Goal: Transaction & Acquisition: Purchase product/service

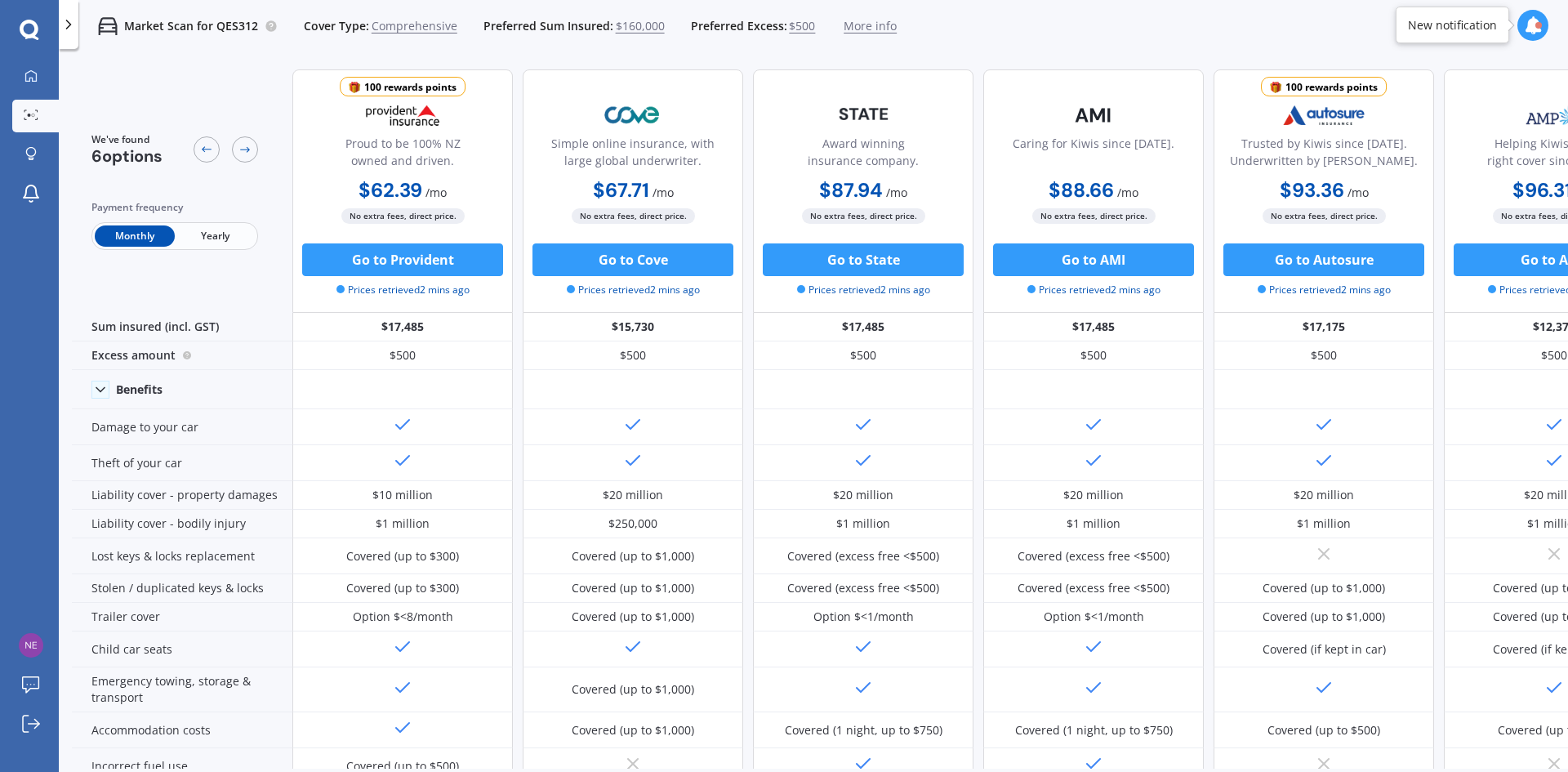
scroll to position [0, 105]
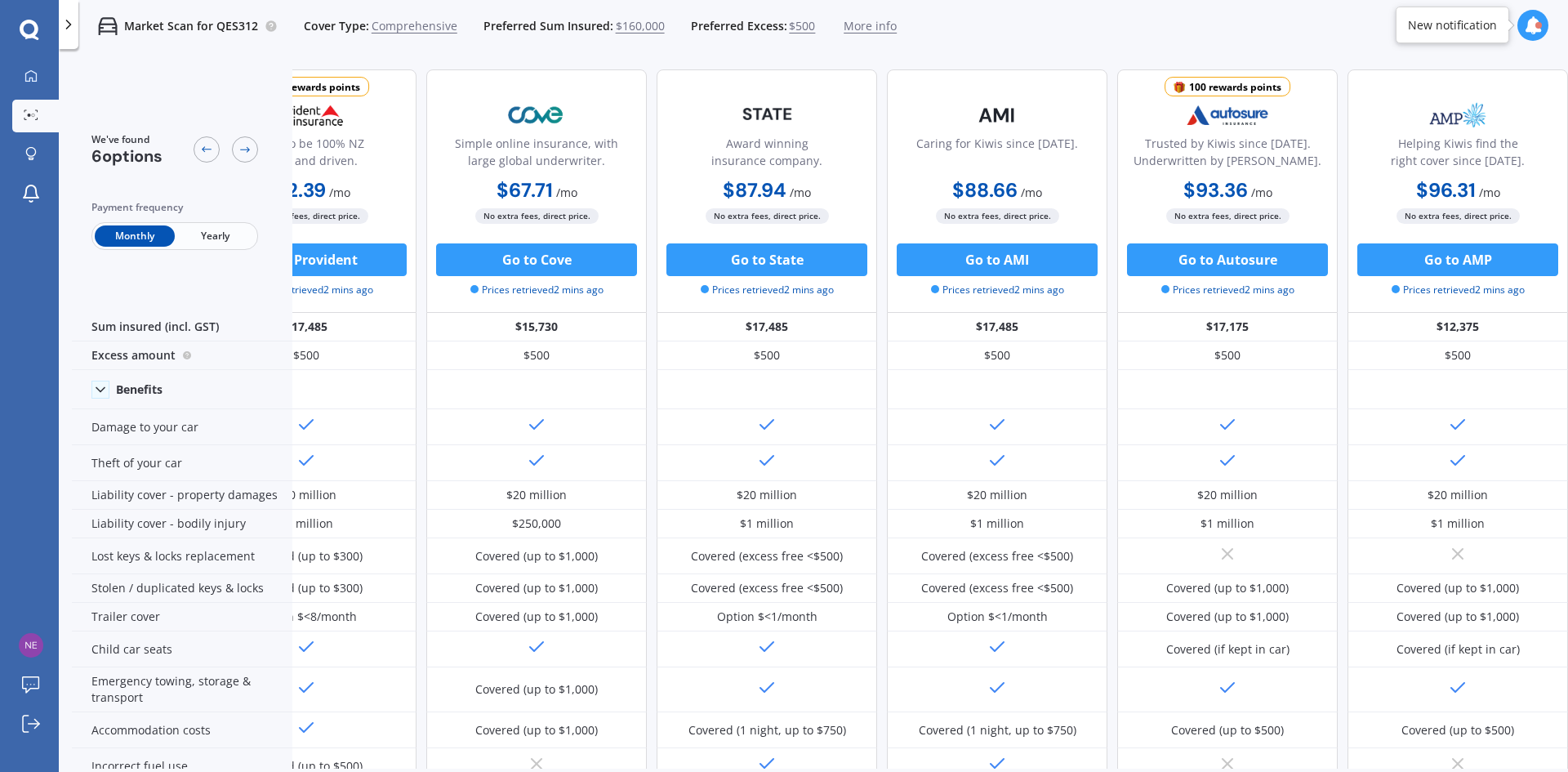
click at [861, 23] on span "More info" at bounding box center [870, 27] width 53 height 17
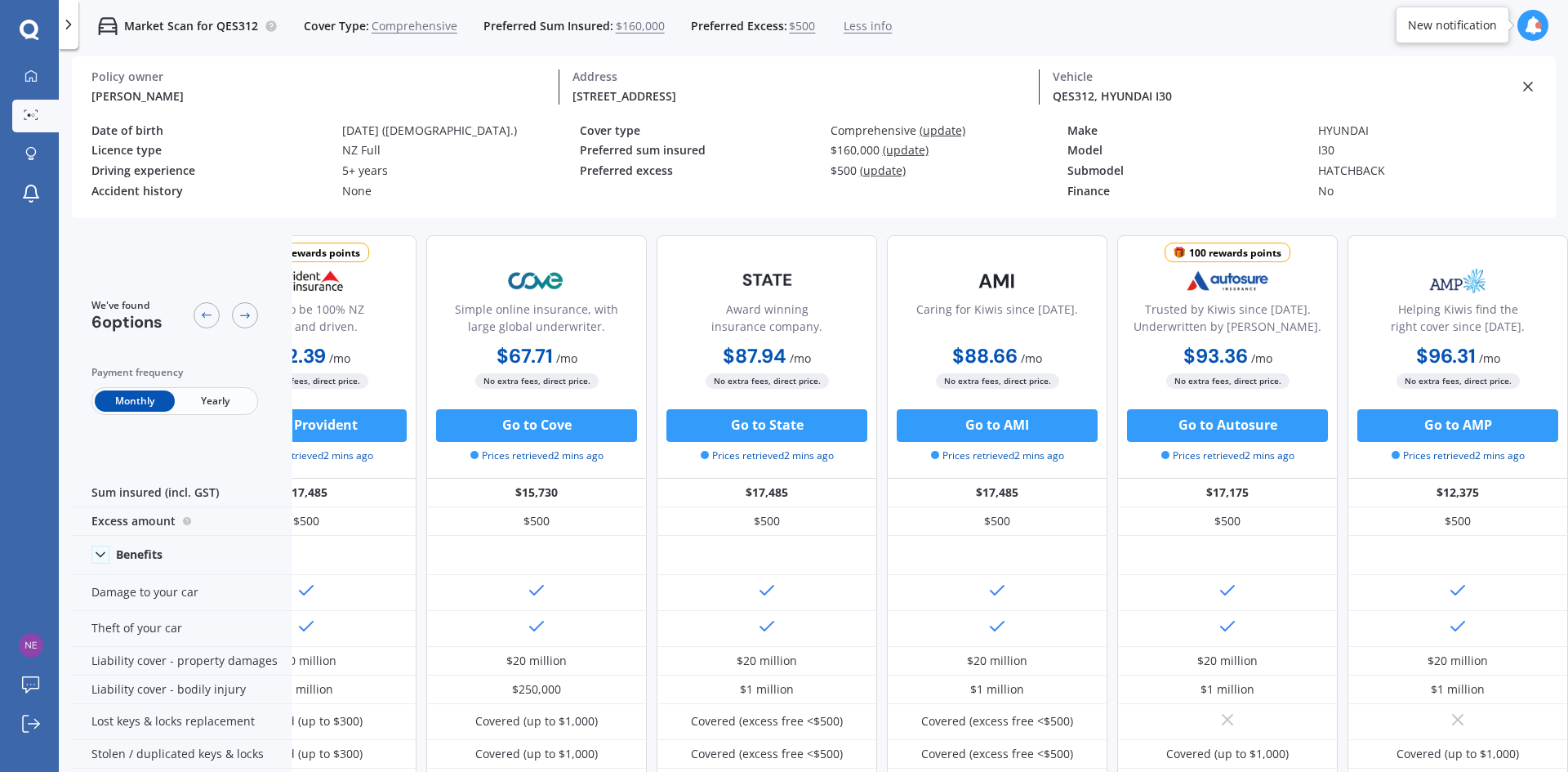
click at [903, 149] on span "(update)" at bounding box center [905, 150] width 46 height 16
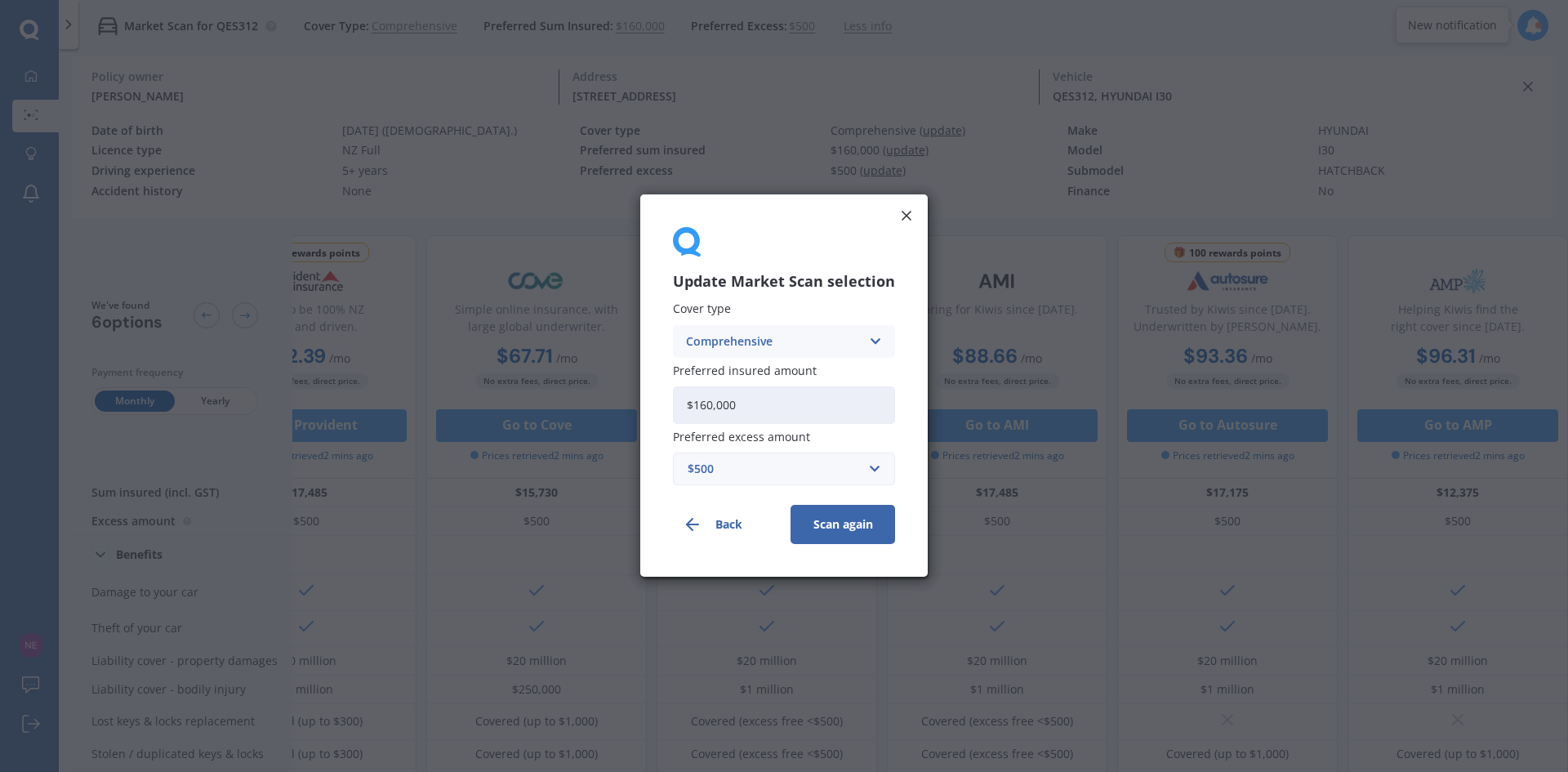
click at [715, 406] on input "$160,000" at bounding box center [784, 405] width 222 height 37
type input "$16,000"
click at [833, 523] on button "Scan again" at bounding box center [843, 524] width 105 height 39
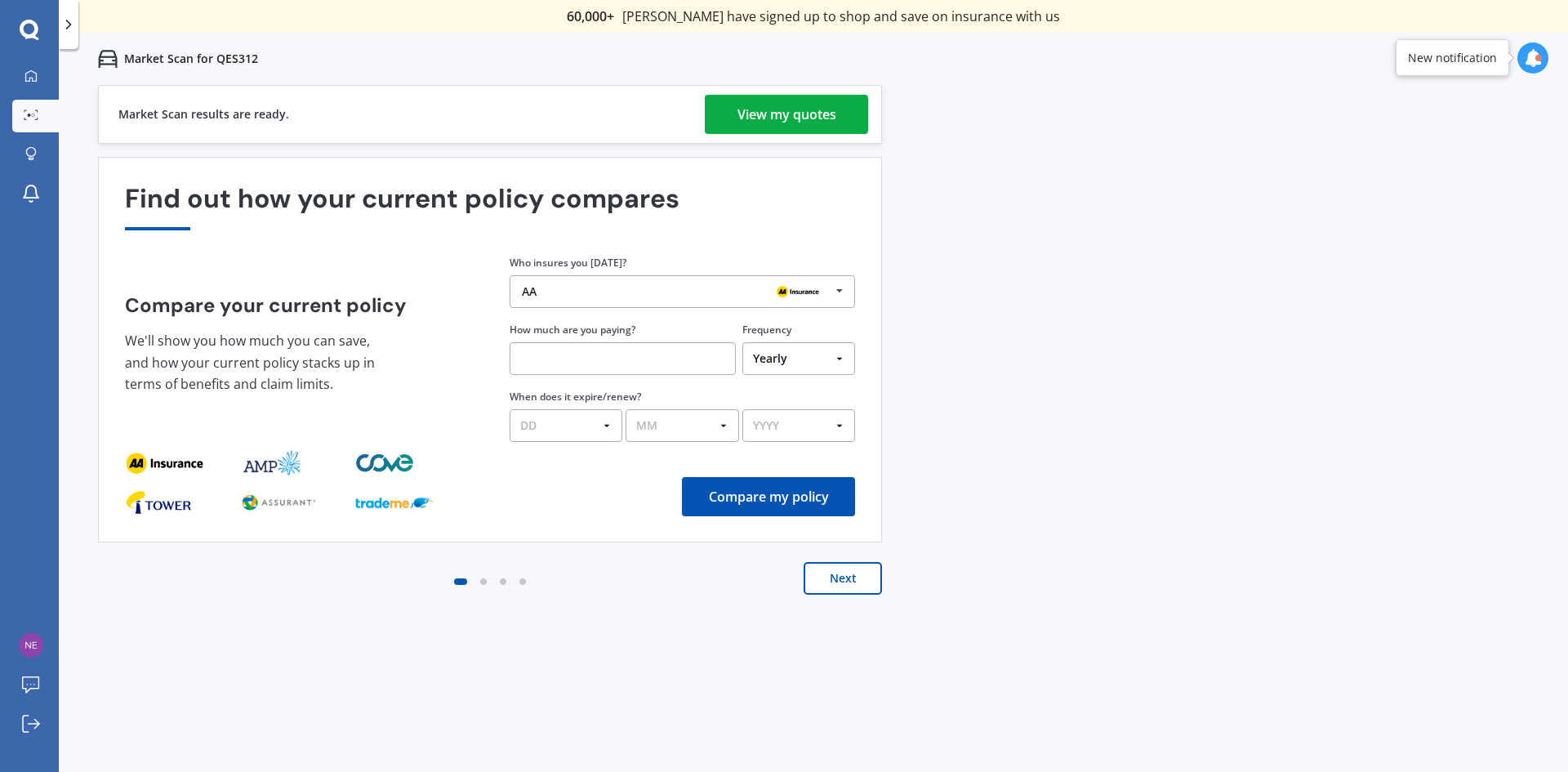
click at [770, 110] on div "View my quotes" at bounding box center [786, 114] width 99 height 39
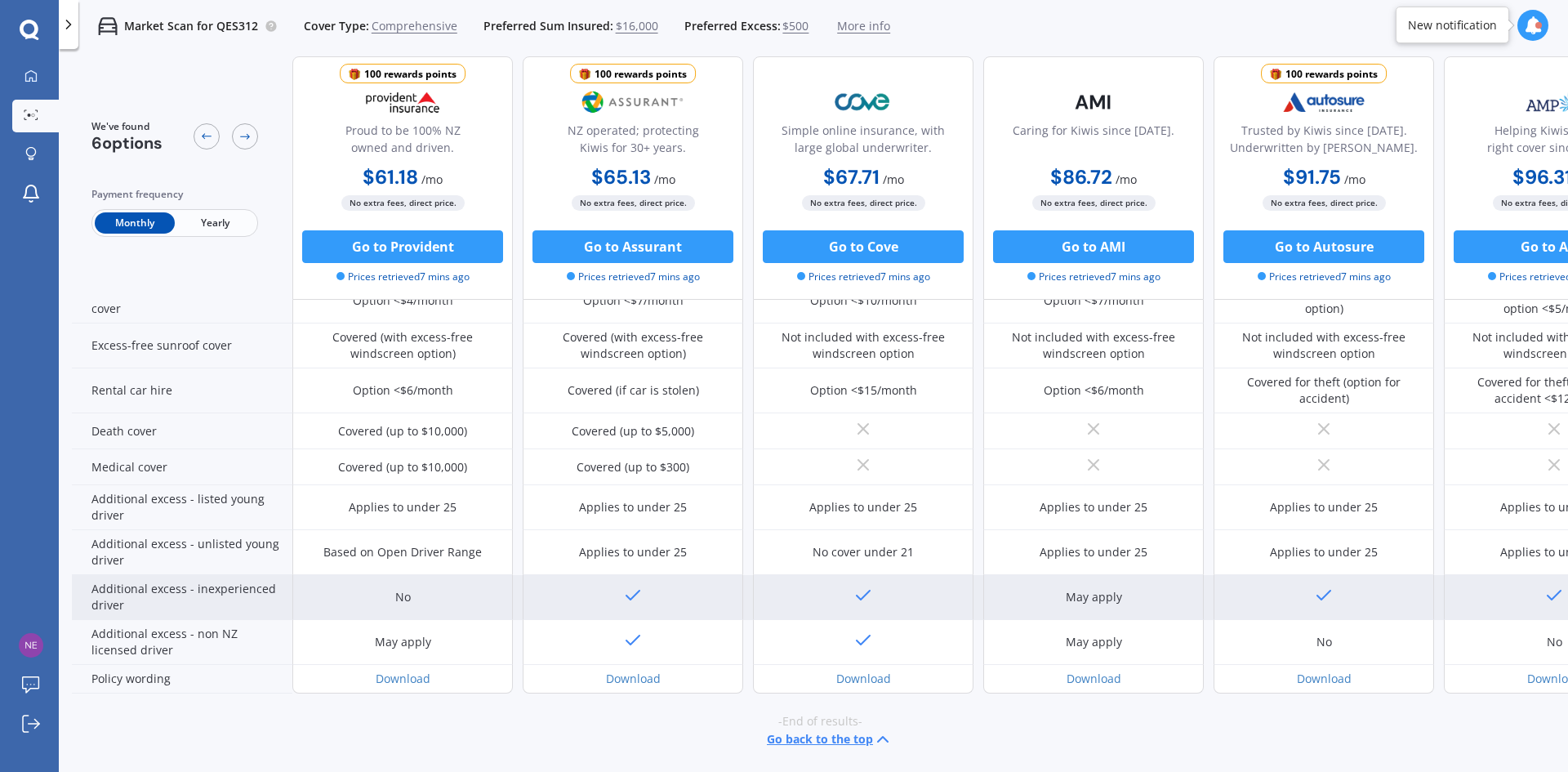
scroll to position [635, 0]
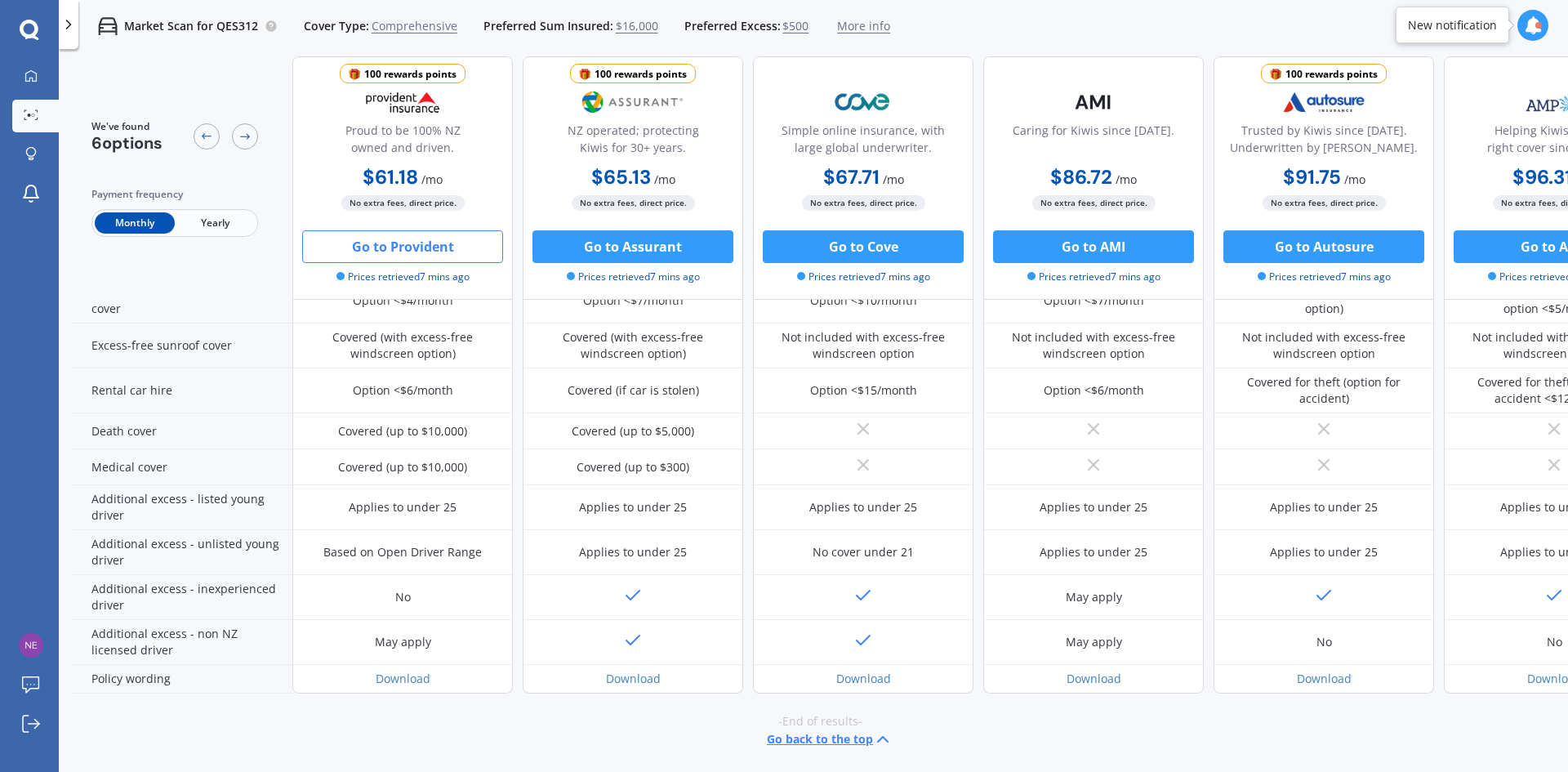
click at [406, 242] on button "Go to Provident" at bounding box center [403, 246] width 201 height 32
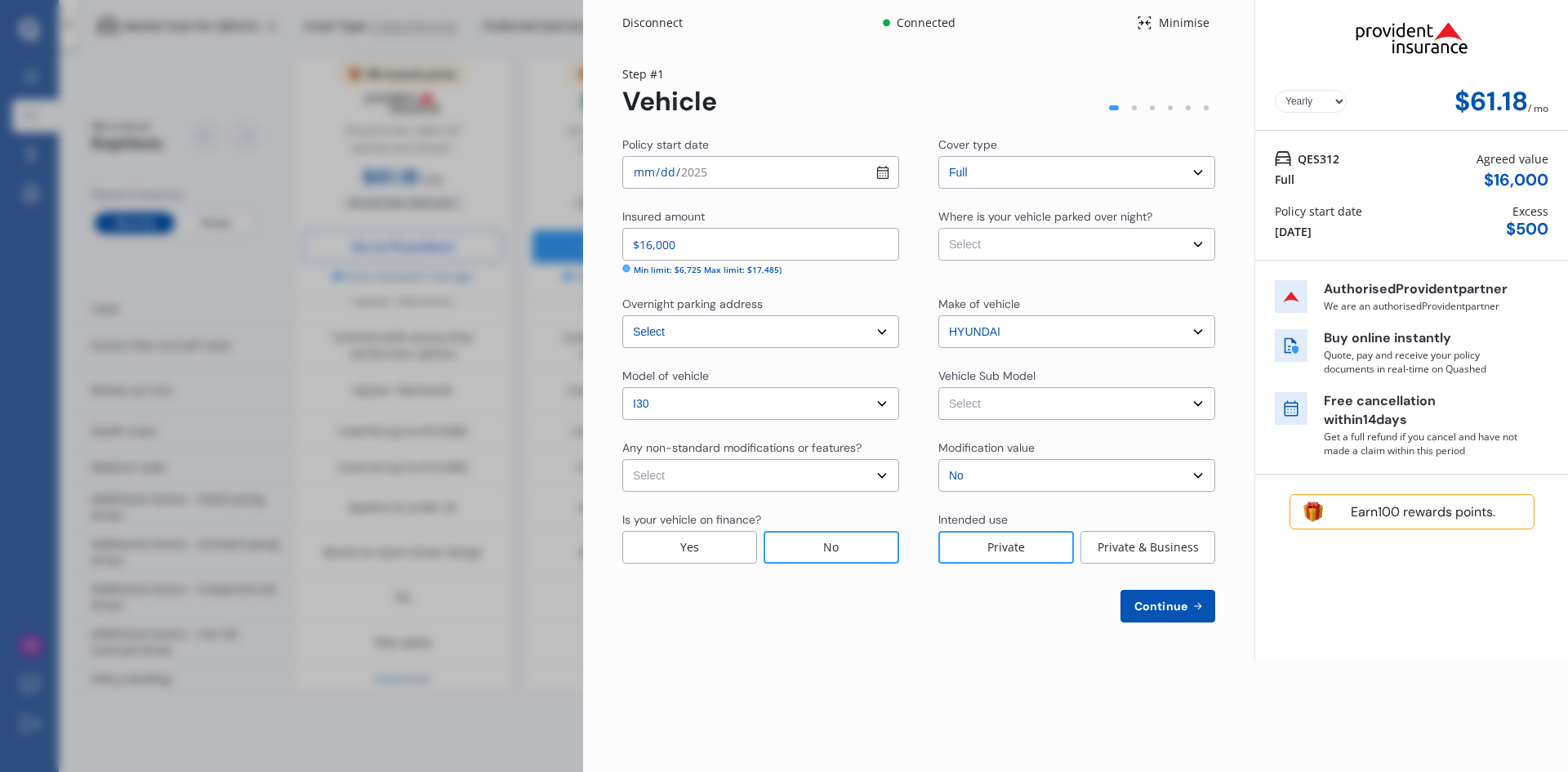
select select "Monthly"
click at [746, 473] on select "Select None [MEDICAL_DATA] System(NOS) Roll Cage Full Racing Harness" at bounding box center [760, 475] width 277 height 32
select select "none"
click at [622, 459] on select "Select None [MEDICAL_DATA] System(NOS) Roll Cage Full Racing Harness" at bounding box center [760, 475] width 277 height 32
click at [1004, 401] on select "Select I30 GD Elite Limited Hatchback 5dr Auto 6sp 2.0i (Series II) MY15" at bounding box center [1076, 403] width 277 height 32
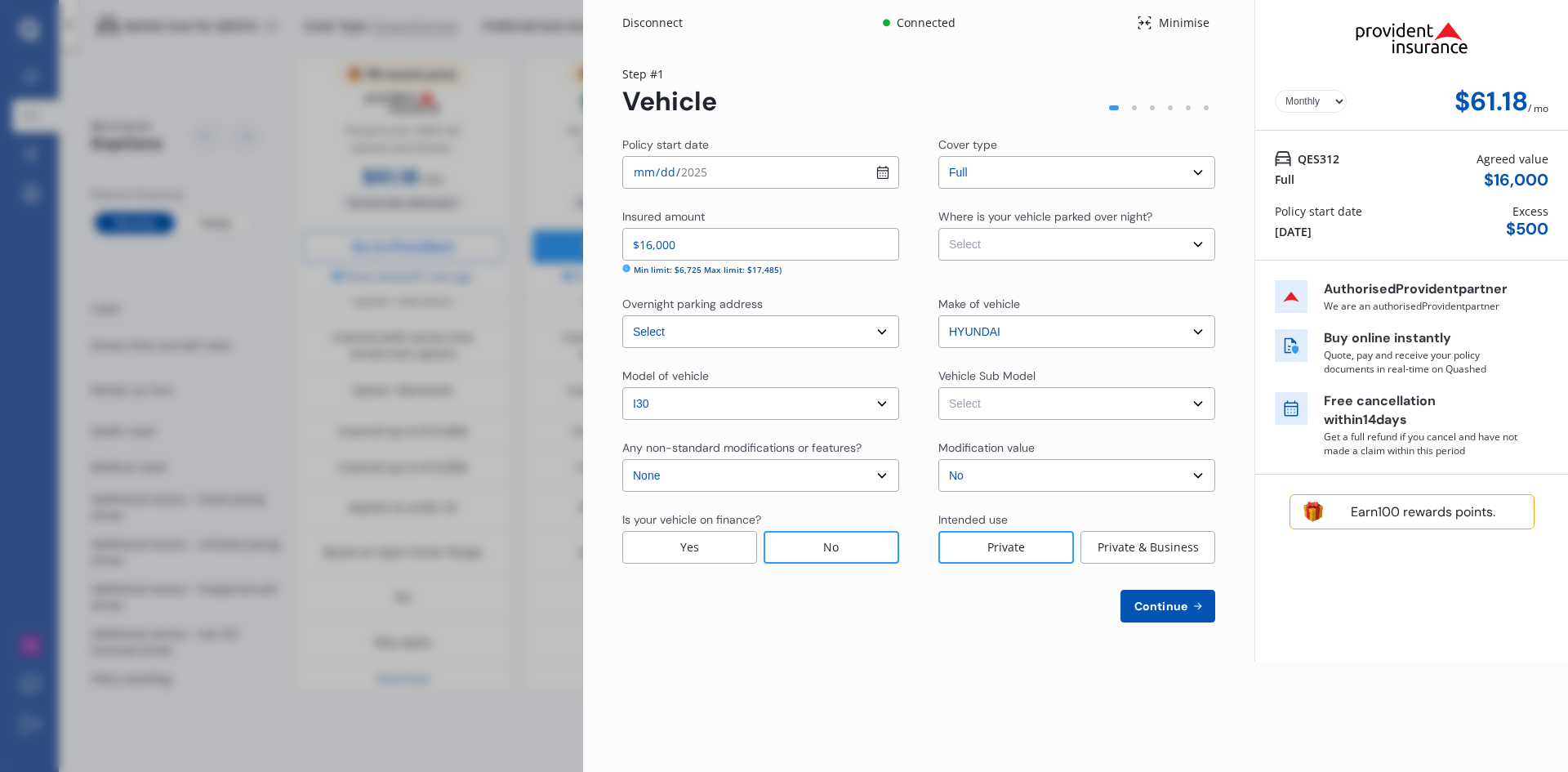
select select "NZVHYUN2015AECC"
click at [938, 387] on select "Select I30 GD Elite Limited Hatchback 5dr Auto 6sp 2.0i (Series II) MY15" at bounding box center [1076, 403] width 277 height 32
click at [1179, 603] on span "Continue" at bounding box center [1161, 606] width 60 height 13
click at [1016, 244] on select "Select Garage (fully enclosed) Off Street Parking Other" at bounding box center [1076, 243] width 277 height 32
select select "GARAGE"
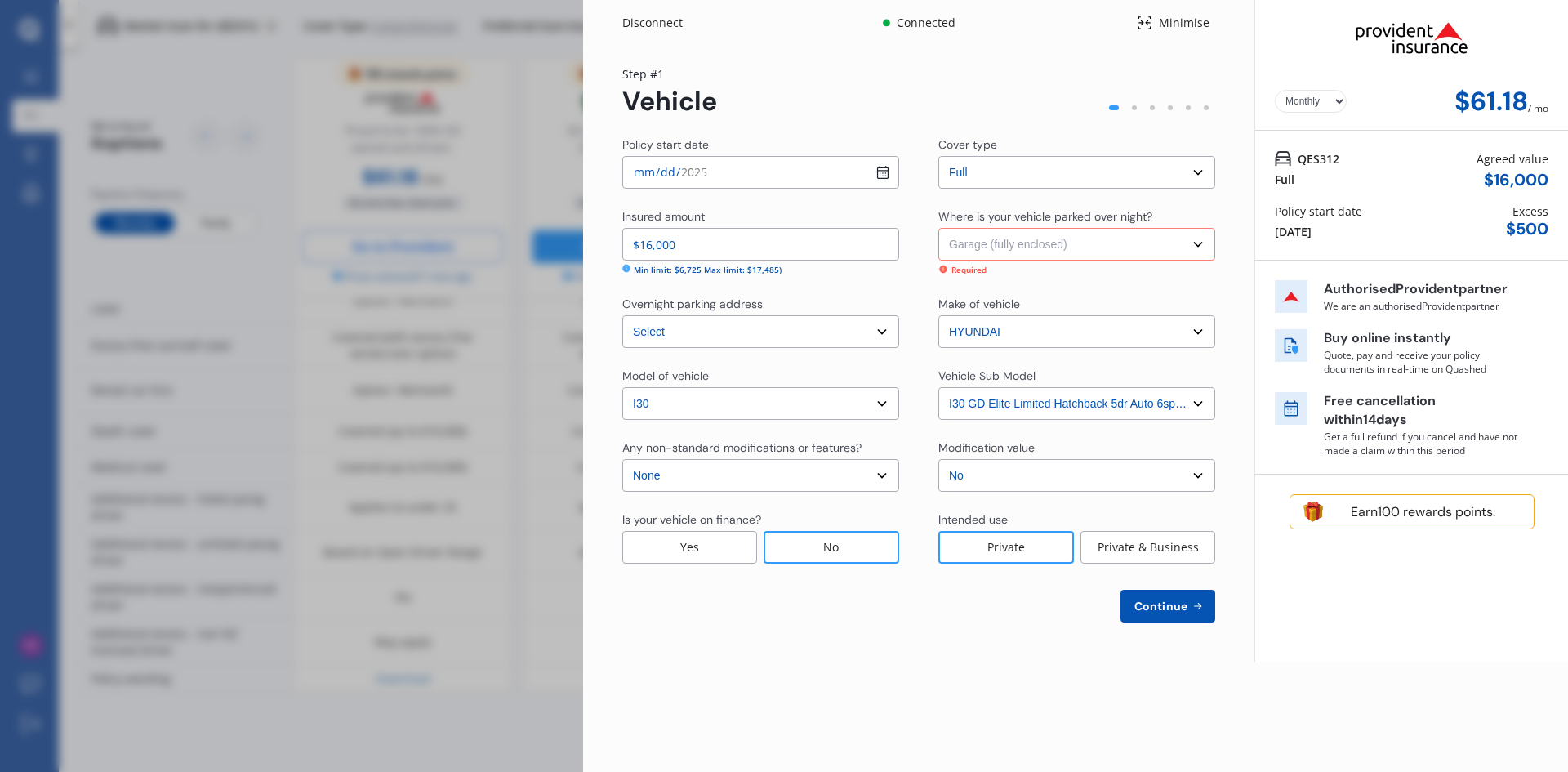
click at [938, 228] on select "Select Garage (fully enclosed) Off Street Parking Other" at bounding box center [1076, 243] width 277 height 32
click at [1157, 603] on span "Continue" at bounding box center [1161, 606] width 60 height 13
select select "09"
select select "11"
select select "1974"
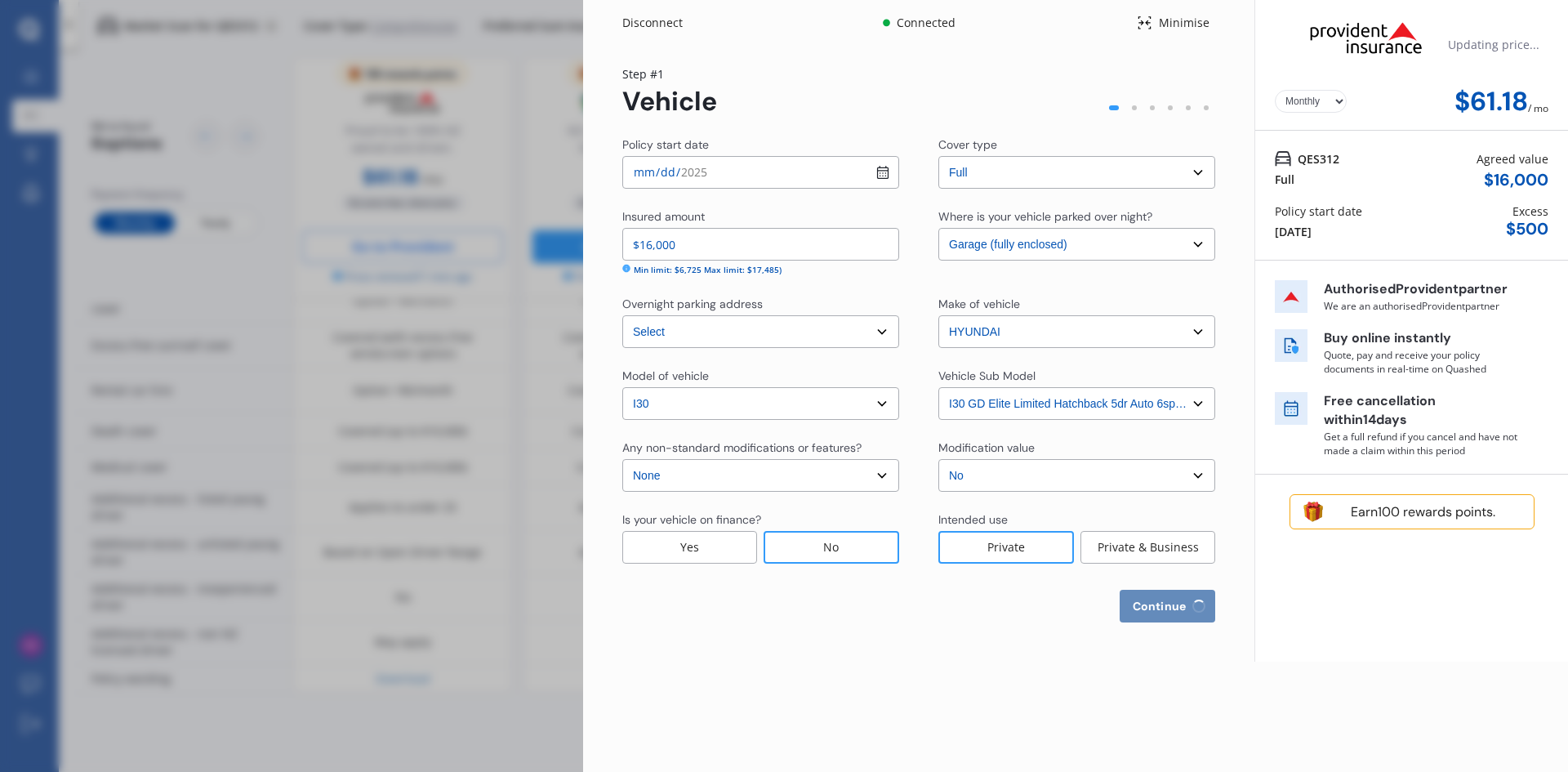
select select "NZ_FULL"
select select "0"
select select "25"
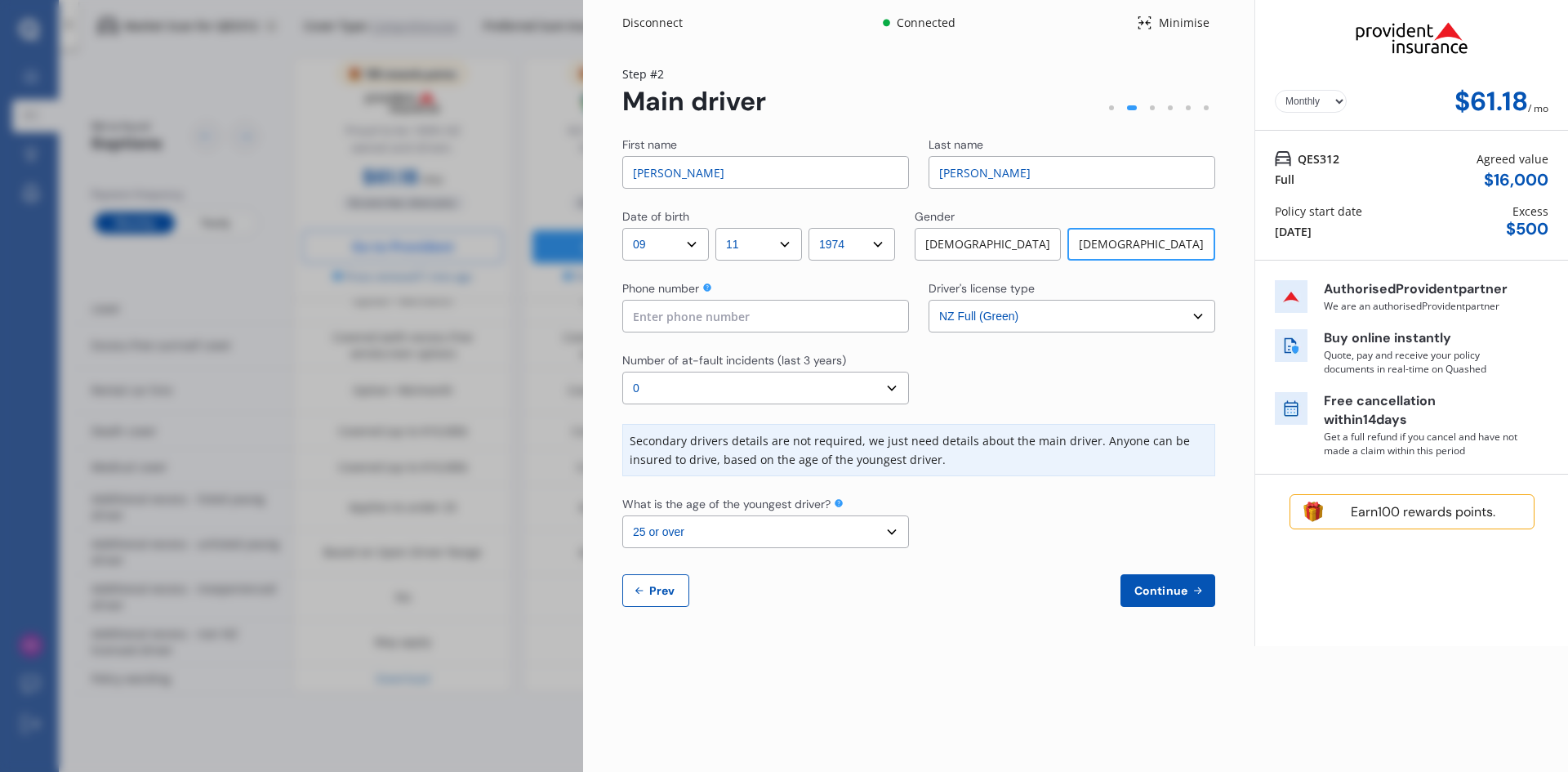
drag, startPoint x: 1011, startPoint y: 174, endPoint x: 870, endPoint y: 169, distance: 141.1
click at [870, 169] on div "First name [PERSON_NAME] Last name [PERSON_NAME]" at bounding box center [918, 162] width 592 height 52
type input "[PERSON_NAME]"
click at [667, 309] on input at bounding box center [765, 316] width 287 height 32
type input "0272477287"
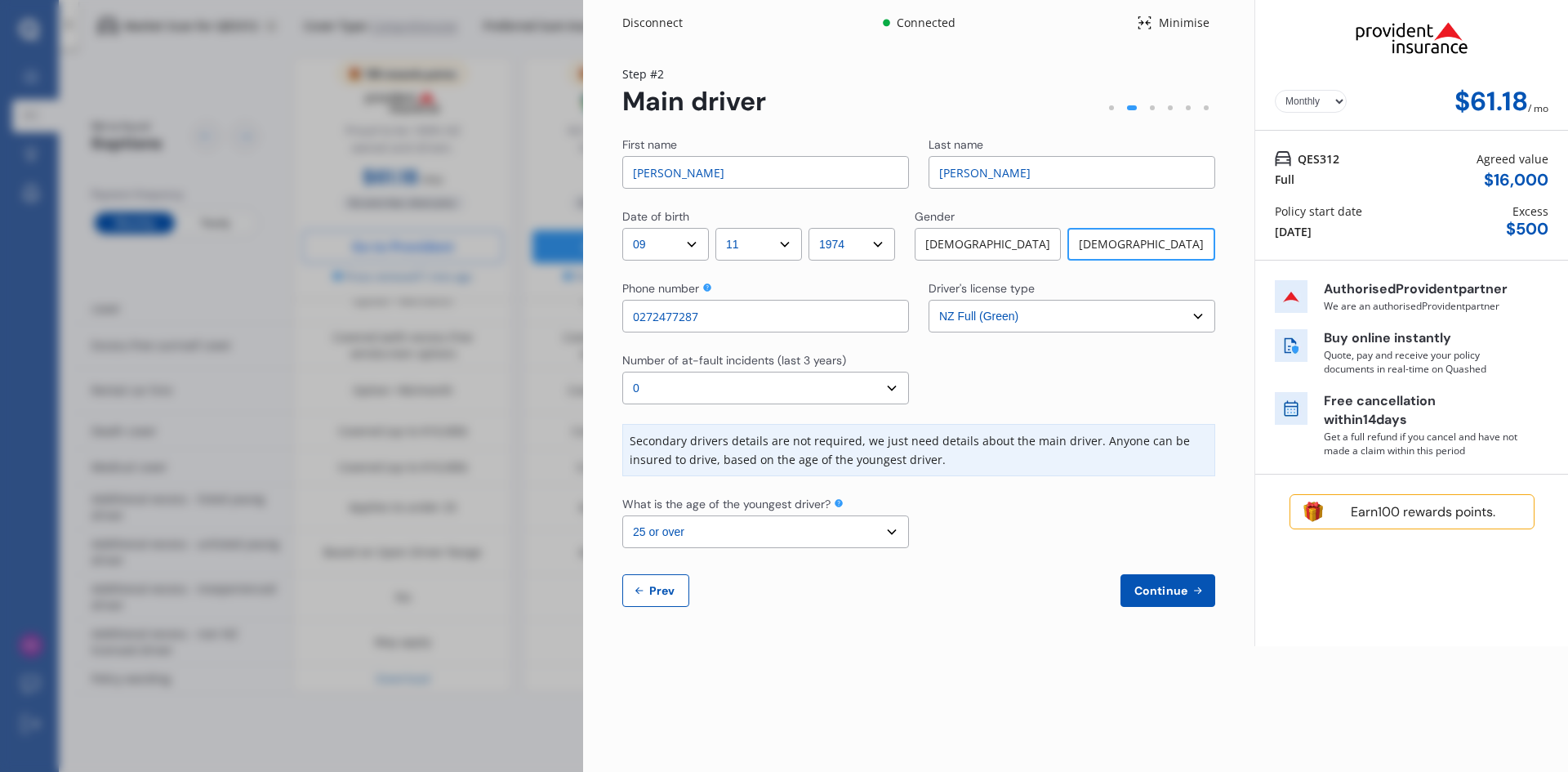
click at [889, 528] on select "Select the age of the youngest driver. 16 17 18 19 20 21 22 23 24 25 or over" at bounding box center [765, 531] width 287 height 32
select select "17"
click at [622, 515] on select "Select the age of the youngest driver. 16 17 18 19 20 21 22 23 24 25 or over" at bounding box center [765, 531] width 287 height 32
click at [1201, 592] on icon at bounding box center [1197, 591] width 7 height 7
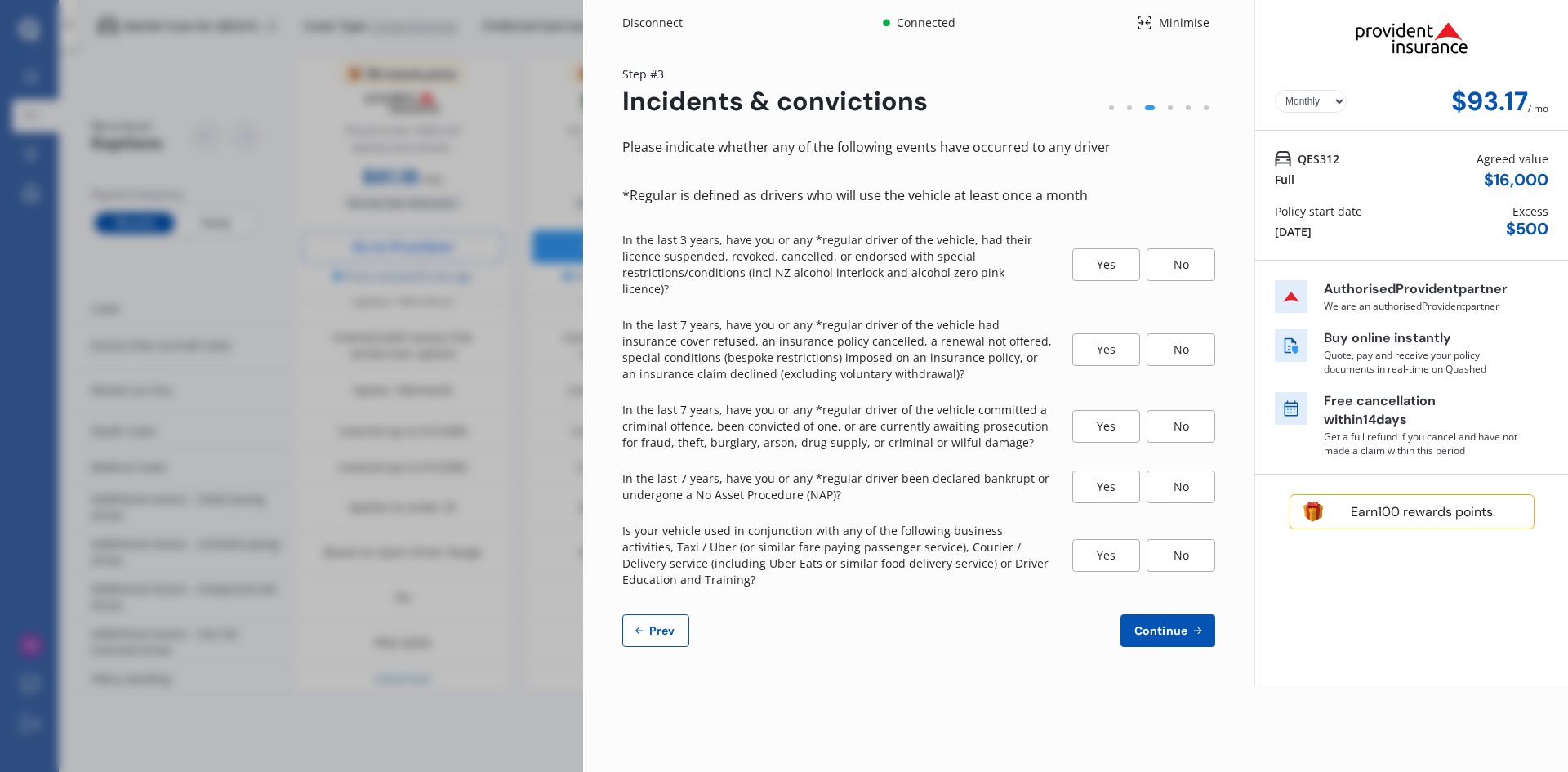
click at [1185, 253] on div "No" at bounding box center [1181, 264] width 69 height 32
click at [1187, 333] on div "No" at bounding box center [1181, 349] width 69 height 32
click at [1197, 410] on div "No" at bounding box center [1181, 425] width 69 height 32
click at [1189, 470] on div "No" at bounding box center [1181, 486] width 69 height 32
click at [1183, 539] on div "No" at bounding box center [1181, 555] width 69 height 32
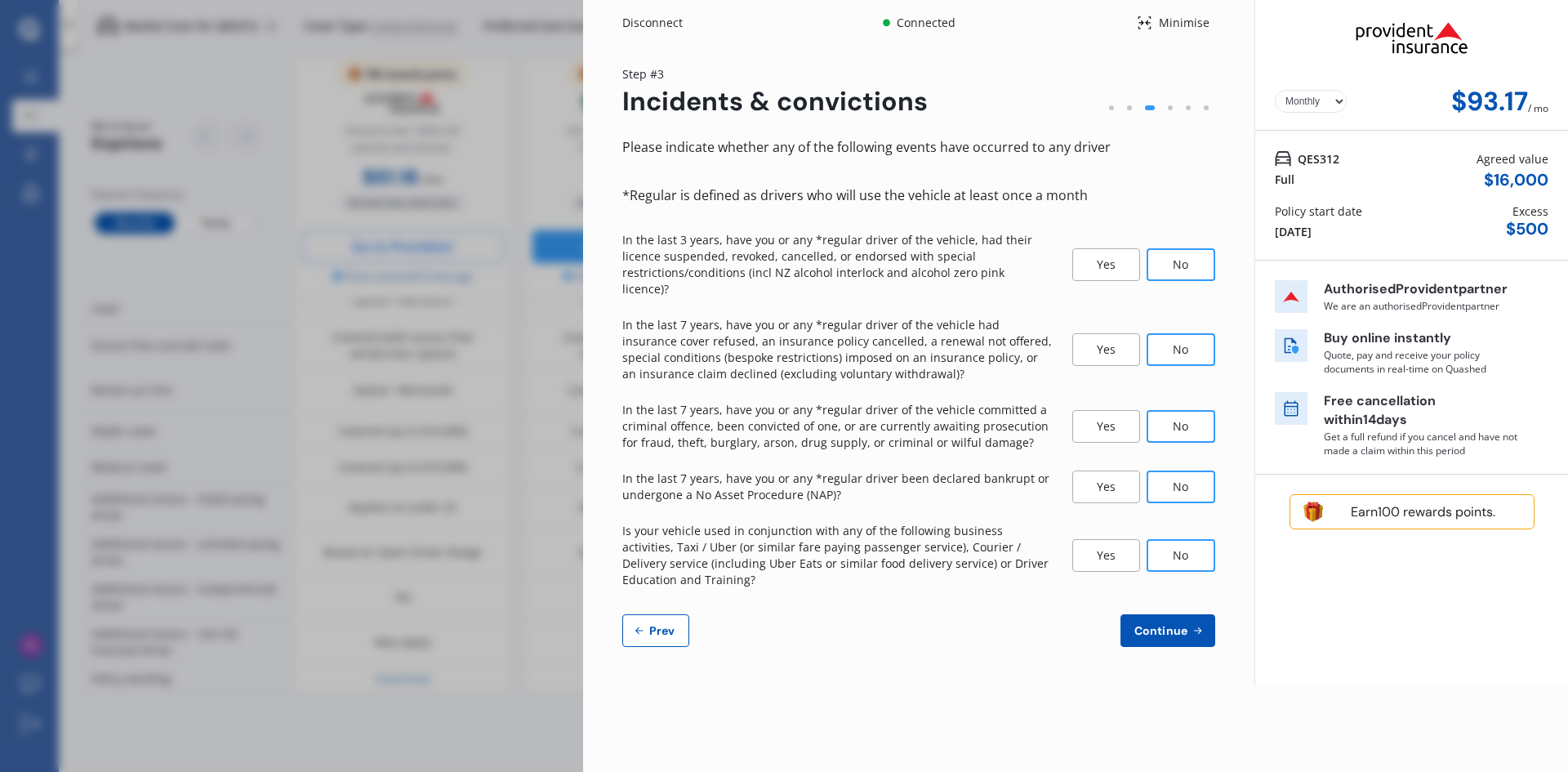
click at [1167, 624] on span "Continue" at bounding box center [1161, 631] width 60 height 13
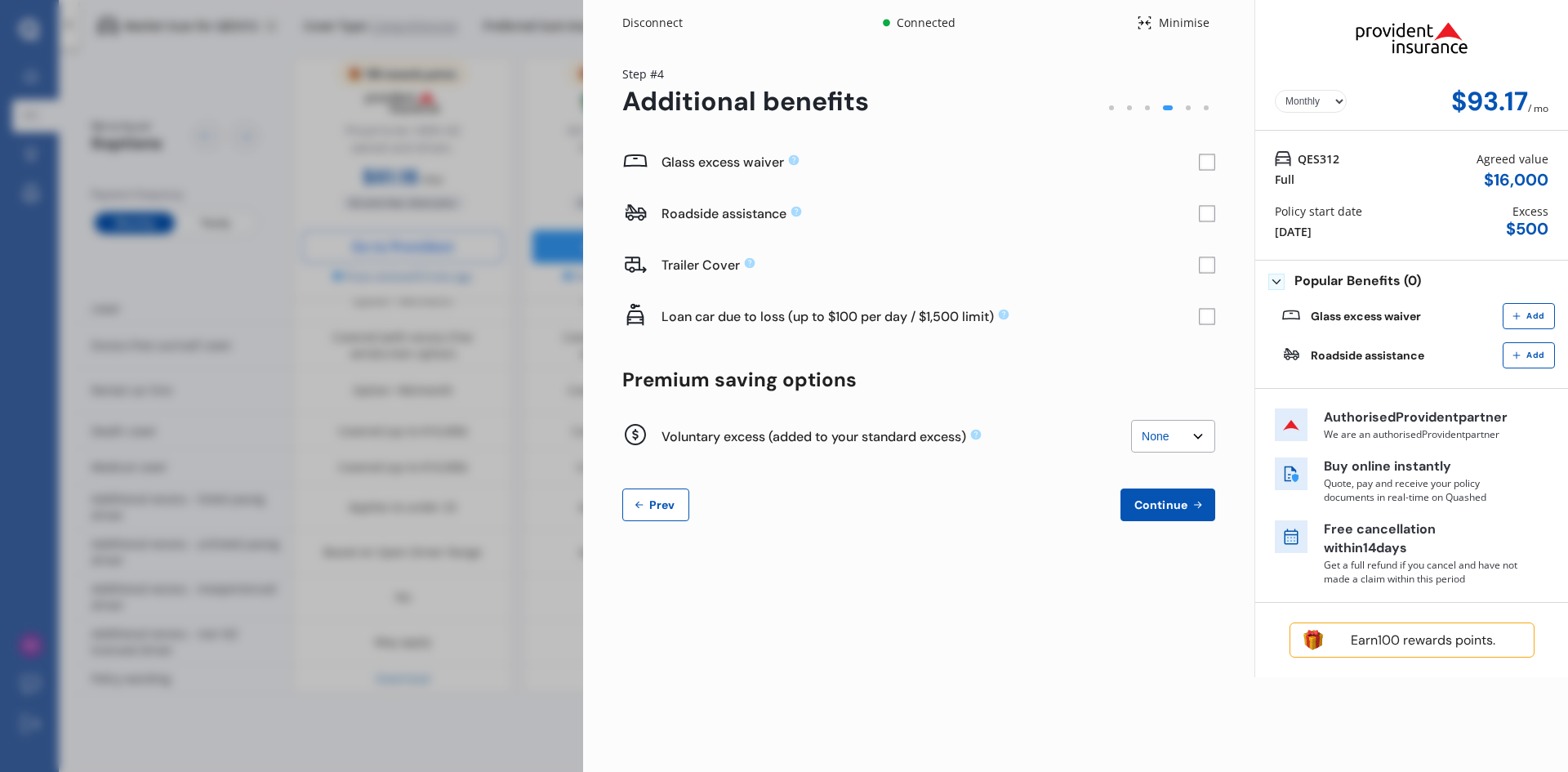
click at [1201, 162] on rect at bounding box center [1207, 163] width 17 height 17
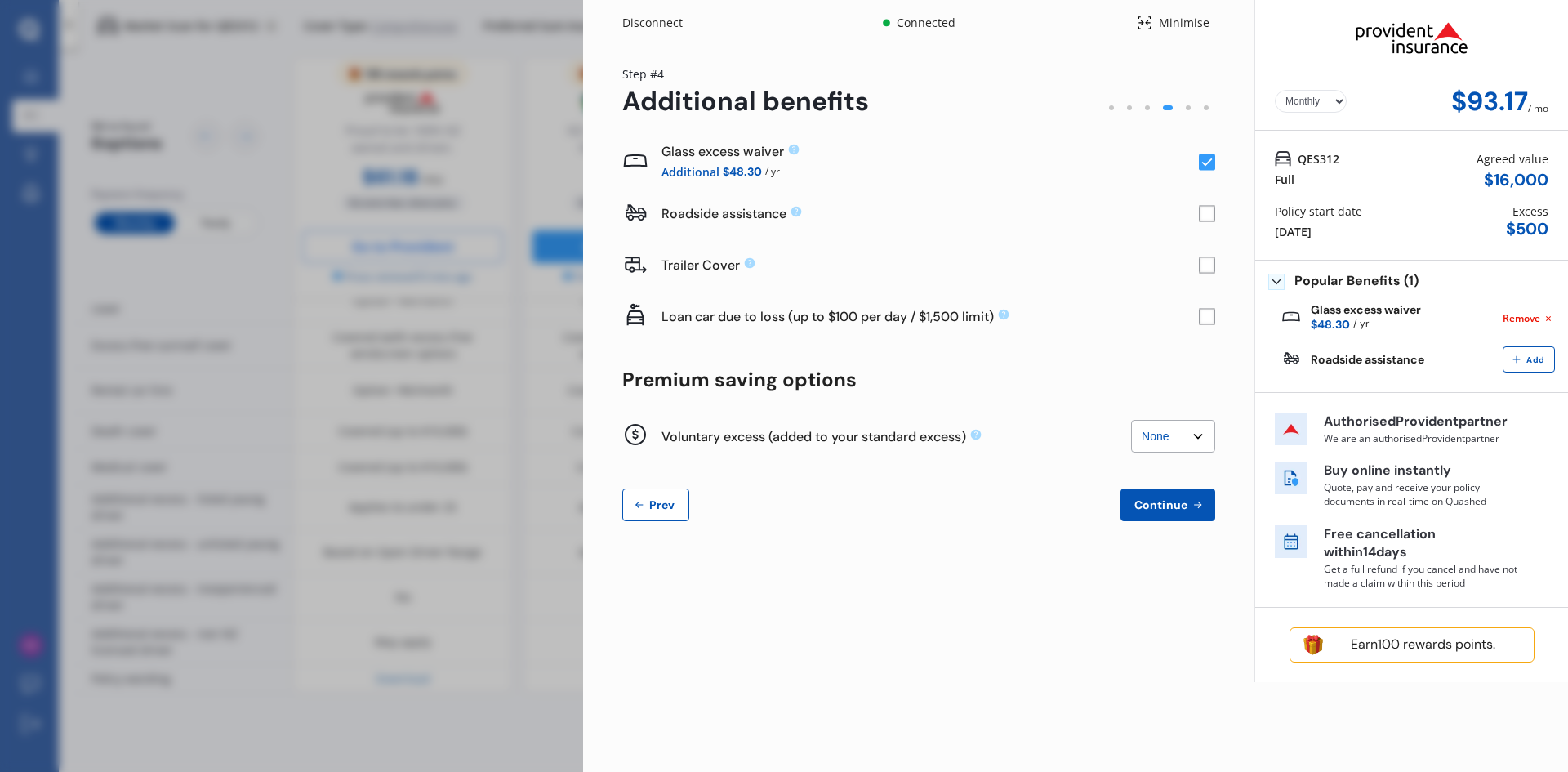
click at [1210, 163] on rect at bounding box center [1207, 163] width 17 height 17
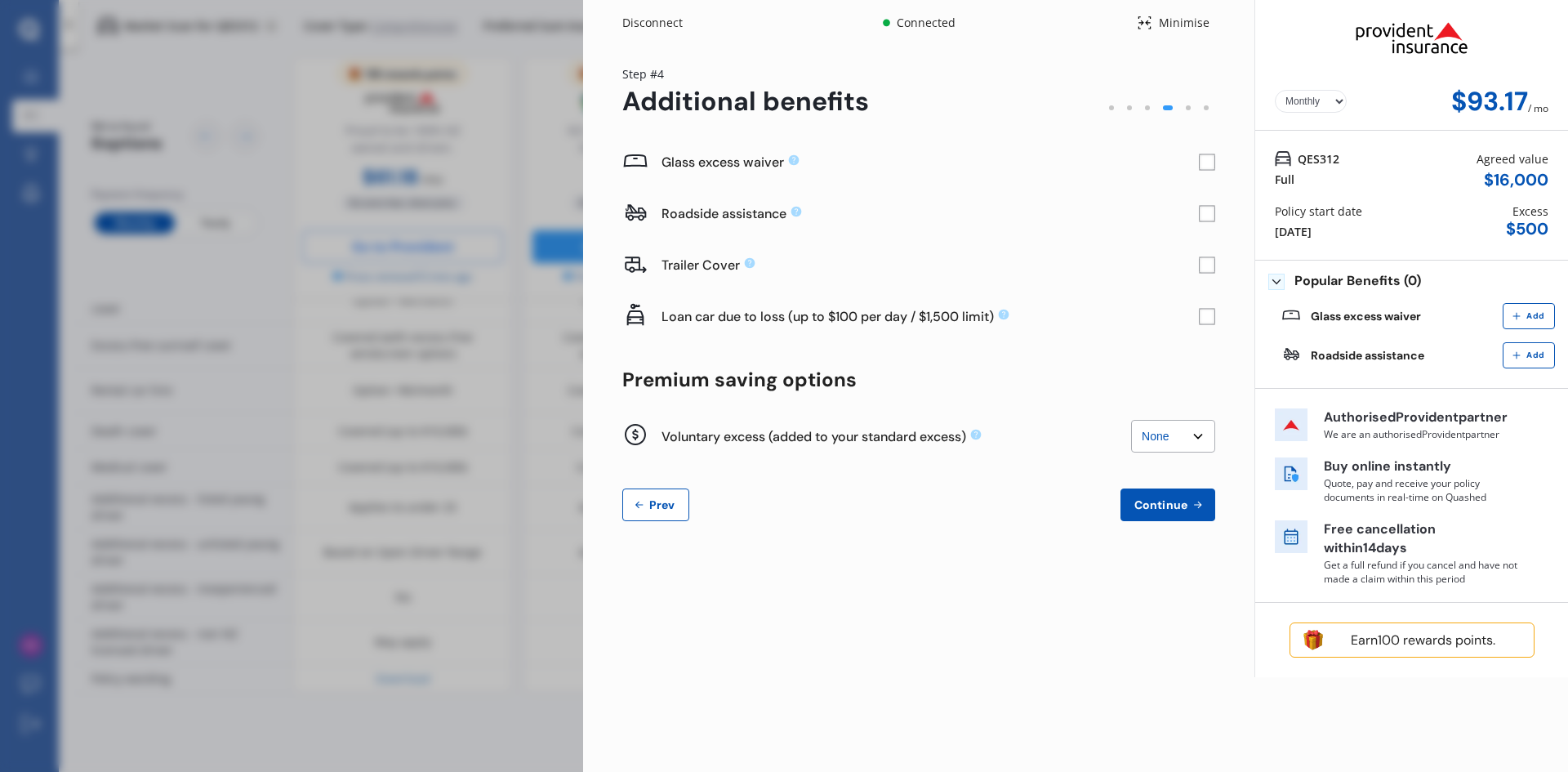
click at [1205, 165] on rect at bounding box center [1207, 163] width 17 height 17
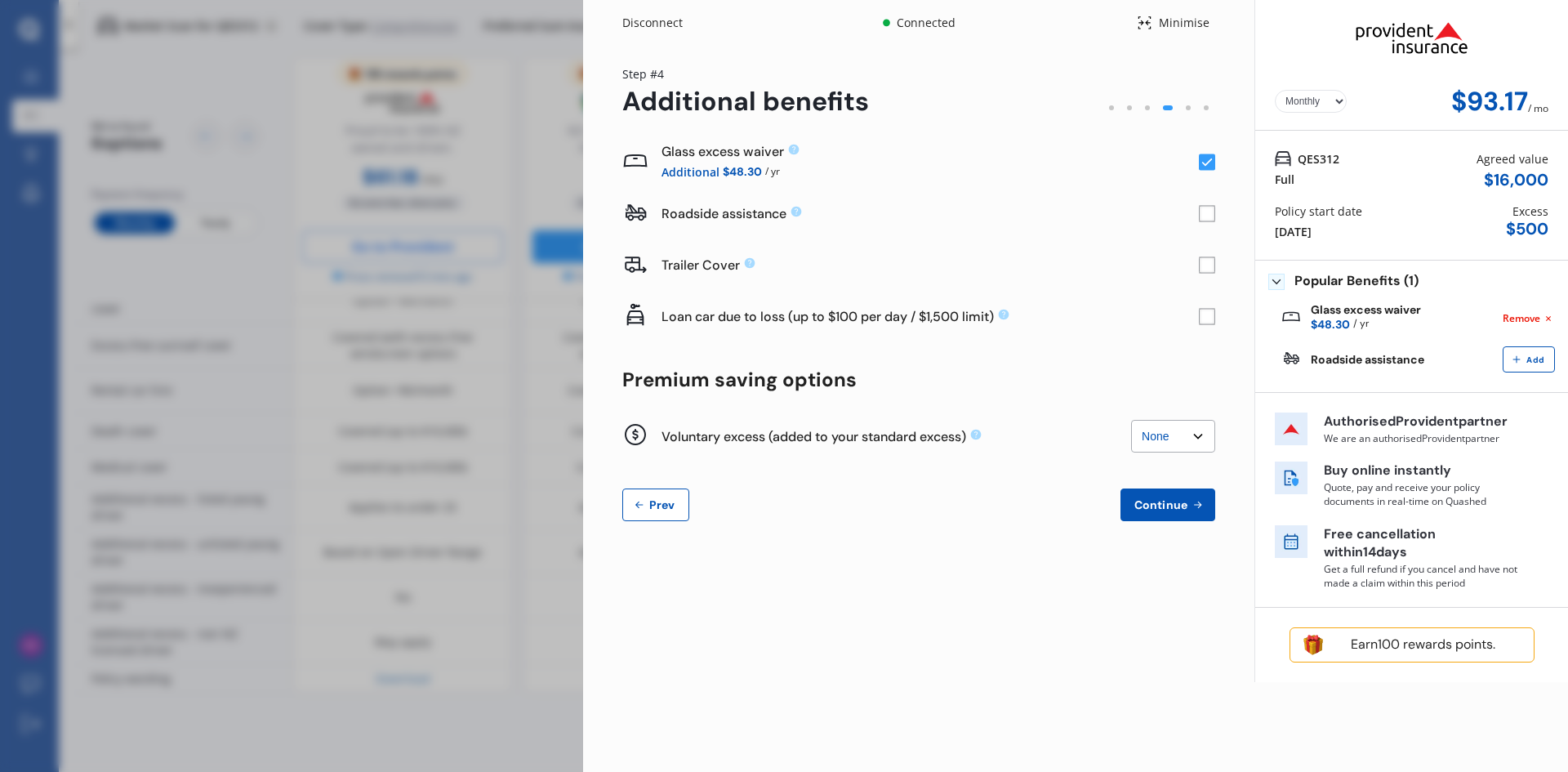
click at [1205, 165] on icon at bounding box center [1207, 163] width 11 height 8
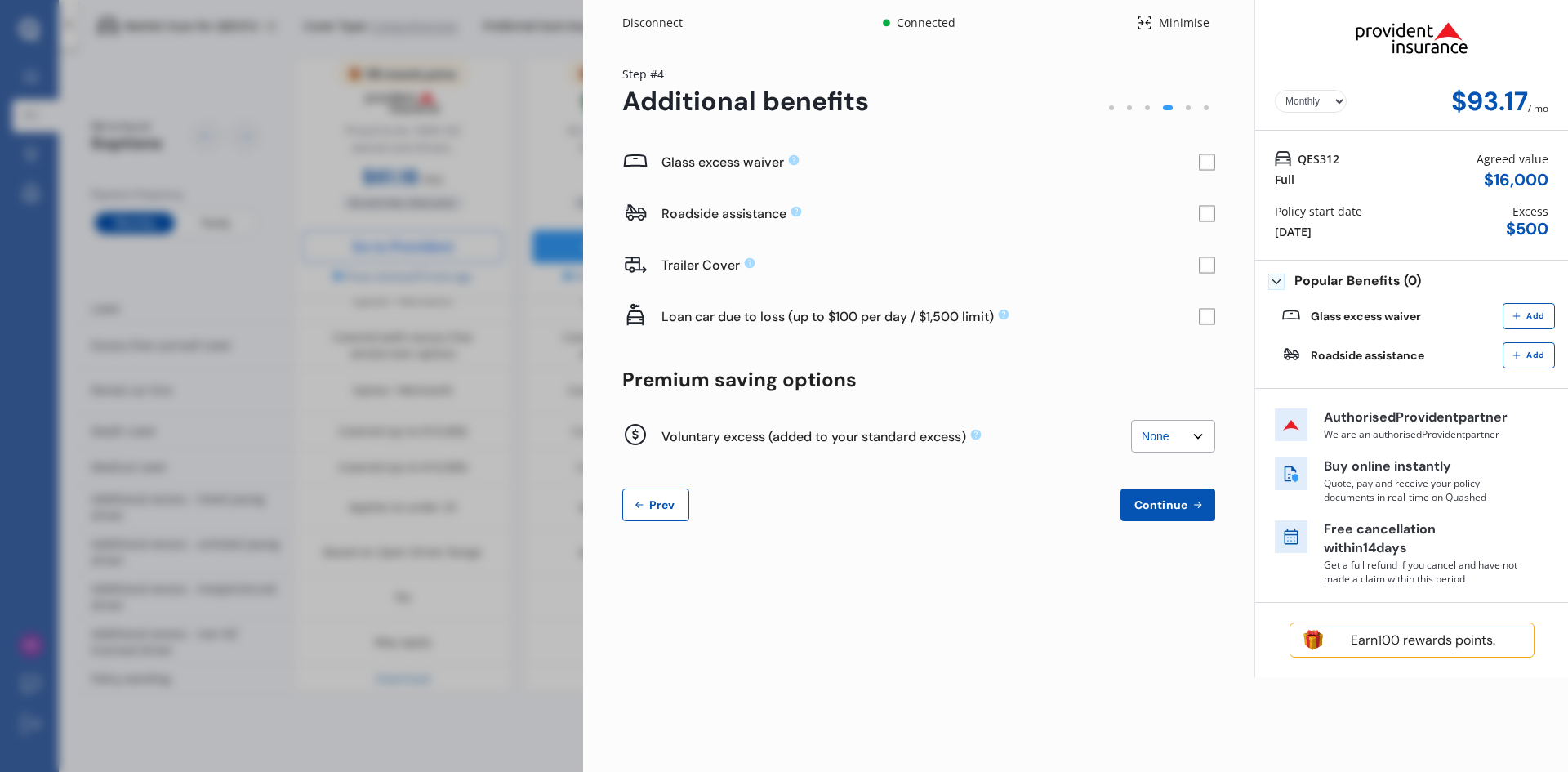
click at [666, 491] on button "Prev" at bounding box center [656, 504] width 67 height 32
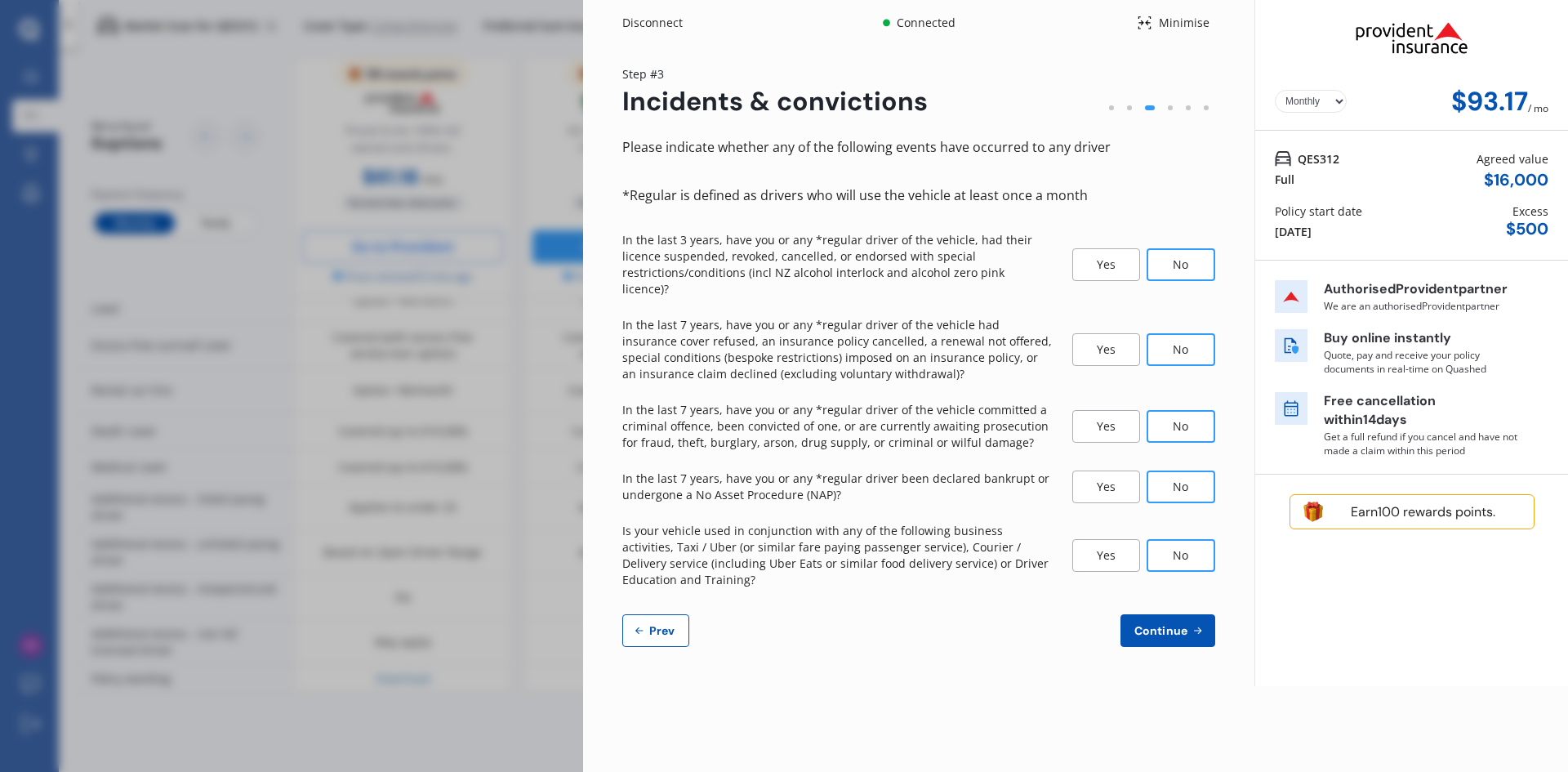
click at [635, 624] on icon at bounding box center [640, 631] width 13 height 13
select select "09"
select select "11"
select select "1974"
select select "NZ_FULL"
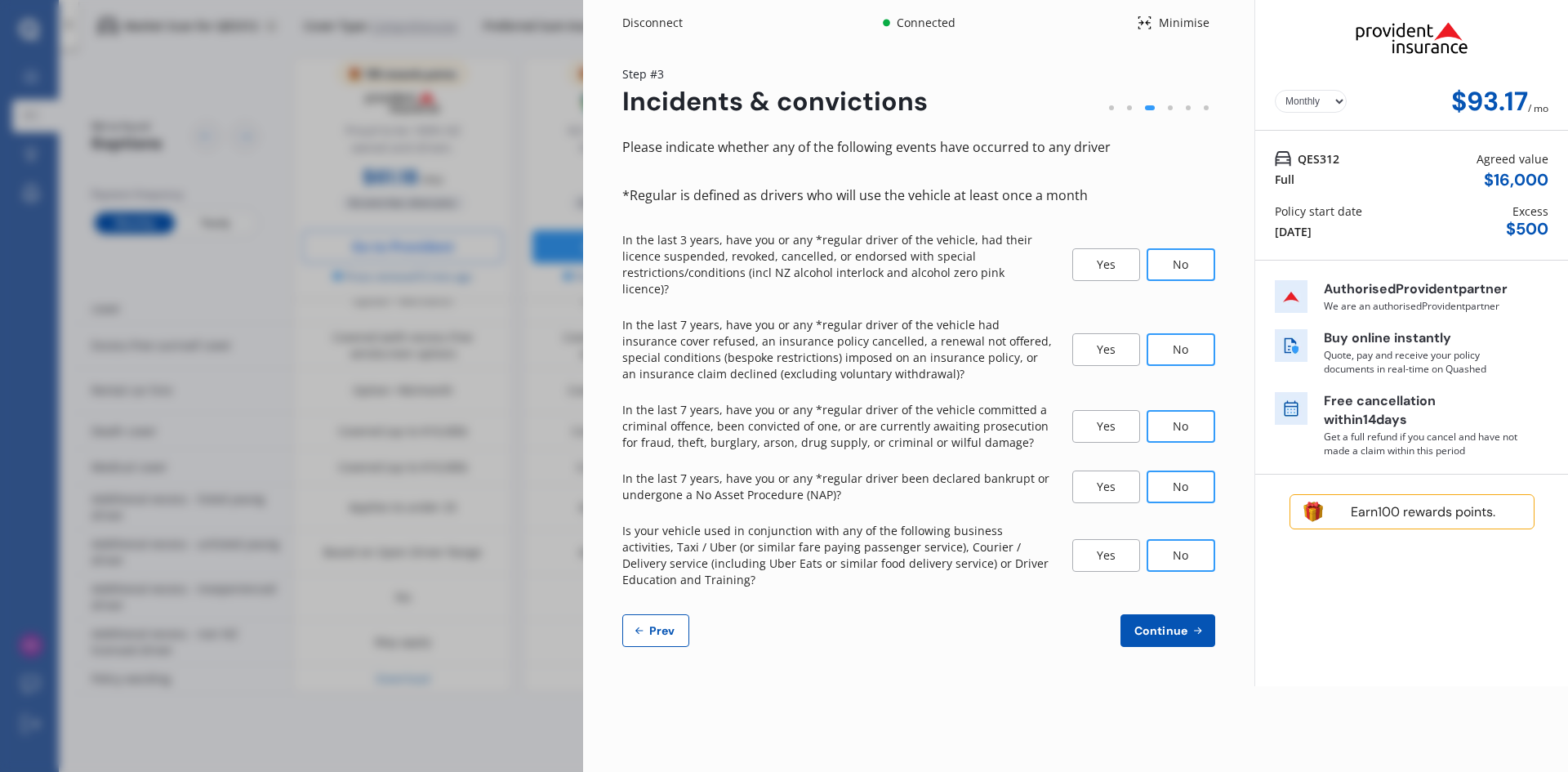
select select "0"
select select "17"
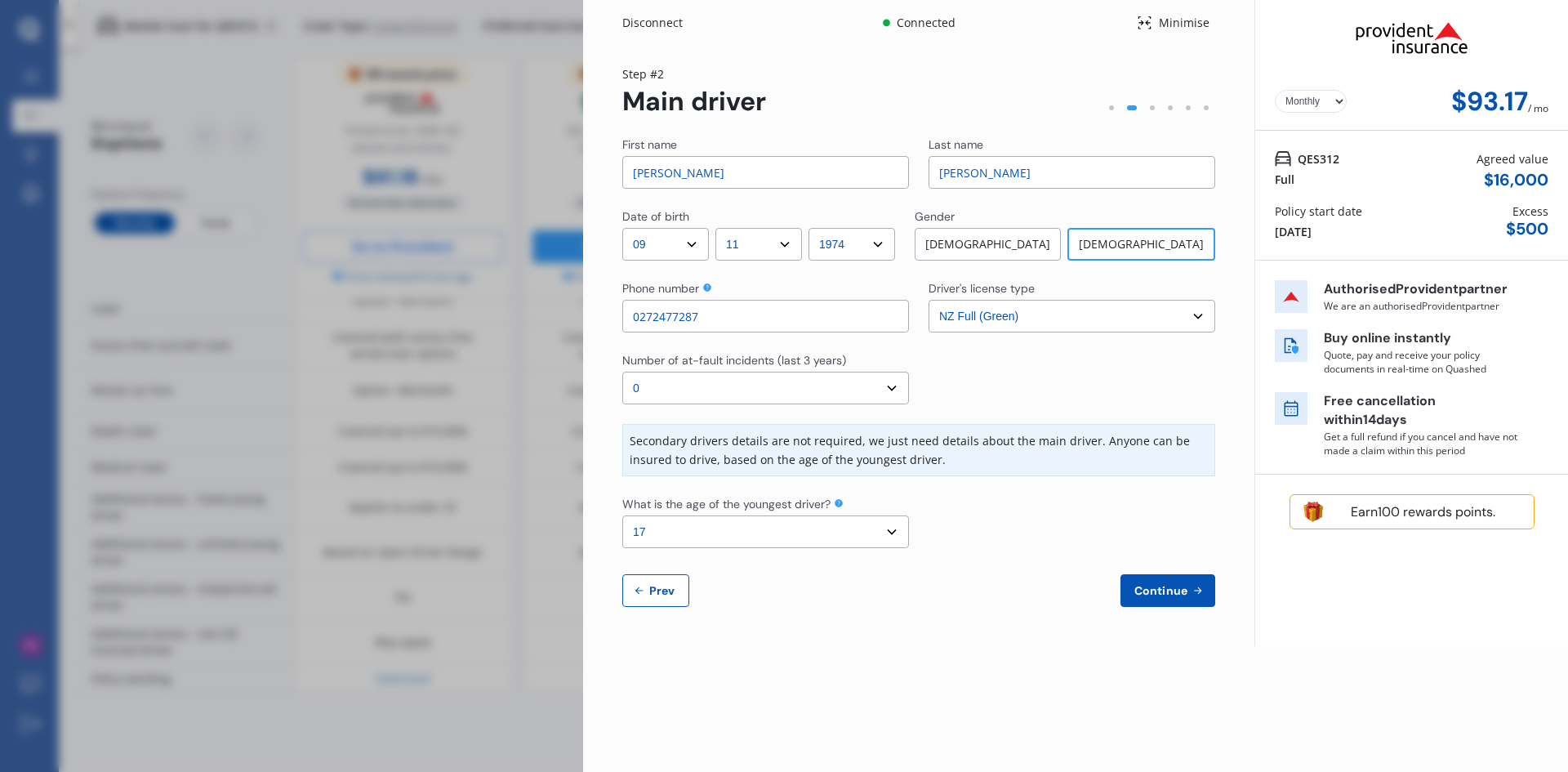
click at [657, 593] on span "Prev" at bounding box center [661, 591] width 32 height 13
select select "full"
select select "GARAGE"
select select "[STREET_ADDRESS]"
select select "HYUNDAI"
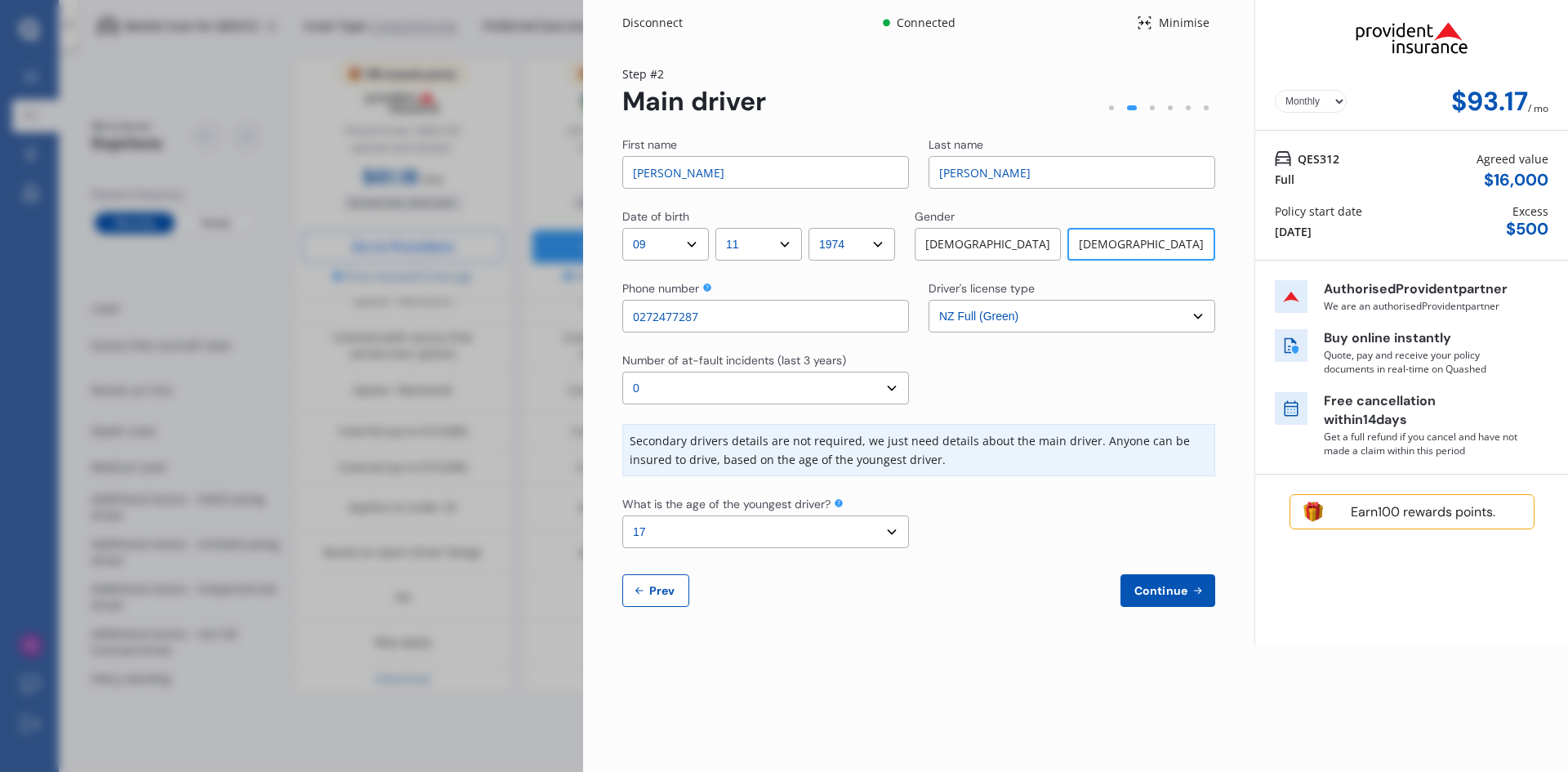
select select "I30"
select select "NZVHYUN2015AECC"
select select "none"
select select "NO"
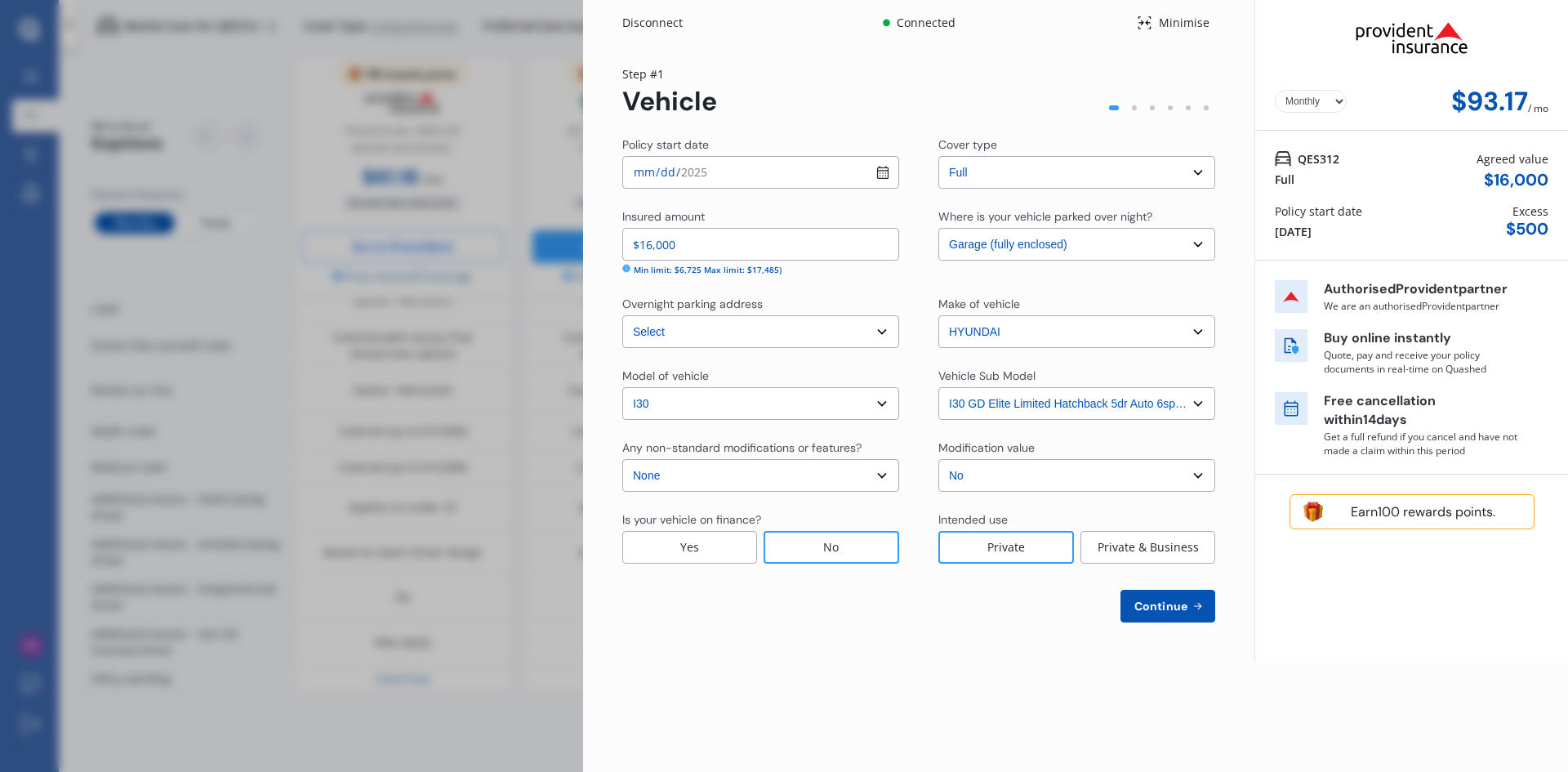
click at [445, 121] on div "Disconnect Connected Minimise Yearly Monthly $93.17 / mo Step # 1 Vehicle Polic…" at bounding box center [784, 386] width 1568 height 772
click at [1162, 24] on div "Minimise" at bounding box center [1184, 23] width 63 height 17
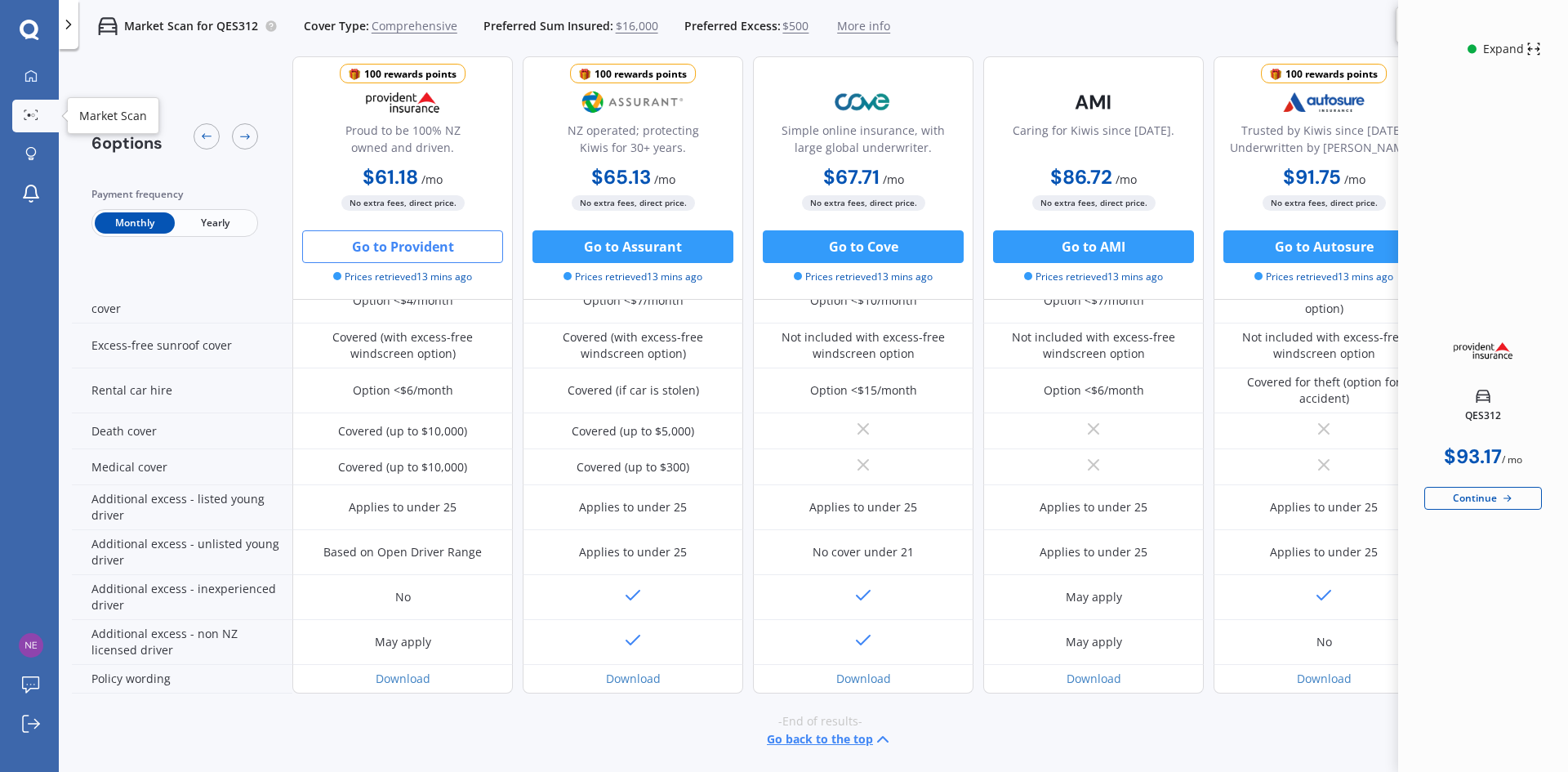
click at [20, 109] on link "Market Scan" at bounding box center [36, 116] width 47 height 32
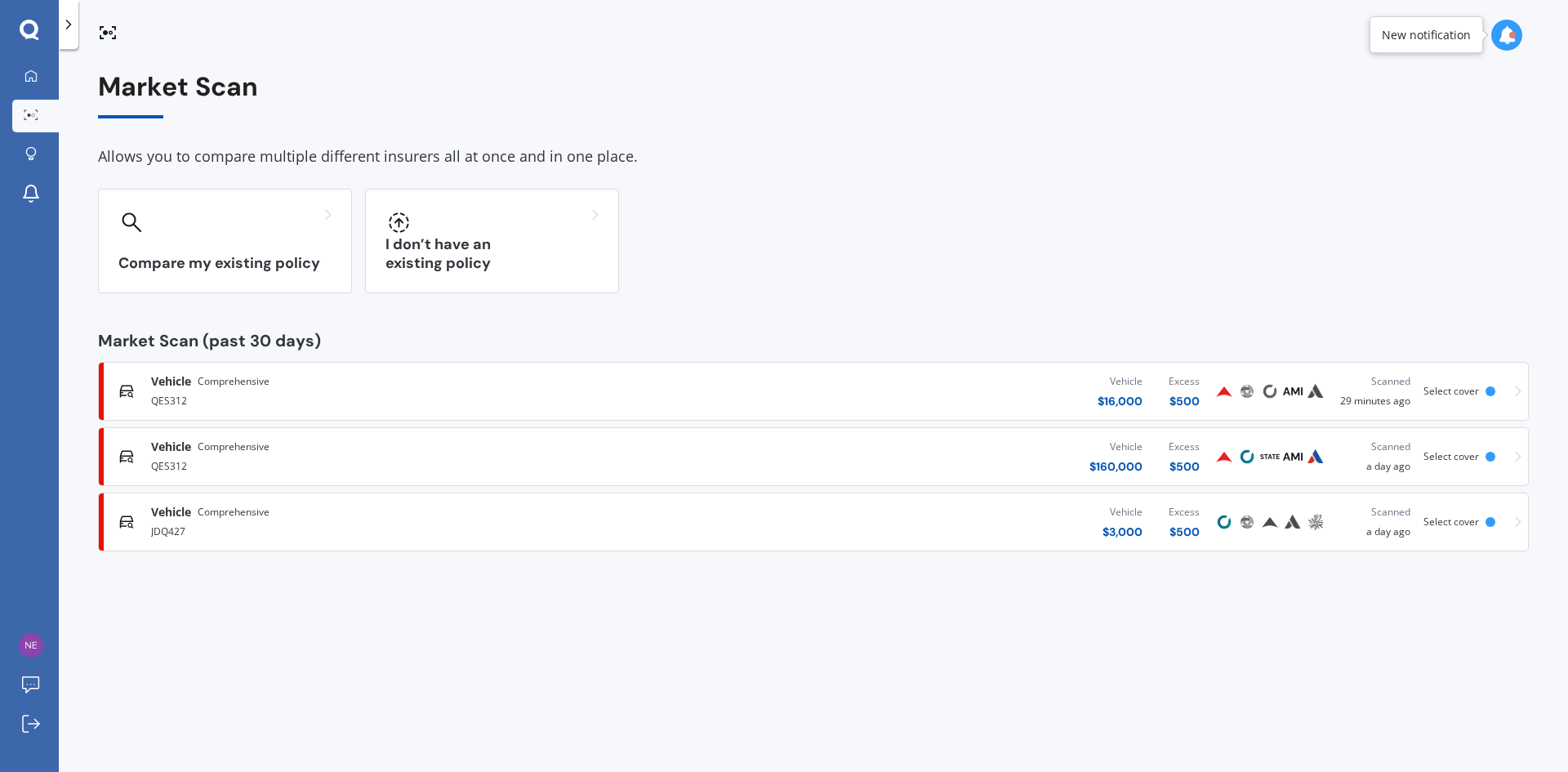
click at [1514, 452] on div "Vehicle Comprehensive QES312 Vehicle $ 160,000 Excess $ 500 Scanned a day ago S…" at bounding box center [813, 456] width 1416 height 49
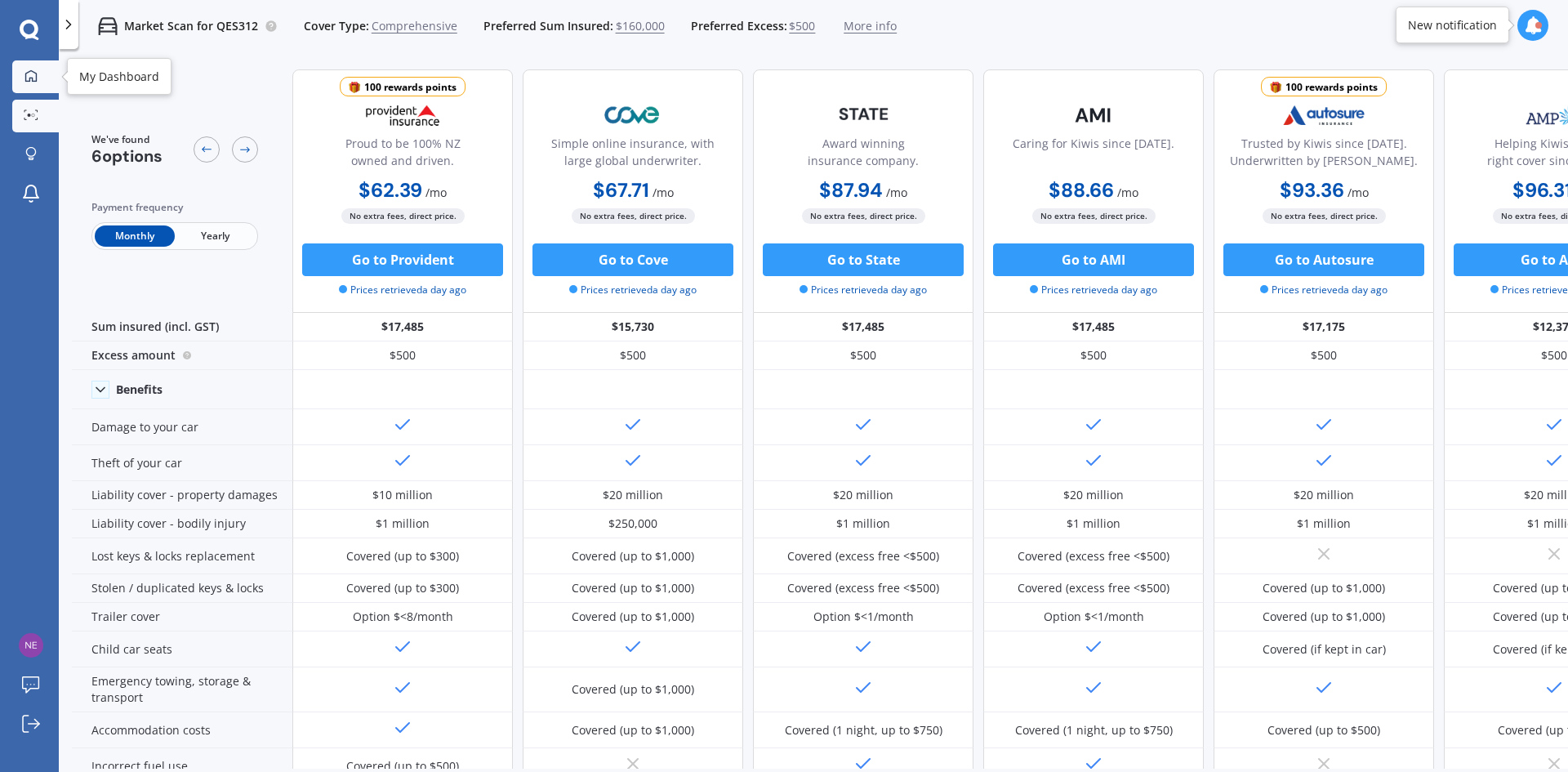
click at [37, 77] on icon at bounding box center [31, 76] width 12 height 12
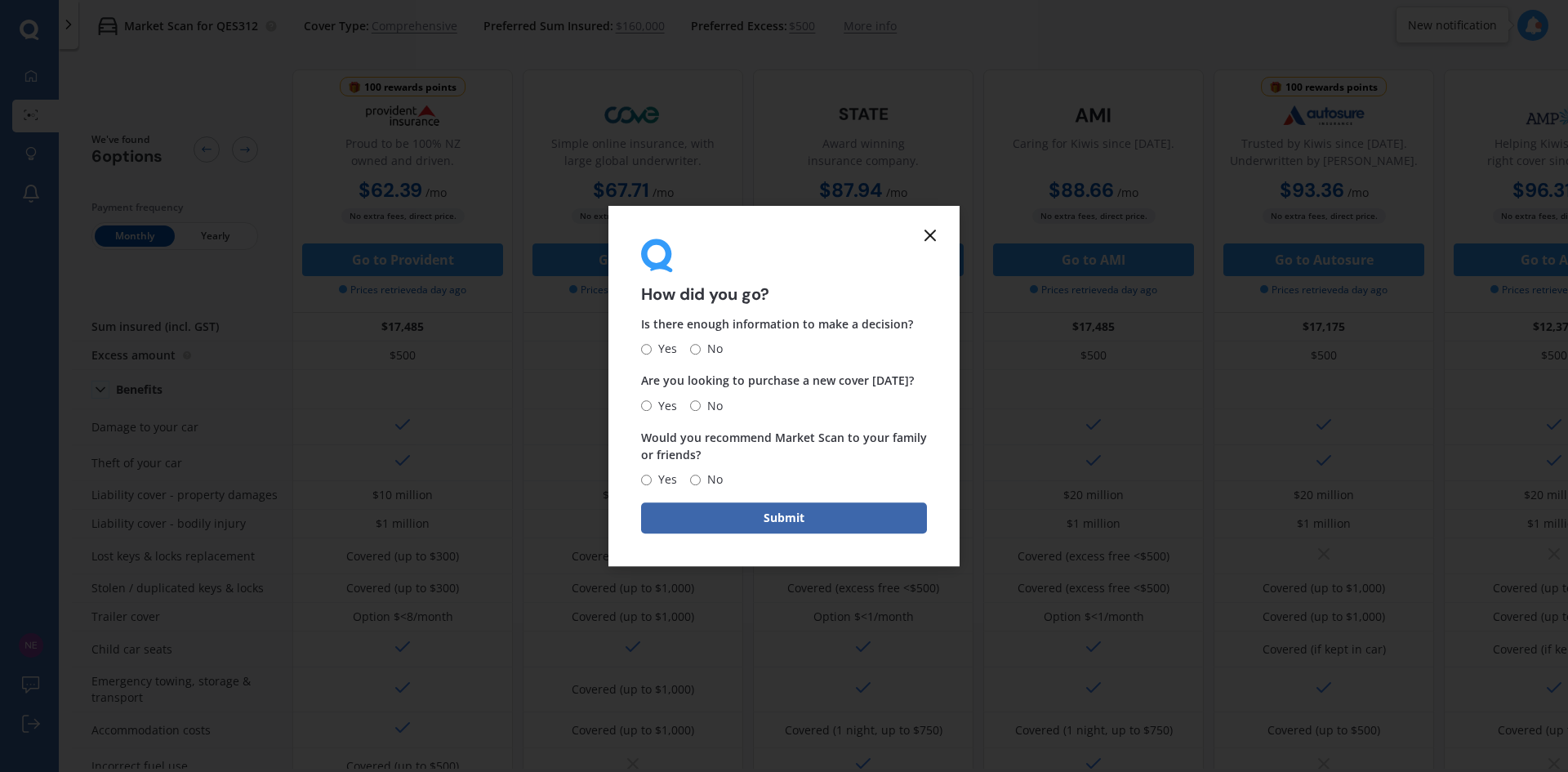
click at [927, 232] on line at bounding box center [930, 235] width 10 height 10
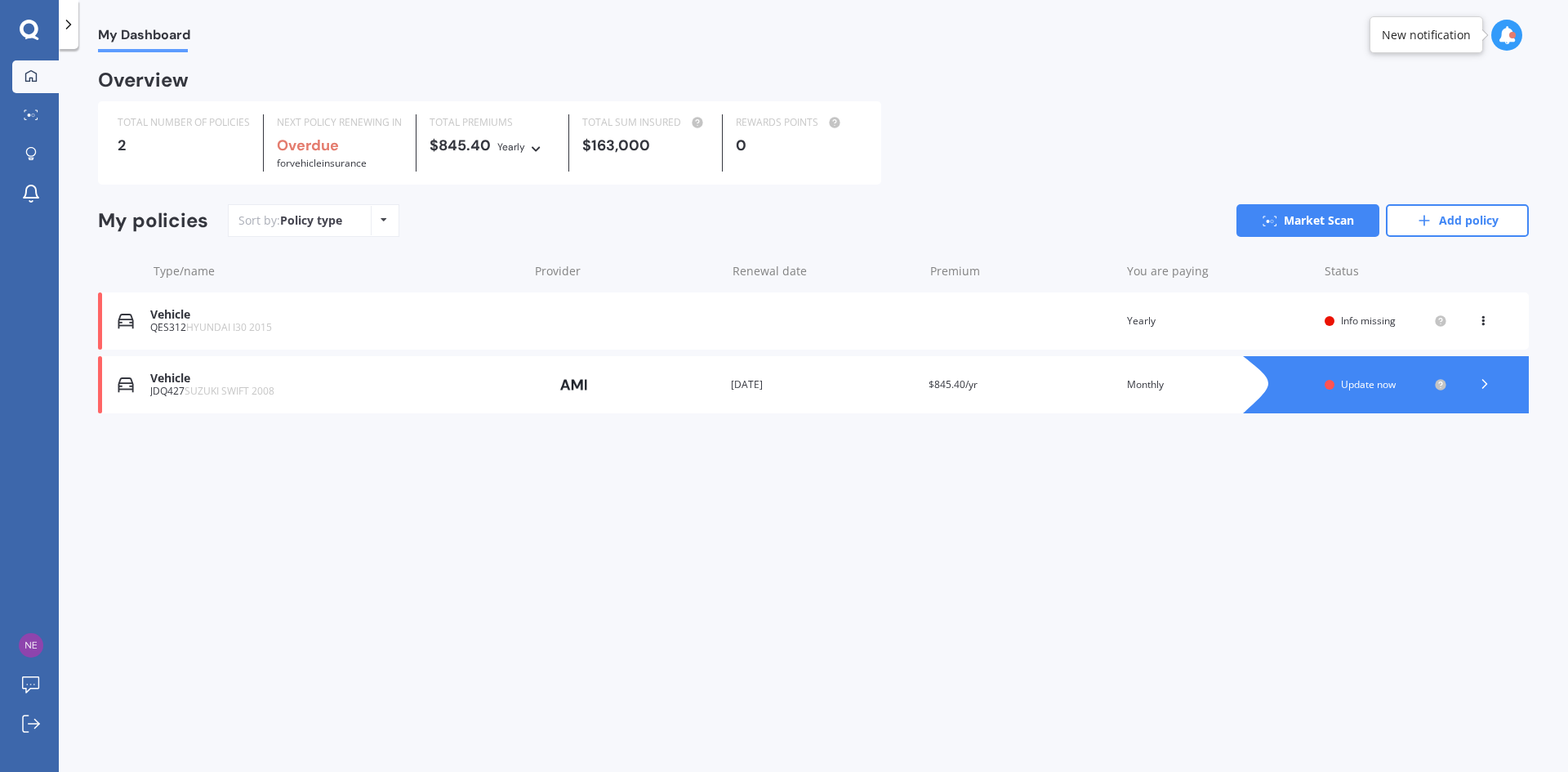
click at [1483, 317] on icon at bounding box center [1483, 317] width 12 height 10
click at [1107, 550] on div "My Dashboard Overview TOTAL NUMBER OF POLICIES 2 NEXT POLICY RENEWING IN Overdu…" at bounding box center [813, 414] width 1509 height 723
click at [1492, 385] on icon at bounding box center [1485, 384] width 17 height 17
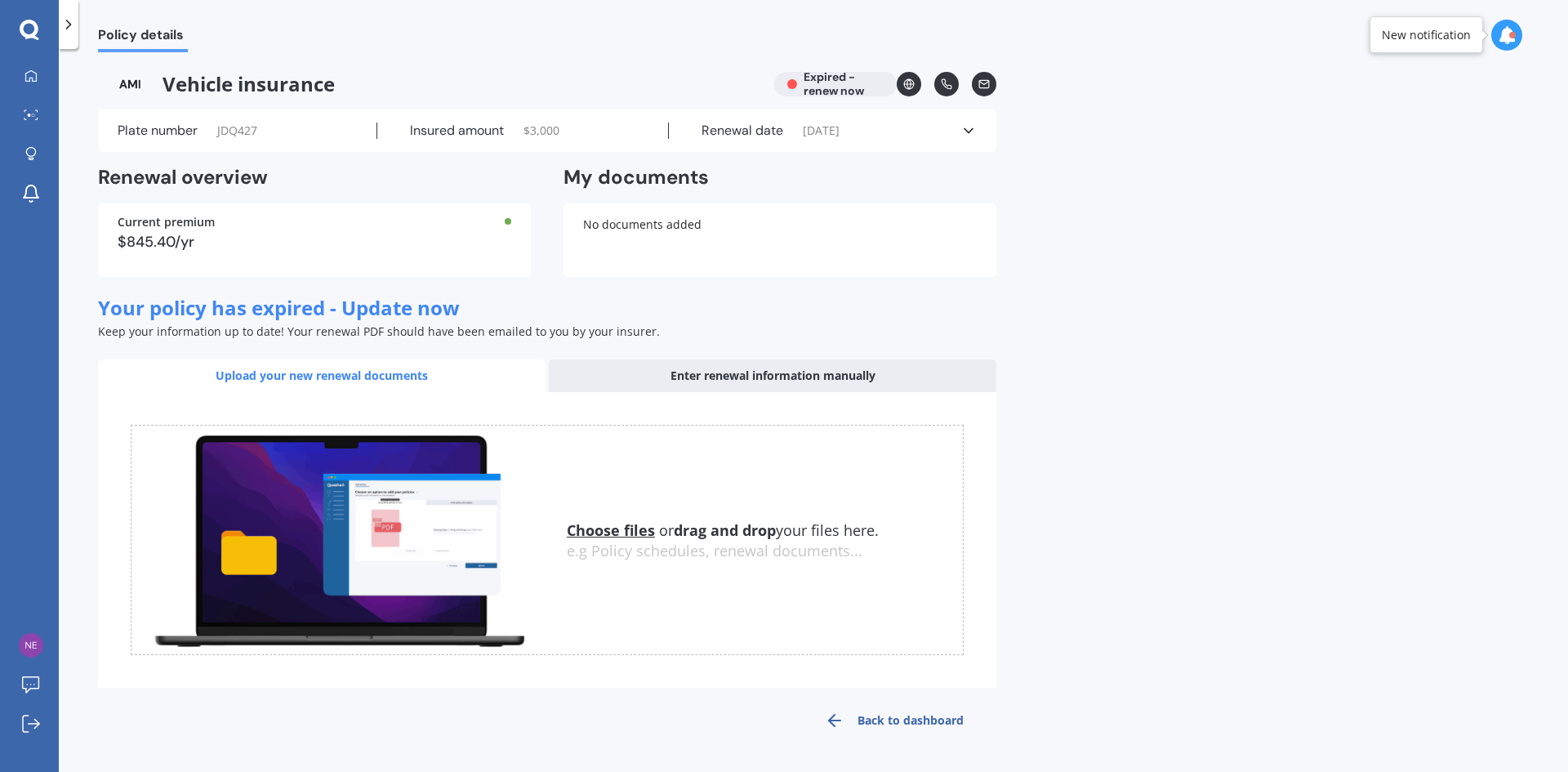
click at [961, 128] on icon at bounding box center [969, 130] width 17 height 17
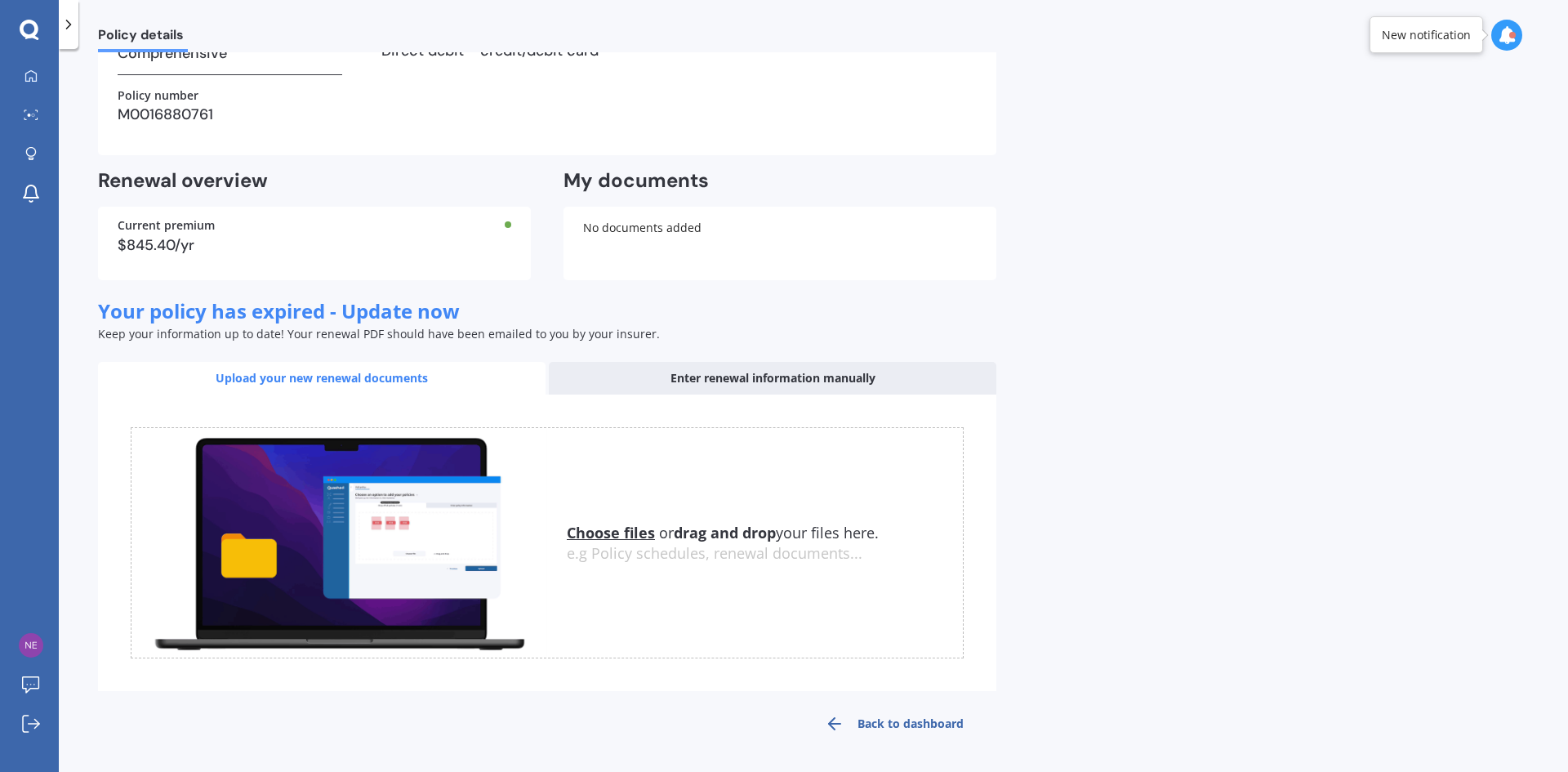
scroll to position [321, 0]
click at [404, 307] on span "Your policy has expired - Update now" at bounding box center [278, 310] width 361 height 27
click at [739, 376] on div "Enter renewal information manually" at bounding box center [772, 376] width 447 height 32
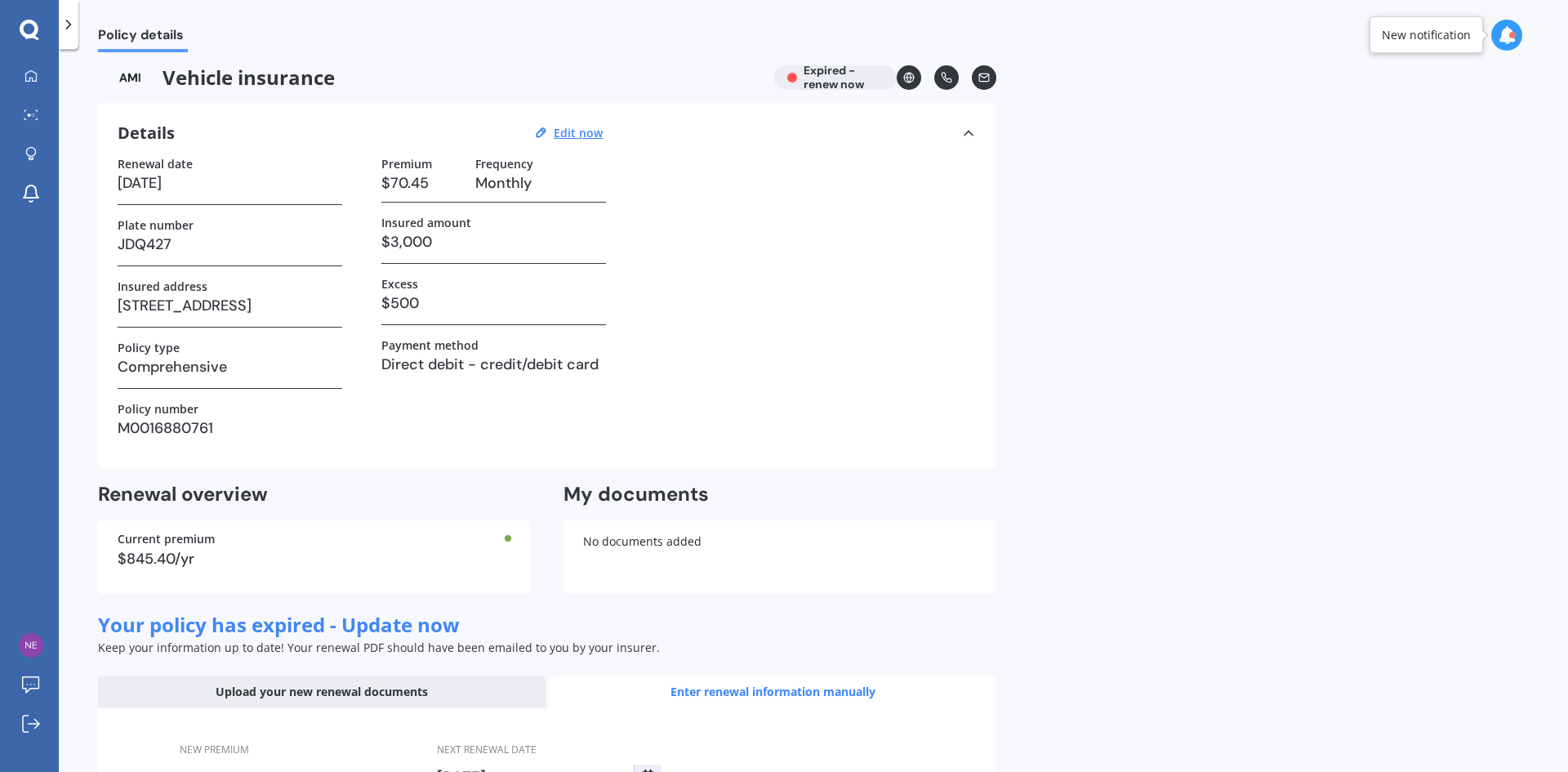
scroll to position [0, 0]
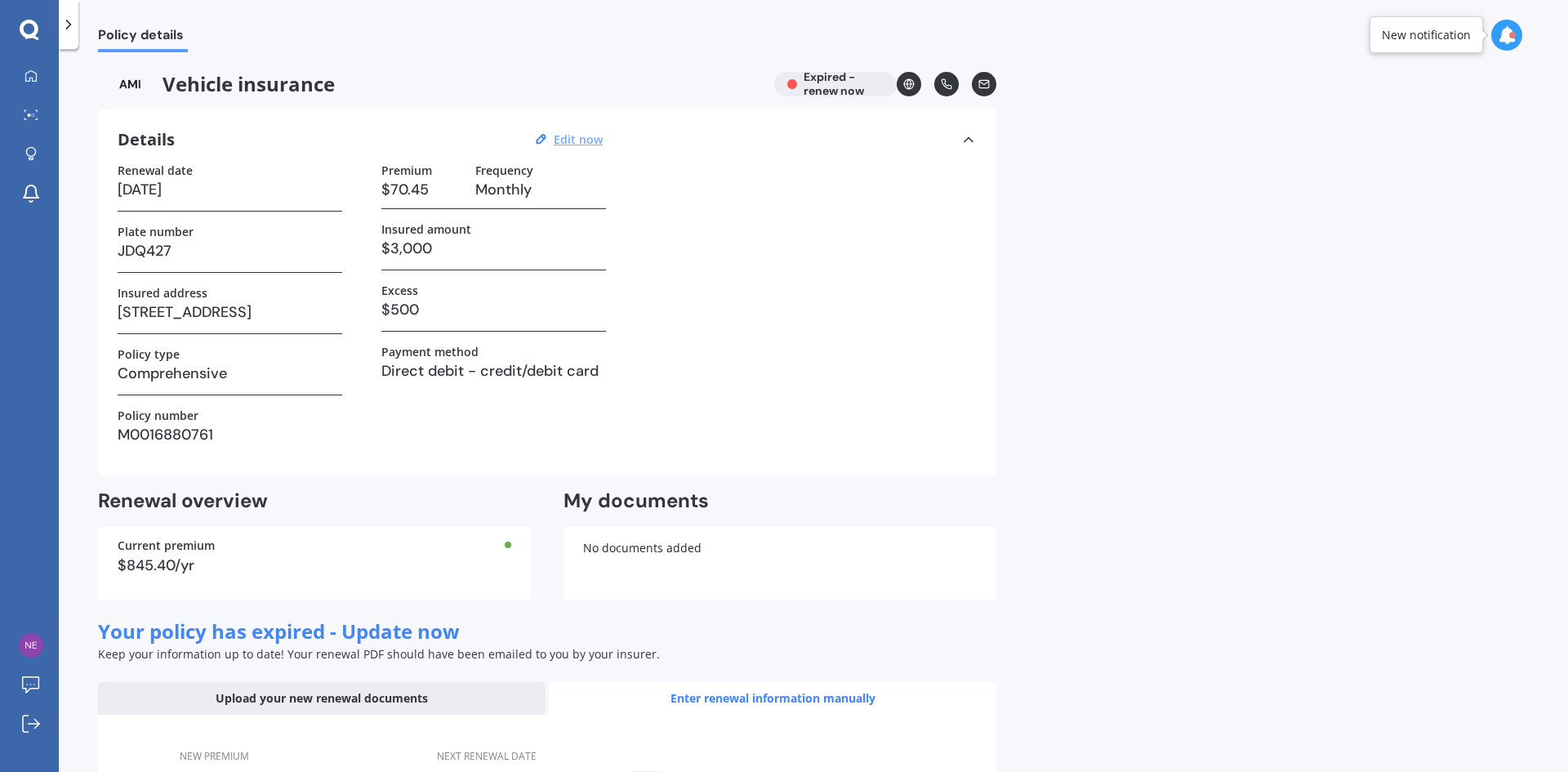
click at [581, 140] on u "Edit now" at bounding box center [578, 139] width 49 height 16
select select "04"
select select "09"
select select "2024"
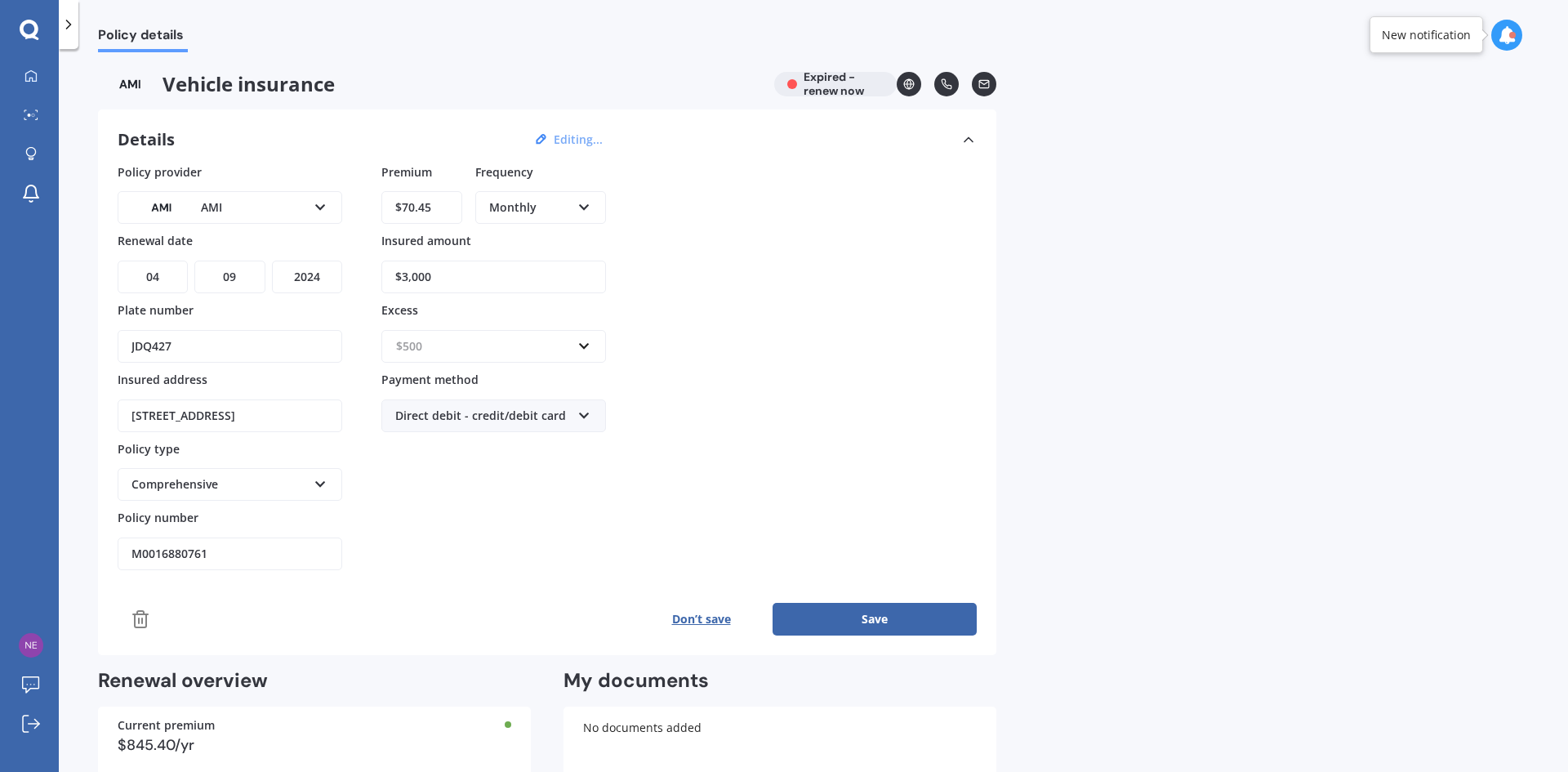
click at [534, 356] on input "text" at bounding box center [488, 346] width 210 height 31
click at [432, 412] on div "$400" at bounding box center [494, 407] width 223 height 30
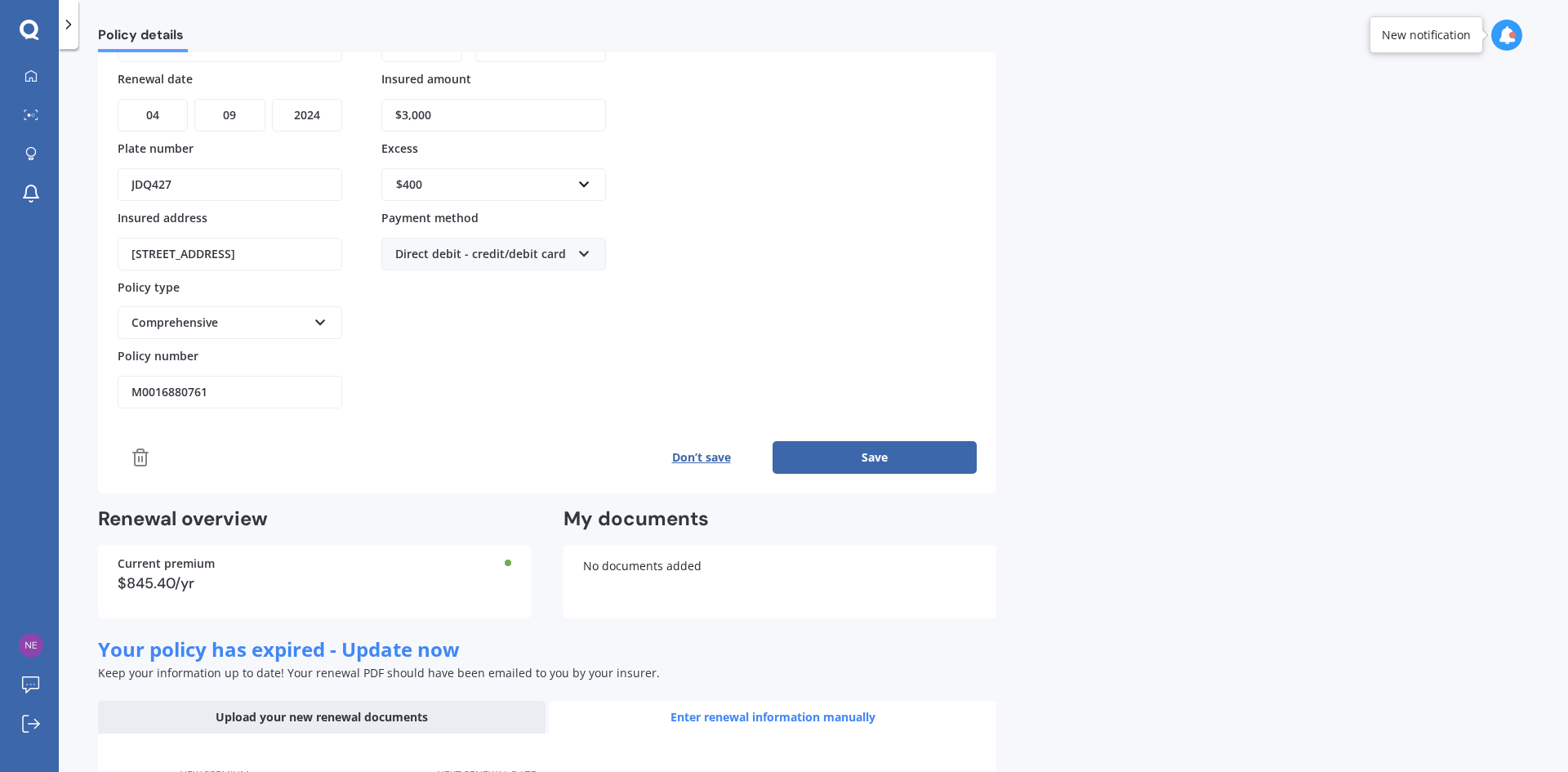
scroll to position [164, 0]
drag, startPoint x: 447, startPoint y: 113, endPoint x: 319, endPoint y: 111, distance: 128.0
click at [319, 111] on div "Policy provider AMI AA AMI AMP ANZ ASB [PERSON_NAME] Ando Assurant Autosure BNZ…" at bounding box center [548, 204] width 859 height 407
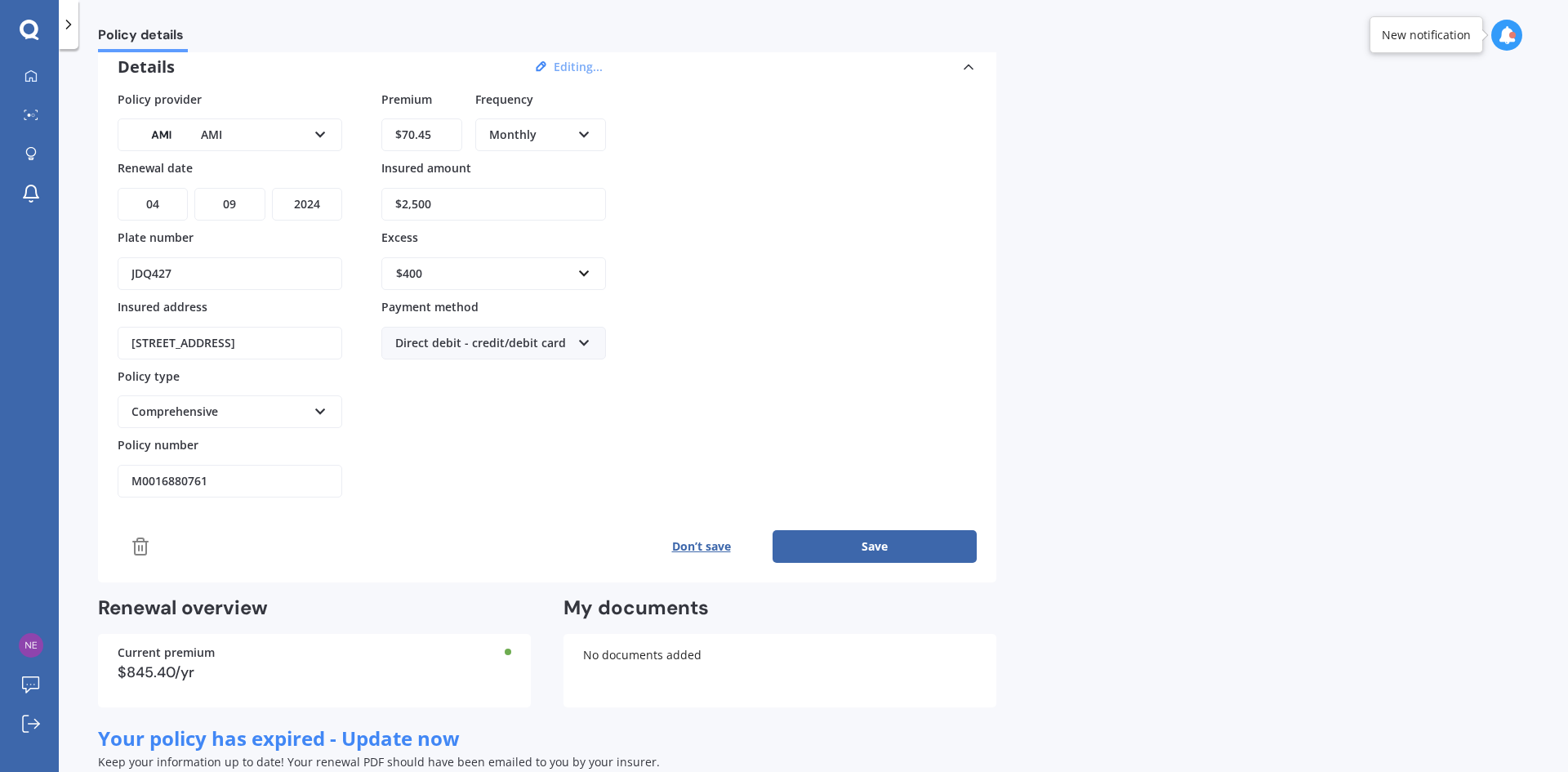
scroll to position [0, 0]
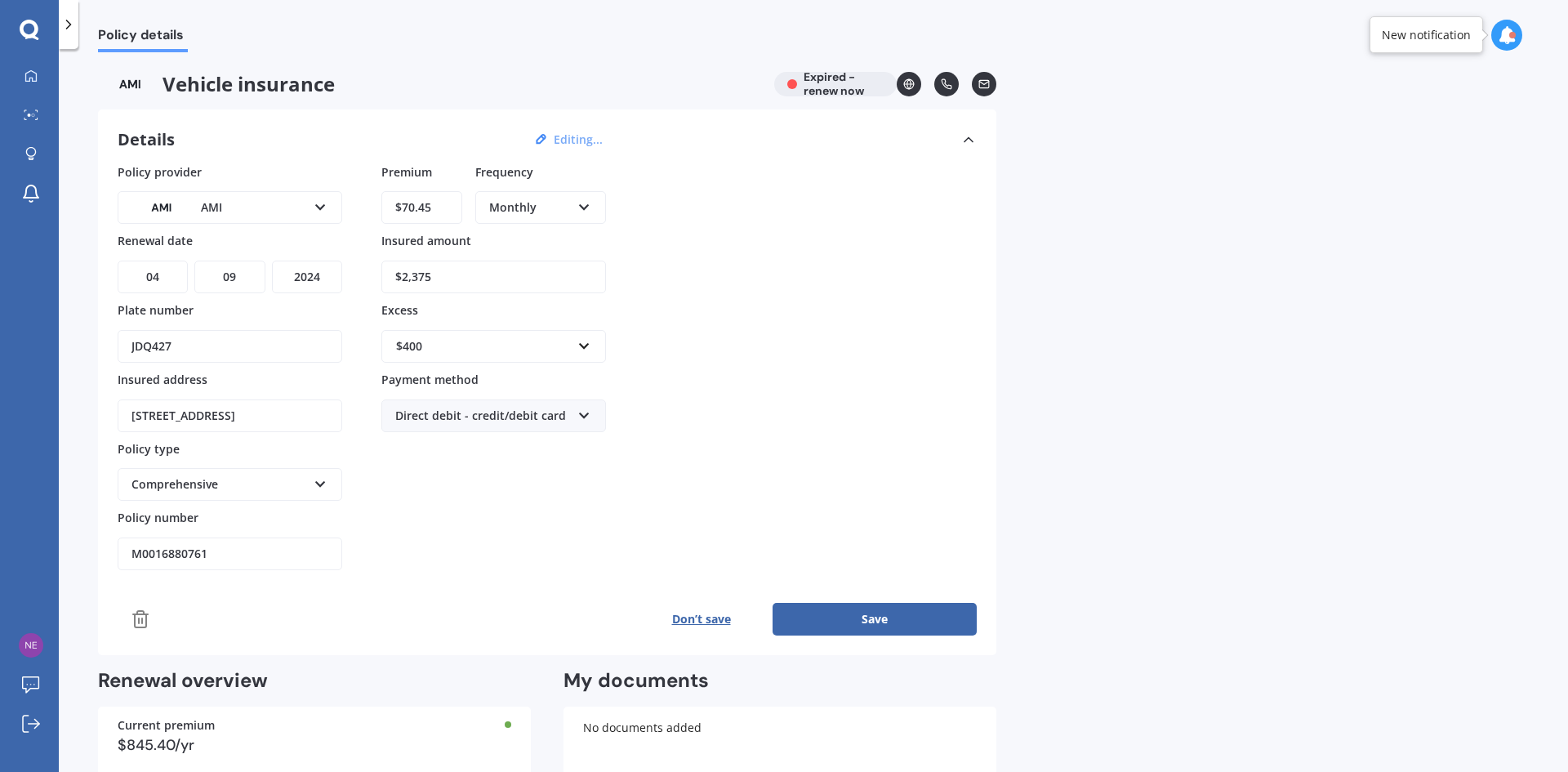
type input "$2,375"
click at [434, 341] on div "$400" at bounding box center [484, 347] width 175 height 18
click at [423, 438] on div "$500" at bounding box center [494, 437] width 223 height 30
drag, startPoint x: 444, startPoint y: 207, endPoint x: 237, endPoint y: 207, distance: 207.0
click at [237, 207] on div "Policy provider AMI AA AMI AMP ANZ ASB [PERSON_NAME] Ando Assurant Autosure BNZ…" at bounding box center [548, 367] width 859 height 407
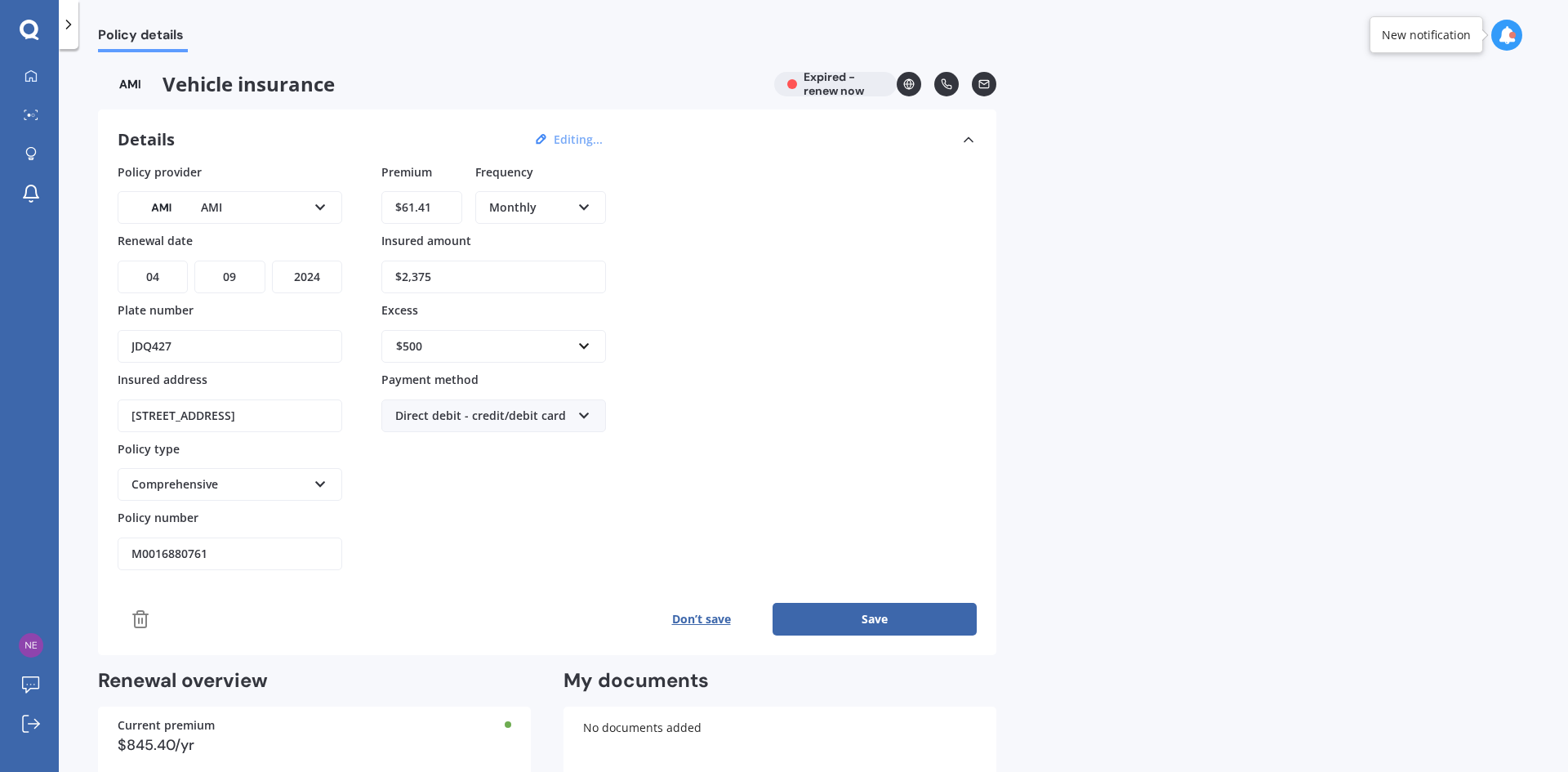
type input "$61.41"
click at [325, 273] on select "YYYY 2027 2026 2025 2024 2023 2022 2021 2020 2019 2018 2017 2016 2015 2014 2013…" at bounding box center [307, 276] width 71 height 32
select select "2025"
click at [272, 260] on select "YYYY 2027 2026 2025 2024 2023 2022 2021 2020 2019 2018 2017 2016 2015 2014 2013…" at bounding box center [307, 276] width 71 height 32
click at [892, 617] on button "Save" at bounding box center [875, 618] width 204 height 32
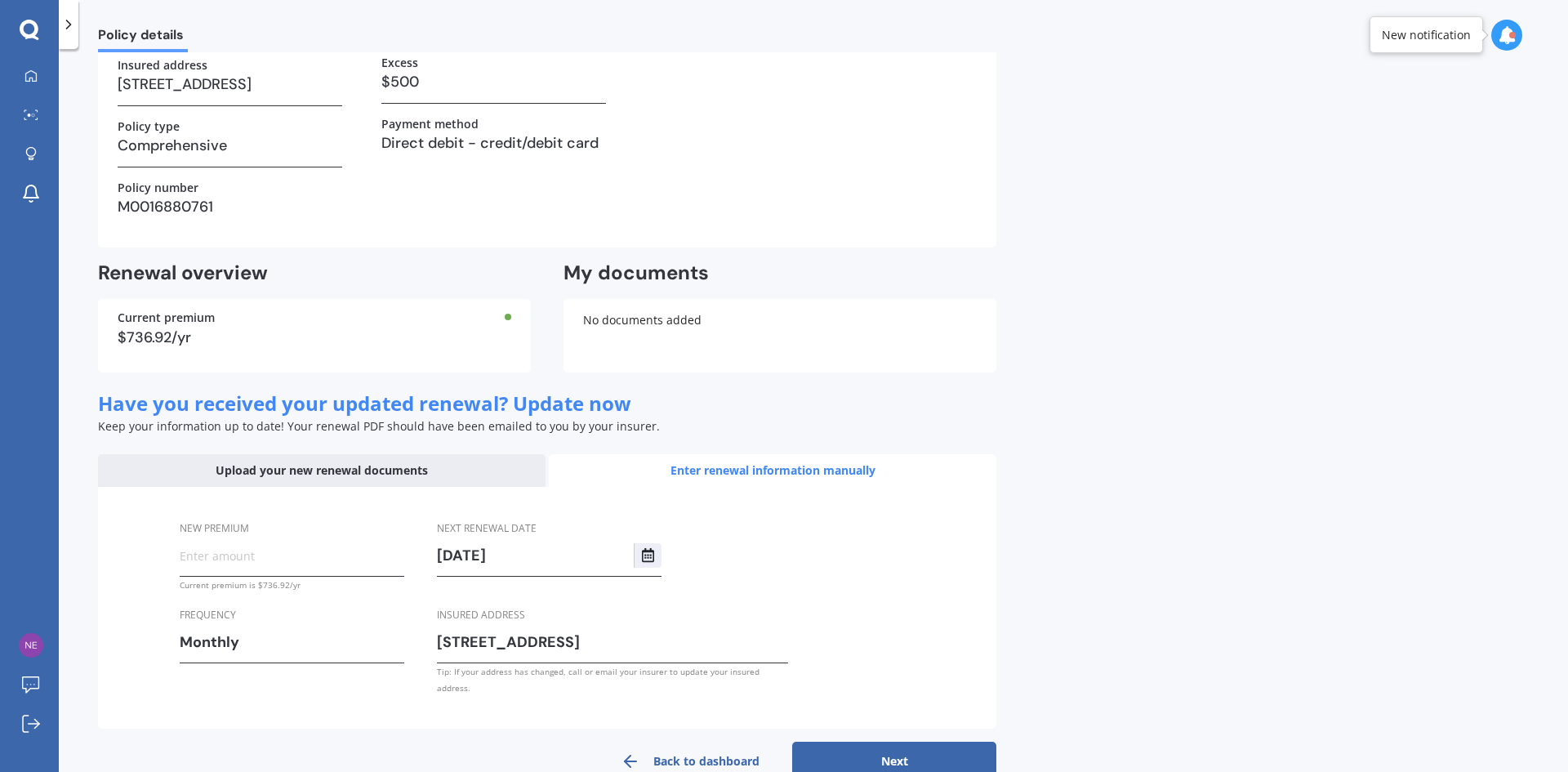
scroll to position [245, 0]
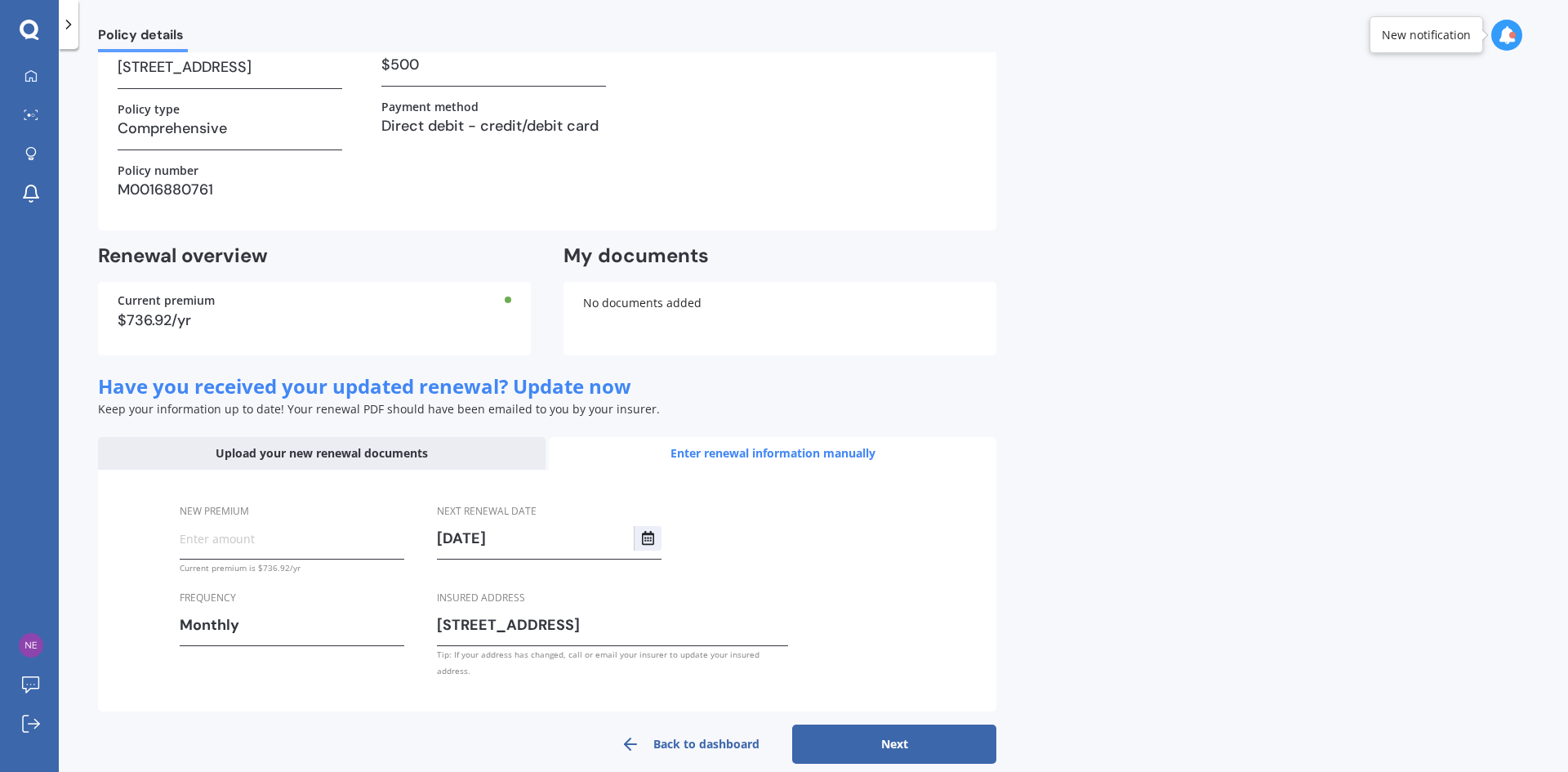
click at [206, 533] on input "New premium" at bounding box center [292, 538] width 224 height 24
type input "$61.41"
click at [902, 725] on button "Next" at bounding box center [894, 744] width 204 height 39
select select "04"
select select "09"
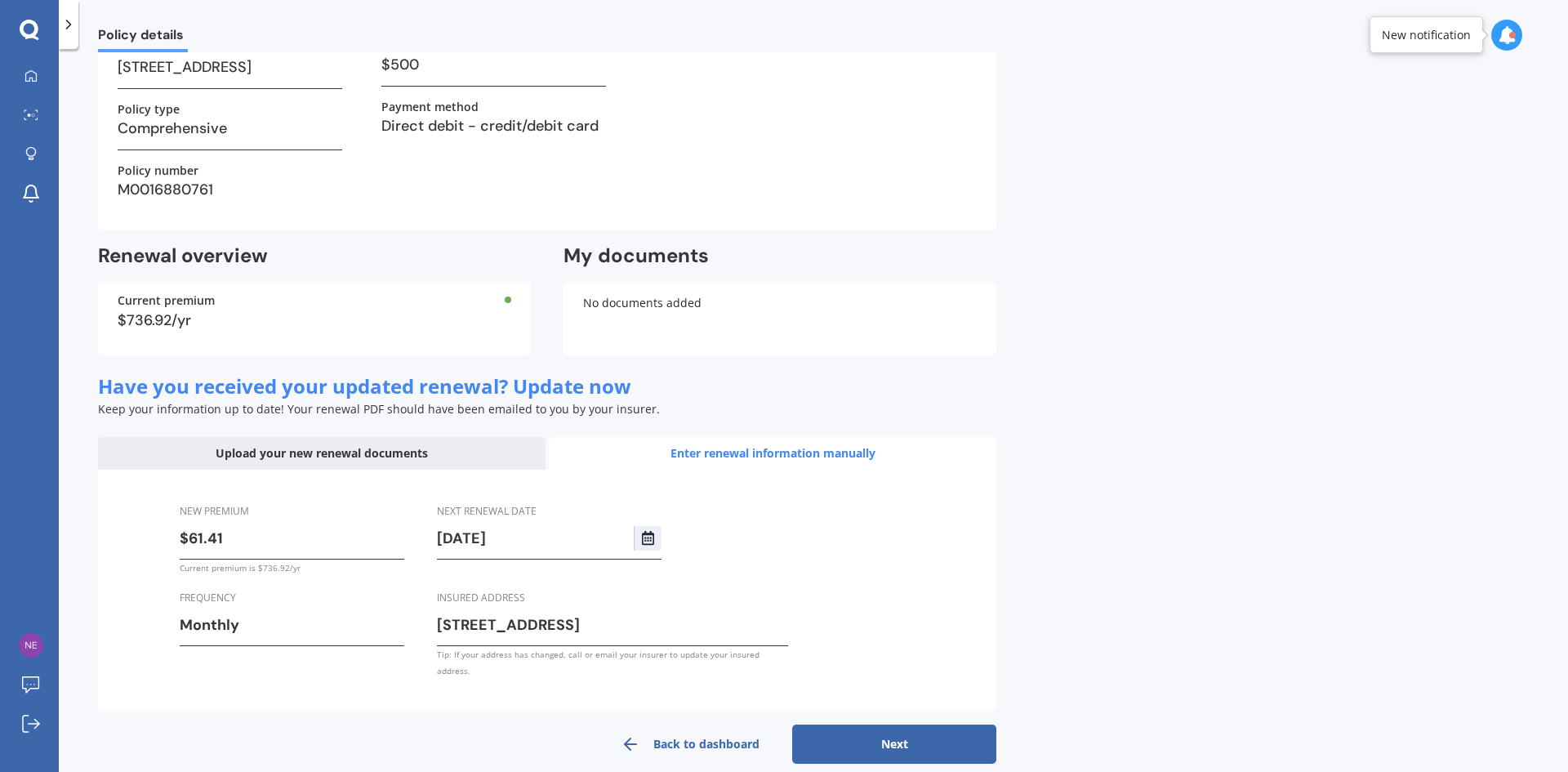
select select "2025"
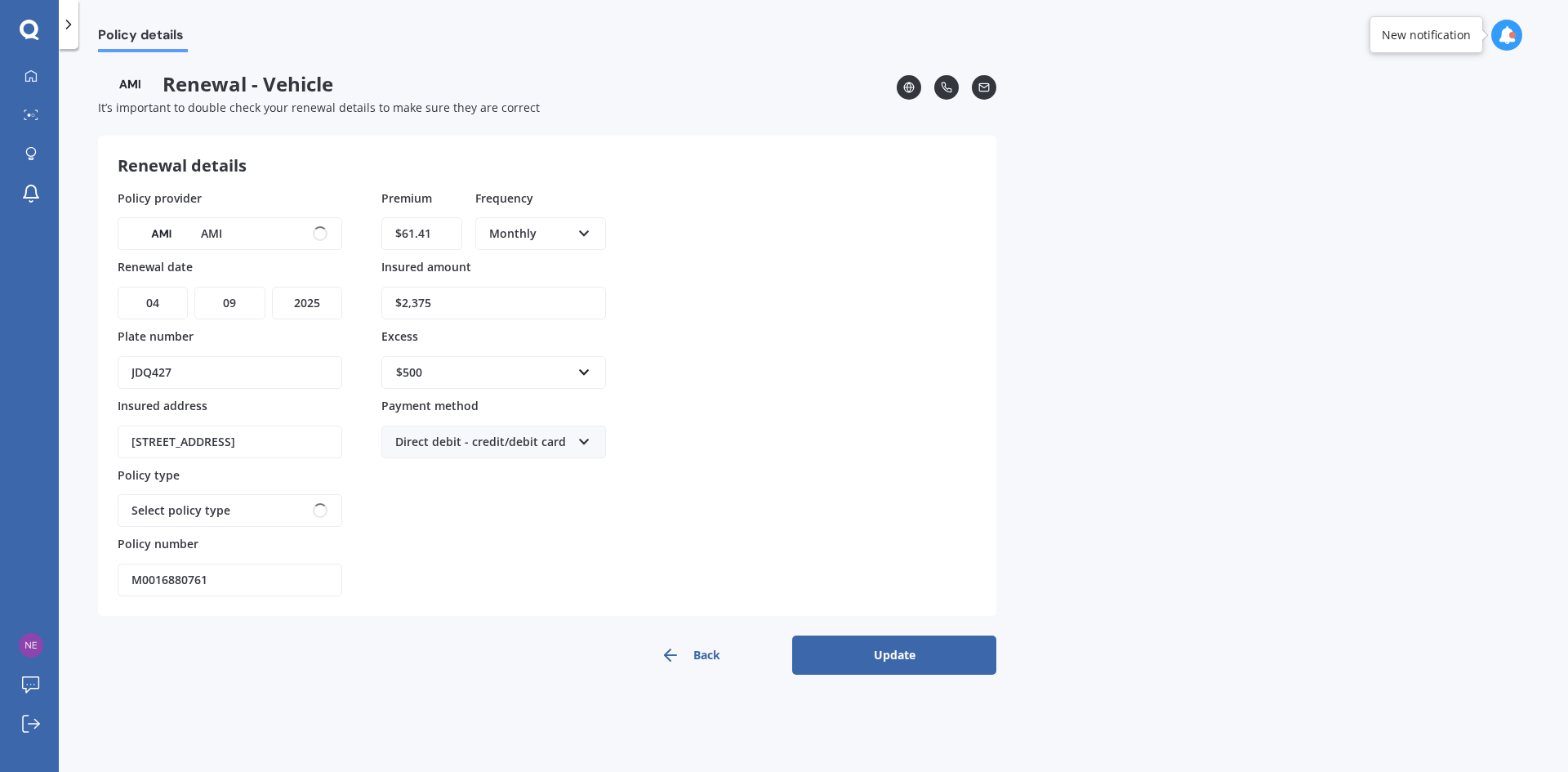
scroll to position [0, 0]
click at [893, 662] on button "Update" at bounding box center [894, 655] width 204 height 39
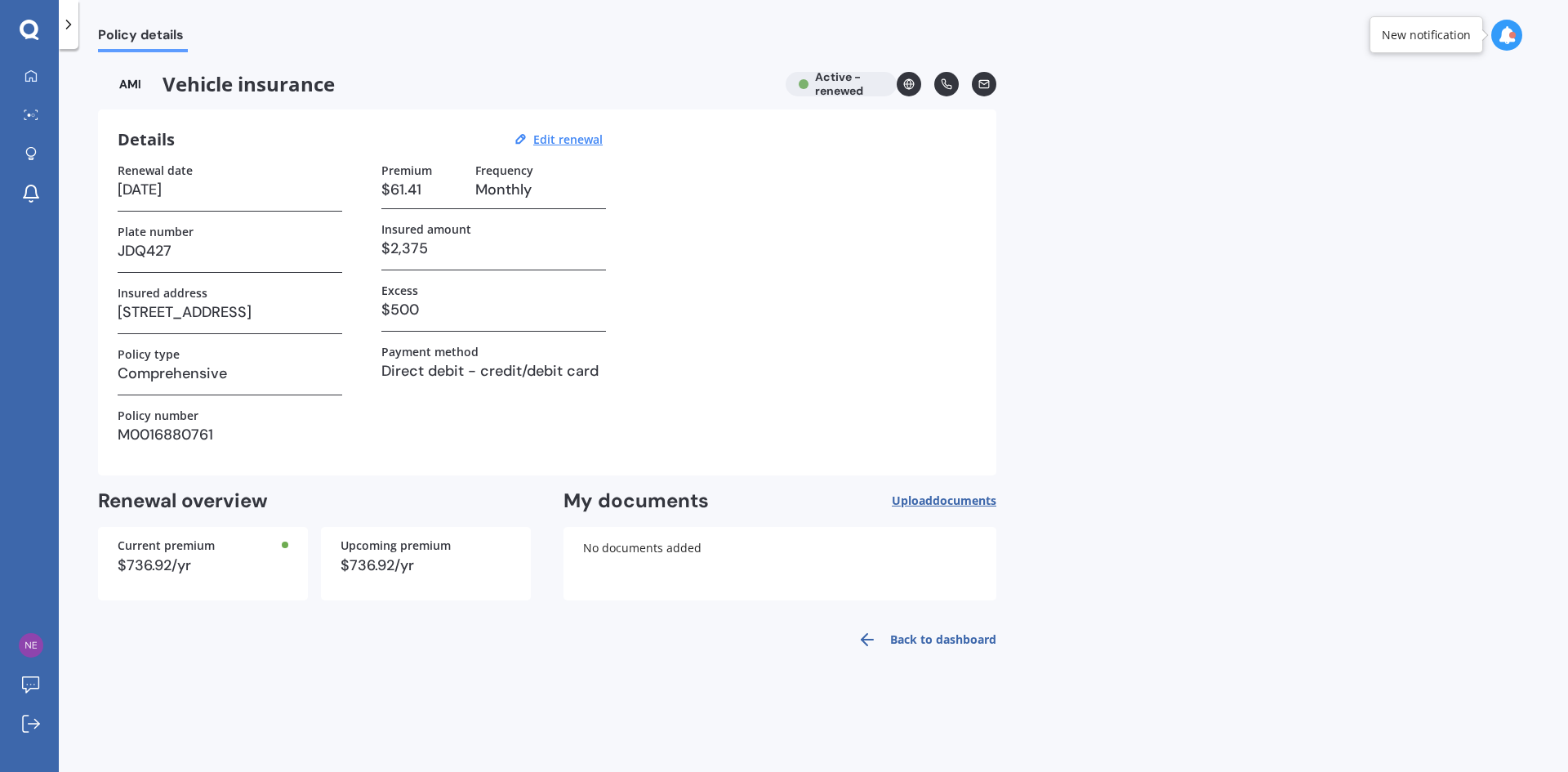
click at [928, 636] on link "Back to dashboard" at bounding box center [922, 639] width 149 height 39
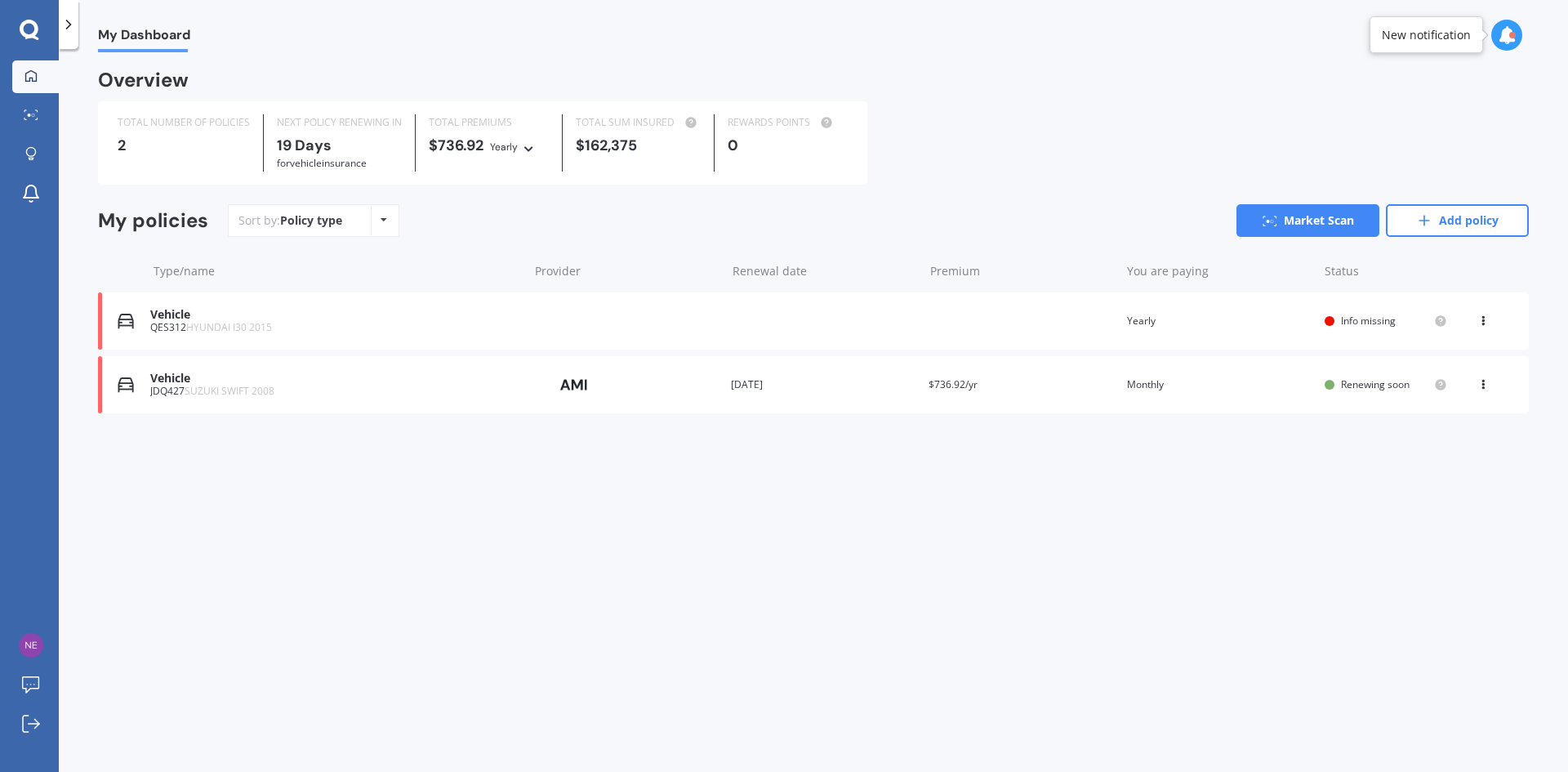
click at [1483, 379] on icon at bounding box center [1483, 381] width 12 height 10
click at [182, 381] on div "Vehicle" at bounding box center [335, 378] width 370 height 14
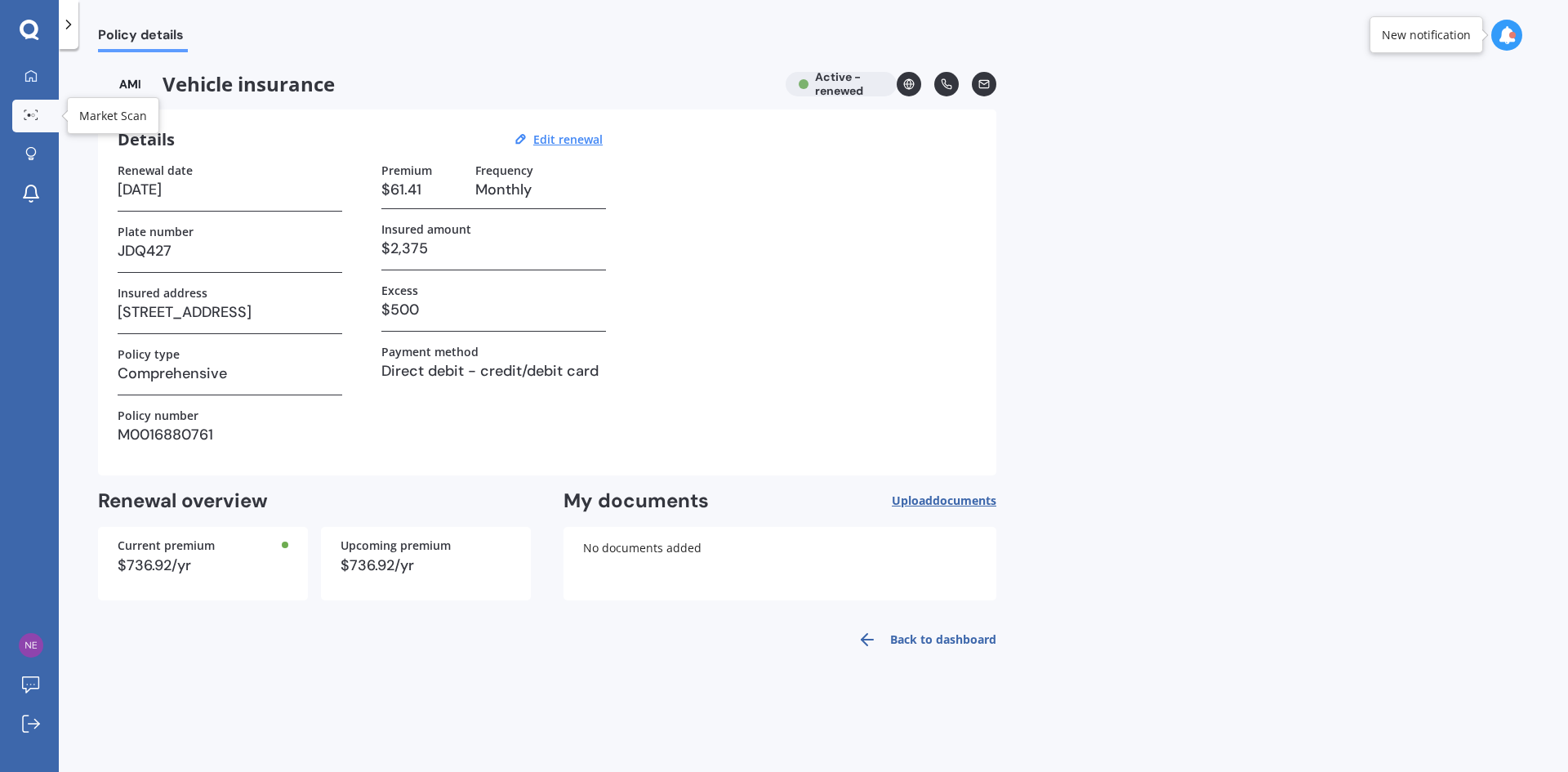
click at [27, 116] on circle at bounding box center [29, 116] width 3 height 3
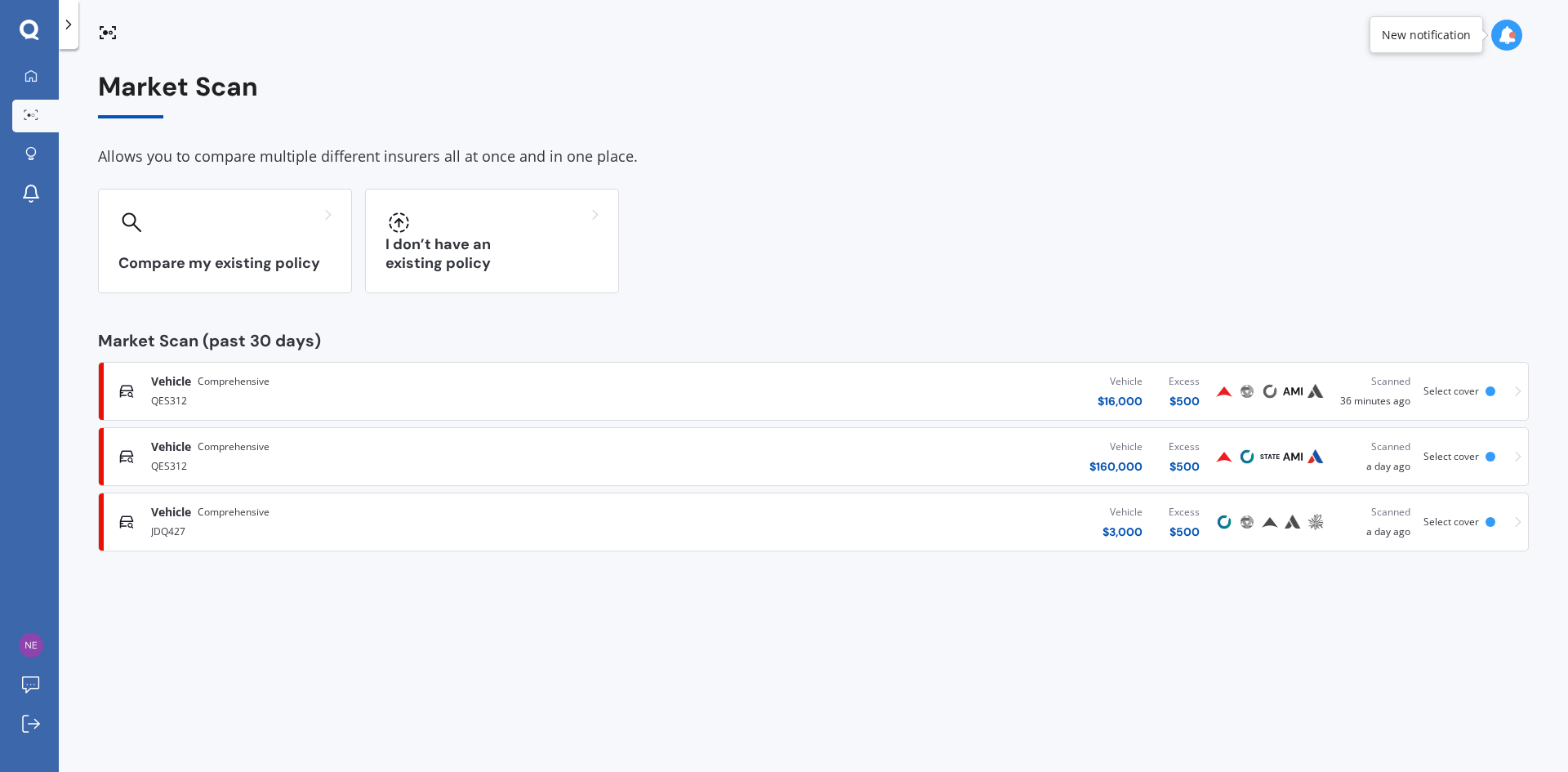
click at [1511, 519] on div "Vehicle Comprehensive JDQ427 Vehicle $ 3,000 Excess $ 500 Scanned a day ago Sel…" at bounding box center [813, 521] width 1416 height 49
click at [1384, 514] on div "Scanned" at bounding box center [1375, 512] width 71 height 17
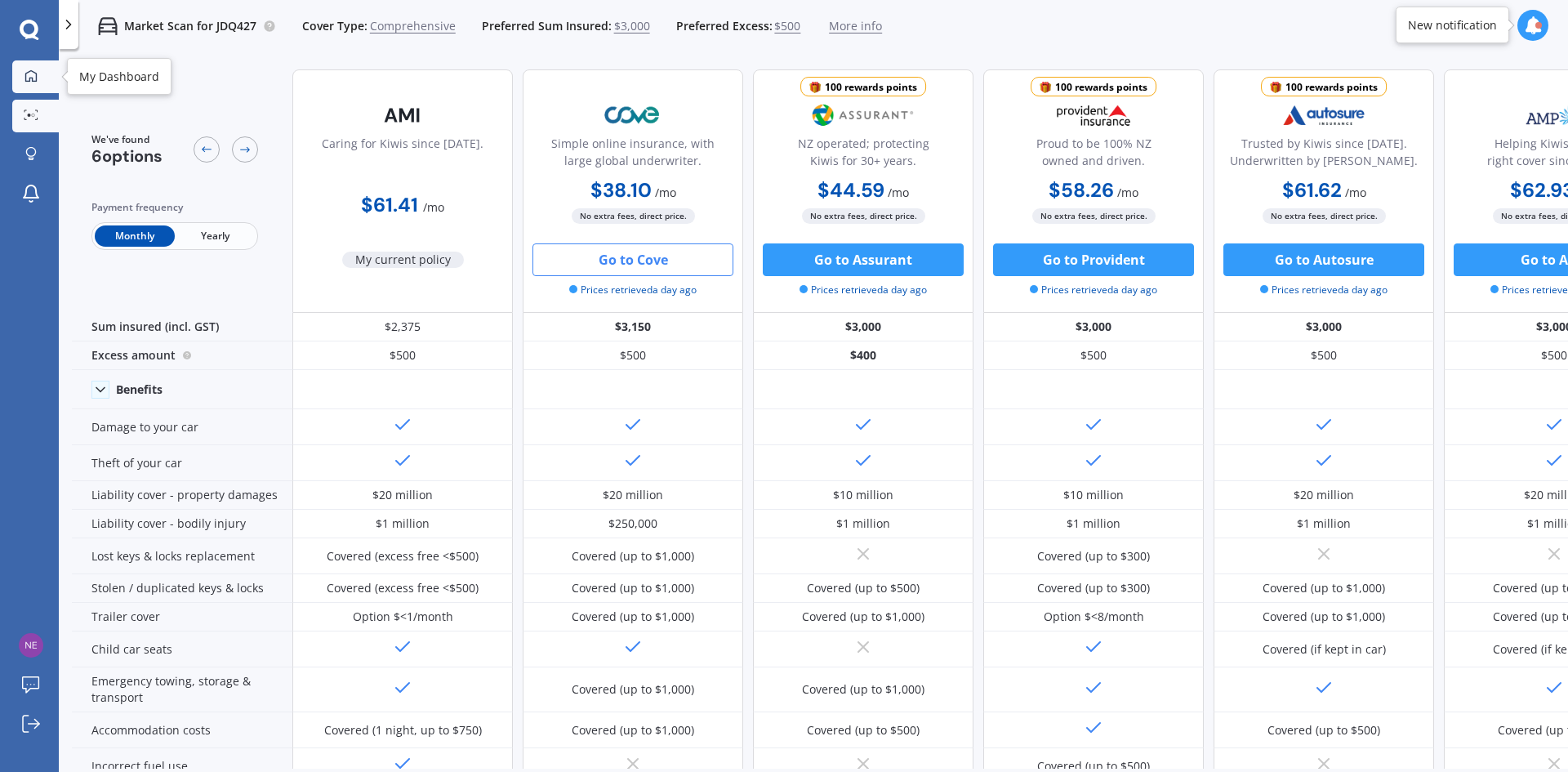
click at [32, 64] on link "My Dashboard" at bounding box center [36, 76] width 47 height 32
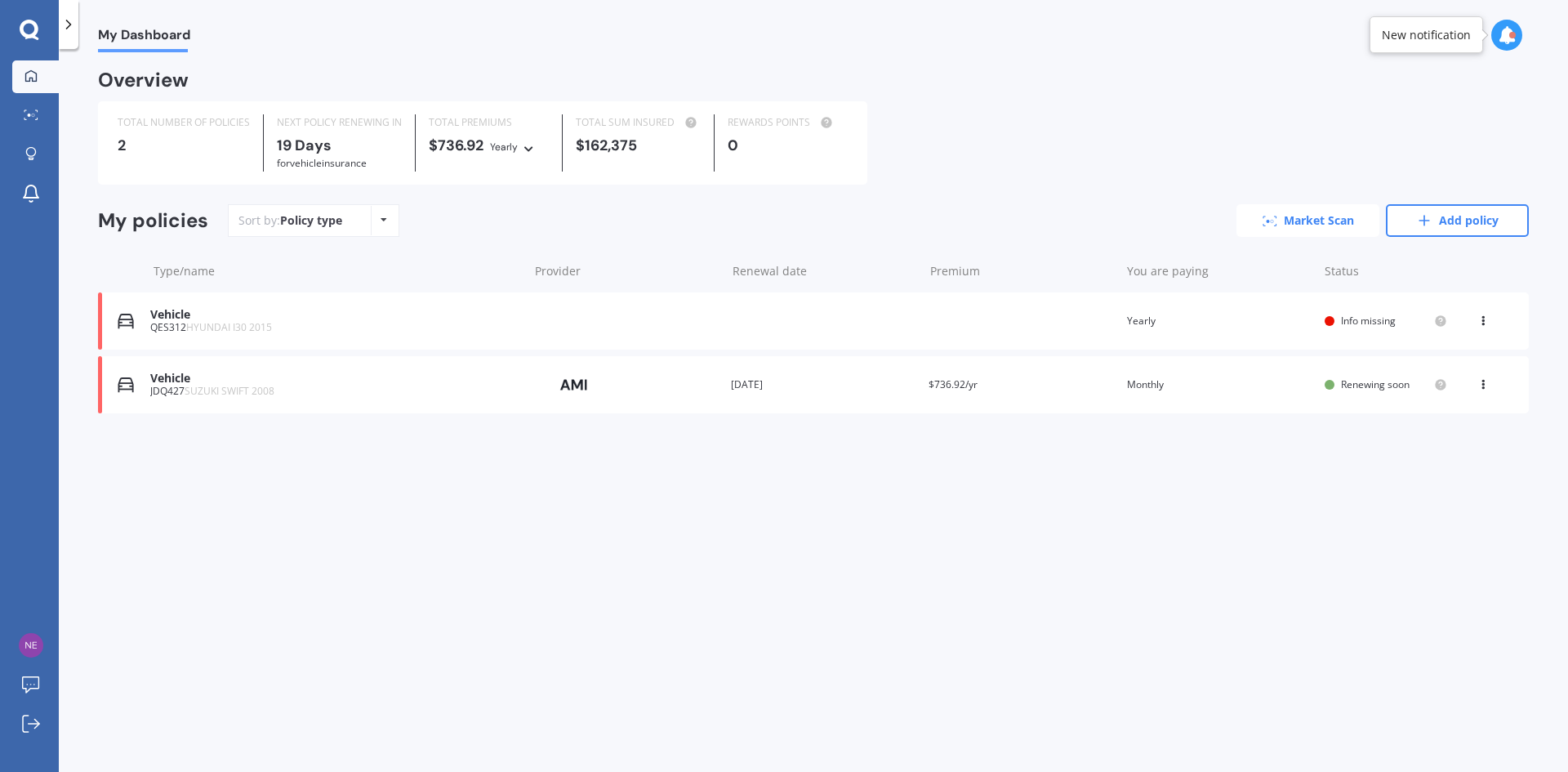
click at [1300, 220] on link "Market Scan" at bounding box center [1308, 220] width 143 height 32
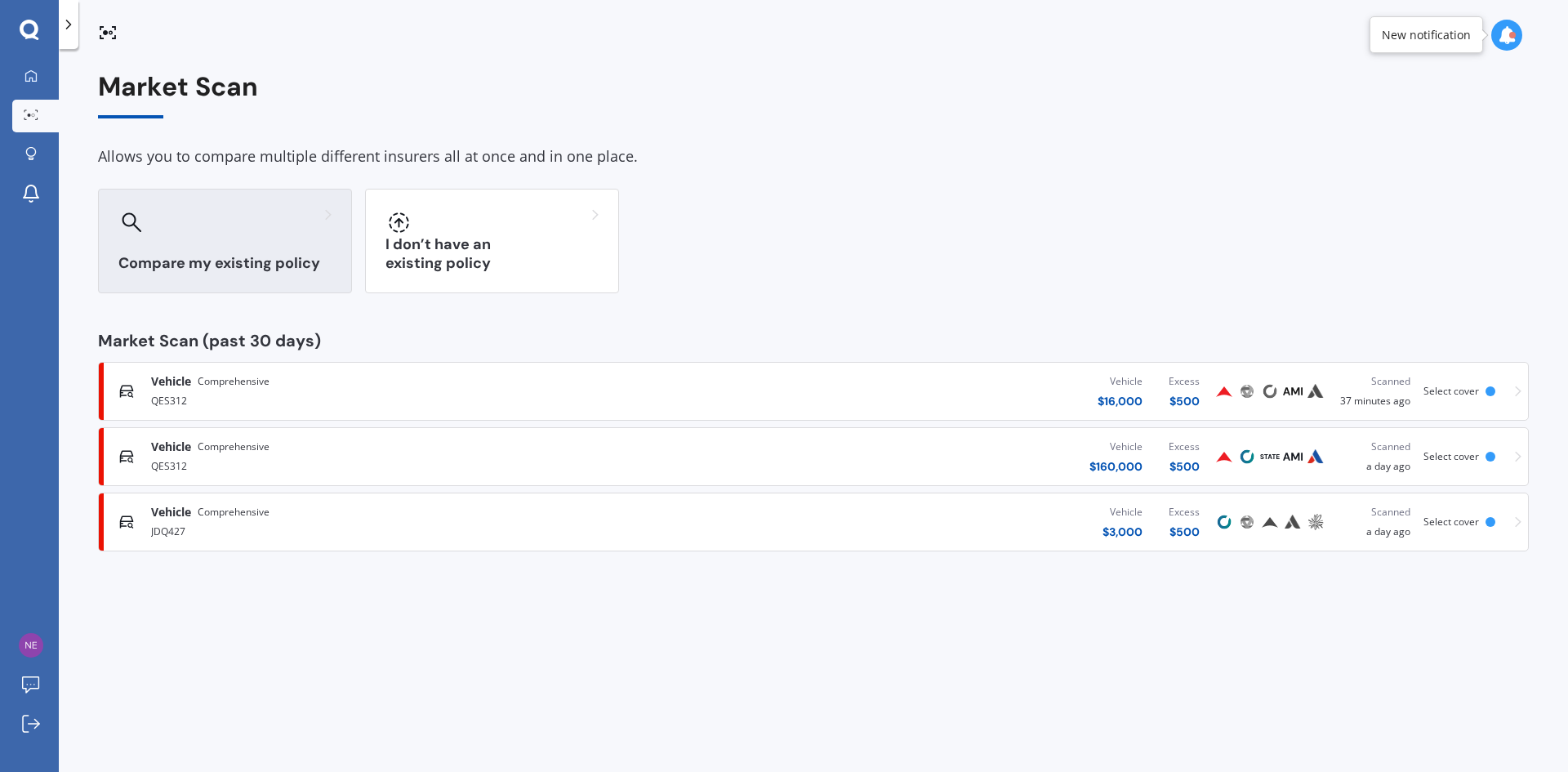
click at [209, 223] on div at bounding box center [224, 222] width 213 height 26
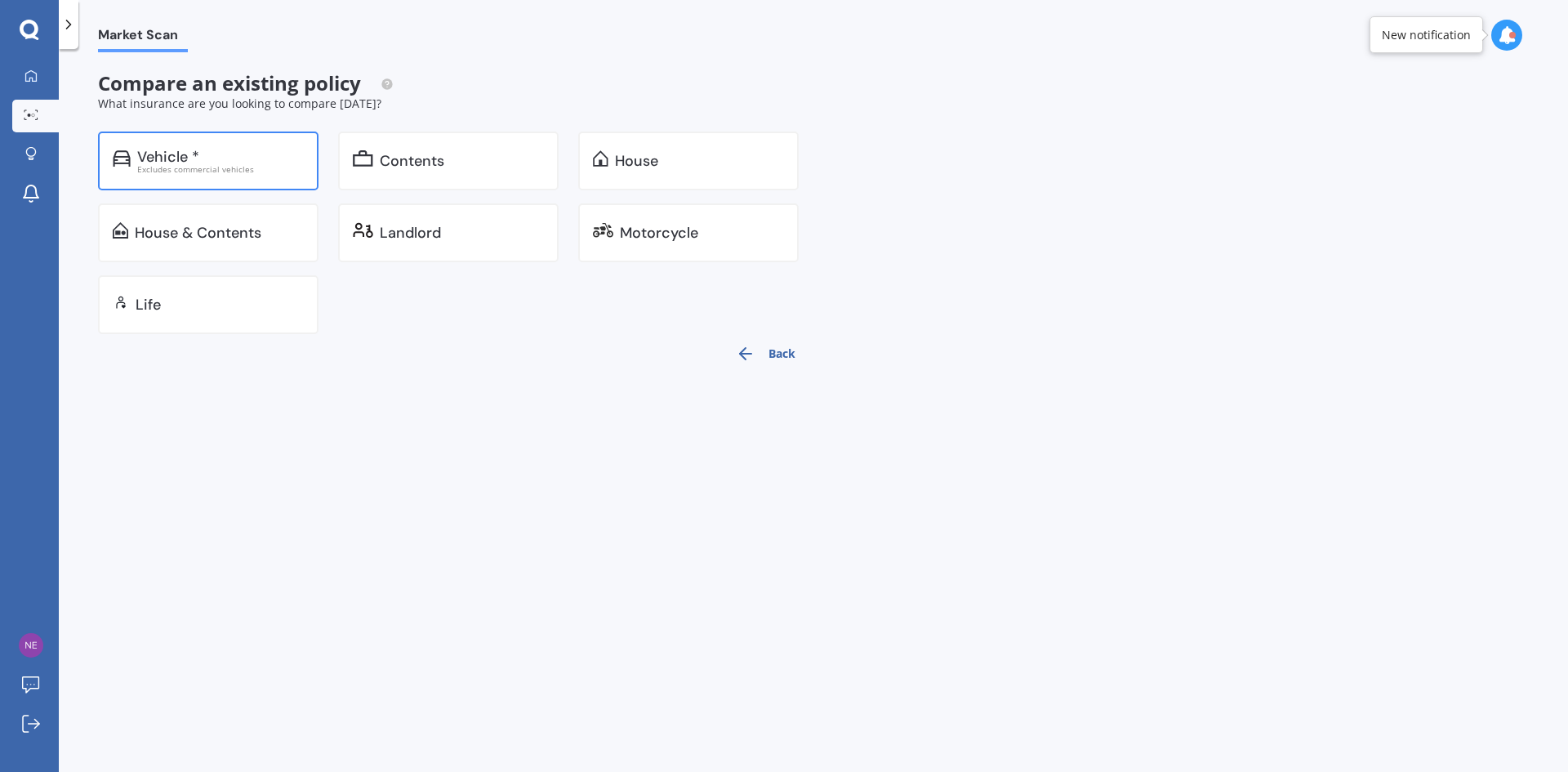
click at [190, 160] on div "Vehicle *" at bounding box center [168, 157] width 62 height 17
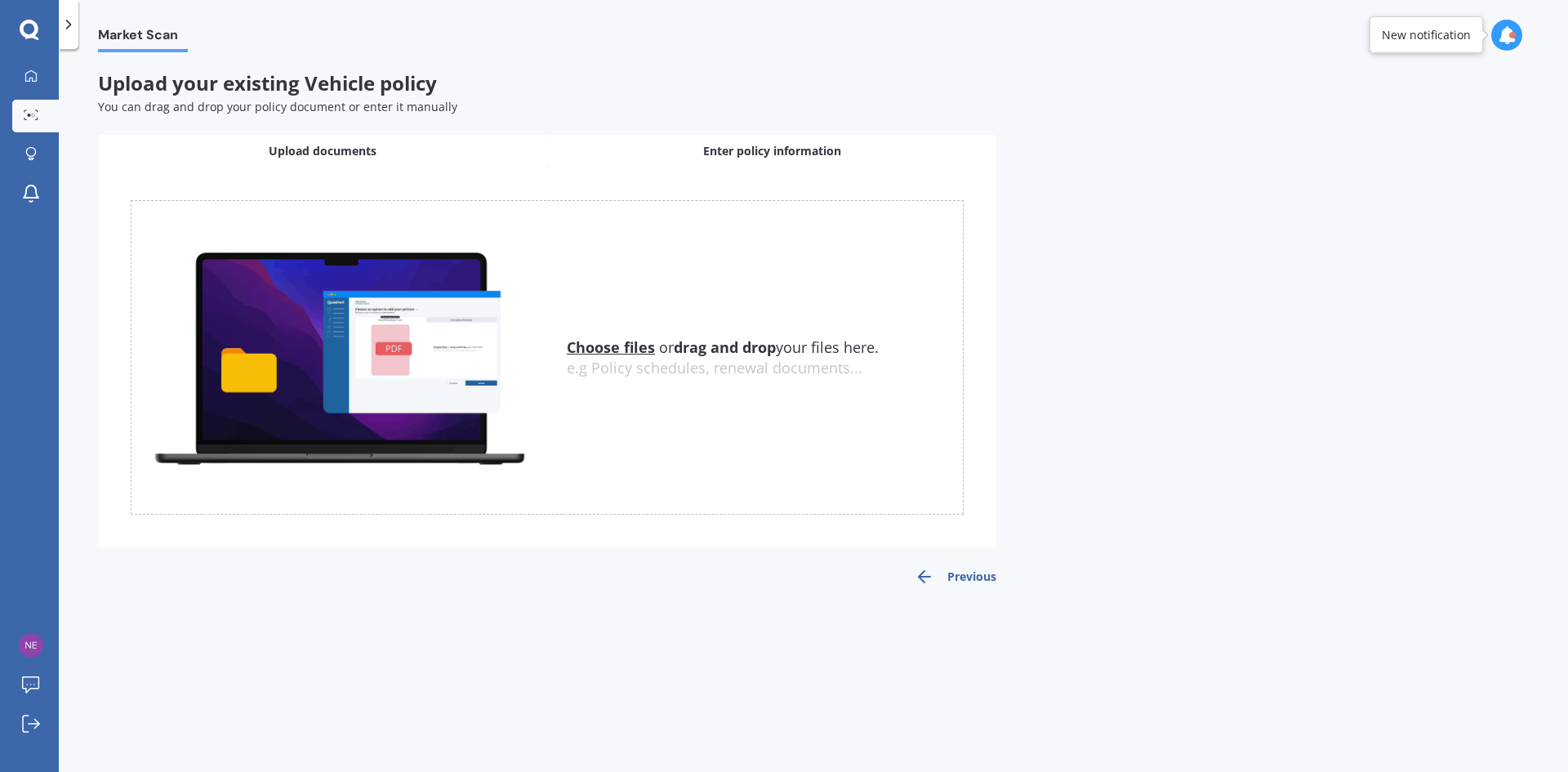
click at [777, 153] on span "Enter policy information" at bounding box center [772, 151] width 138 height 17
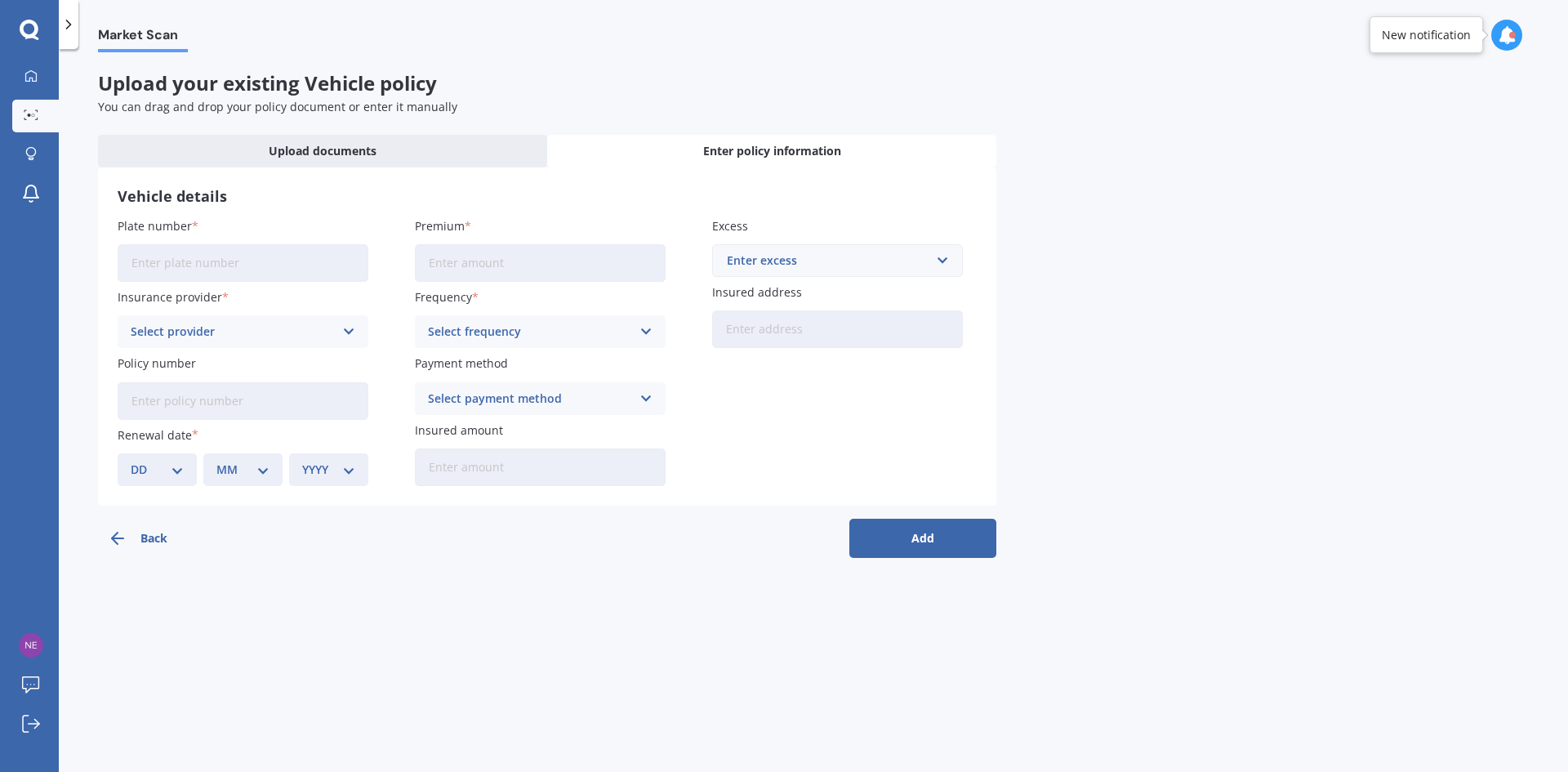
click at [189, 267] on input "Plate number" at bounding box center [243, 263] width 251 height 37
type input "JDQ427"
click at [512, 263] on input "Premium" at bounding box center [540, 263] width 251 height 37
type input "$61.41"
click at [729, 269] on div "Enter excess" at bounding box center [828, 261] width 202 height 18
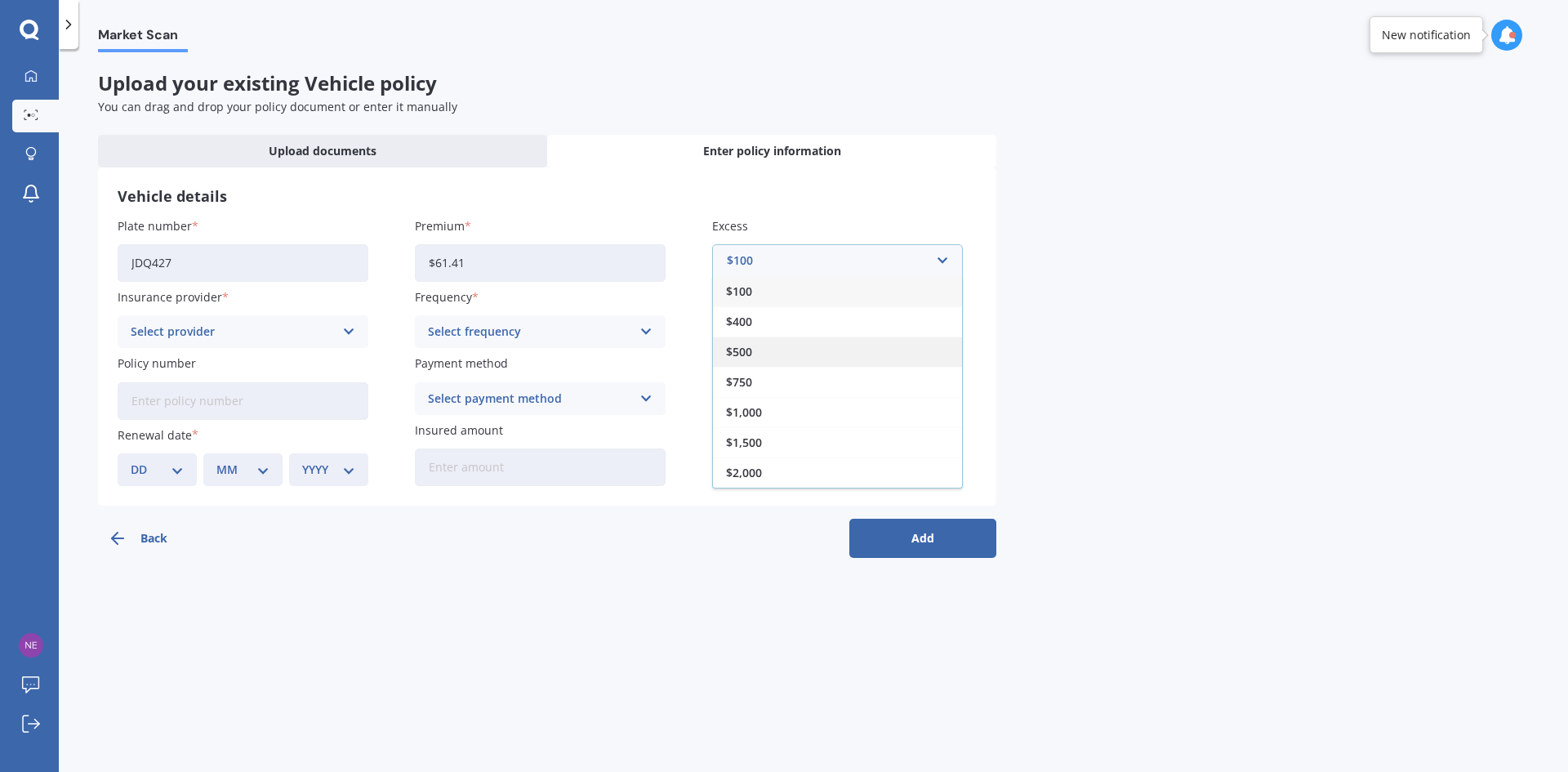
click at [738, 347] on span "$500" at bounding box center [739, 352] width 26 height 12
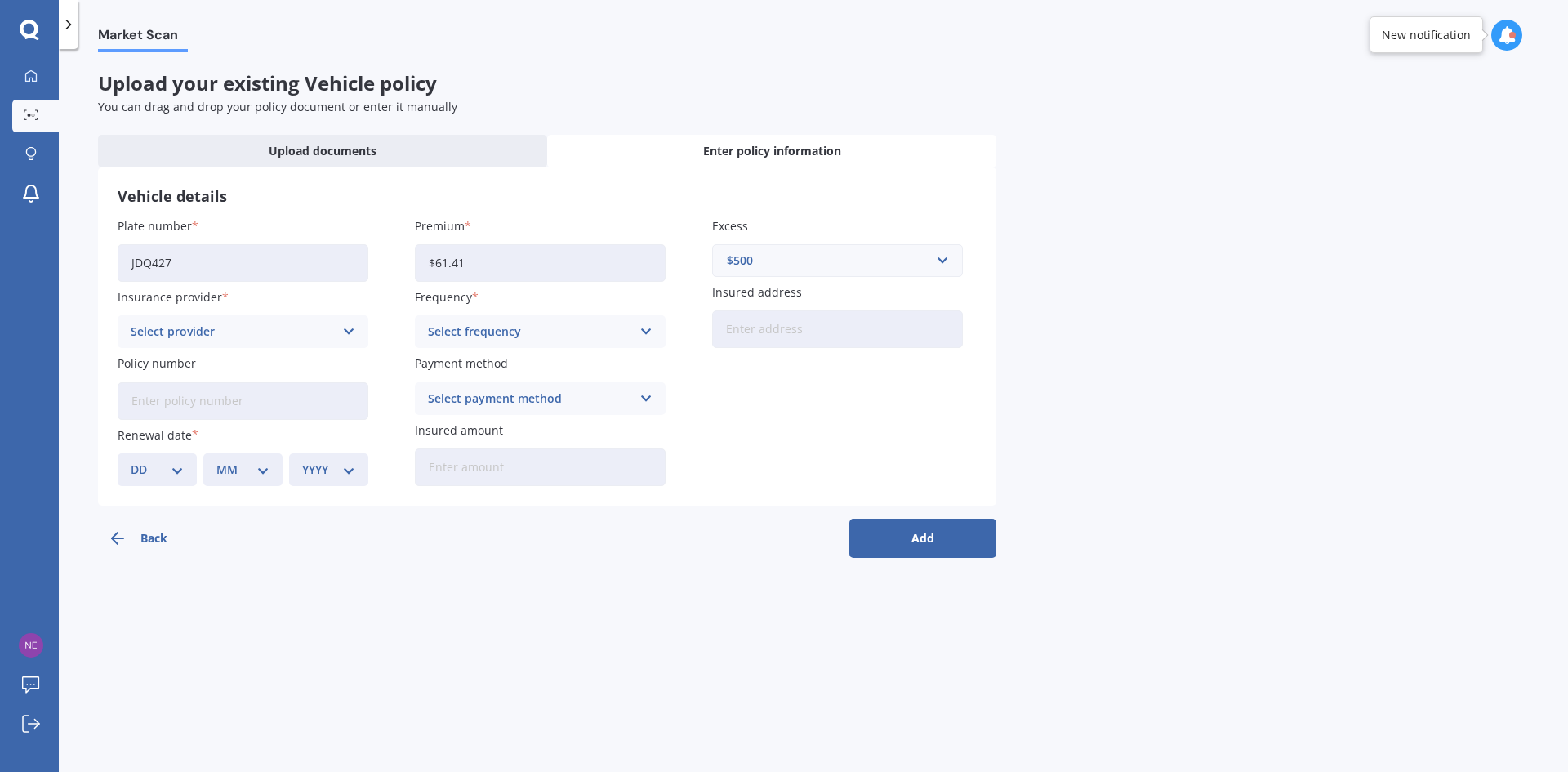
click at [173, 339] on div "Select provider" at bounding box center [232, 332] width 204 height 18
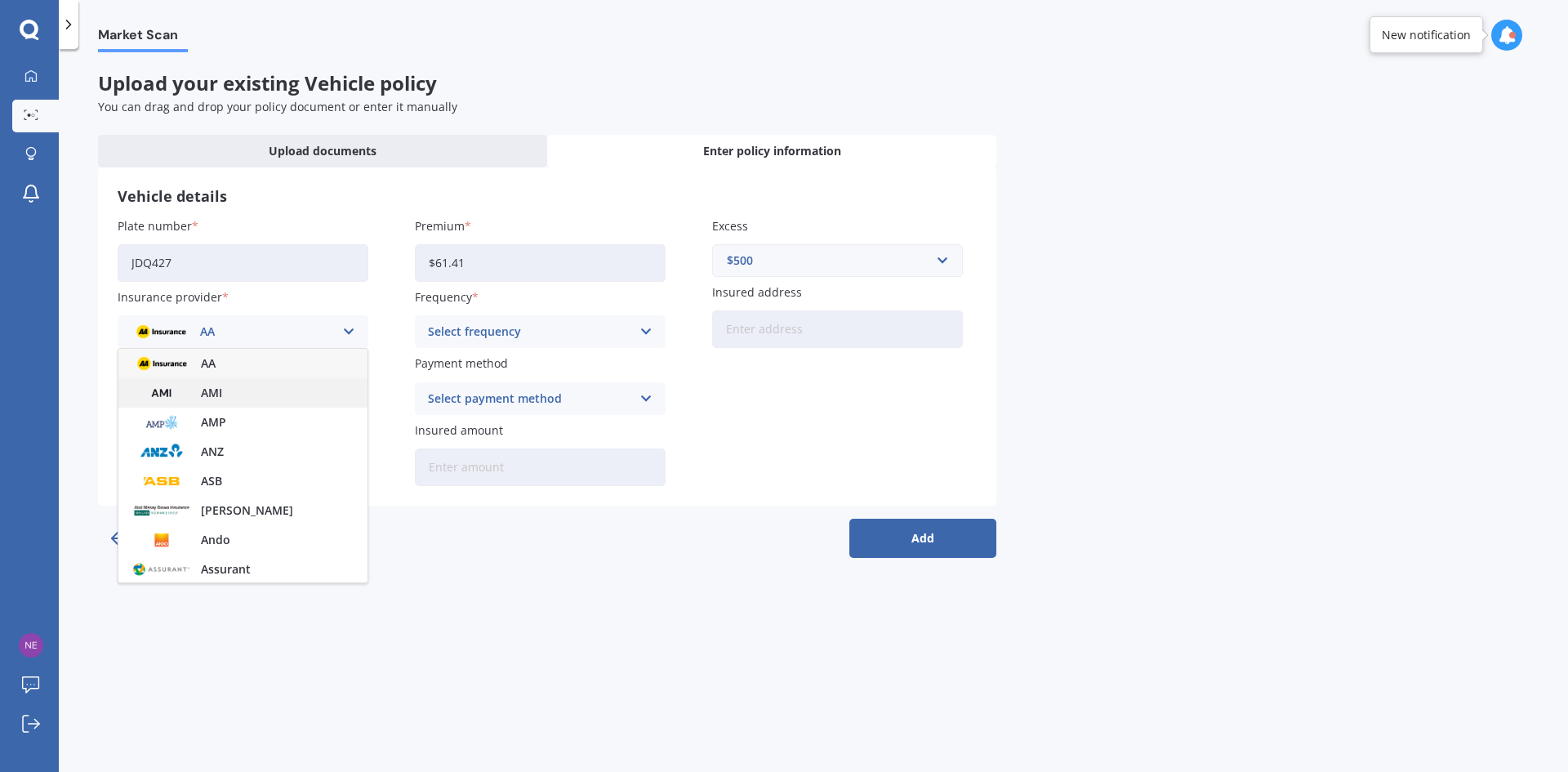
click at [201, 395] on span "AMI" at bounding box center [212, 393] width 22 height 12
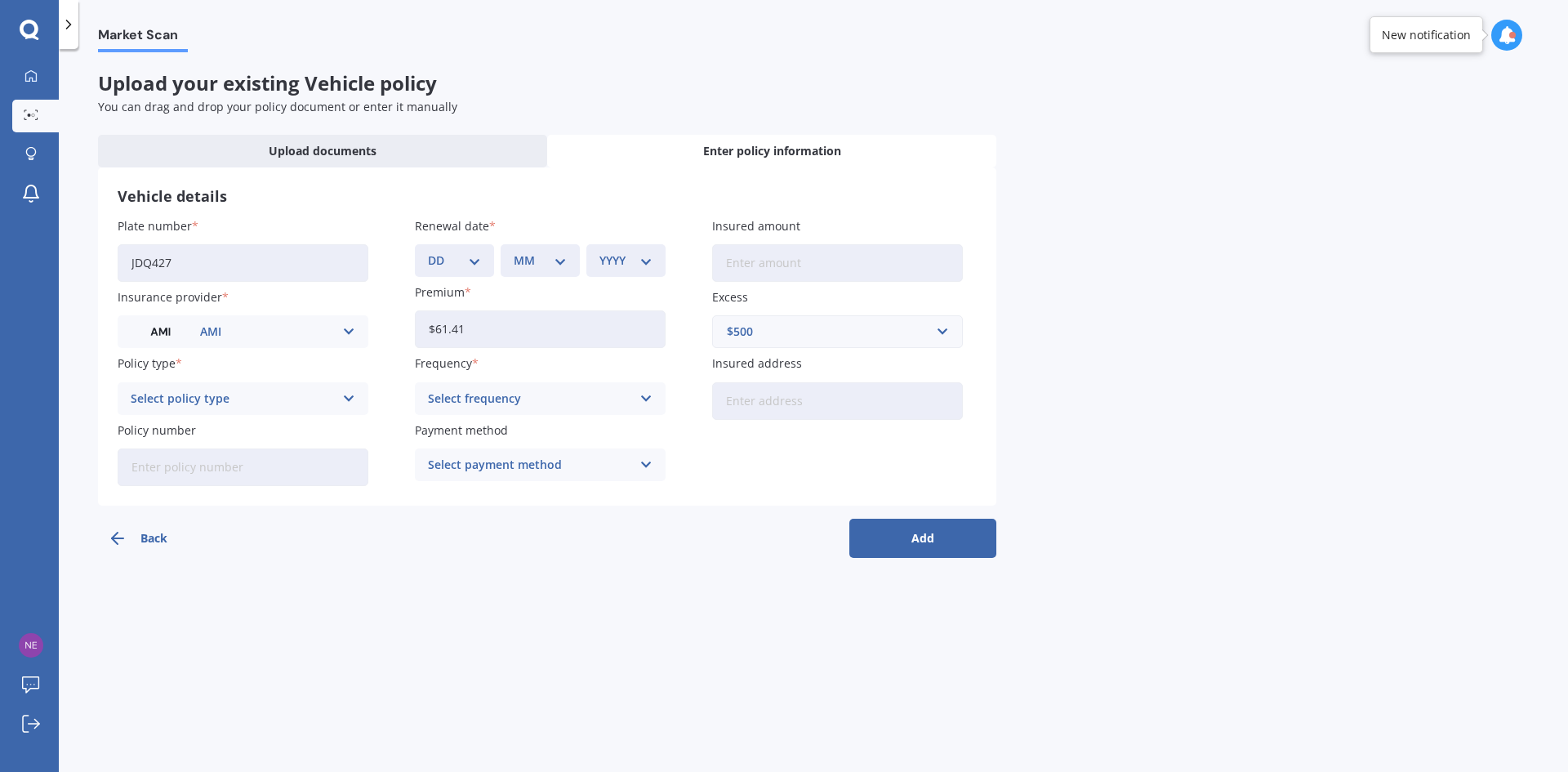
click at [757, 264] on input "Insured amount" at bounding box center [838, 263] width 251 height 37
type input "$2,375"
click at [266, 401] on div "Select policy type" at bounding box center [232, 399] width 204 height 18
click at [175, 493] on span "Comprehensive" at bounding box center [174, 489] width 86 height 12
click at [580, 399] on div "Select frequency" at bounding box center [529, 399] width 204 height 18
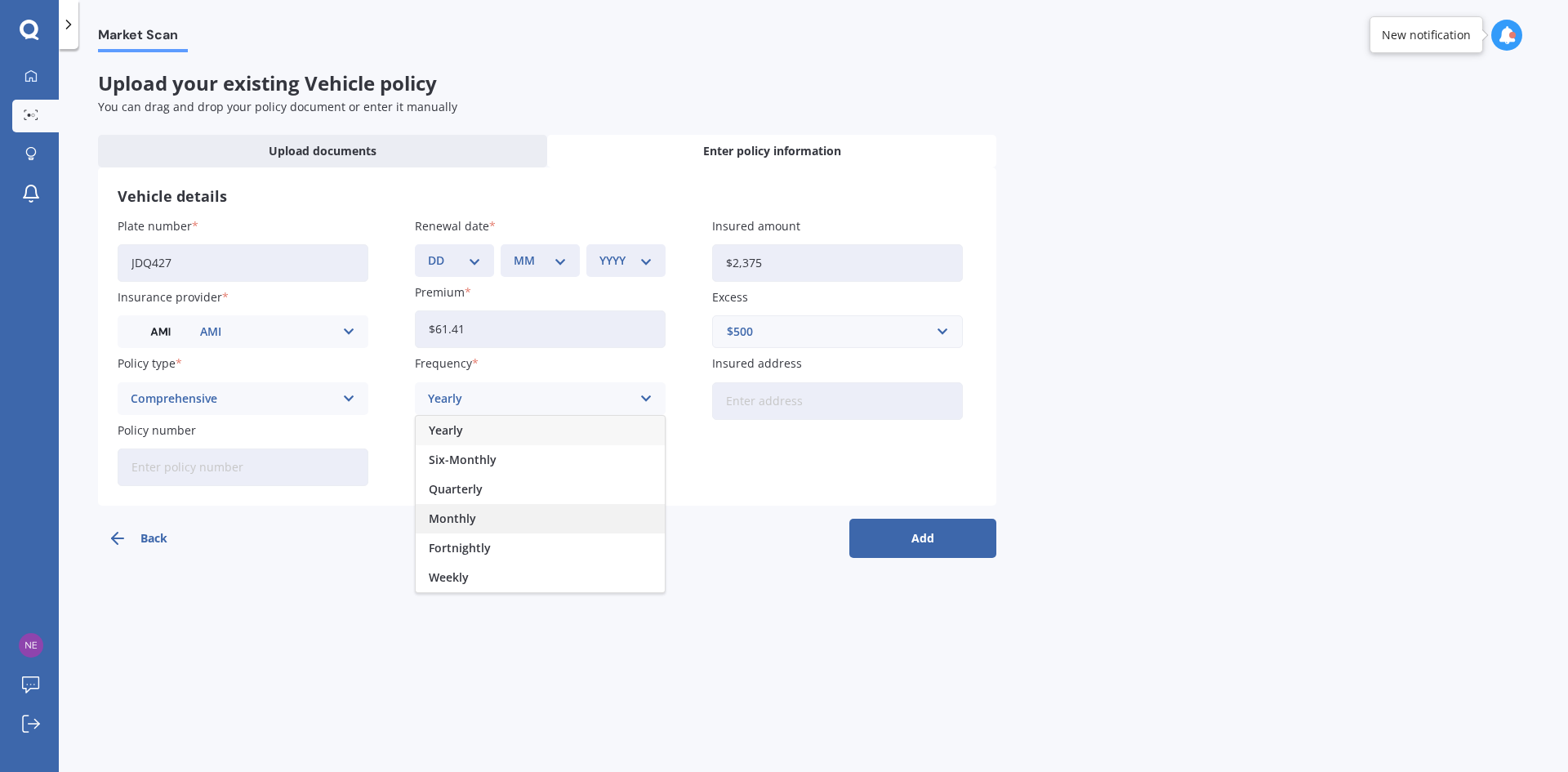
click at [457, 517] on span "Monthly" at bounding box center [452, 519] width 47 height 12
click at [206, 465] on input "Policy number" at bounding box center [243, 466] width 251 height 37
drag, startPoint x: 235, startPoint y: 467, endPoint x: -128, endPoint y: 466, distance: 363.0
click at [0, 466] on html "We are experiencing high volume of Market Scans . Just a heads up we will have …" at bounding box center [784, 386] width 1568 height 772
type input "MOTA01402847"
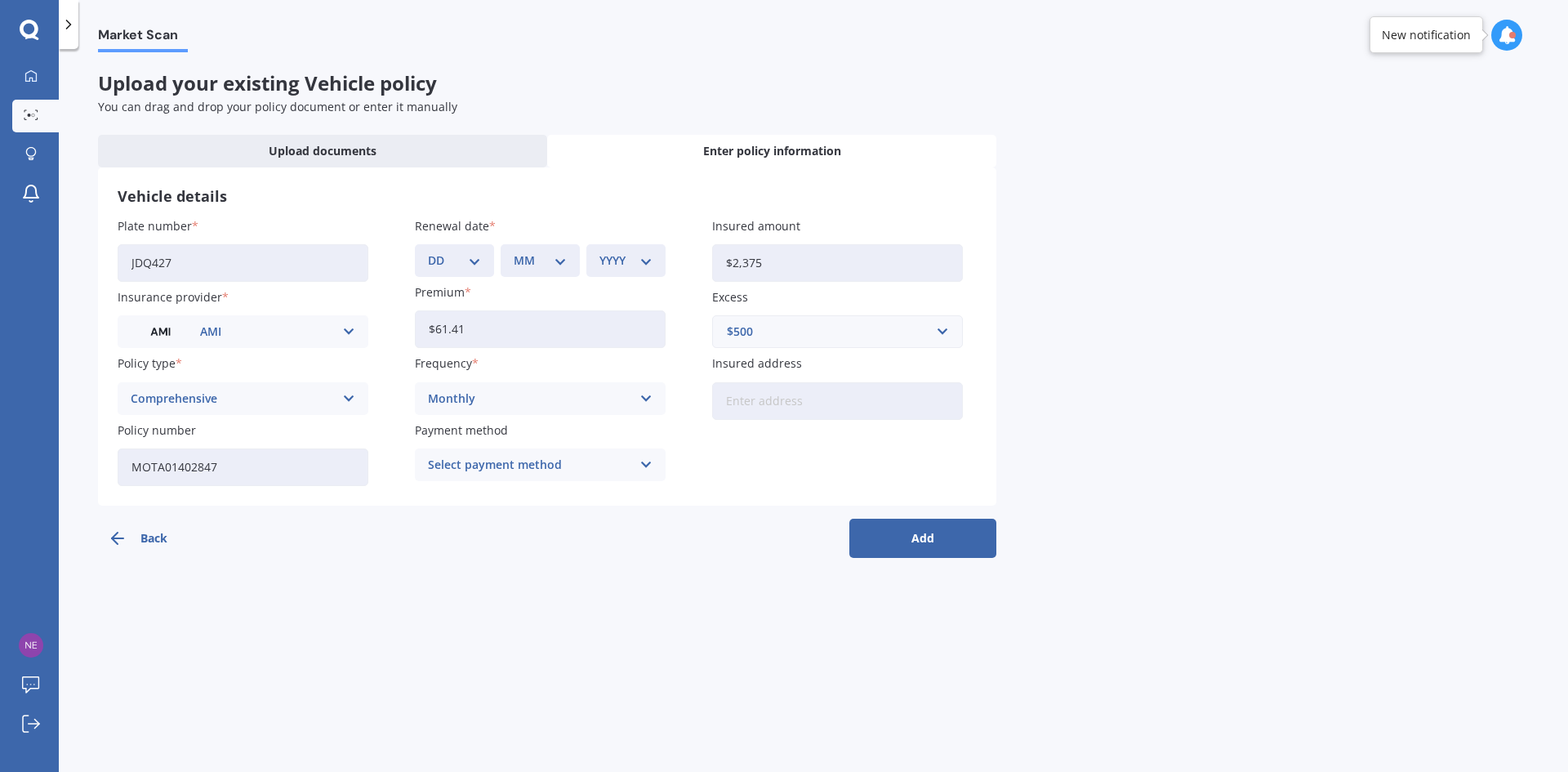
click at [933, 535] on button "Add" at bounding box center [922, 538] width 147 height 39
click at [492, 255] on div "DD 01 02 03 04 05 06 07 08 09 10 11 12 13 14 15 16 17 18 19 20 21 22 23 24 25 2…" at bounding box center [464, 260] width 72 height 32
click at [489, 266] on div "DD 01 02 03 04 05 06 07 08 09 10 11 12 13 14 15 16 17 18 19 20 21 22 23 24 25 2…" at bounding box center [464, 260] width 72 height 32
click at [484, 259] on select "DD 01 02 03 04 05 06 07 08 09 10 11 12 13 14 15 16 17 18 19 20 21 22 23 24 25 2…" at bounding box center [465, 261] width 47 height 18
select select "04"
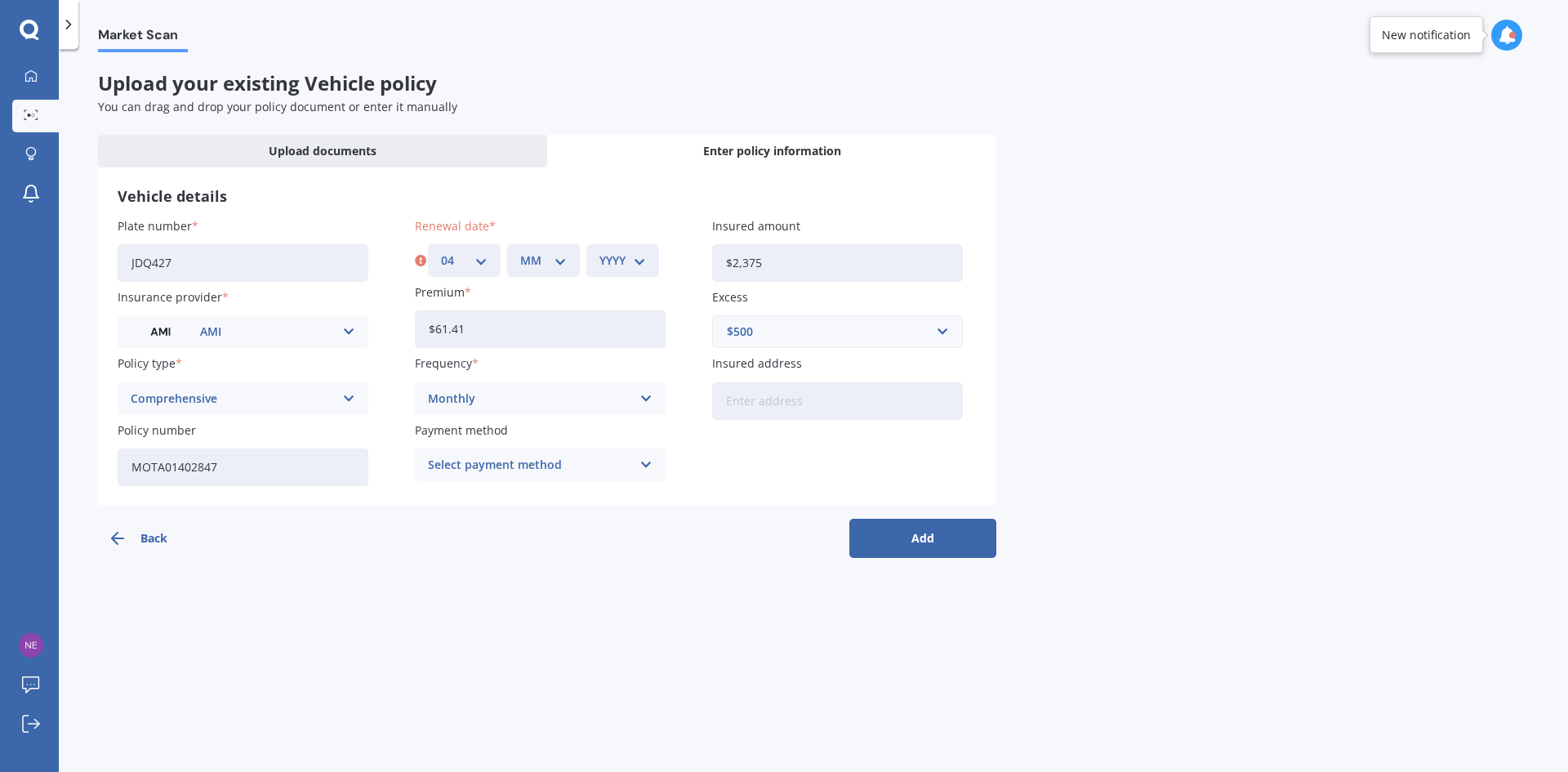
click at [441, 252] on select "DD 01 02 03 04 05 06 07 08 09 10 11 12 13 14 15 16 17 18 19 20 21 22 23 24 25 2…" at bounding box center [465, 261] width 47 height 18
click at [534, 259] on select "MM 01 02 03 04 05 06 07 08 09 10 11 12" at bounding box center [543, 261] width 47 height 18
select select "09"
click at [520, 252] on select "MM 01 02 03 04 05 06 07 08 09 10 11 12" at bounding box center [543, 261] width 47 height 18
click at [607, 259] on select "YYYY 2027 2026 2025 2024 2023 2022 2021 2020 2019 2018 2017 2016 2015 2014 2013…" at bounding box center [622, 261] width 47 height 18
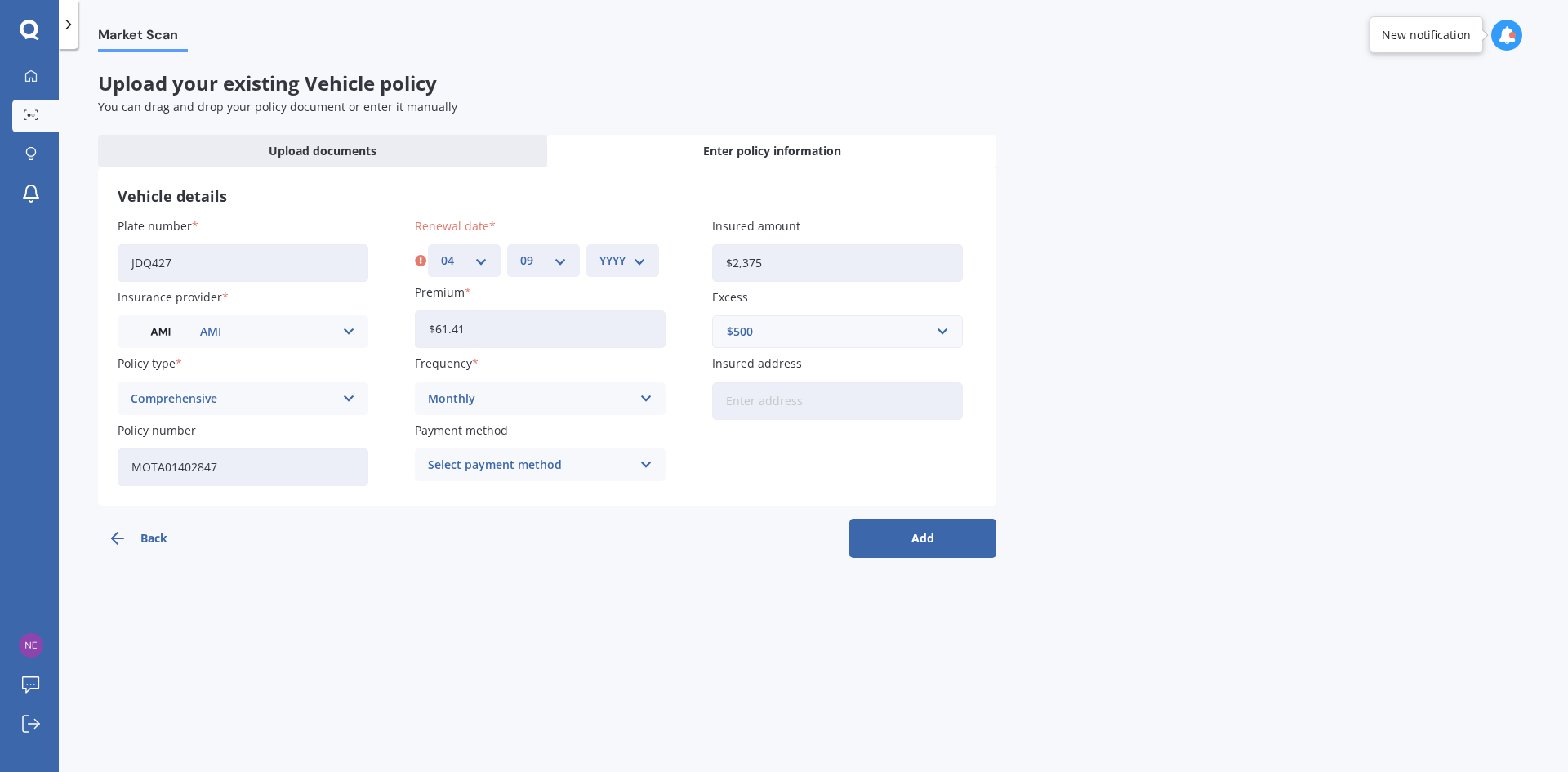
select select "2025"
click at [599, 252] on select "YYYY 2027 2026 2025 2024 2023 2022 2021 2020 2019 2018 2017 2016 2015 2014 2013…" at bounding box center [622, 261] width 47 height 18
click at [941, 532] on button "Add" at bounding box center [922, 538] width 147 height 39
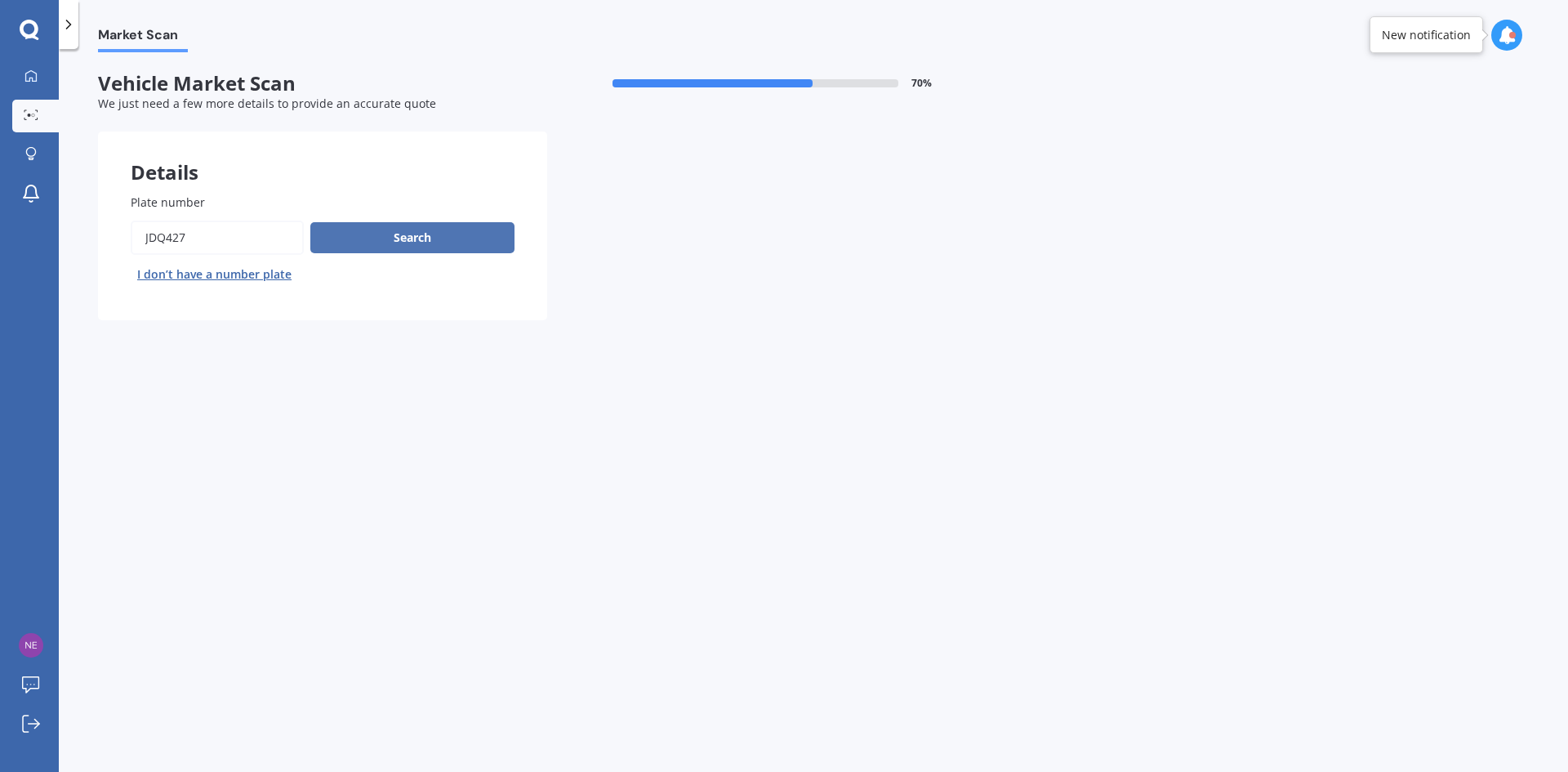
click at [401, 239] on button "Search" at bounding box center [412, 237] width 204 height 31
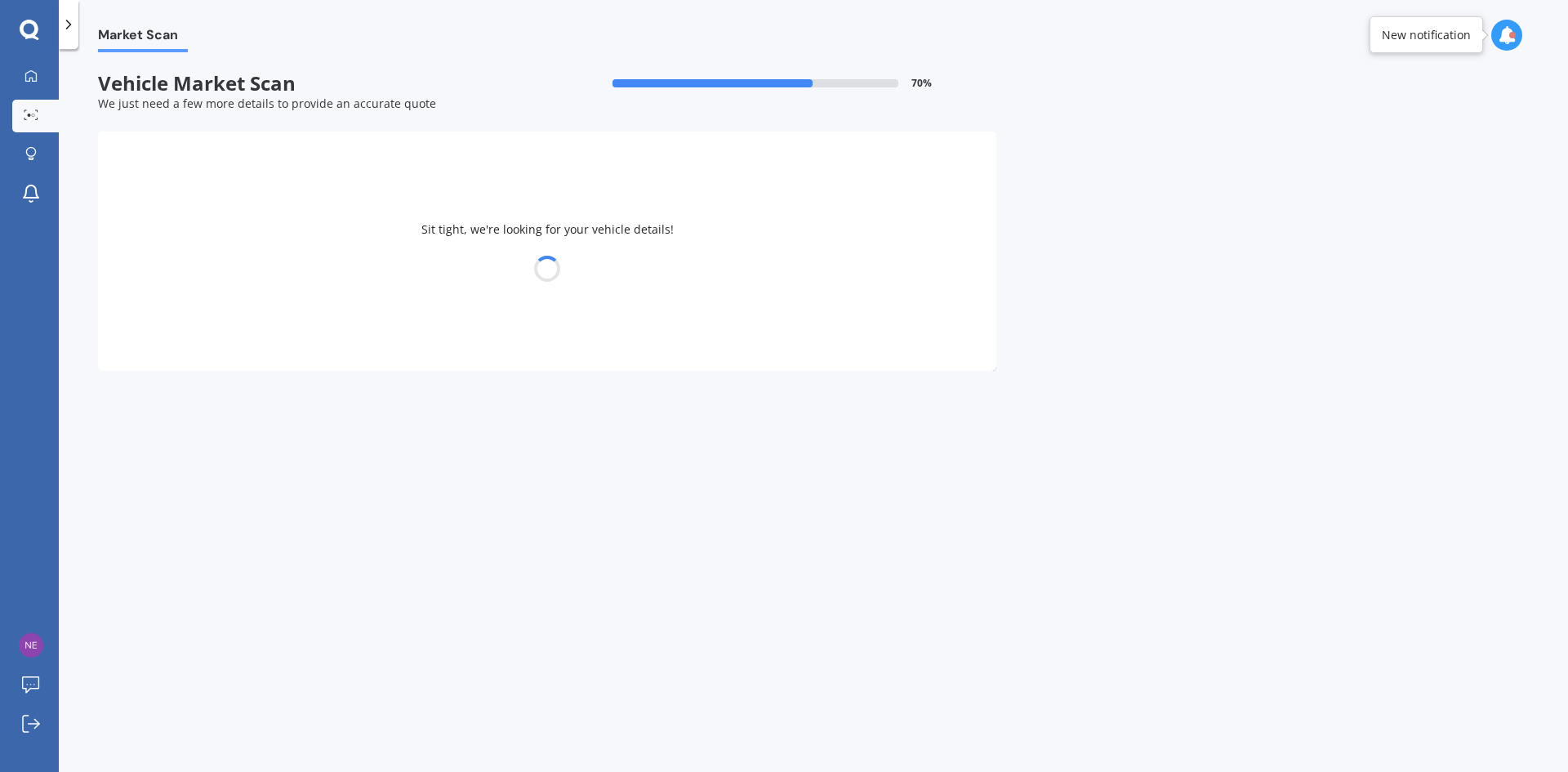
select select "SUZUKI"
select select "SWIFT"
select select "09"
select select "11"
select select "1974"
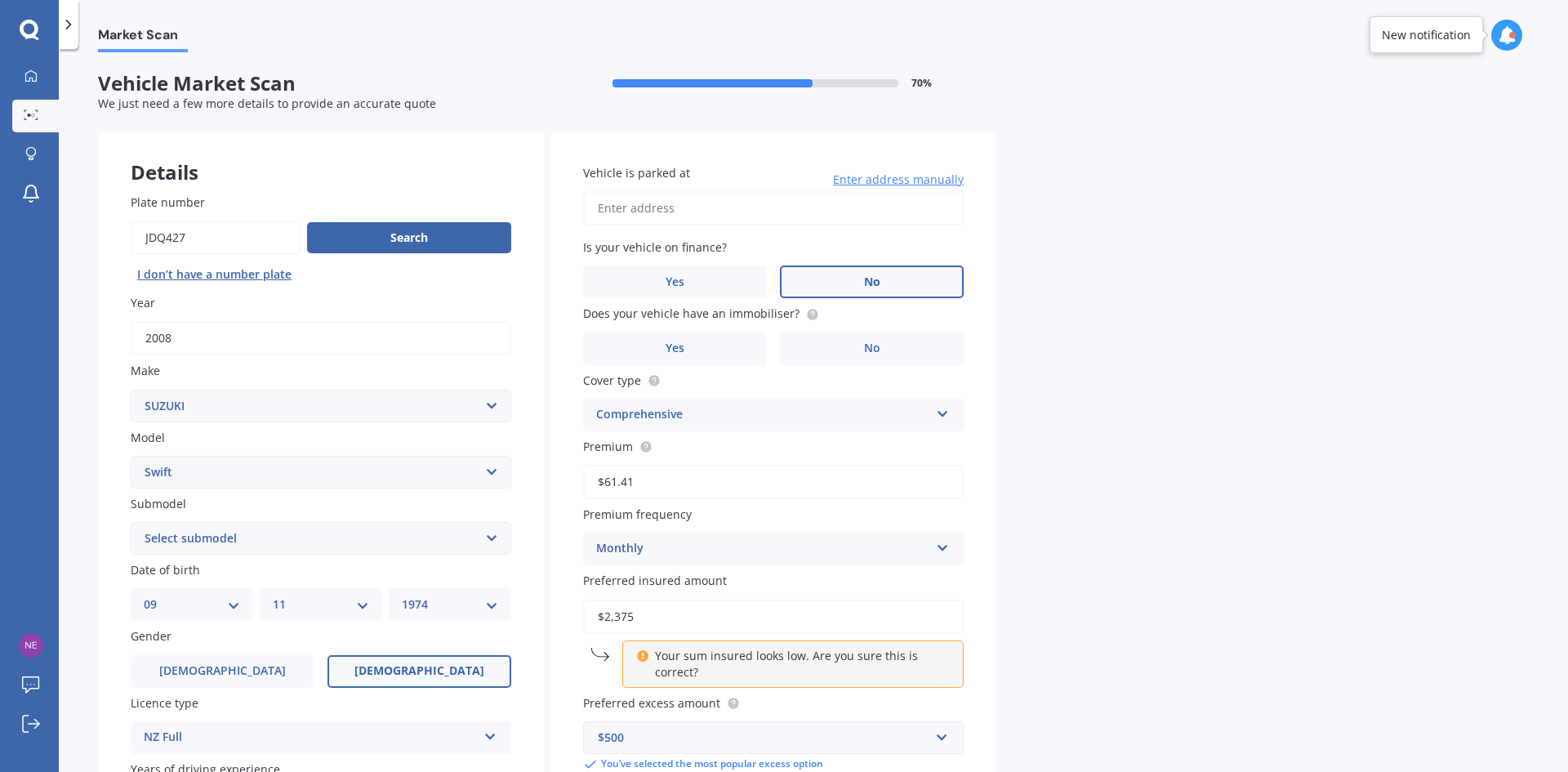
click at [910, 277] on label "No" at bounding box center [871, 281] width 184 height 32
click at [0, 0] on input "No" at bounding box center [0, 0] width 0 height 0
click at [685, 204] on input "Vehicle is parked at" at bounding box center [774, 208] width 381 height 34
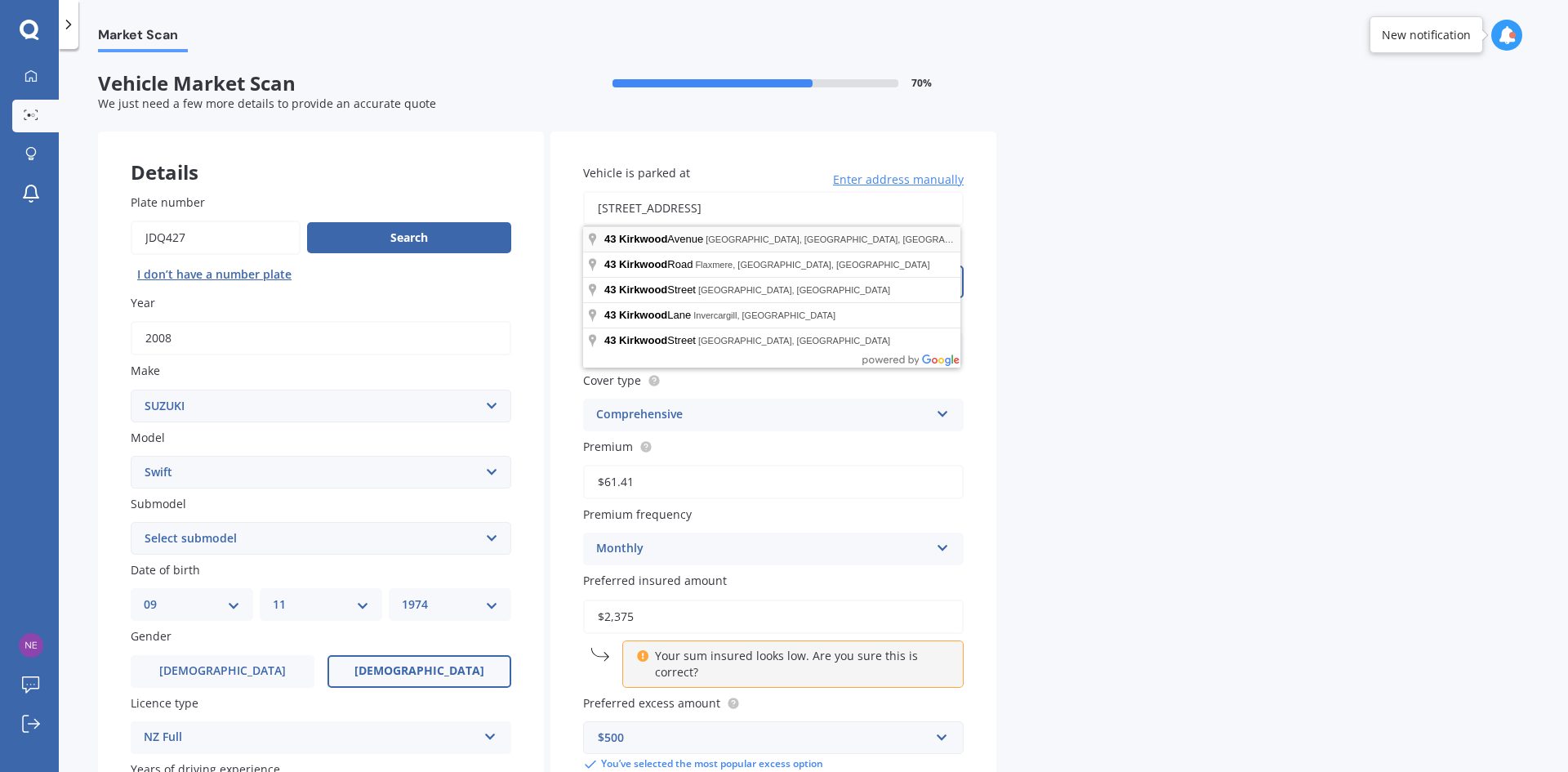
type input "[STREET_ADDRESS]"
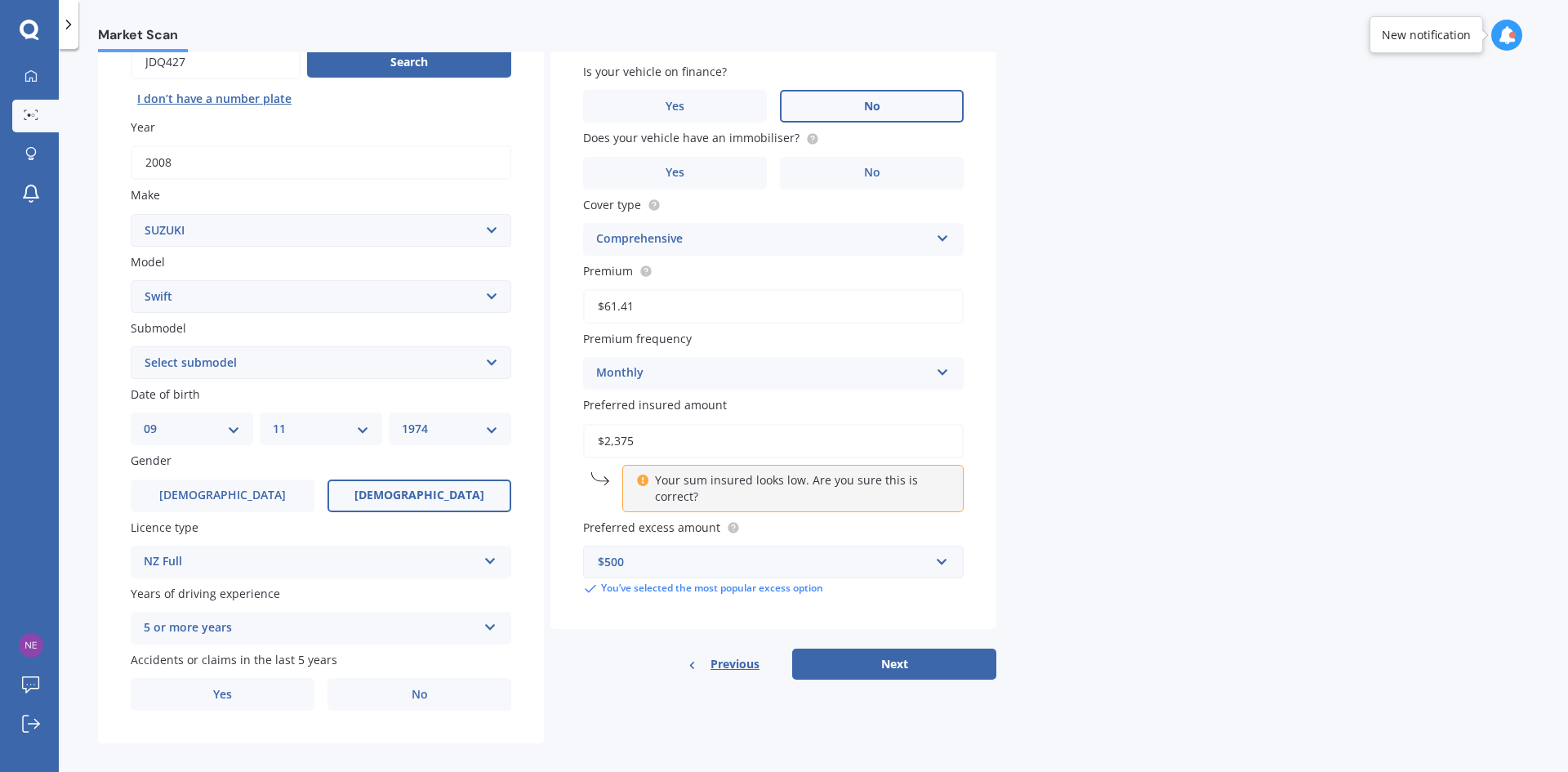
scroll to position [189, 0]
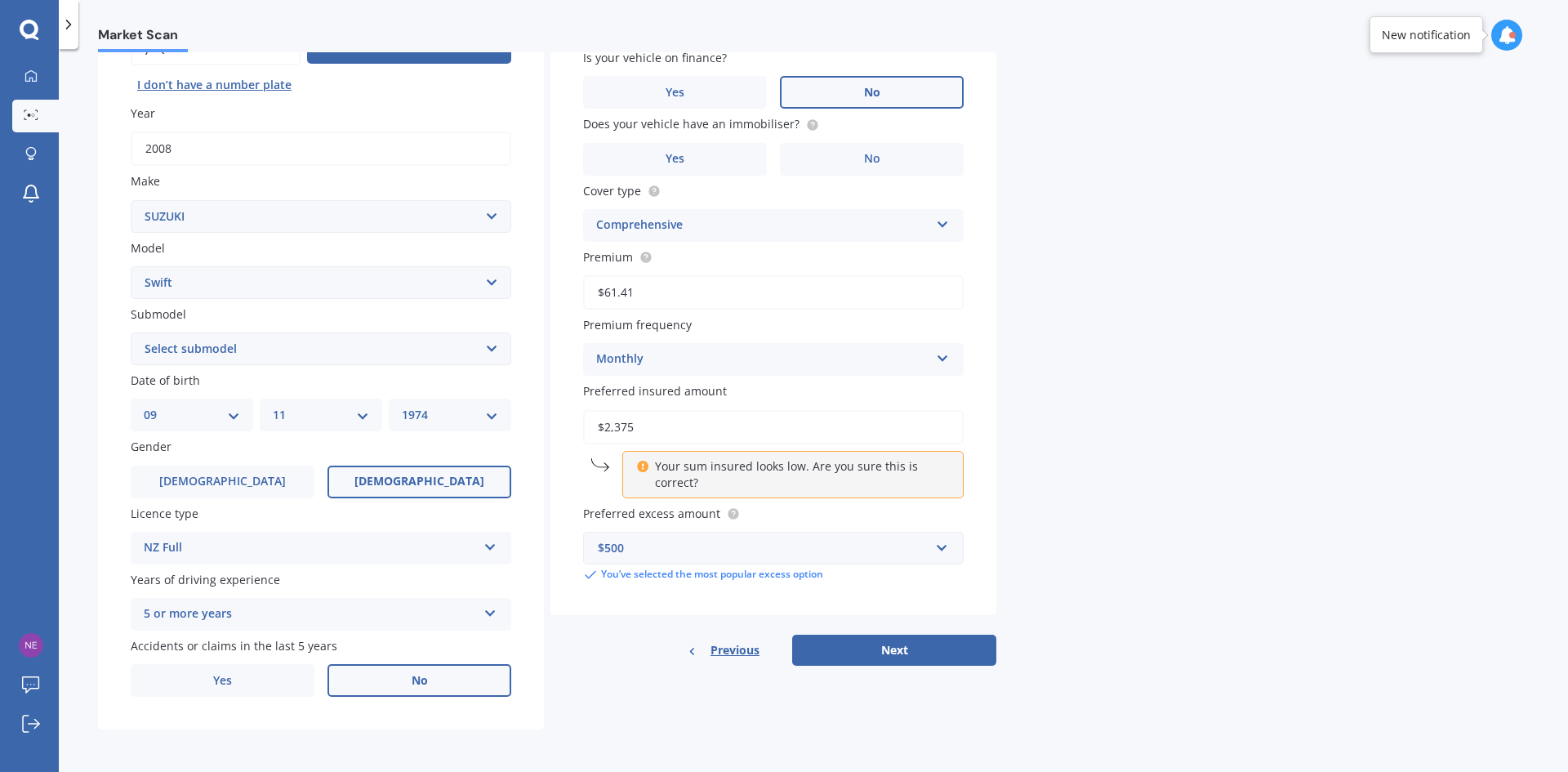
click at [401, 676] on label "No" at bounding box center [419, 680] width 184 height 32
click at [0, 0] on input "No" at bounding box center [0, 0] width 0 height 0
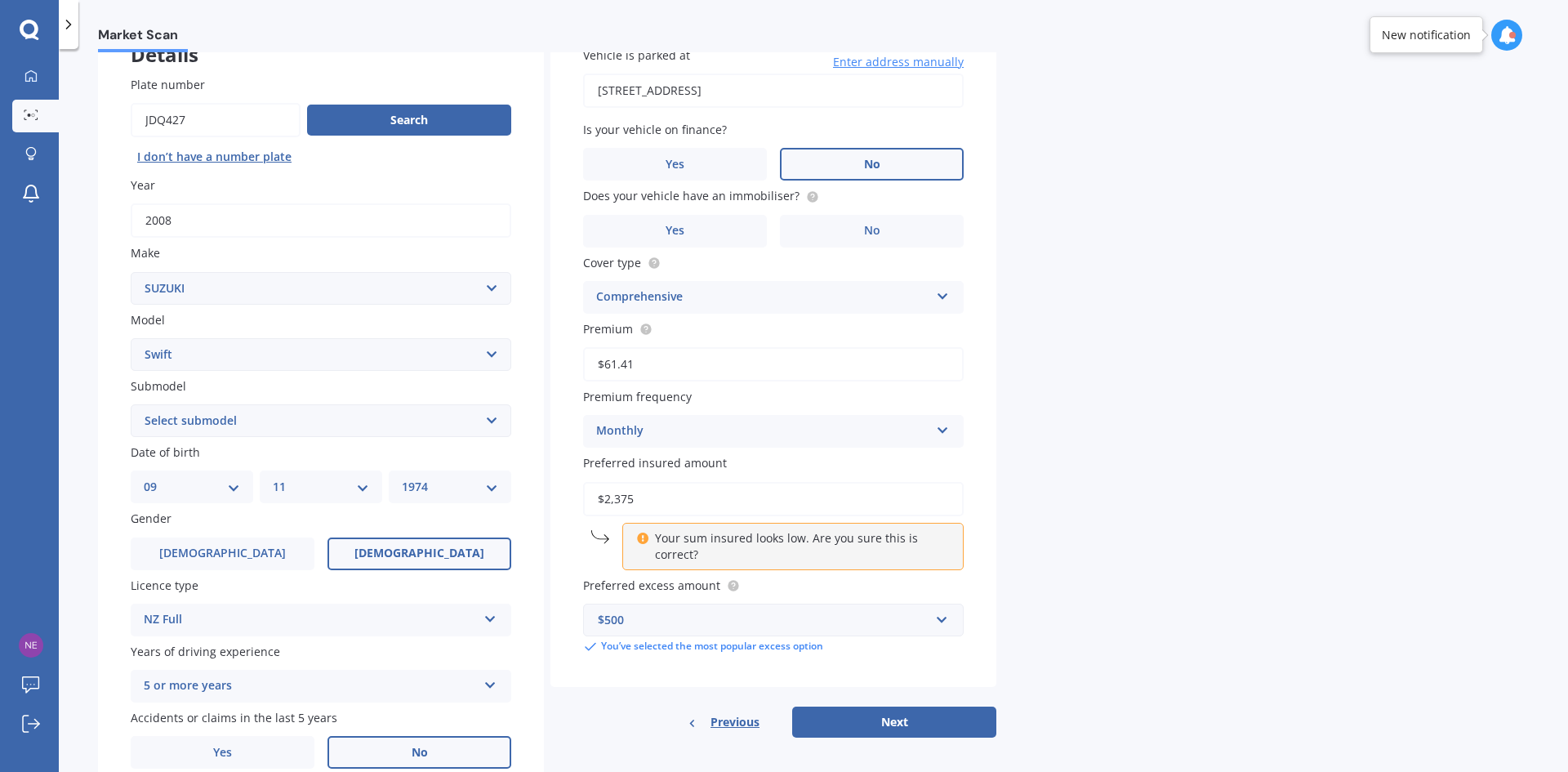
scroll to position [0, 0]
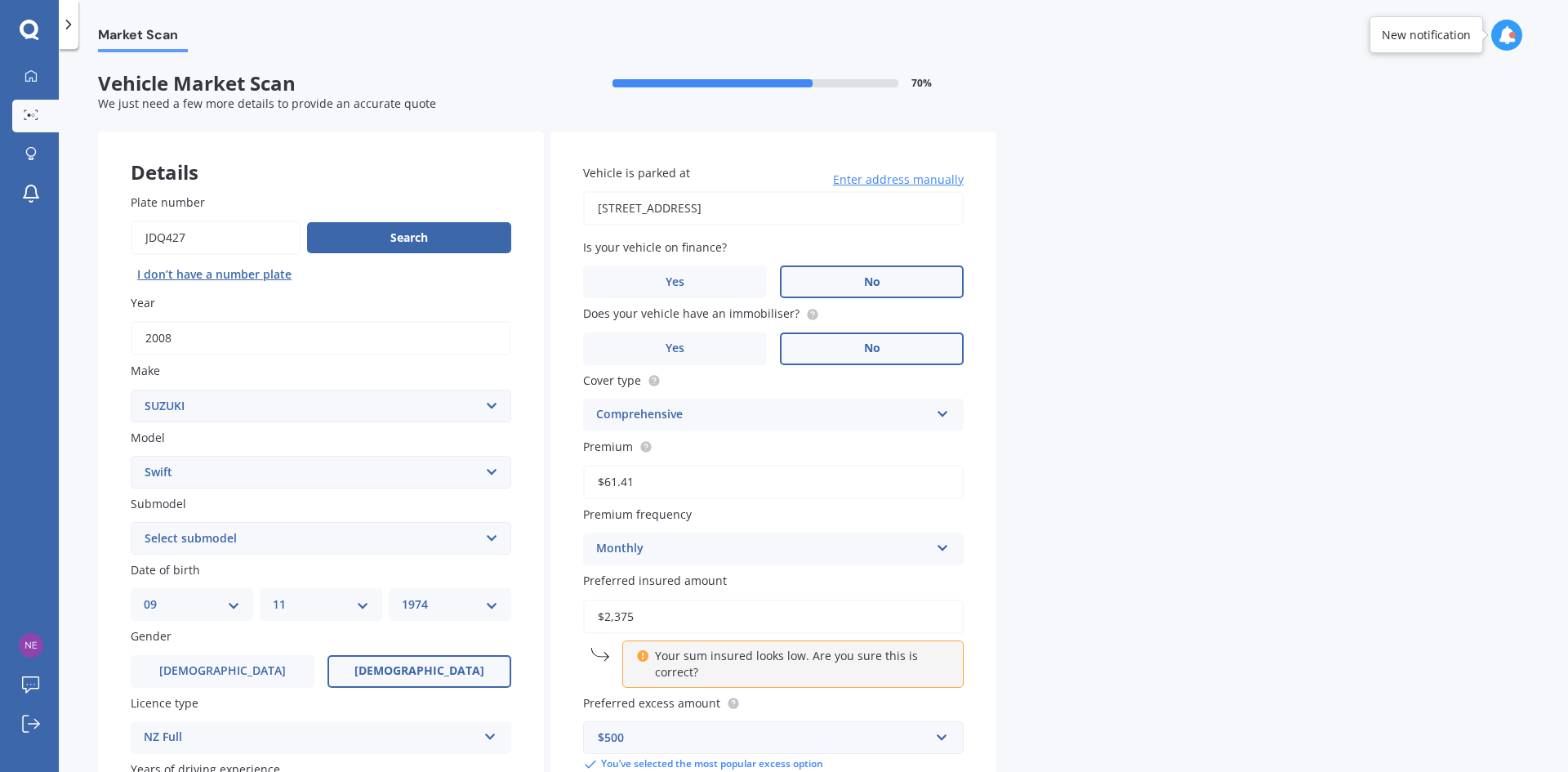
click at [858, 346] on label "No" at bounding box center [871, 348] width 184 height 32
click at [0, 0] on input "No" at bounding box center [0, 0] width 0 height 0
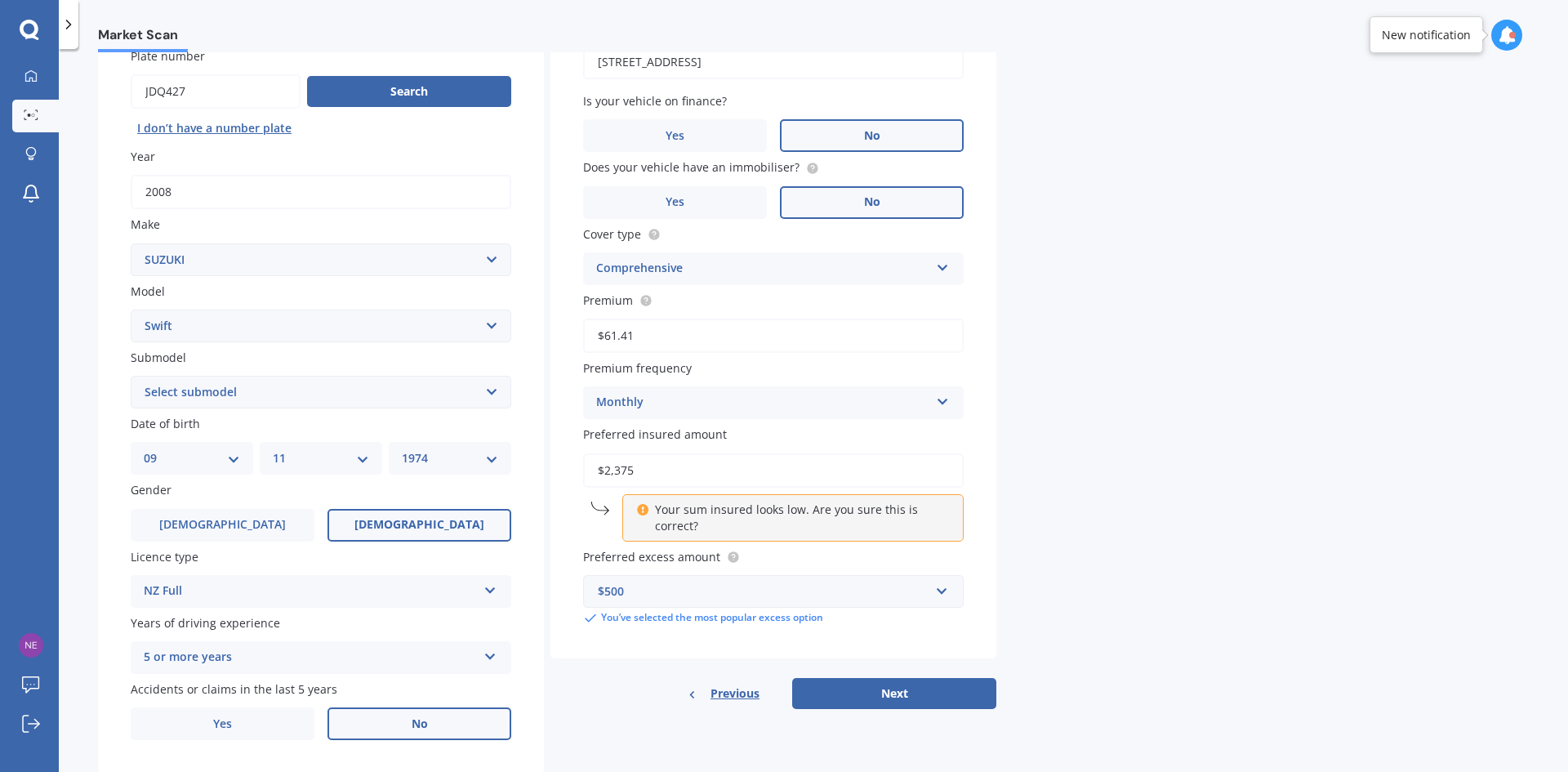
scroll to position [164, 0]
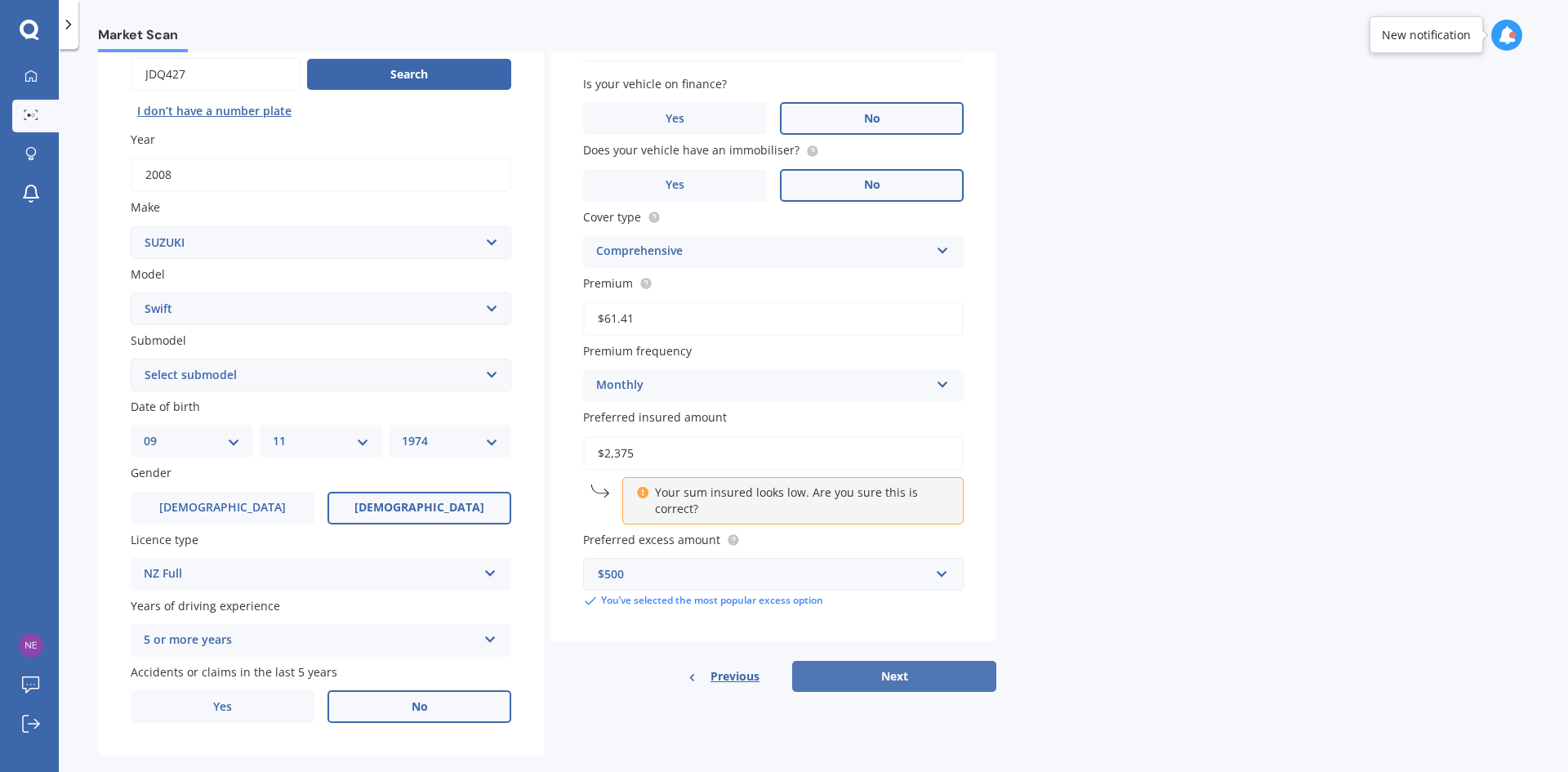
click at [904, 678] on button "Next" at bounding box center [894, 676] width 204 height 31
click at [243, 381] on select "Select submodel (All other) Cino Diesel Turbo GA GL GLX GO GP GS GTI LTD RS Hyb…" at bounding box center [321, 374] width 381 height 32
select select "(ALL OTHER)"
click at [130, 358] on select "Select submodel (All other) Cino Diesel Turbo GA GL GLX GO GP GS GTI LTD RS Hyb…" at bounding box center [321, 374] width 381 height 32
click at [896, 674] on button "Next" at bounding box center [894, 676] width 204 height 31
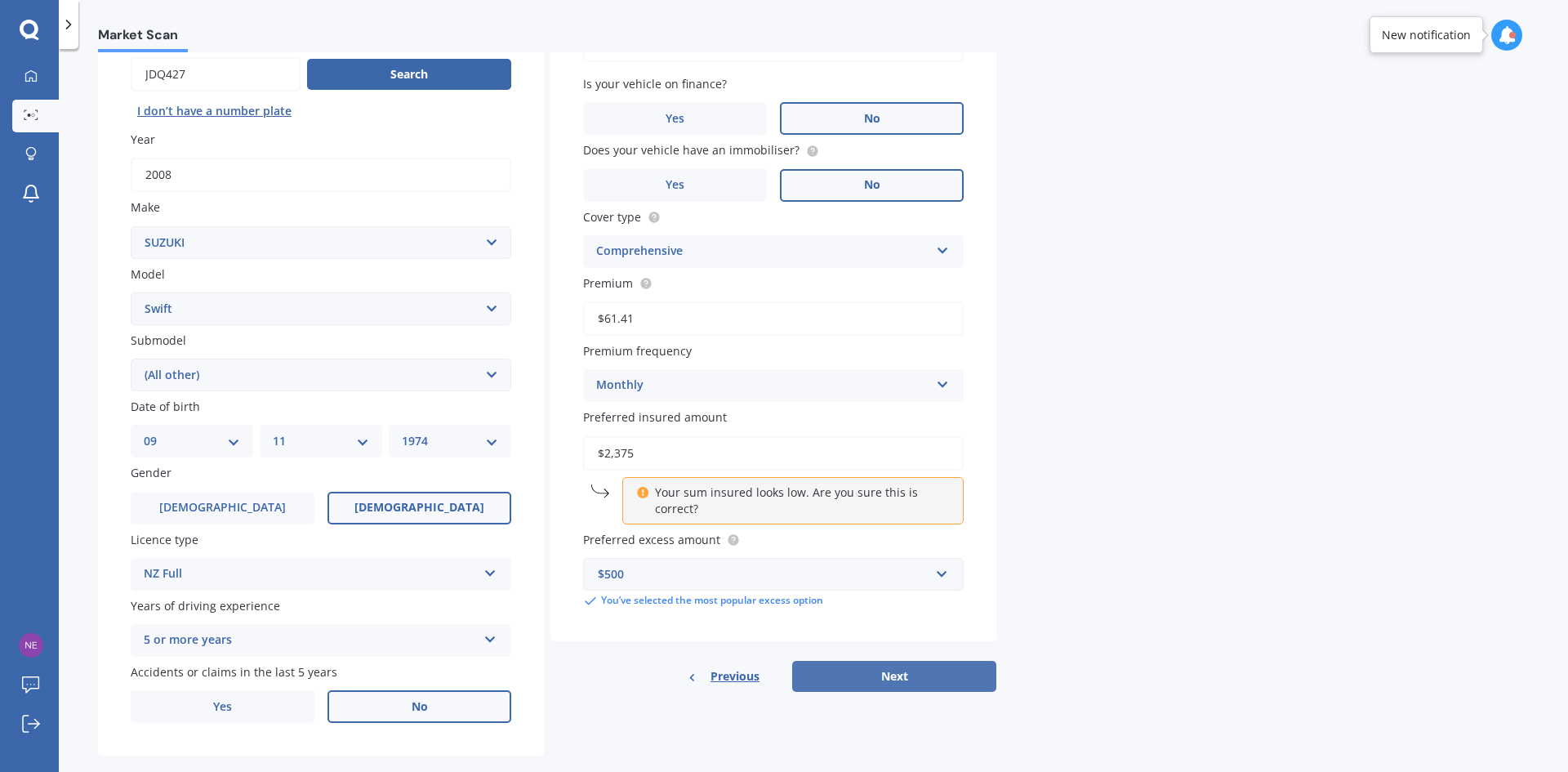
select select "09"
select select "11"
select select "1974"
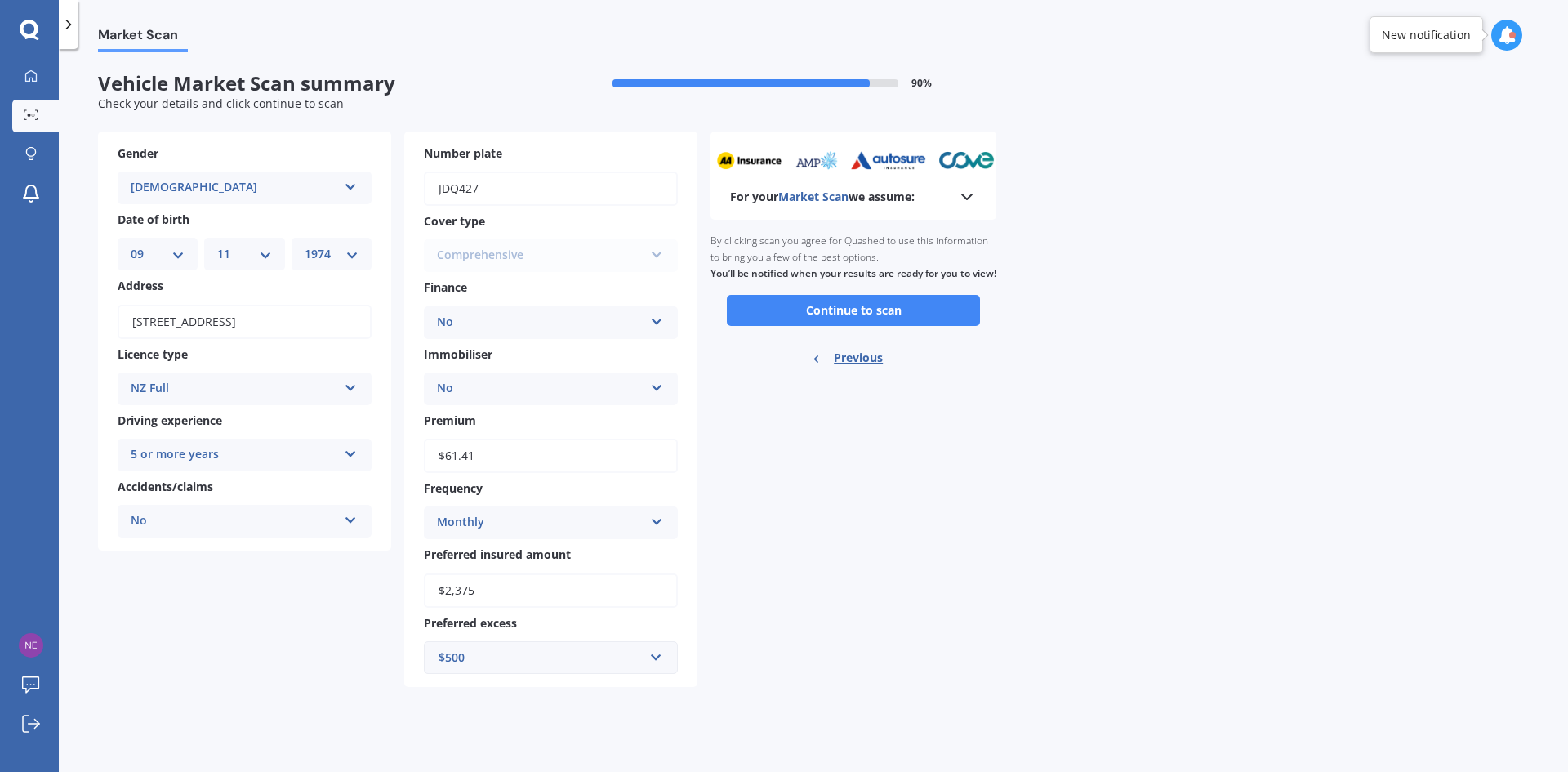
scroll to position [0, 0]
click at [846, 313] on button "Continue to scan" at bounding box center [853, 310] width 253 height 31
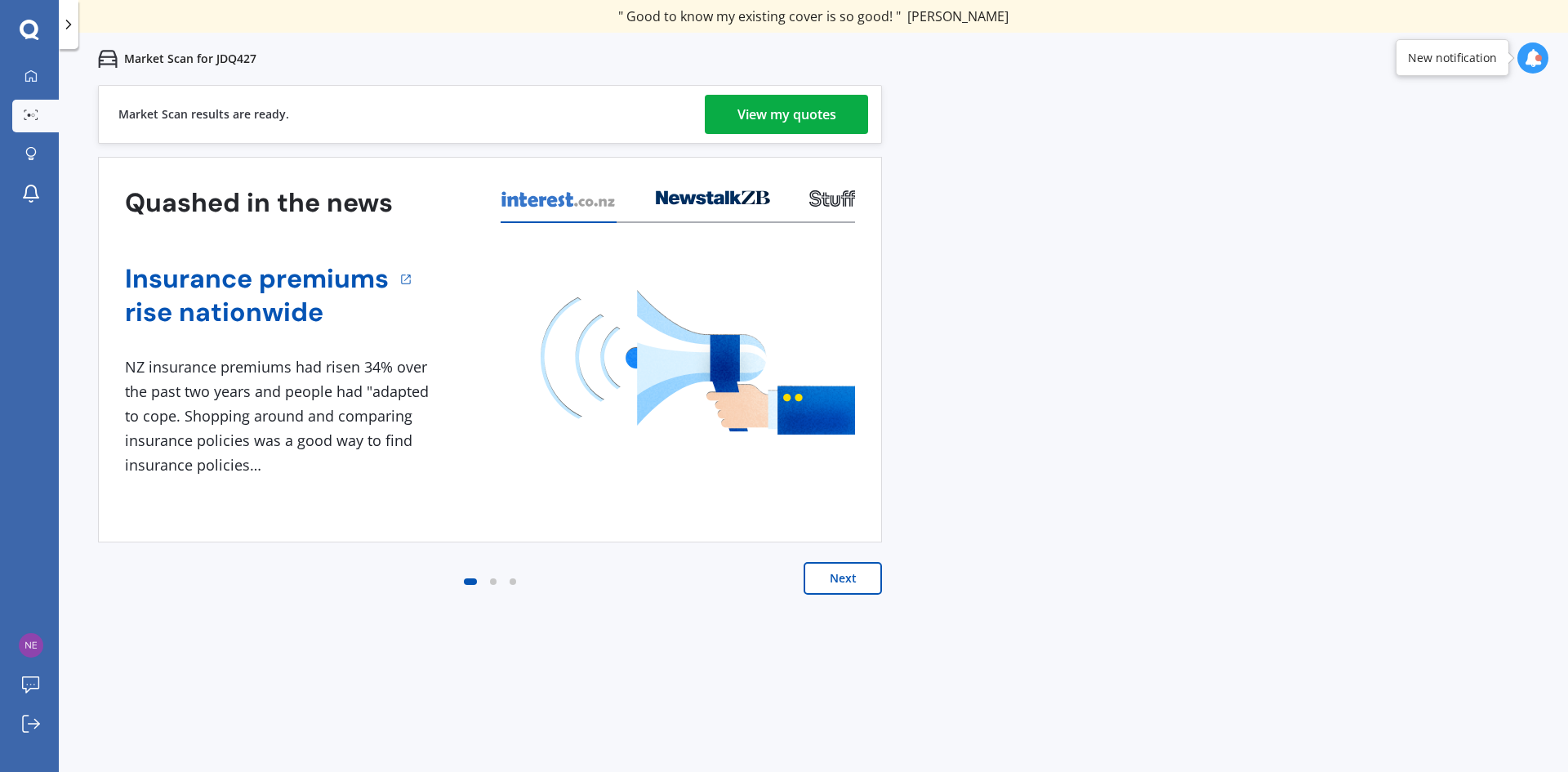
click at [790, 108] on div "View my quotes" at bounding box center [786, 114] width 99 height 39
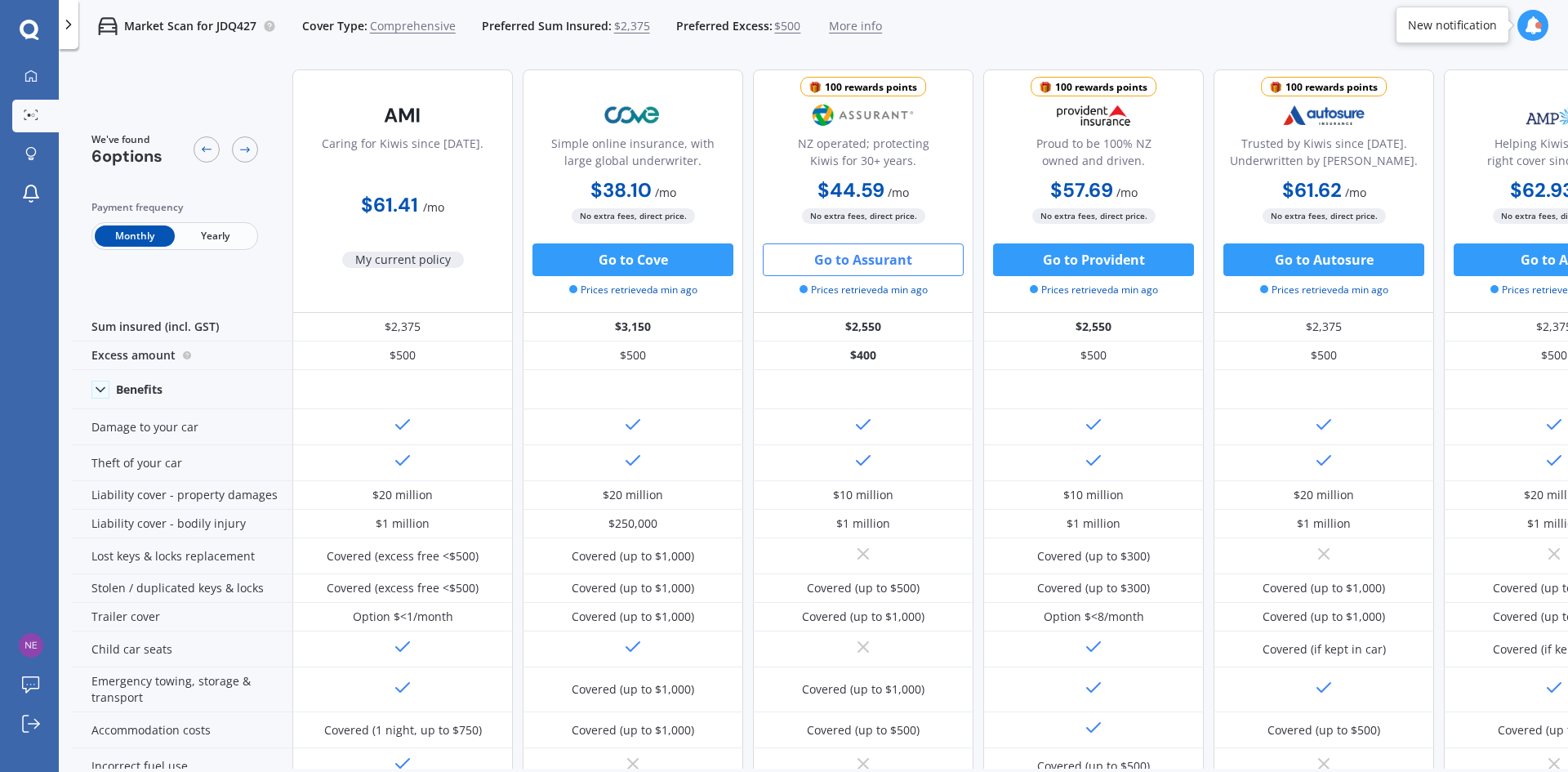
click at [873, 259] on button "Go to Assurant" at bounding box center [863, 259] width 201 height 32
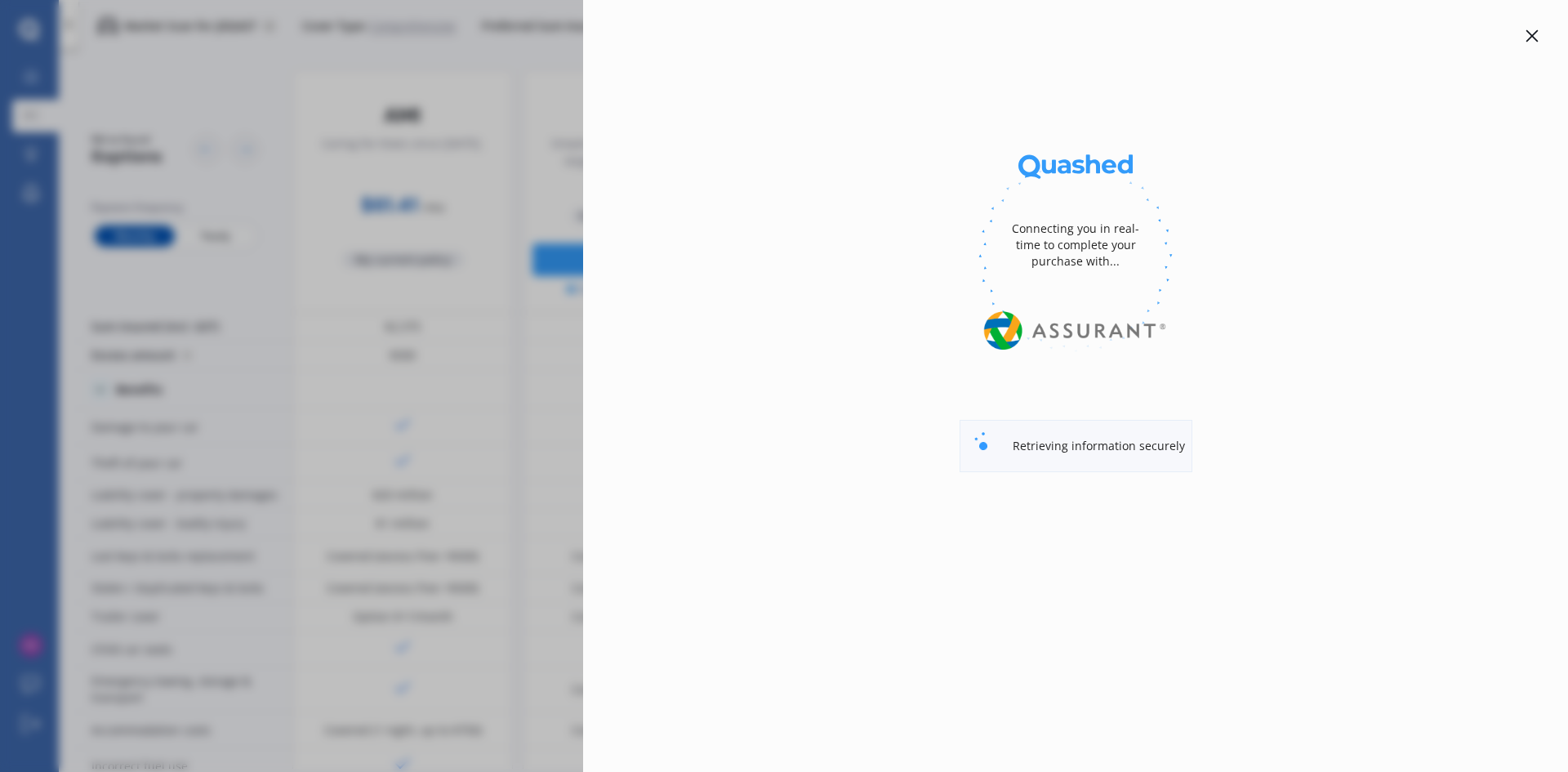
select select "Monthly"
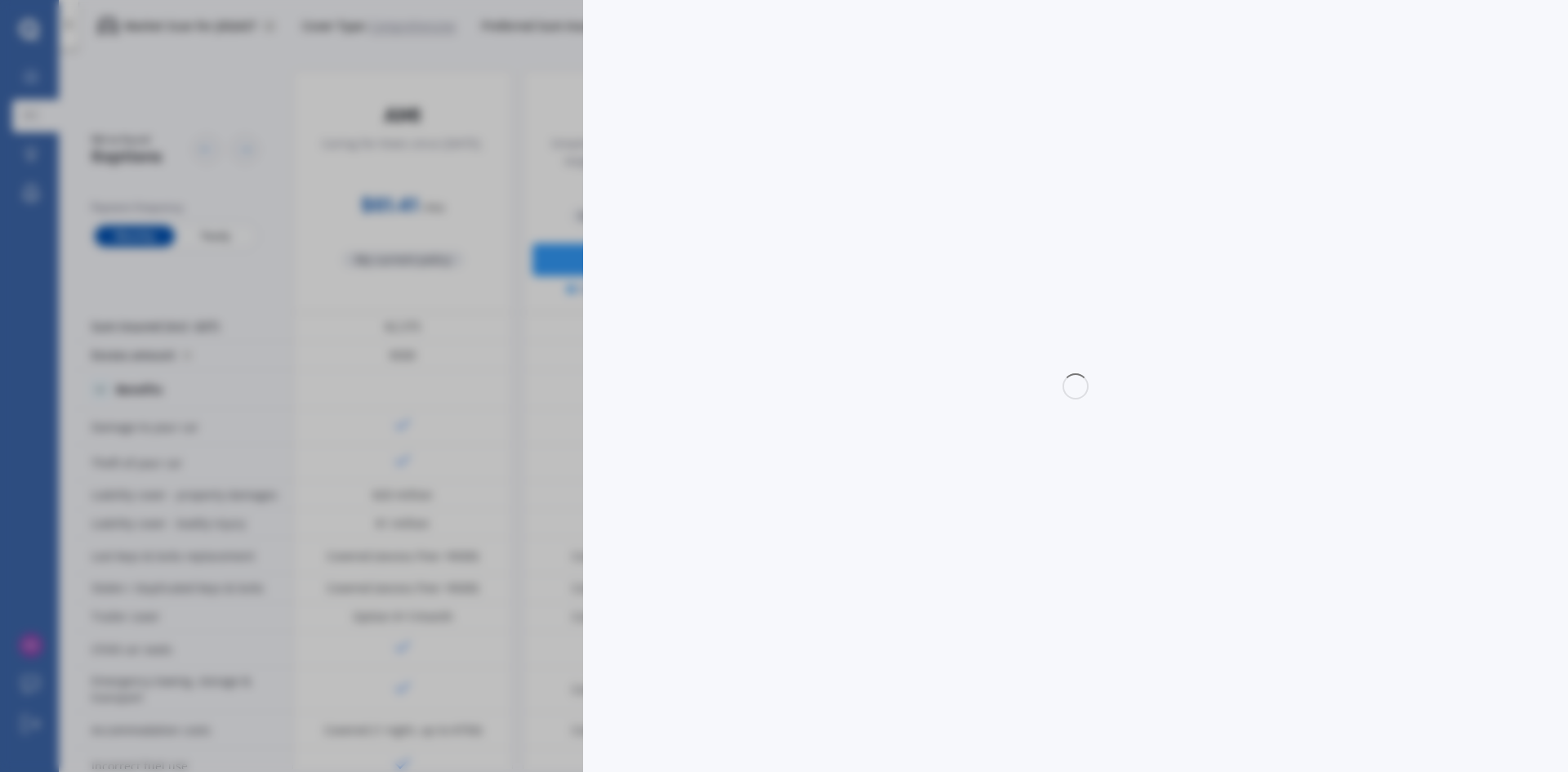
select select "full"
select select "0"
select select "Canterbury"
select select "SUZUKI"
select select "SWIFT"
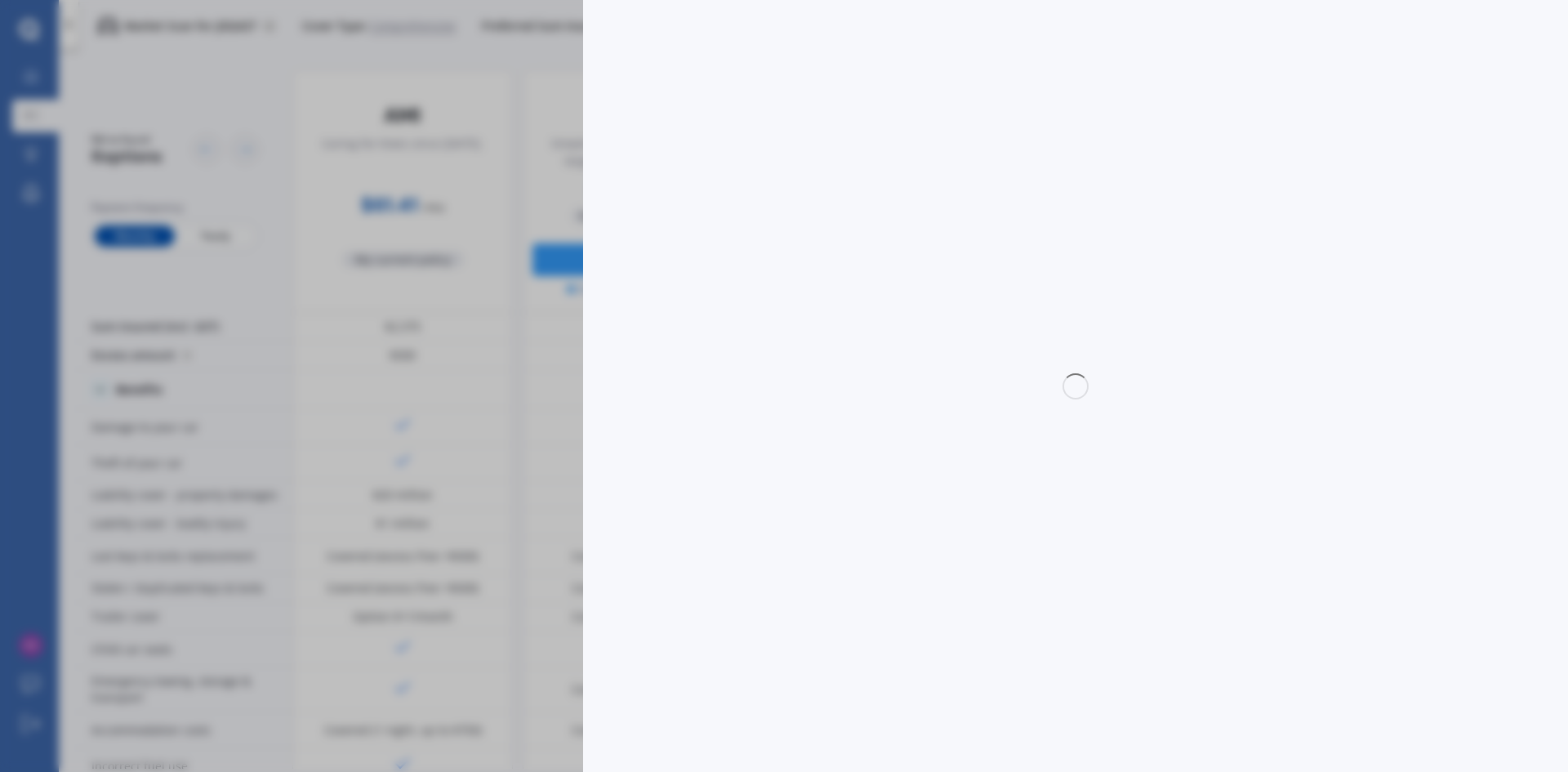
select select "(ALL OTHER)"
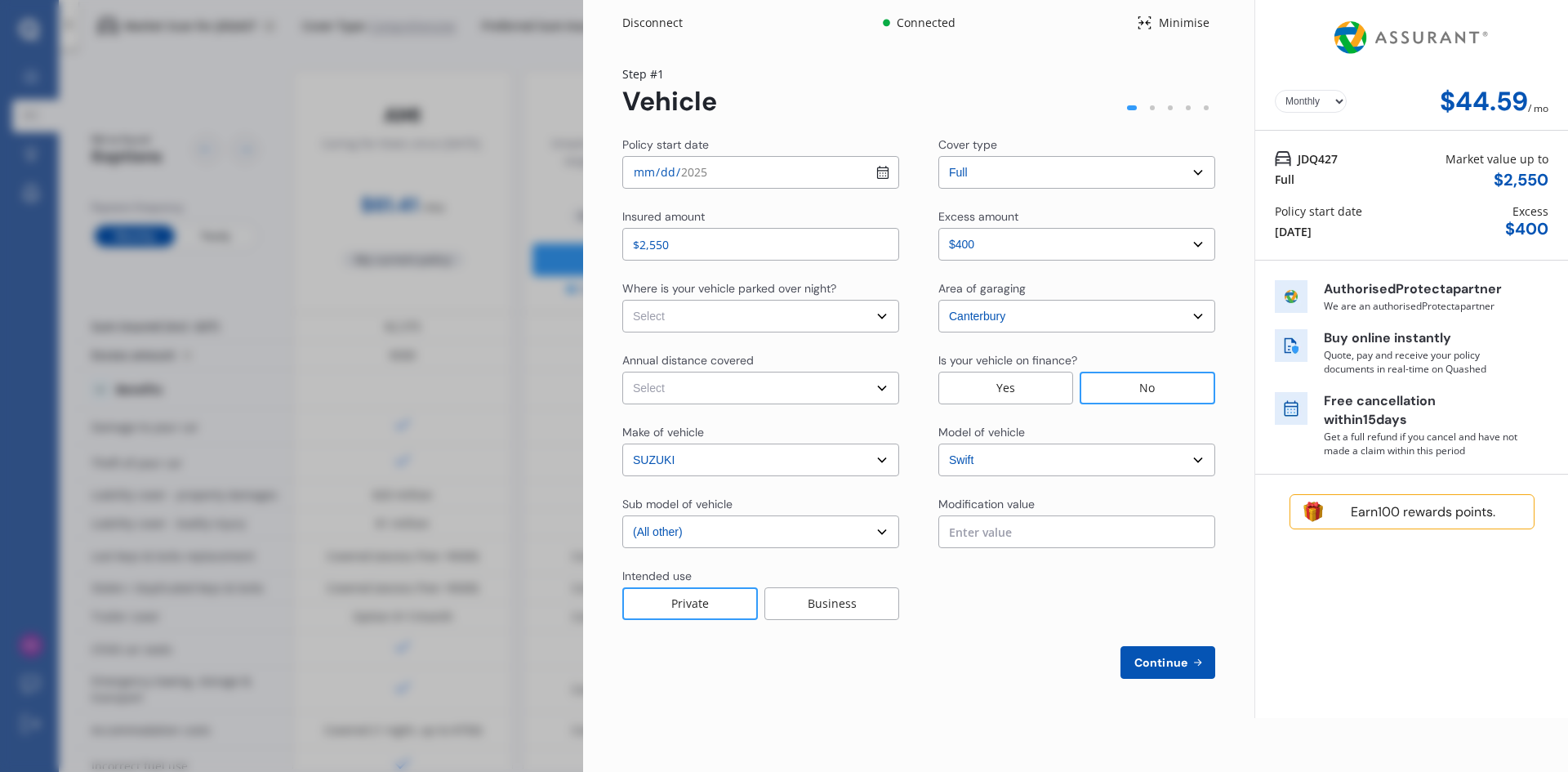
click at [736, 308] on select "Select In a garage On own property On street or road" at bounding box center [760, 316] width 277 height 32
select select "On own property"
click at [622, 300] on select "Select In a garage On own property On street or road" at bounding box center [760, 316] width 277 height 32
click at [777, 394] on select "Select Low (less than 15,000km per year) Average (15,000-30,000km per year) Hig…" at bounding box center [760, 387] width 277 height 32
select select "15000"
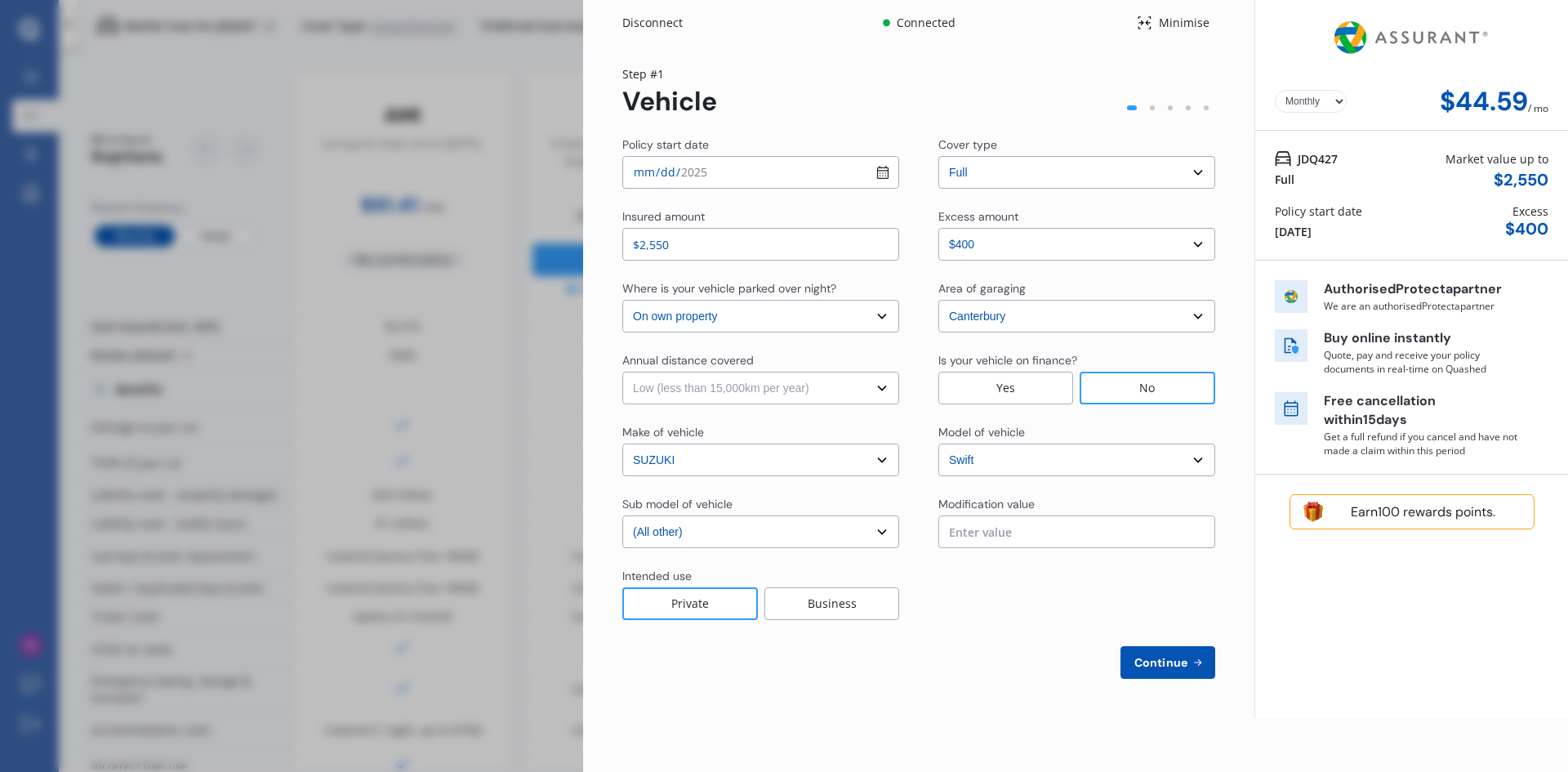
click at [622, 371] on select "Select Low (less than 15,000km per year) Average (15,000-30,000km per year) Hig…" at bounding box center [760, 387] width 277 height 32
click at [1171, 660] on span "Continue" at bounding box center [1161, 662] width 60 height 13
select select "Miss"
select select "09"
select select "11"
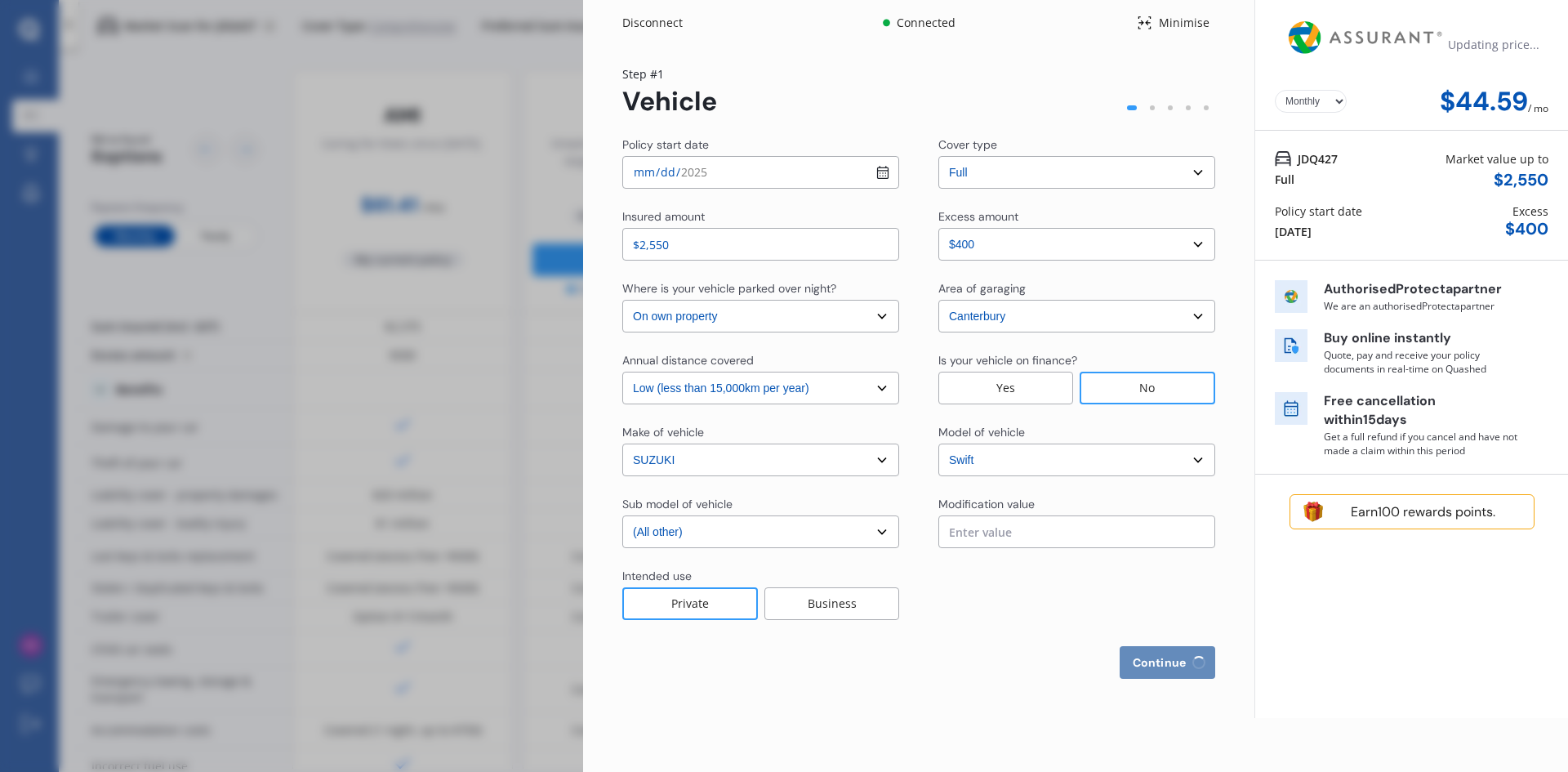
select select "1974"
select select "full"
select select "more than 4 years"
select select "[GEOGRAPHIC_DATA]"
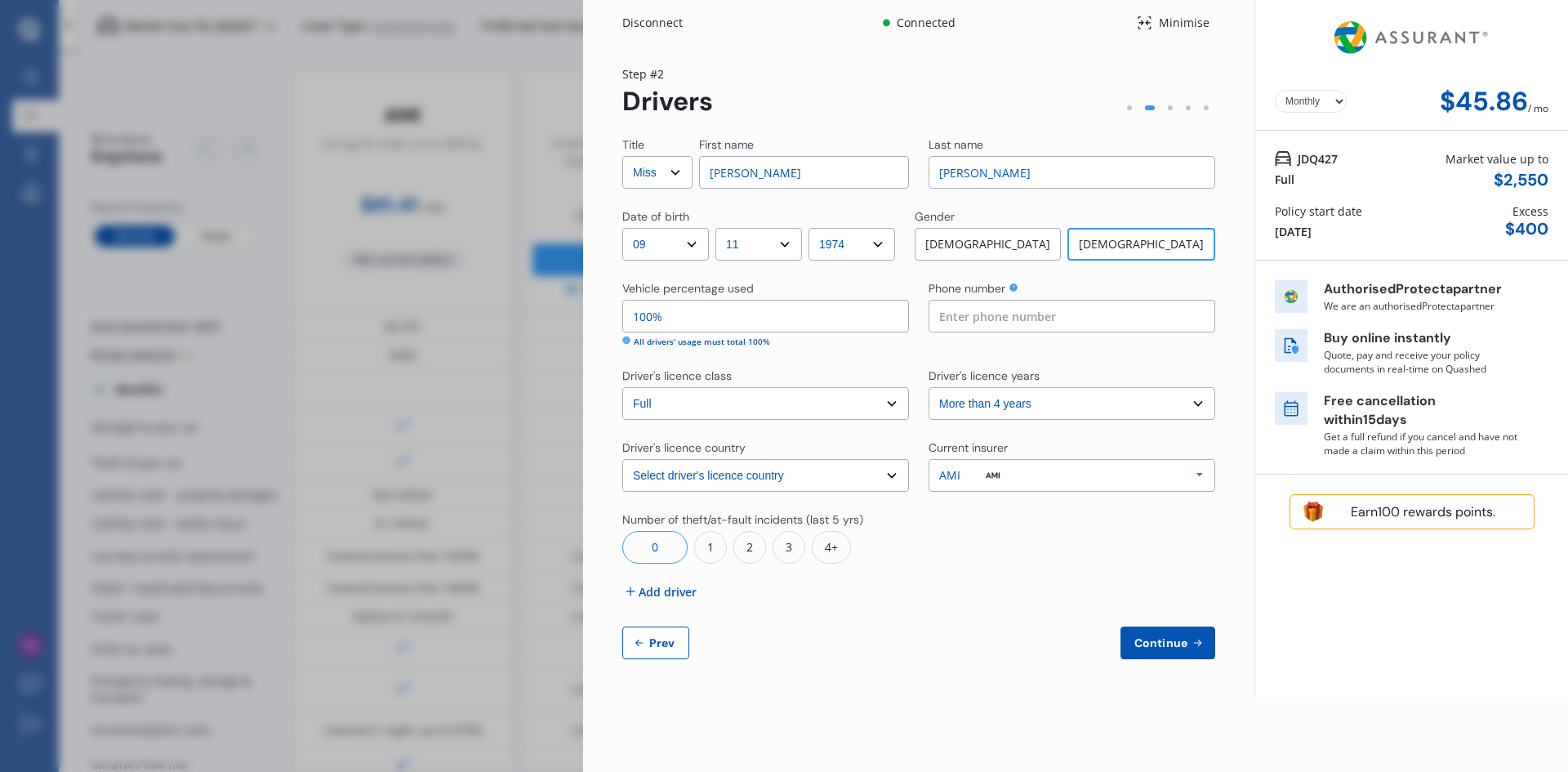
drag, startPoint x: 682, startPoint y: 172, endPoint x: 674, endPoint y: 171, distance: 8.1
click at [682, 172] on select "Select Mr Mrs Miss Ms Dr" at bounding box center [657, 172] width 71 height 32
click at [622, 156] on select "Select Mr Mrs Miss Ms Dr" at bounding box center [657, 172] width 71 height 32
click at [674, 170] on select "Select Mr Mrs Miss Ms Dr" at bounding box center [657, 172] width 71 height 32
select select "Ms"
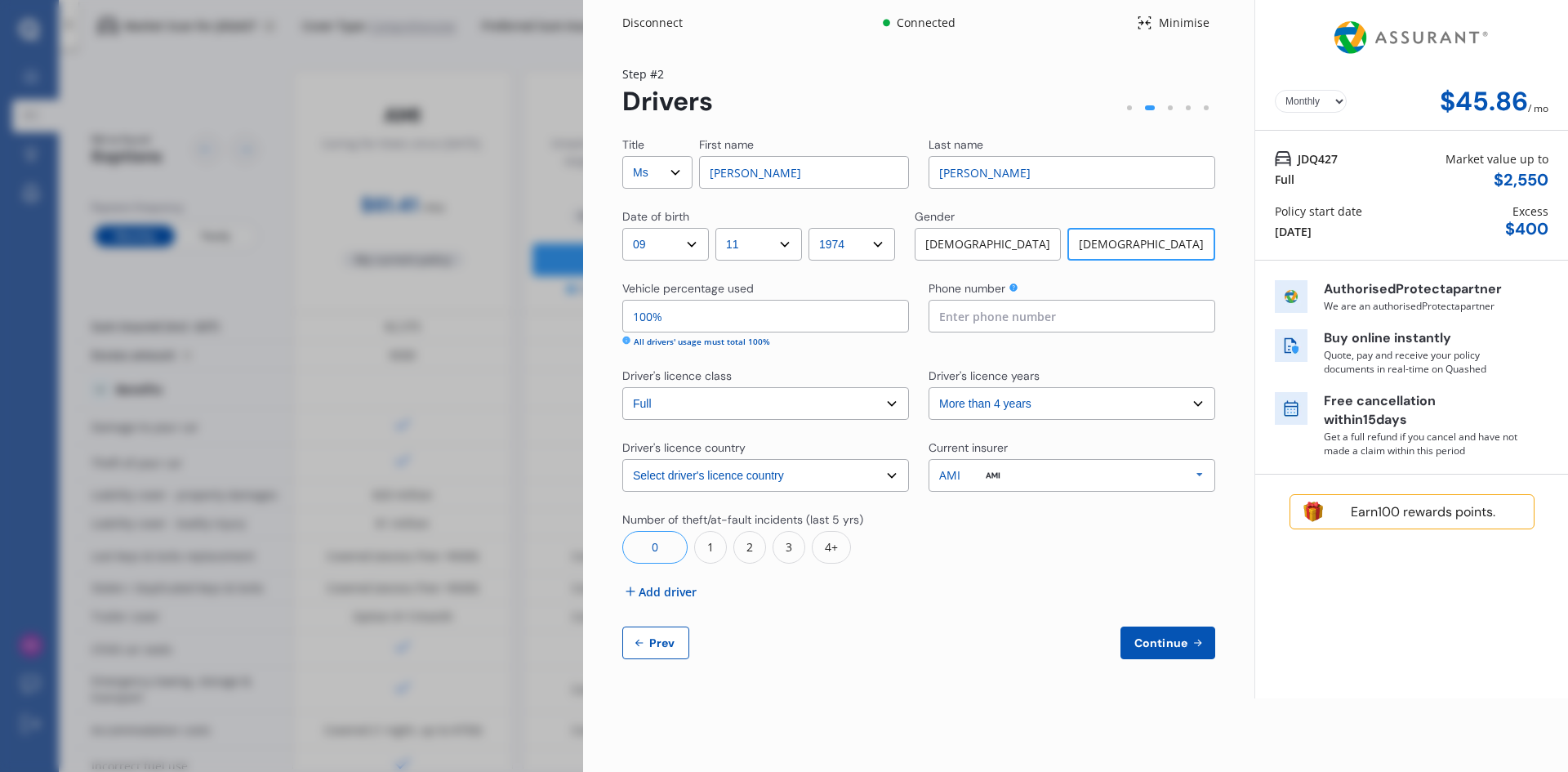
click at [622, 156] on select "Select Mr Mrs Miss Ms Dr" at bounding box center [657, 172] width 71 height 32
drag, startPoint x: 1005, startPoint y: 175, endPoint x: 875, endPoint y: 172, distance: 130.0
click at [875, 172] on div "Title Select Mr Mrs Miss Ms Dr First name [PERSON_NAME] Last name [PERSON_NAME]" at bounding box center [918, 162] width 592 height 52
type input "[PERSON_NAME]"
click at [959, 314] on input at bounding box center [1071, 316] width 287 height 32
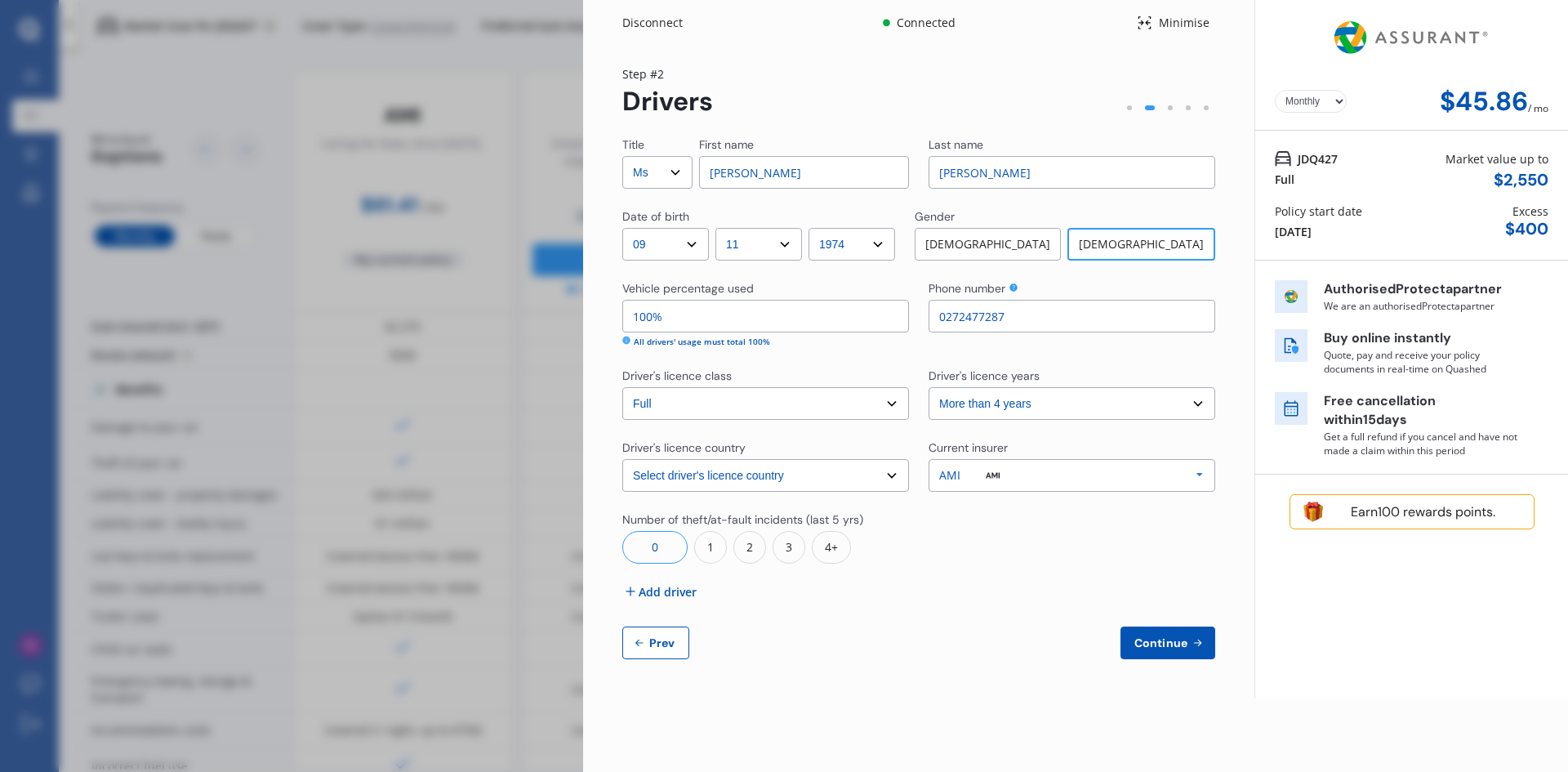
type input "0272477287"
click at [776, 310] on input "100%" at bounding box center [765, 316] width 287 height 32
type input "1%"
click at [1172, 640] on span "Continue" at bounding box center [1161, 642] width 60 height 13
drag, startPoint x: 701, startPoint y: 319, endPoint x: 509, endPoint y: 314, distance: 192.1
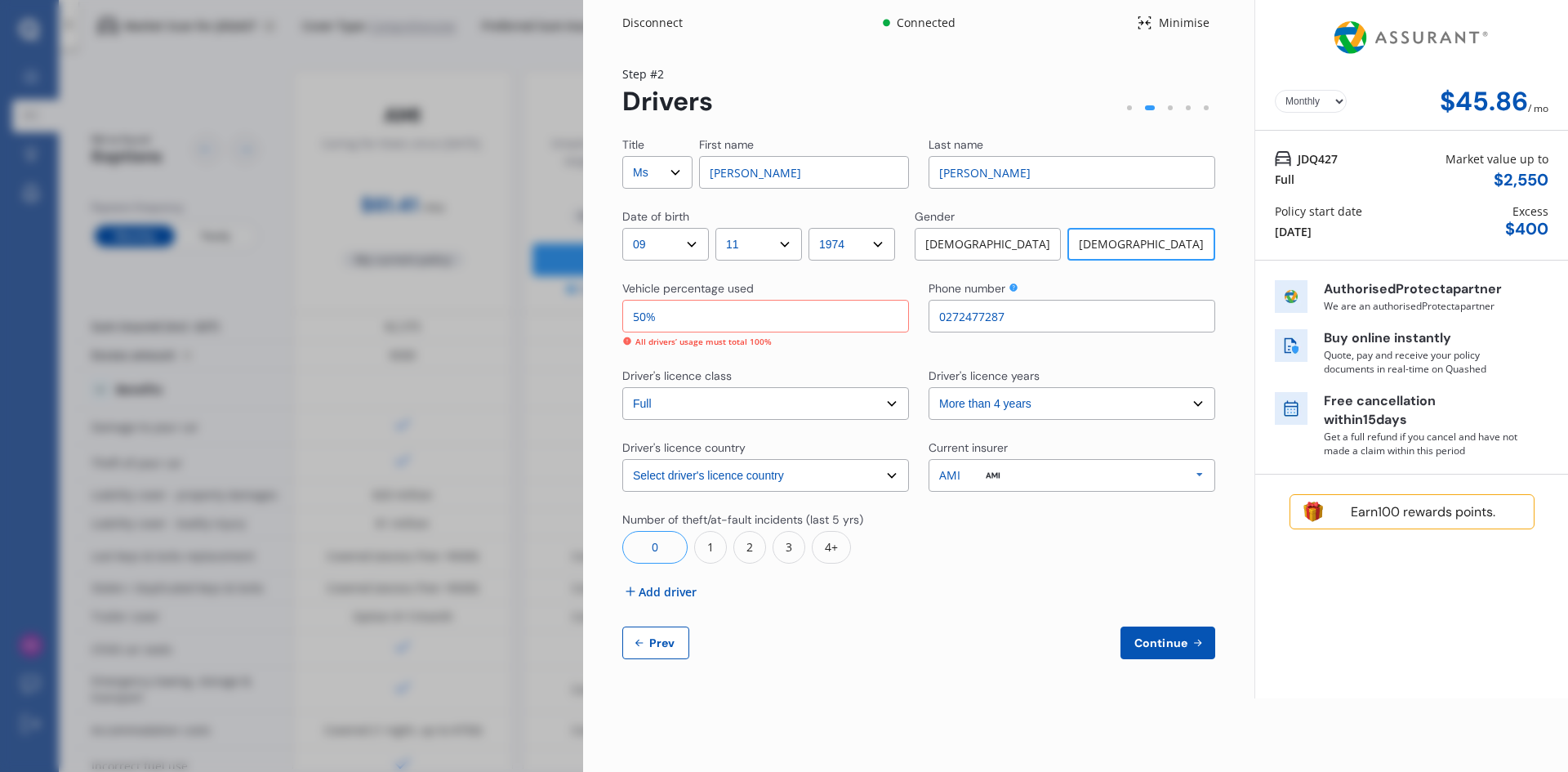
click at [509, 314] on div "Disconnect Connected Minimise Yearly Monthly $45.86 / mo Step # 2 Drivers Title…" at bounding box center [784, 386] width 1568 height 772
type input "100%"
click at [1158, 635] on button "Continue" at bounding box center [1167, 642] width 95 height 32
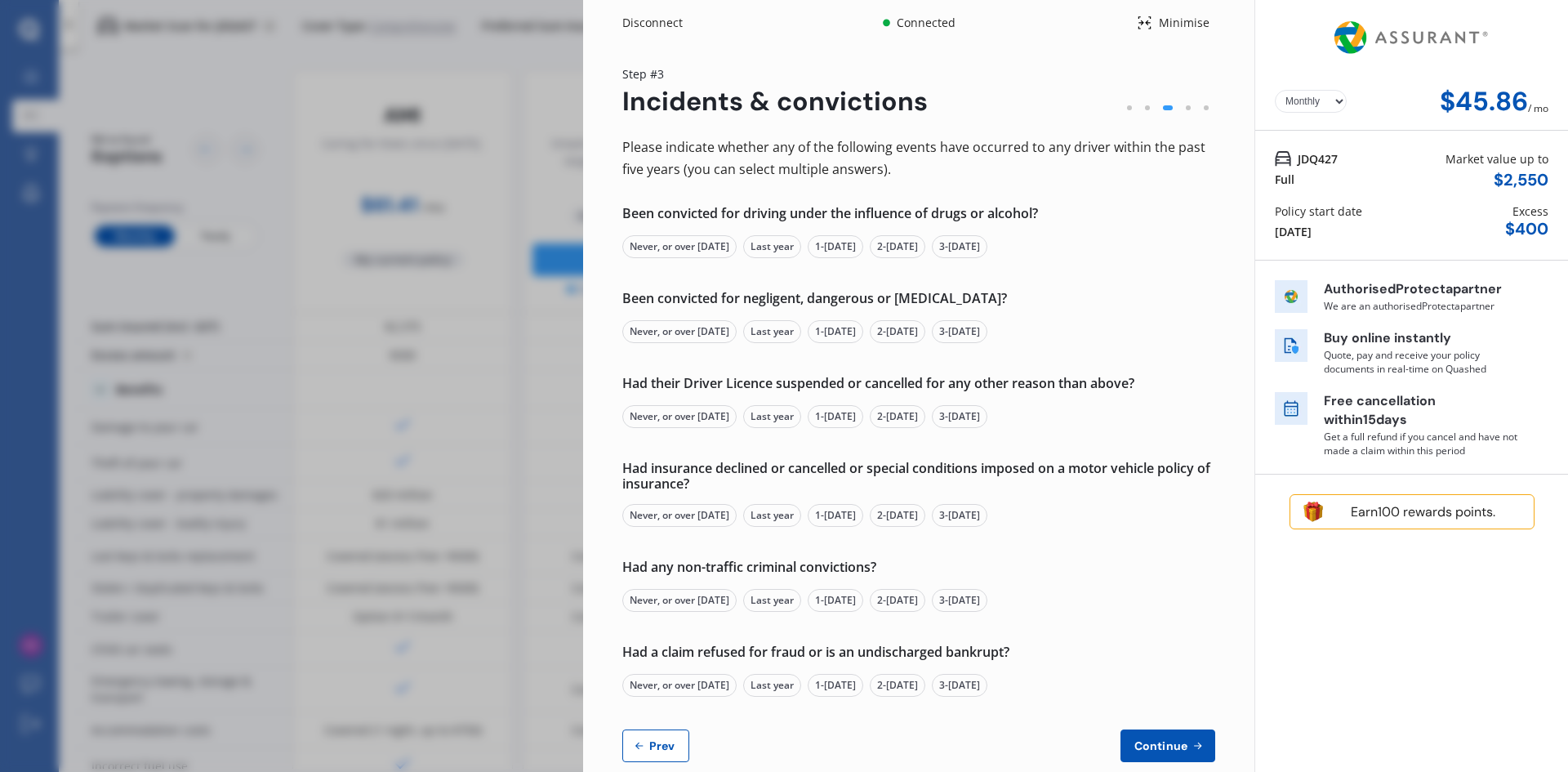
click at [987, 248] on div "3-[DATE]" at bounding box center [959, 247] width 56 height 23
click at [692, 327] on div "Never, or over [DATE]" at bounding box center [680, 332] width 115 height 23
click at [674, 413] on div "Never, or over [DATE]" at bounding box center [680, 416] width 115 height 23
click at [690, 510] on div "Never, or over [DATE]" at bounding box center [680, 515] width 115 height 23
click at [688, 595] on div "Never, or over [DATE]" at bounding box center [680, 600] width 115 height 23
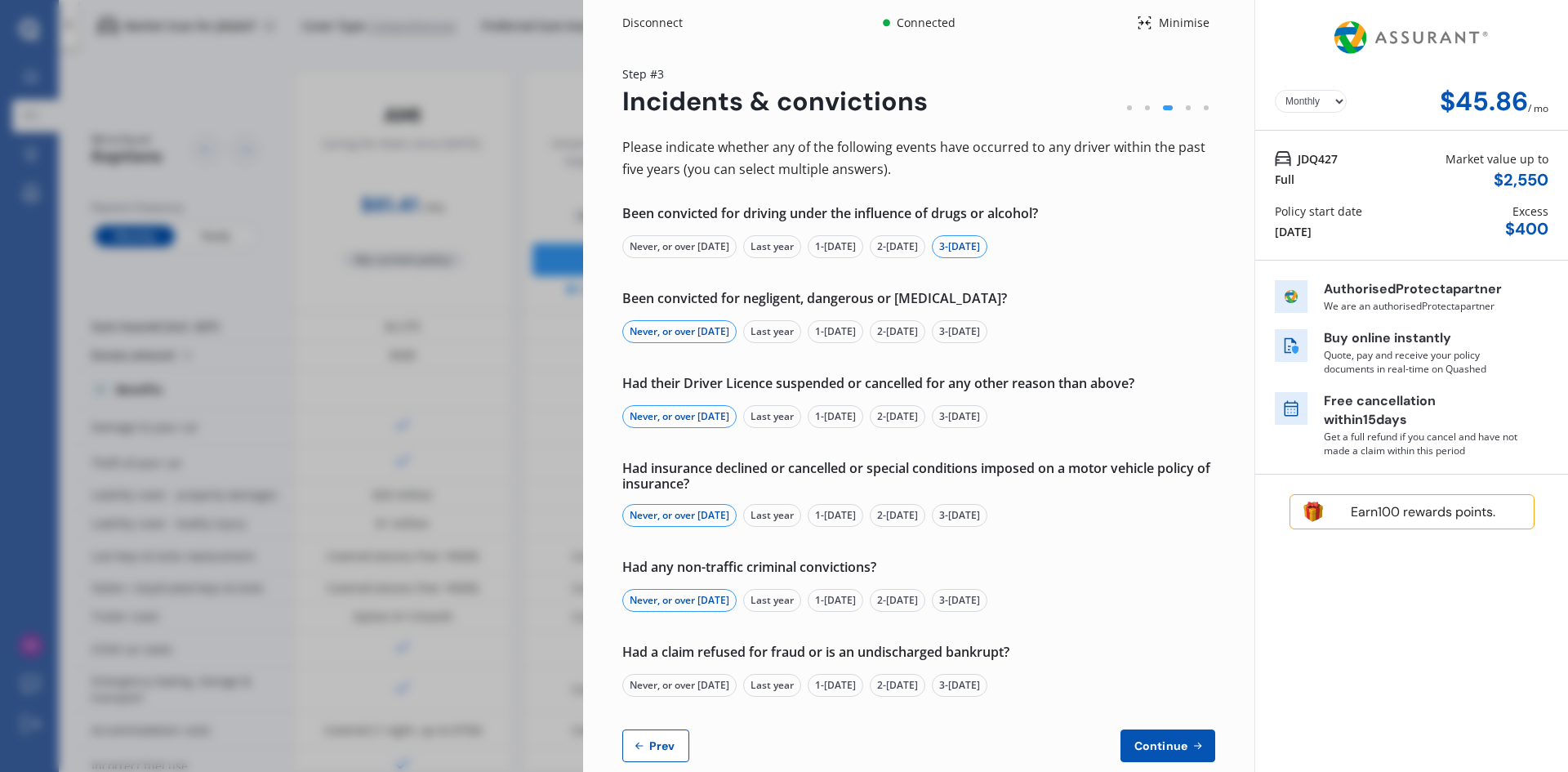
click at [666, 681] on div "Never, or over [DATE]" at bounding box center [680, 686] width 115 height 23
click at [1151, 745] on span "Continue" at bounding box center [1161, 745] width 60 height 13
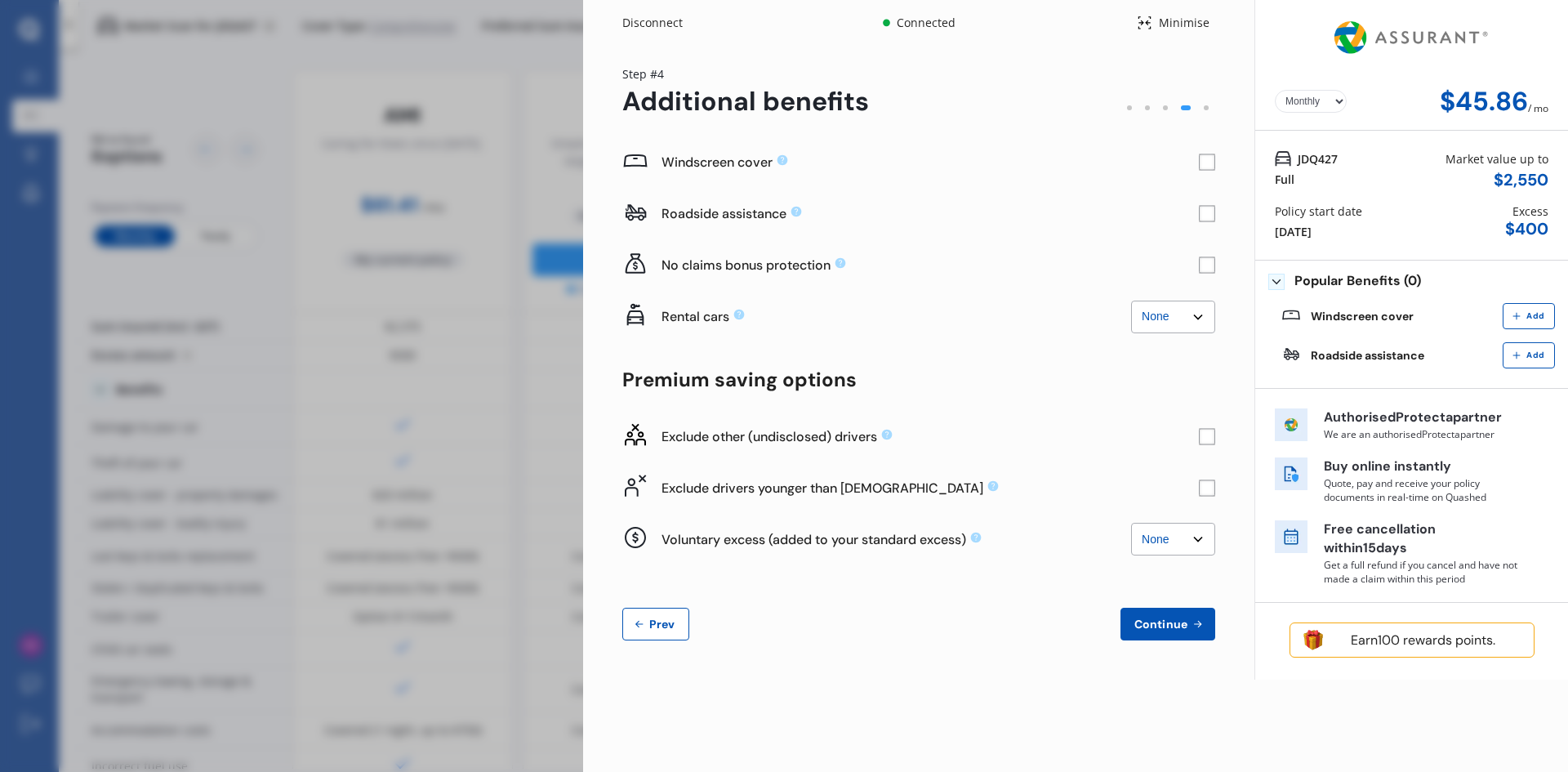
click at [1213, 155] on rect at bounding box center [1207, 163] width 17 height 17
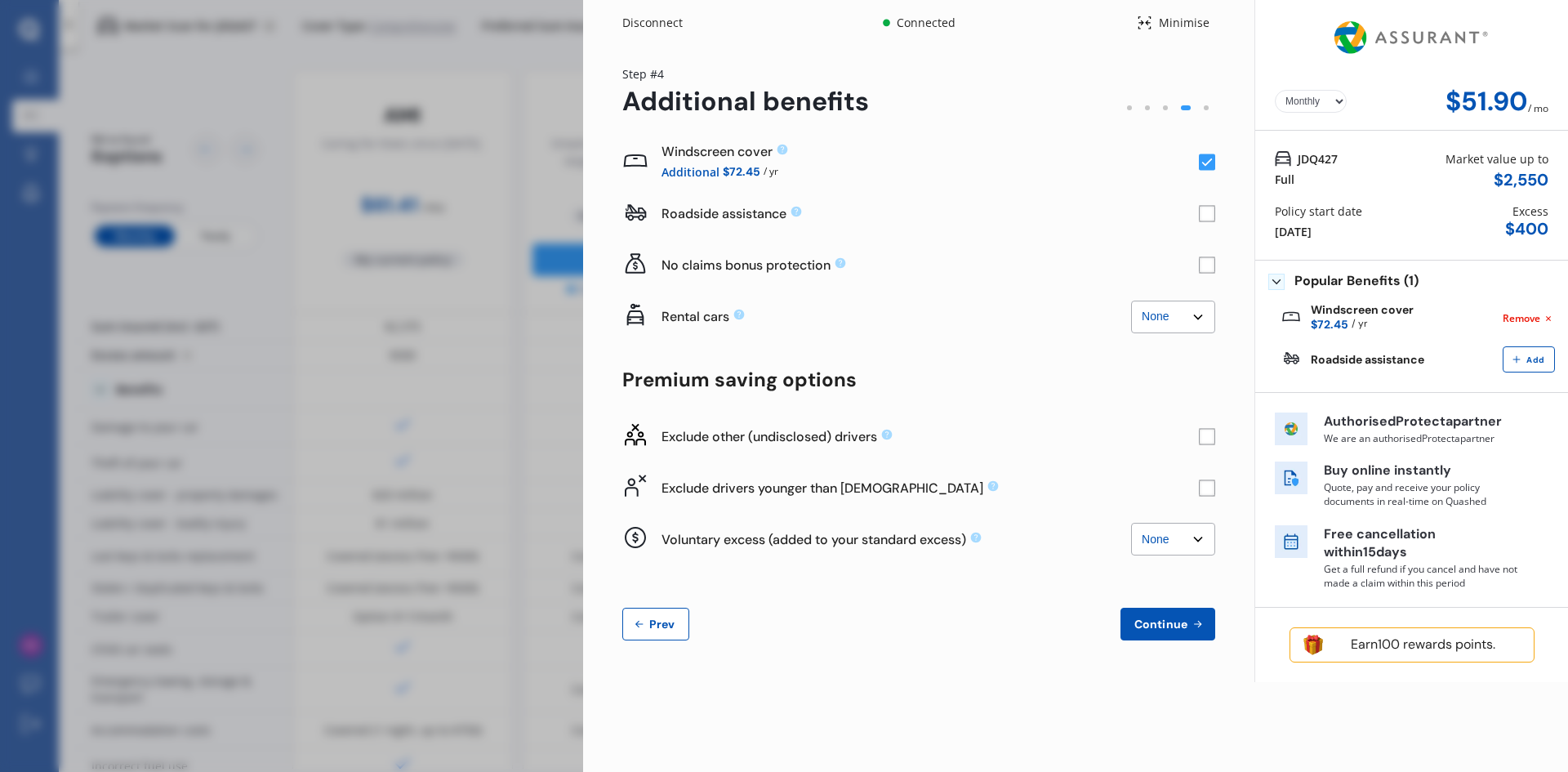
click at [1170, 621] on span "Continue" at bounding box center [1161, 624] width 60 height 13
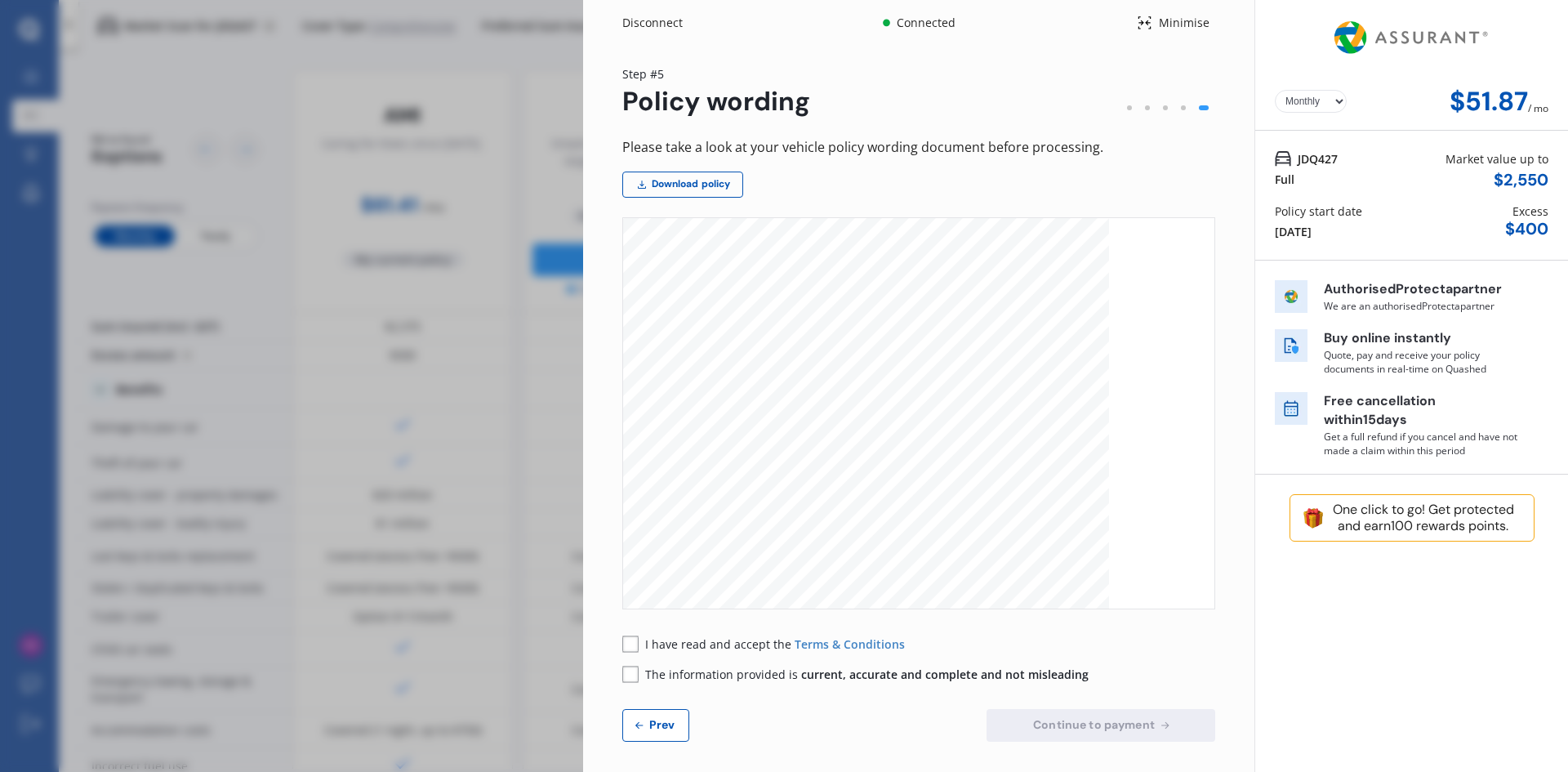
scroll to position [245, 0]
click at [659, 719] on span "Prev" at bounding box center [661, 725] width 32 height 13
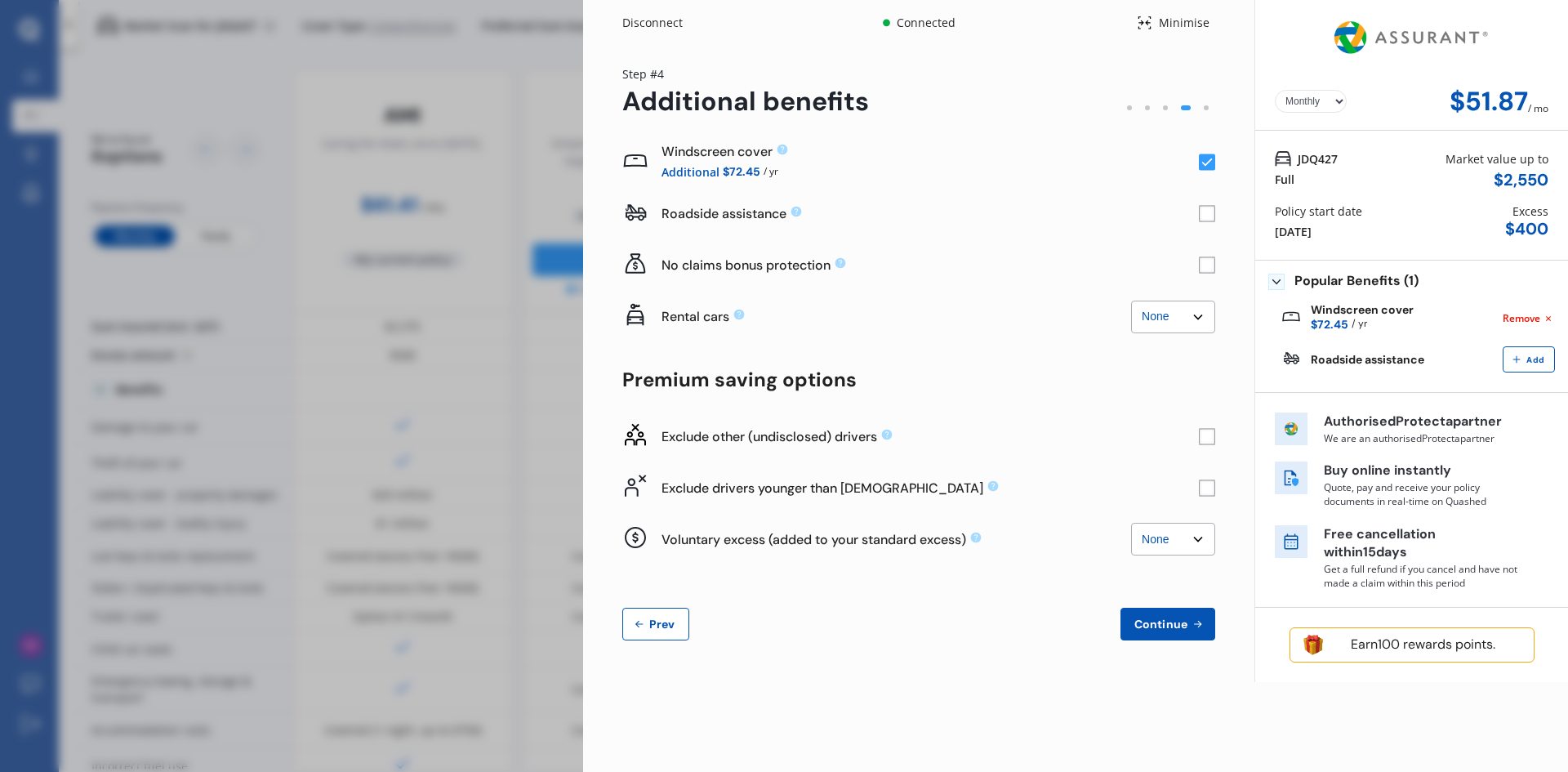
click at [664, 606] on div "Windscreen cover Additional $72.45 / yr Roadside assistance No claims bonus pro…" at bounding box center [918, 388] width 592 height 504
click at [654, 621] on span "Prev" at bounding box center [661, 624] width 32 height 13
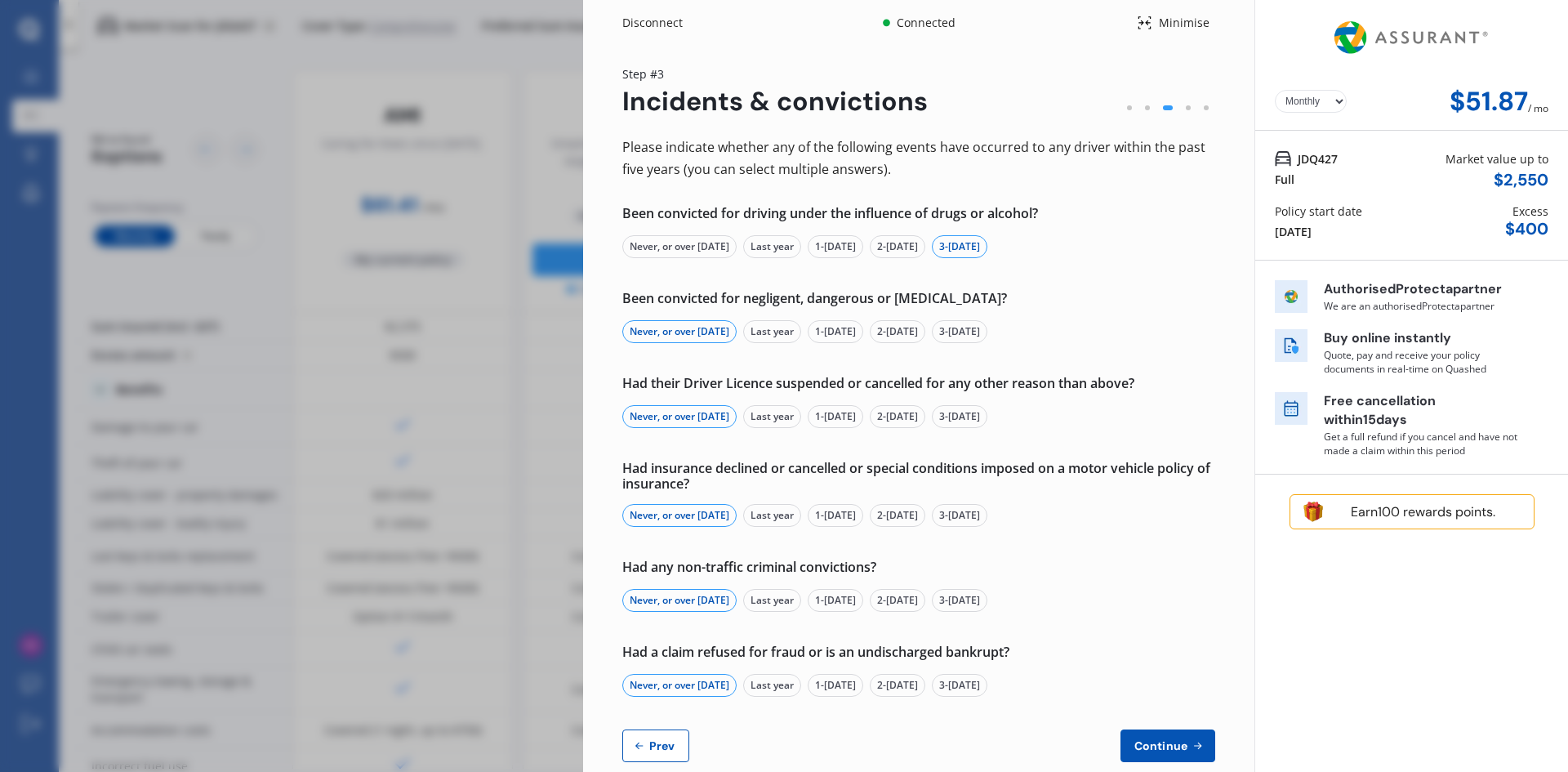
click at [661, 743] on span "Prev" at bounding box center [661, 745] width 32 height 13
select select "Ms"
select select "09"
select select "11"
select select "1974"
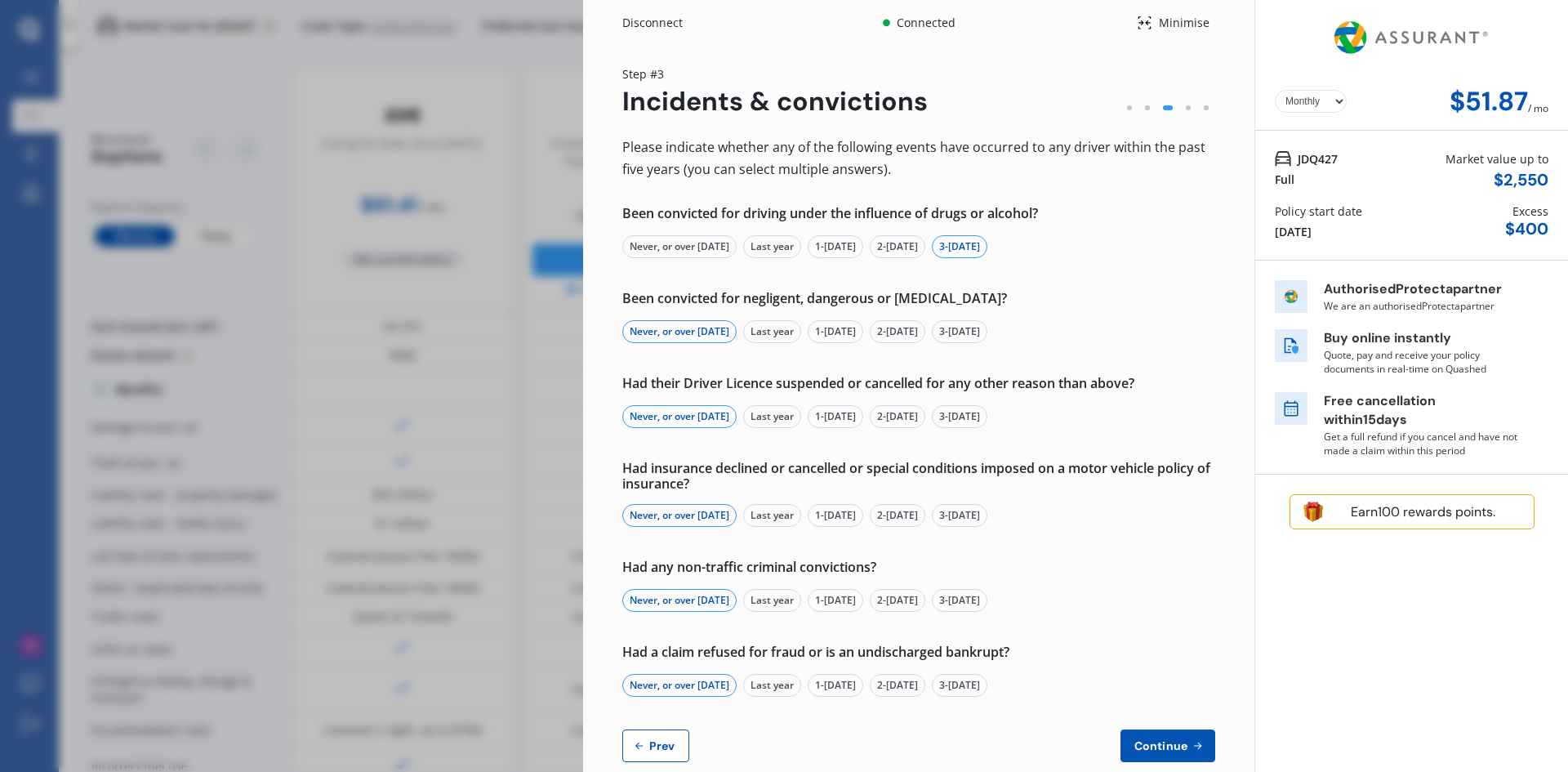
select select "full"
select select "more than 4 years"
select select "[GEOGRAPHIC_DATA]"
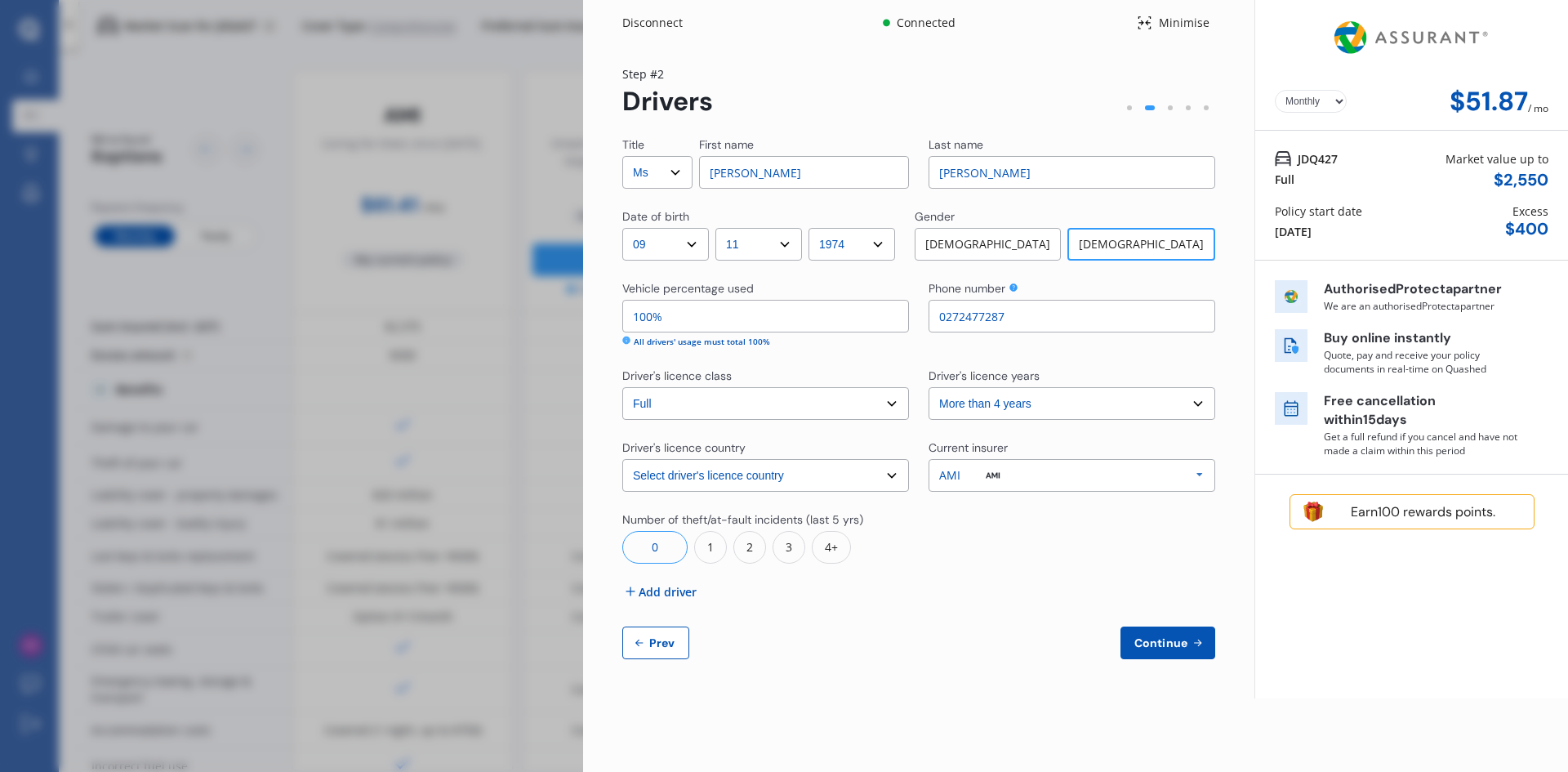
click at [678, 174] on select "Select Mr Mrs Miss Ms Dr" at bounding box center [657, 172] width 71 height 32
click at [661, 588] on span "Add driver" at bounding box center [667, 592] width 58 height 17
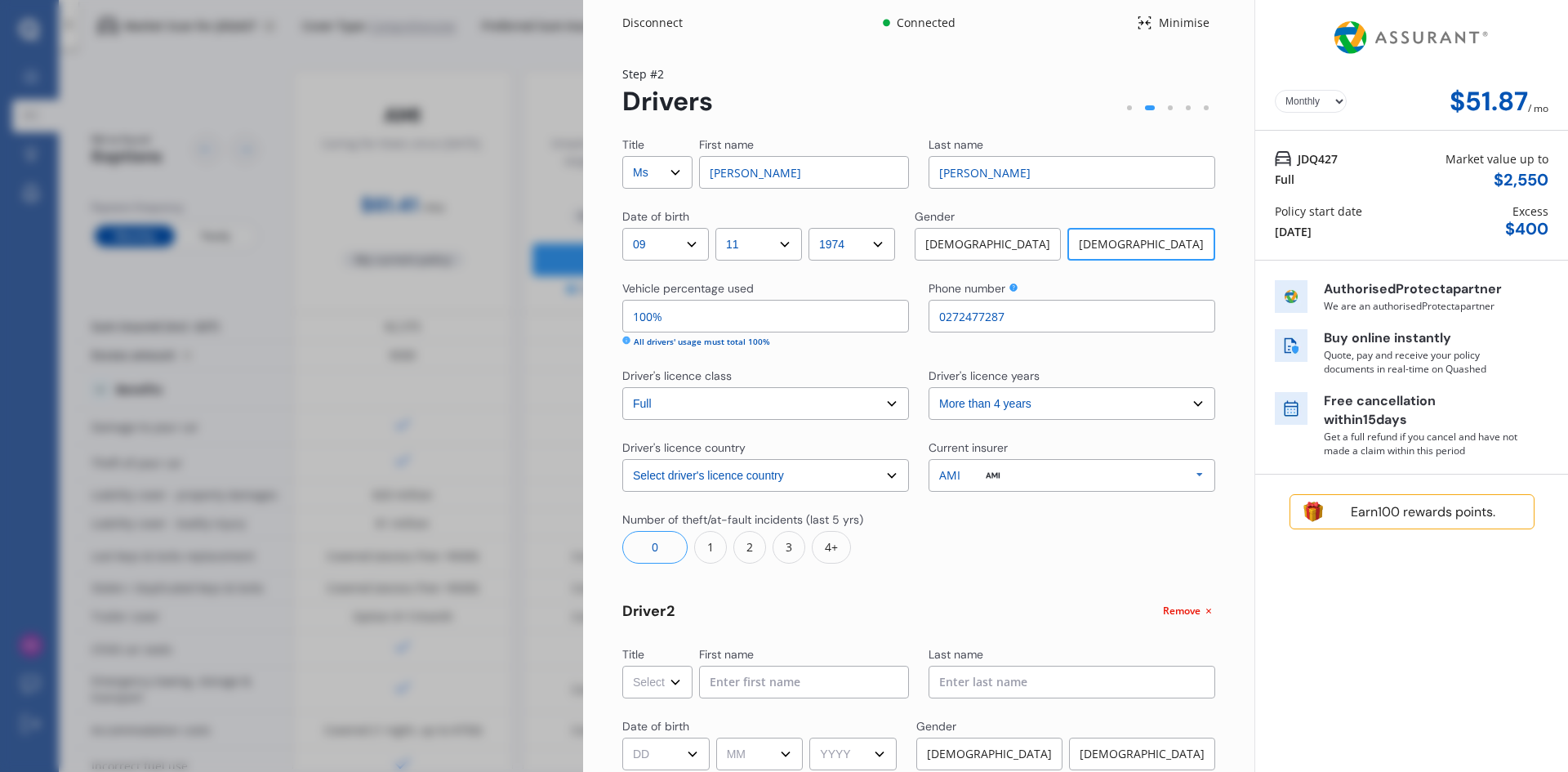
drag, startPoint x: 688, startPoint y: 317, endPoint x: 514, endPoint y: 322, distance: 174.1
click at [514, 322] on div "Disconnect Connected Minimise Yearly Monthly $51.87 / mo Step # 2 Drivers Title…" at bounding box center [784, 386] width 1568 height 772
type input "5%"
type input "95%"
type input "50%"
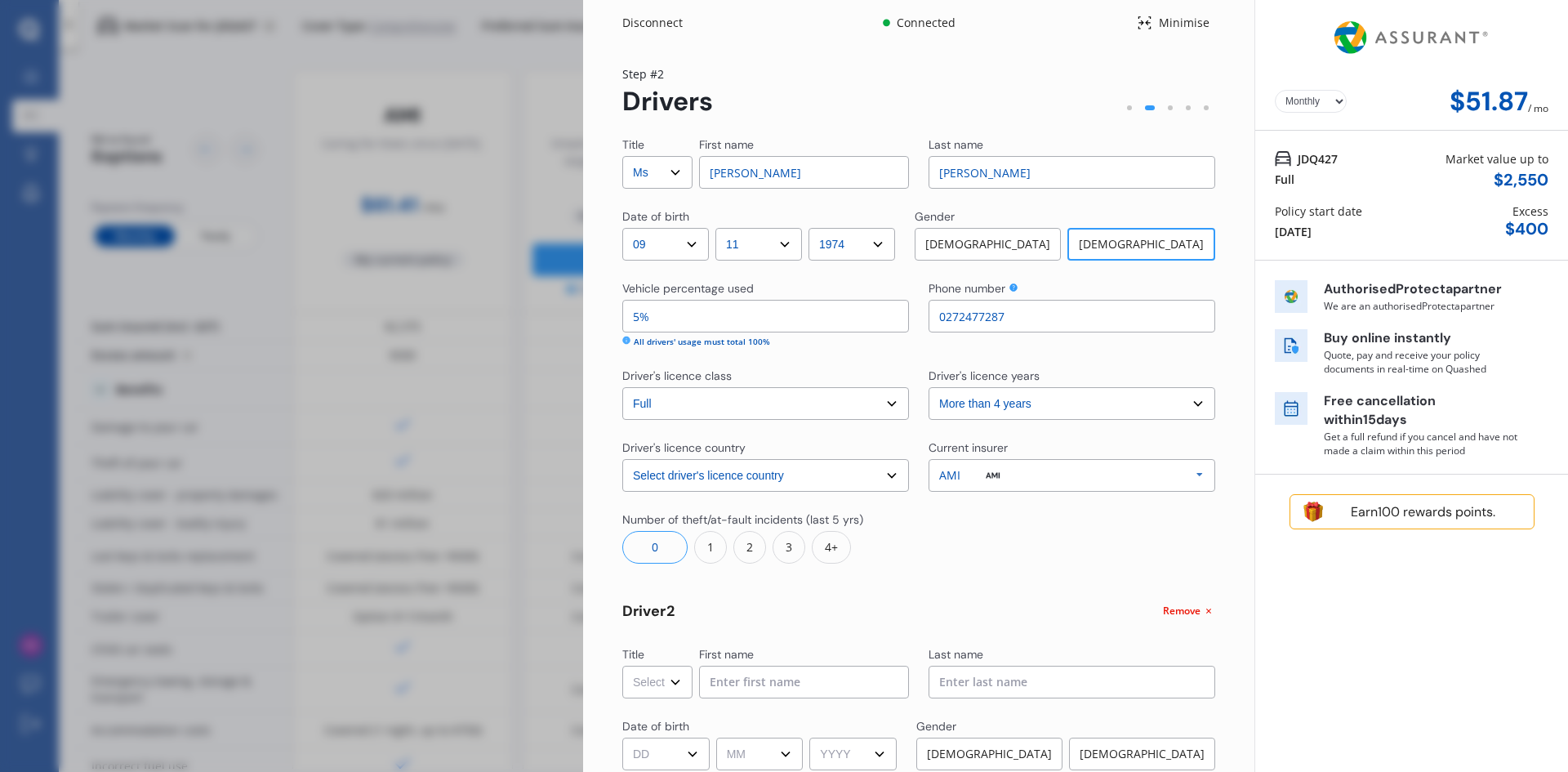
type input "50%"
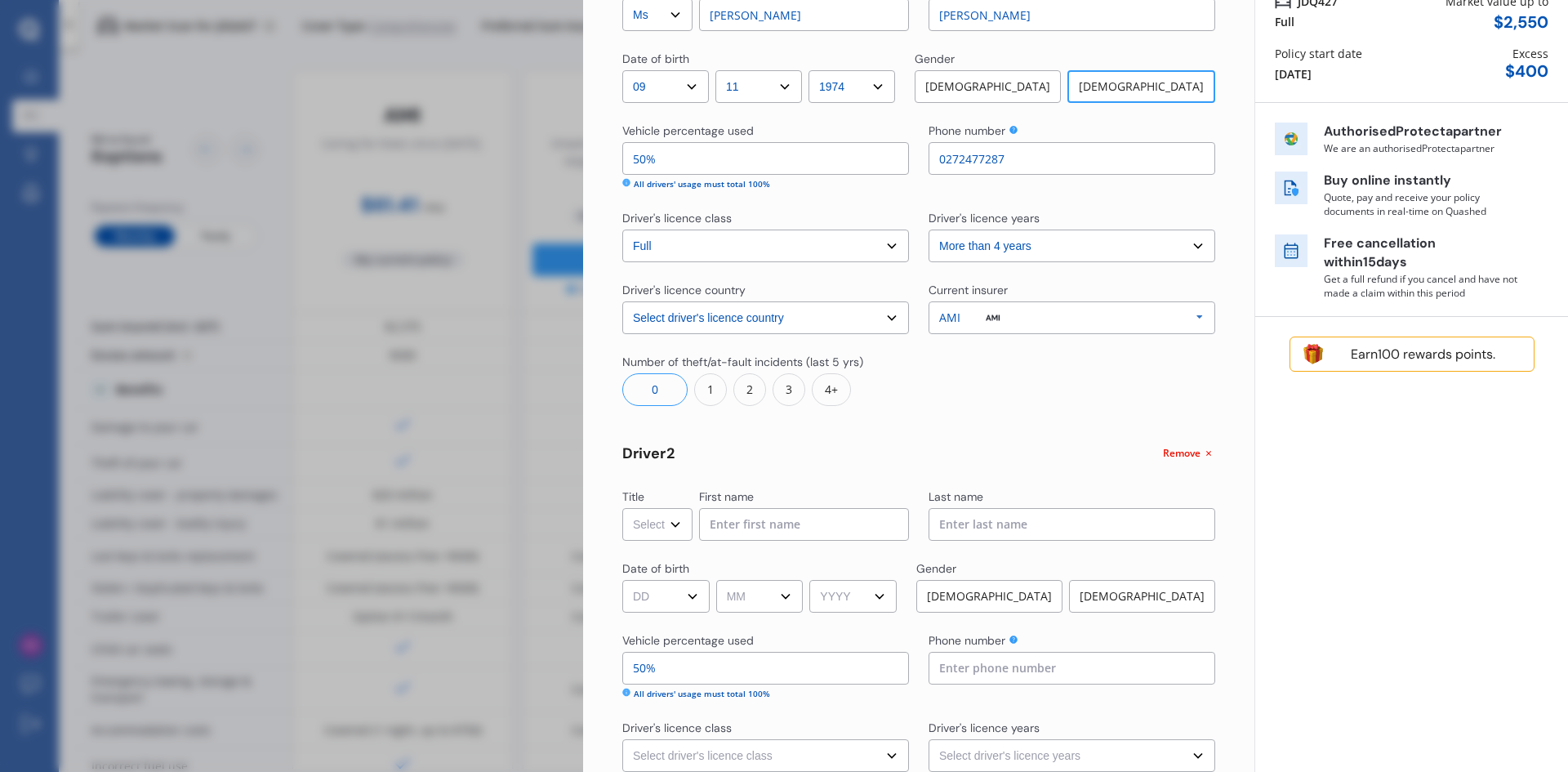
scroll to position [164, 0]
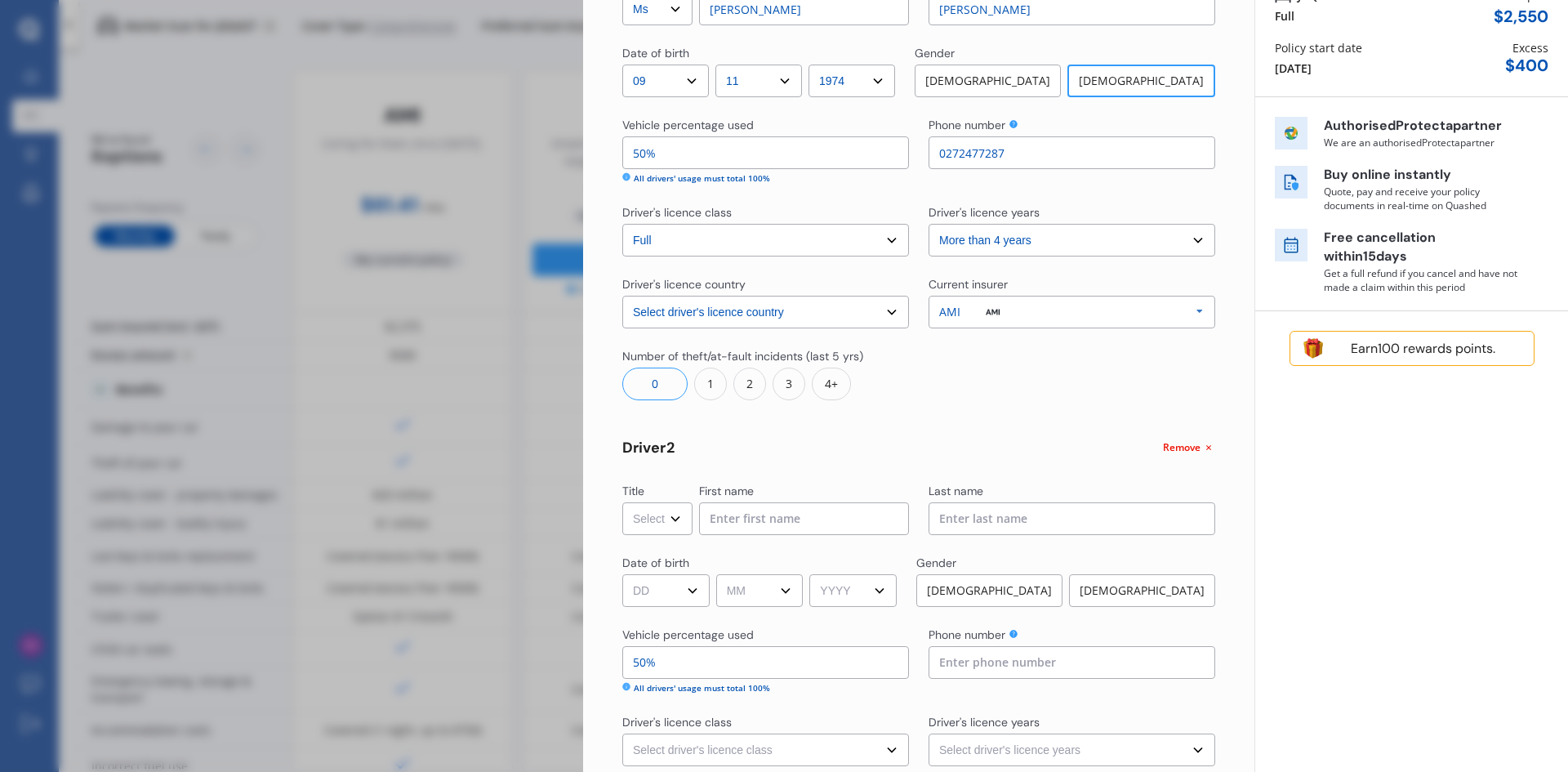
type input "50%"
click at [663, 514] on select "Select Mr Mrs Miss Ms Dr" at bounding box center [657, 518] width 71 height 32
select select "Miss"
click at [622, 502] on select "Select Mr Mrs Miss Ms Dr" at bounding box center [657, 518] width 71 height 32
click at [735, 512] on input at bounding box center [804, 518] width 210 height 32
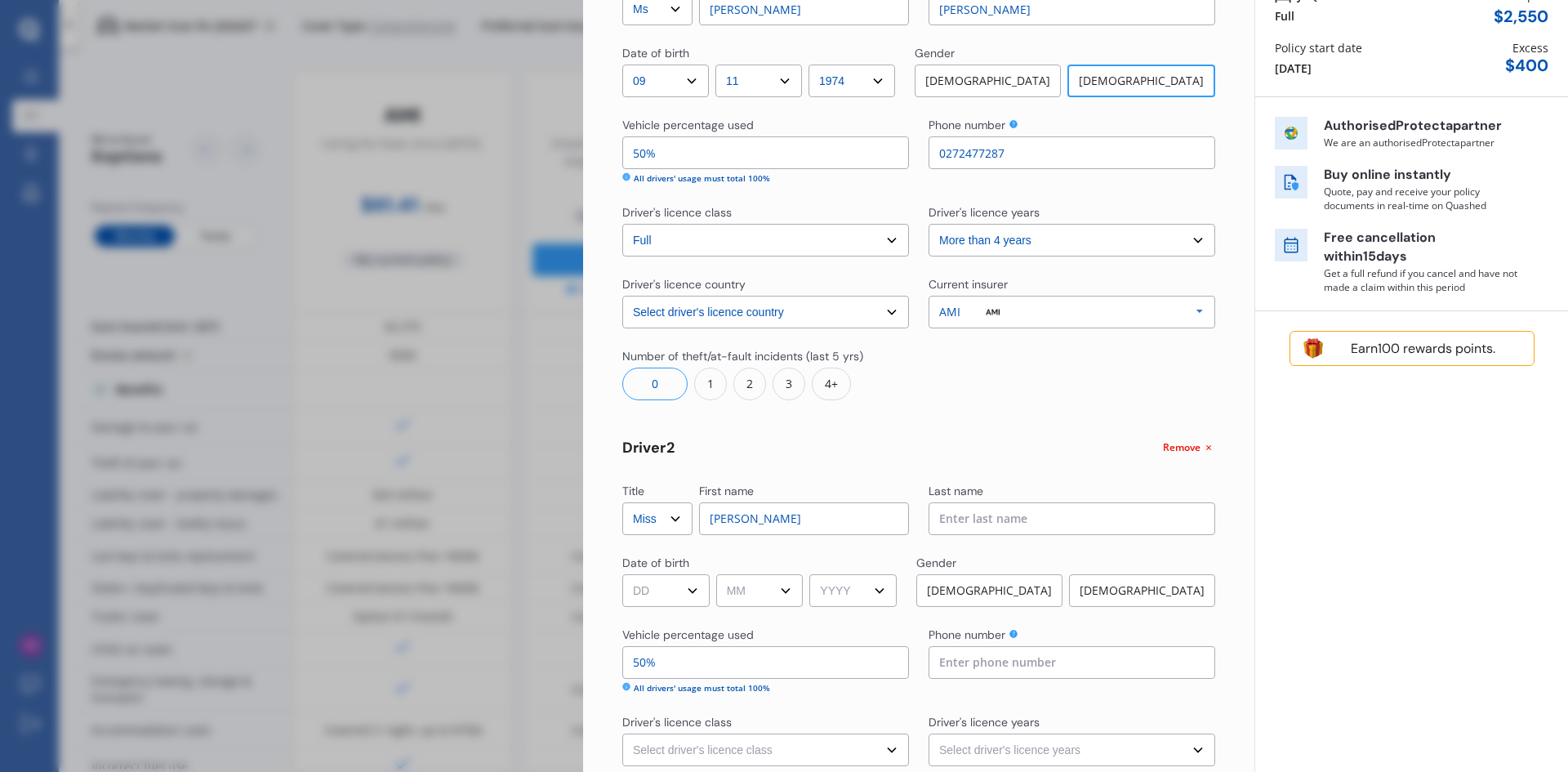
type input "[PERSON_NAME]"
click at [697, 596] on select "DD 01 02 03 04 05 06 07 08 09 10 11 12 13 14 15 16 17 18 19 20 21 22 23 24 25 2…" at bounding box center [666, 590] width 87 height 32
select select "14"
click at [622, 574] on select "DD 01 02 03 04 05 06 07 08 09 10 11 12 13 14 15 16 17 18 19 20 21 22 23 24 25 2…" at bounding box center [666, 590] width 87 height 32
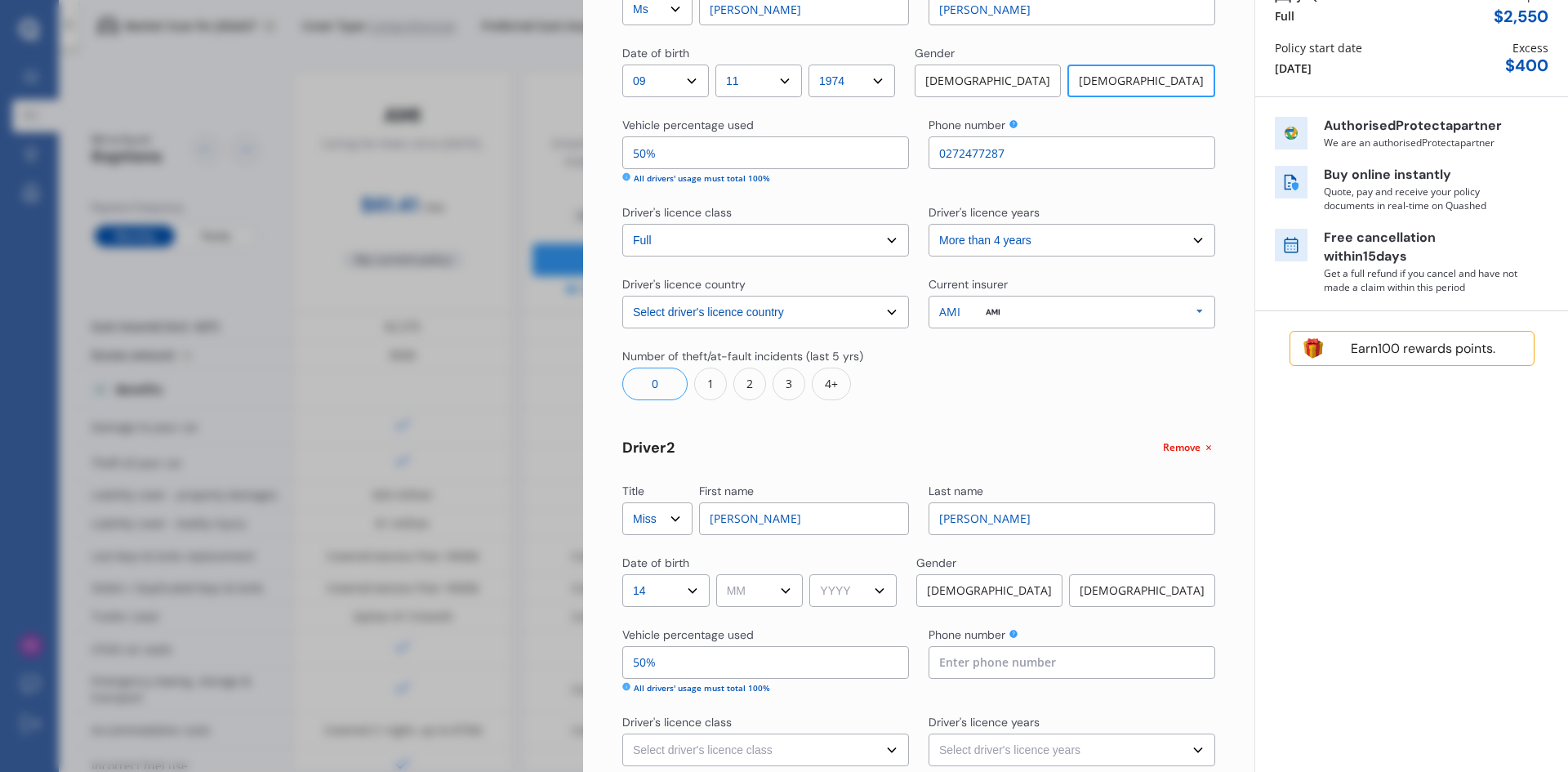
click at [747, 592] on select "MM 01 02 03 04 05 06 07 08 09 10 11 12" at bounding box center [759, 590] width 87 height 32
select select "10"
click at [719, 574] on select "MM 01 02 03 04 05 06 07 08 09 10 11 12" at bounding box center [759, 590] width 87 height 32
click at [833, 586] on select "YYYY 2009 2008 2007 2006 2005 2004 2003 2002 2001 2000 1999 1998 1997 1996 1995…" at bounding box center [853, 590] width 87 height 32
select select "2005"
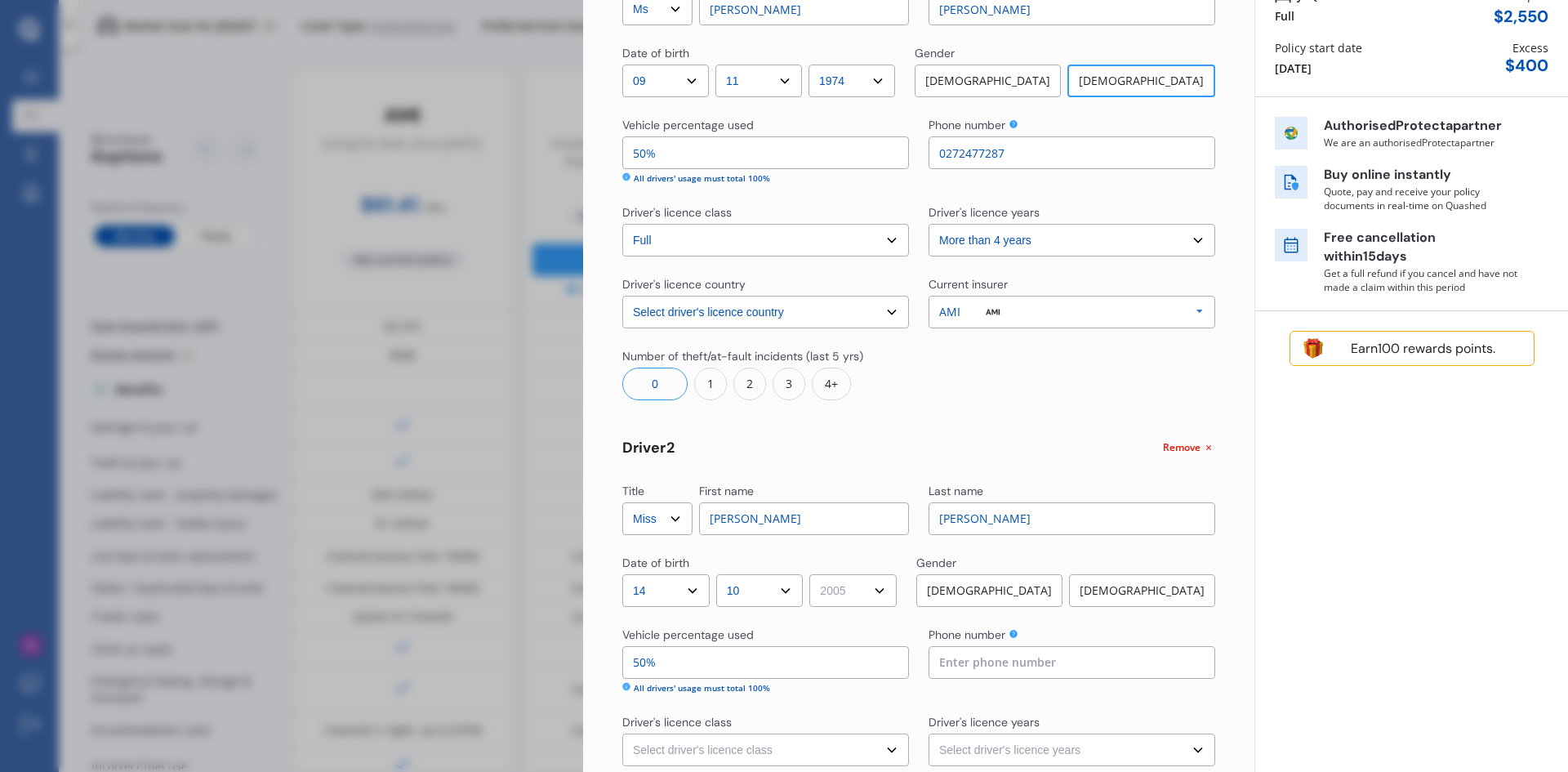
click at [815, 574] on select "YYYY 2009 2008 2007 2006 2005 2004 2003 2002 2001 2000 1999 1998 1997 1996 1995…" at bounding box center [853, 590] width 87 height 32
click at [1132, 591] on div "[DEMOGRAPHIC_DATA]" at bounding box center [1142, 590] width 146 height 32
click at [1007, 660] on input at bounding box center [1071, 661] width 287 height 32
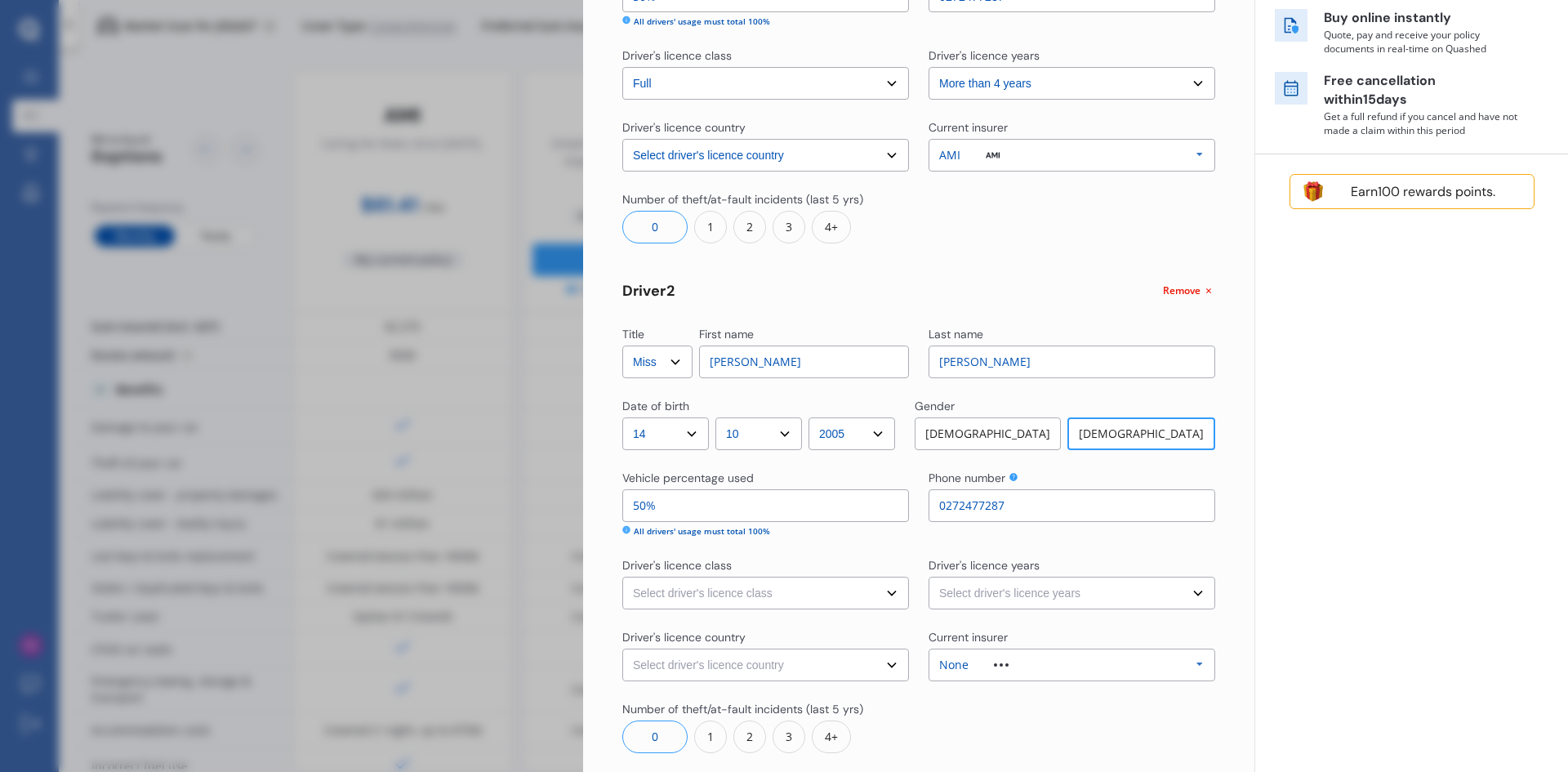
scroll to position [327, 0]
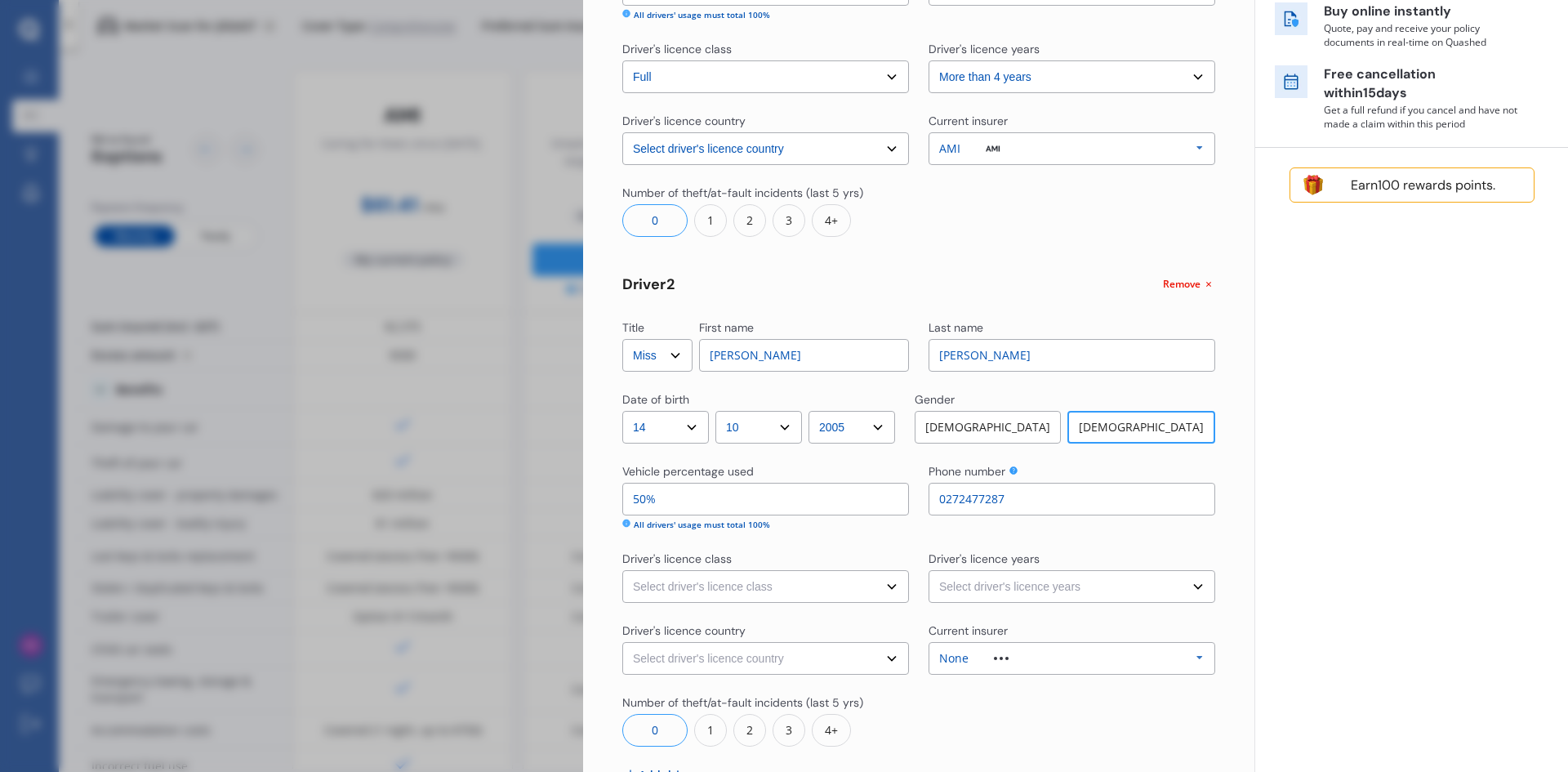
type input "0272477287"
click at [967, 583] on select "Select driver's licence years Less than 1 year 1-2 years 2-4 years More than 4 …" at bounding box center [1071, 586] width 287 height 32
select select "2-4 years"
click at [928, 570] on select "Select driver's licence years Less than 1 year 1-2 years 2-4 years More than 4 …" at bounding box center [1071, 586] width 287 height 32
click at [725, 582] on select "Select driver's licence class None Learner Restricted Full" at bounding box center [765, 586] width 287 height 32
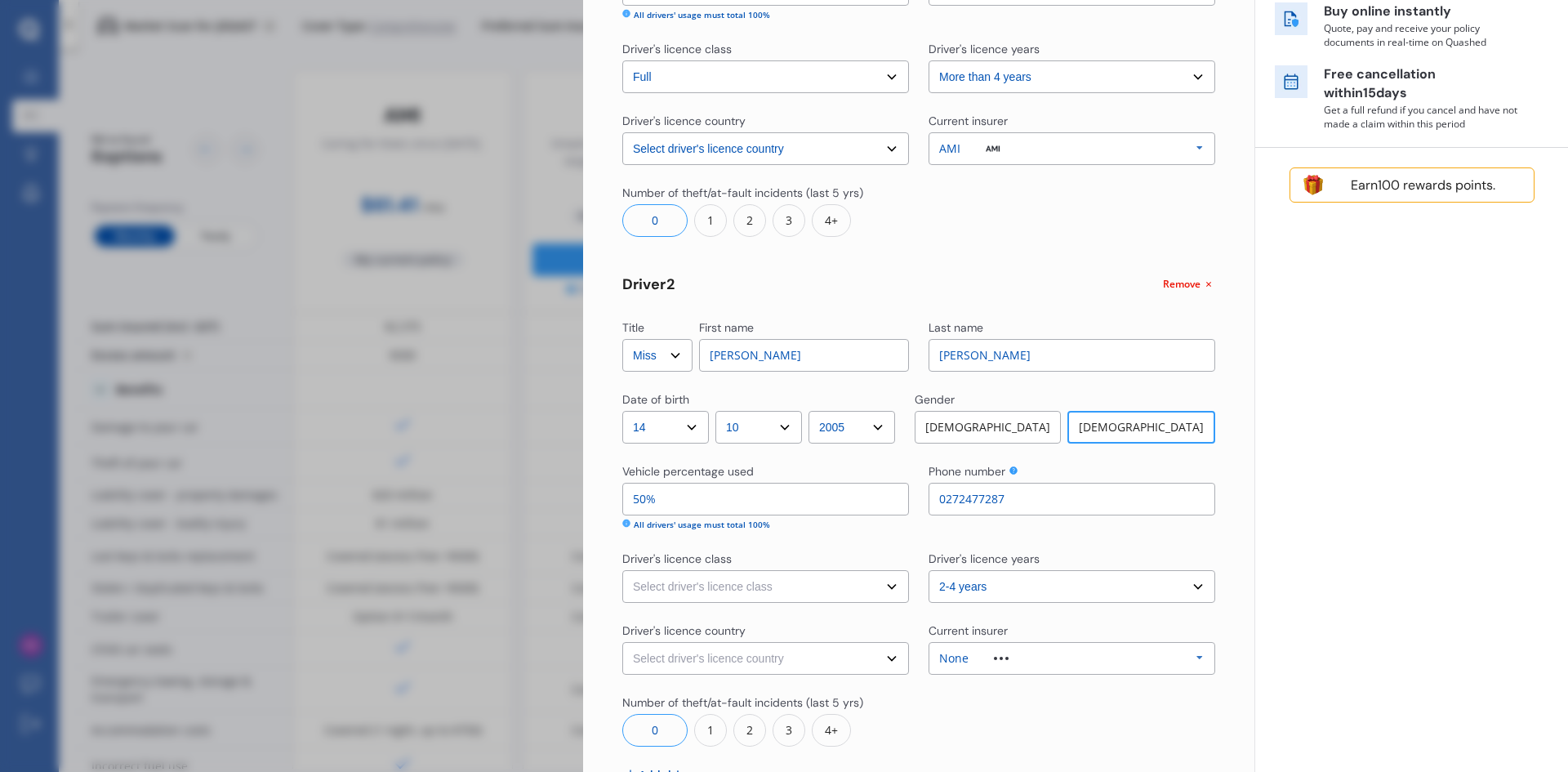
select select "full"
click at [622, 570] on select "Select driver's licence class None Learner Restricted Full" at bounding box center [765, 586] width 287 height 32
click at [680, 662] on select "Select driver's licence country [GEOGRAPHIC_DATA] [GEOGRAPHIC_DATA] [GEOGRAPHIC…" at bounding box center [765, 657] width 287 height 32
select select "[GEOGRAPHIC_DATA]"
click at [622, 642] on select "Select driver's licence country [GEOGRAPHIC_DATA] [GEOGRAPHIC_DATA] [GEOGRAPHIC…" at bounding box center [765, 657] width 287 height 32
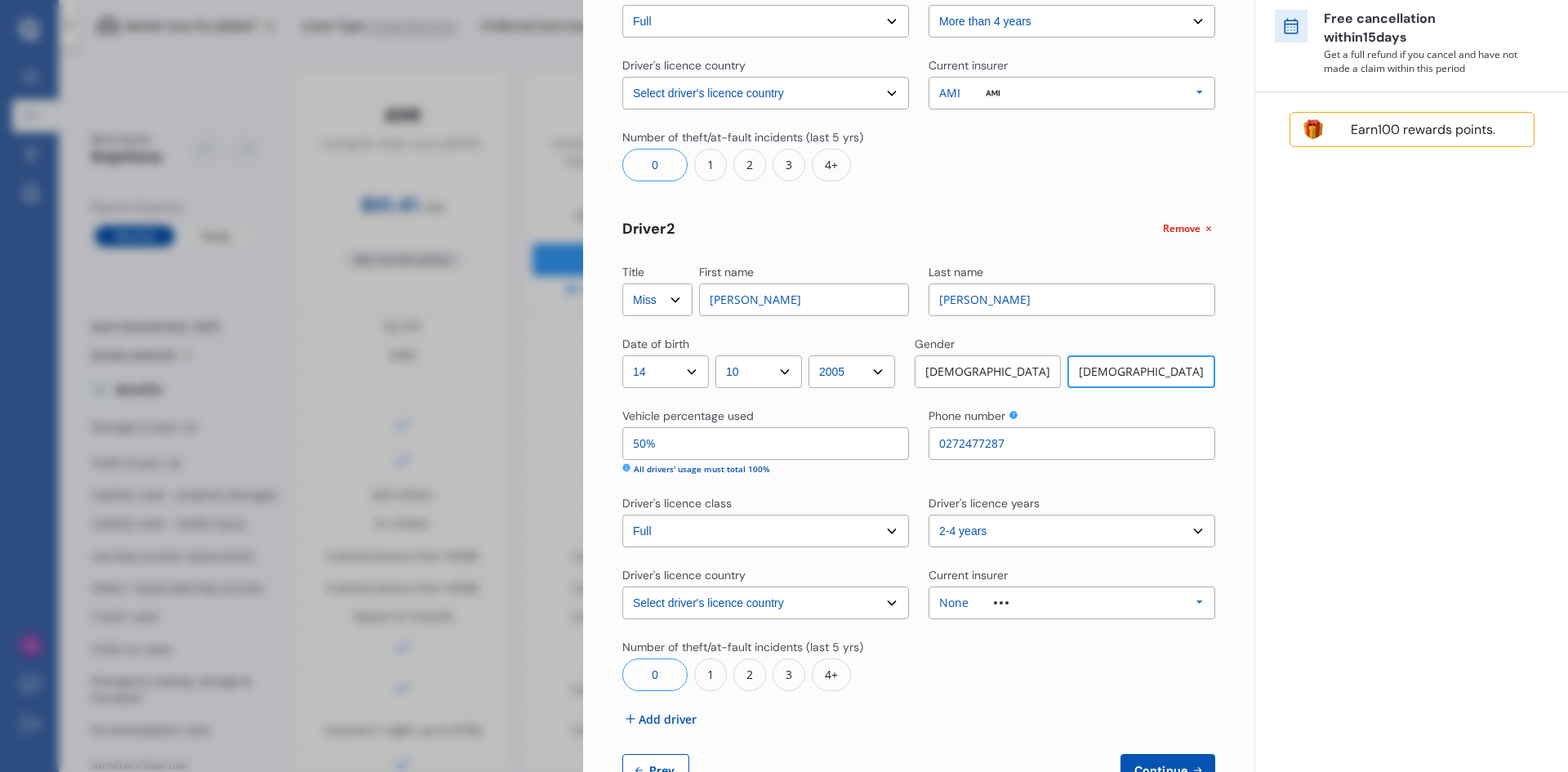
scroll to position [436, 0]
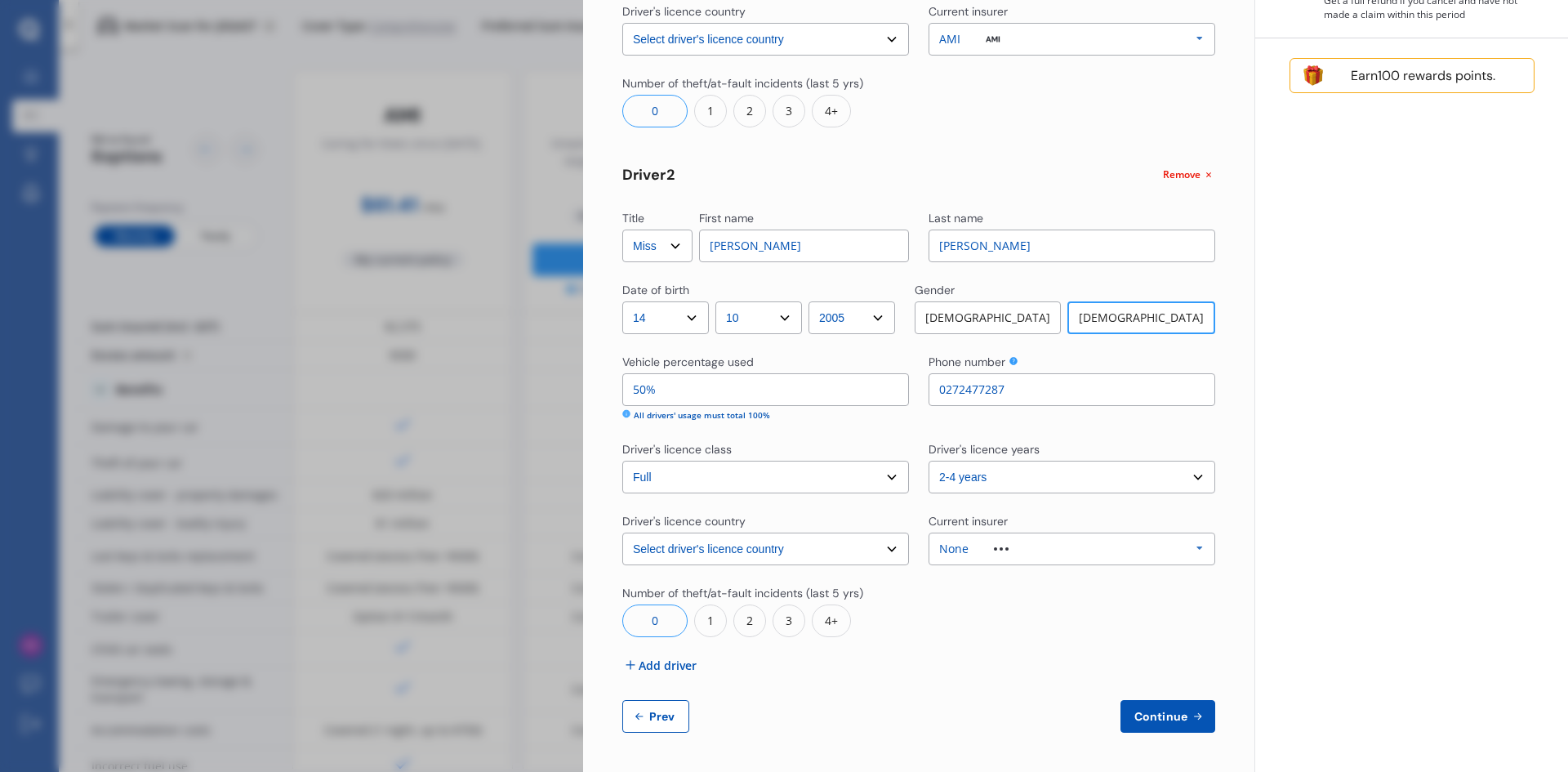
click at [1005, 544] on div "None" at bounding box center [986, 548] width 95 height 12
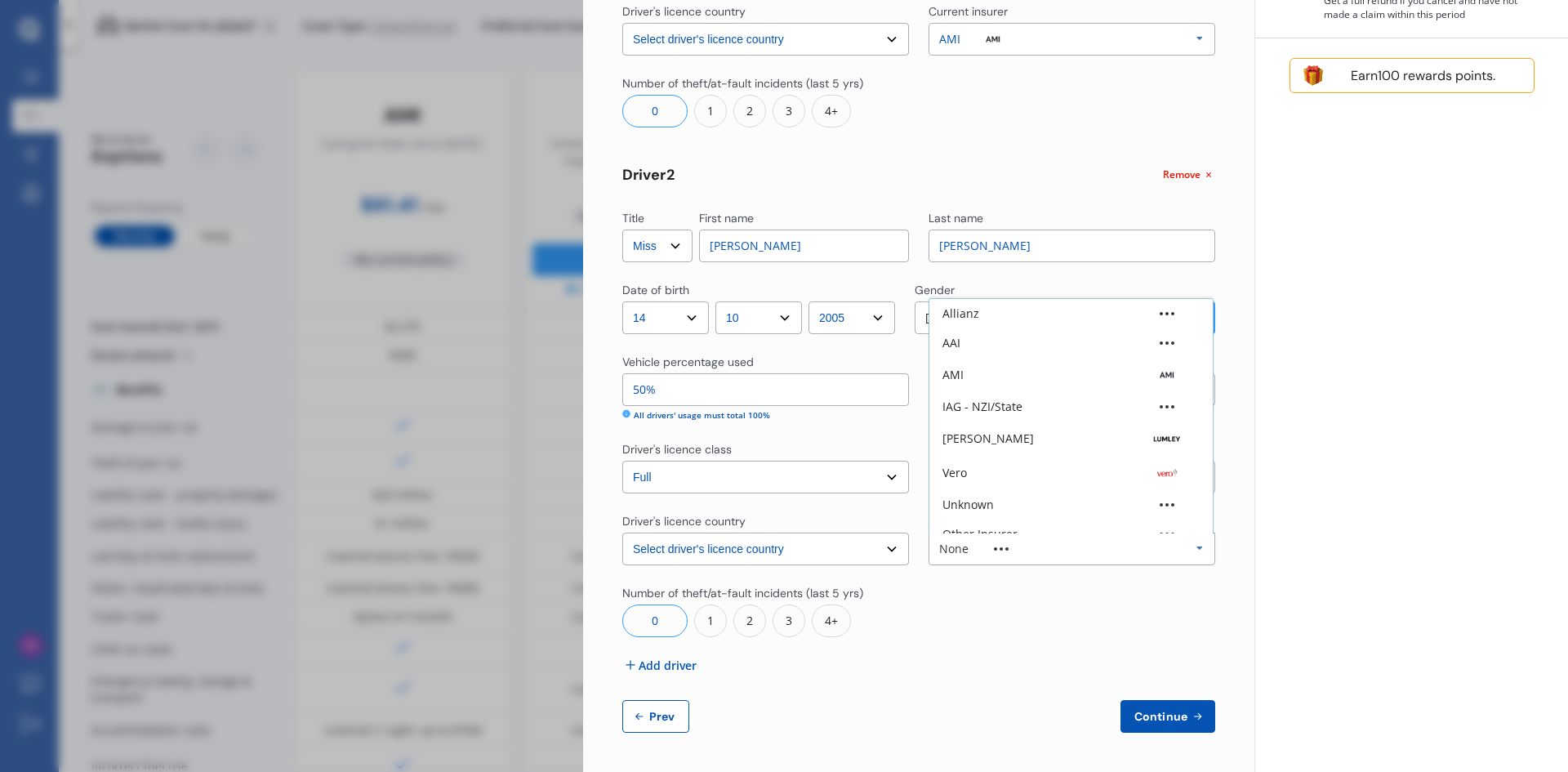
scroll to position [45, 0]
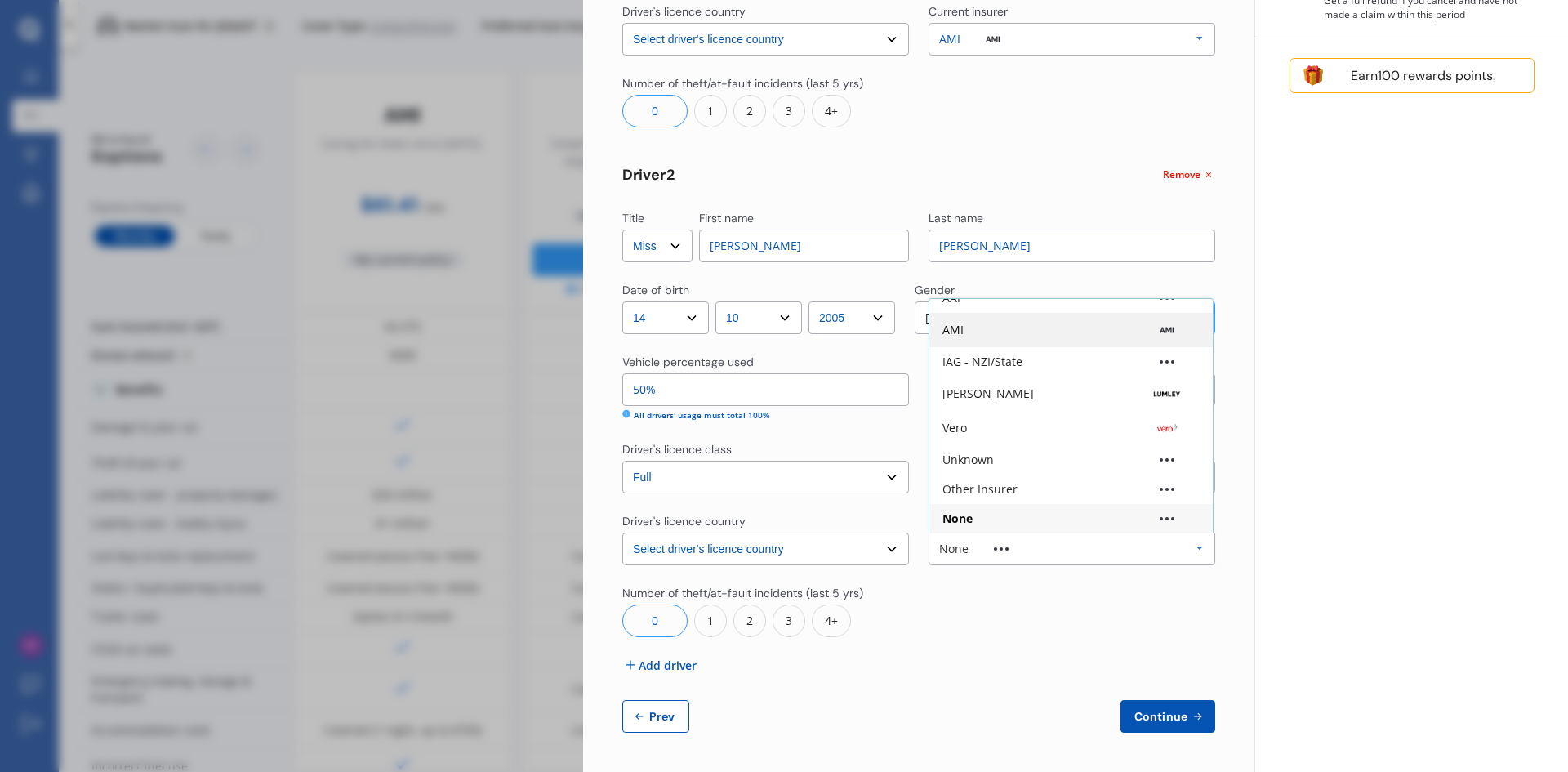
click at [976, 324] on div "AMI" at bounding box center [1071, 330] width 258 height 17
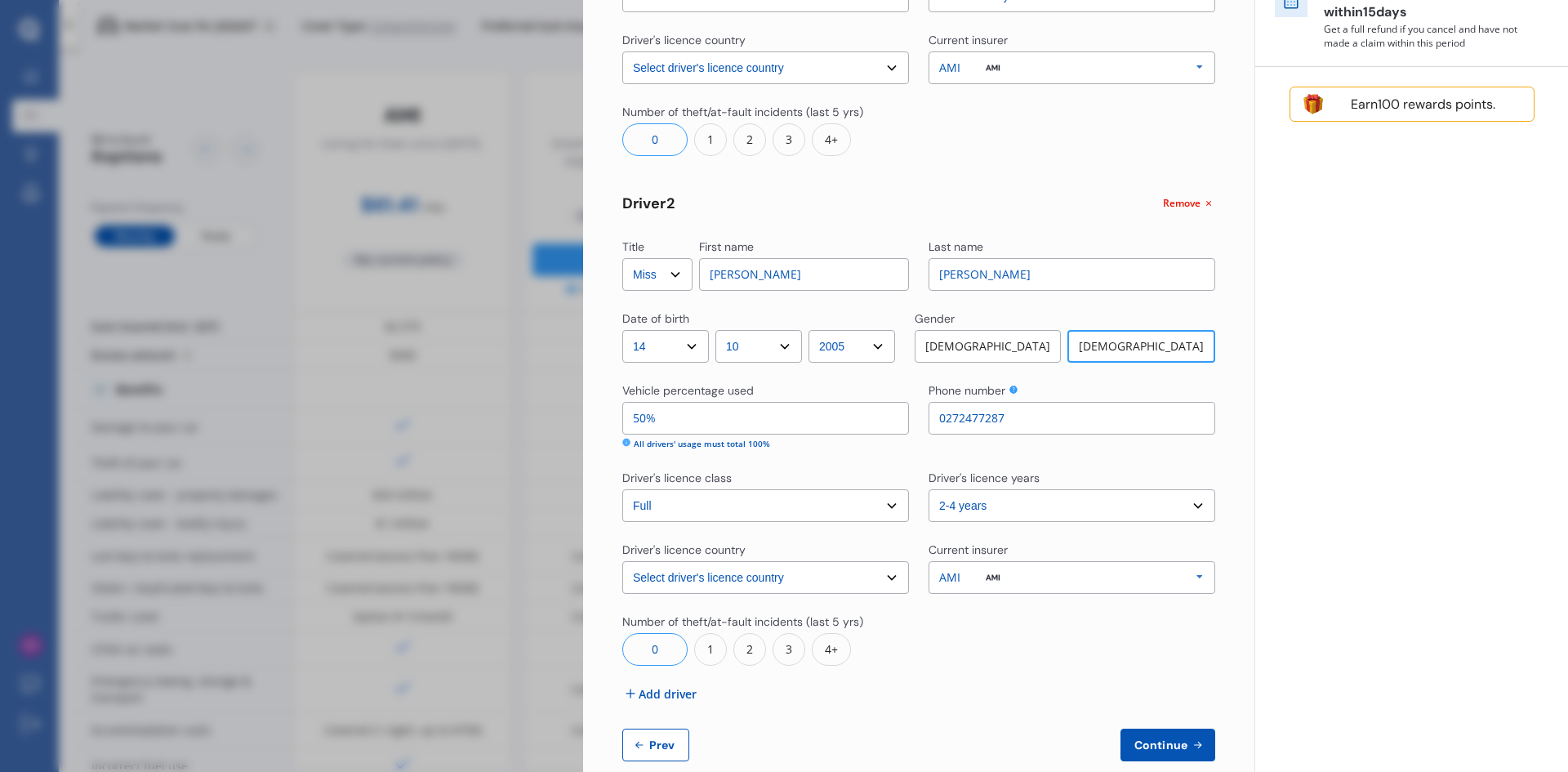
scroll to position [436, 0]
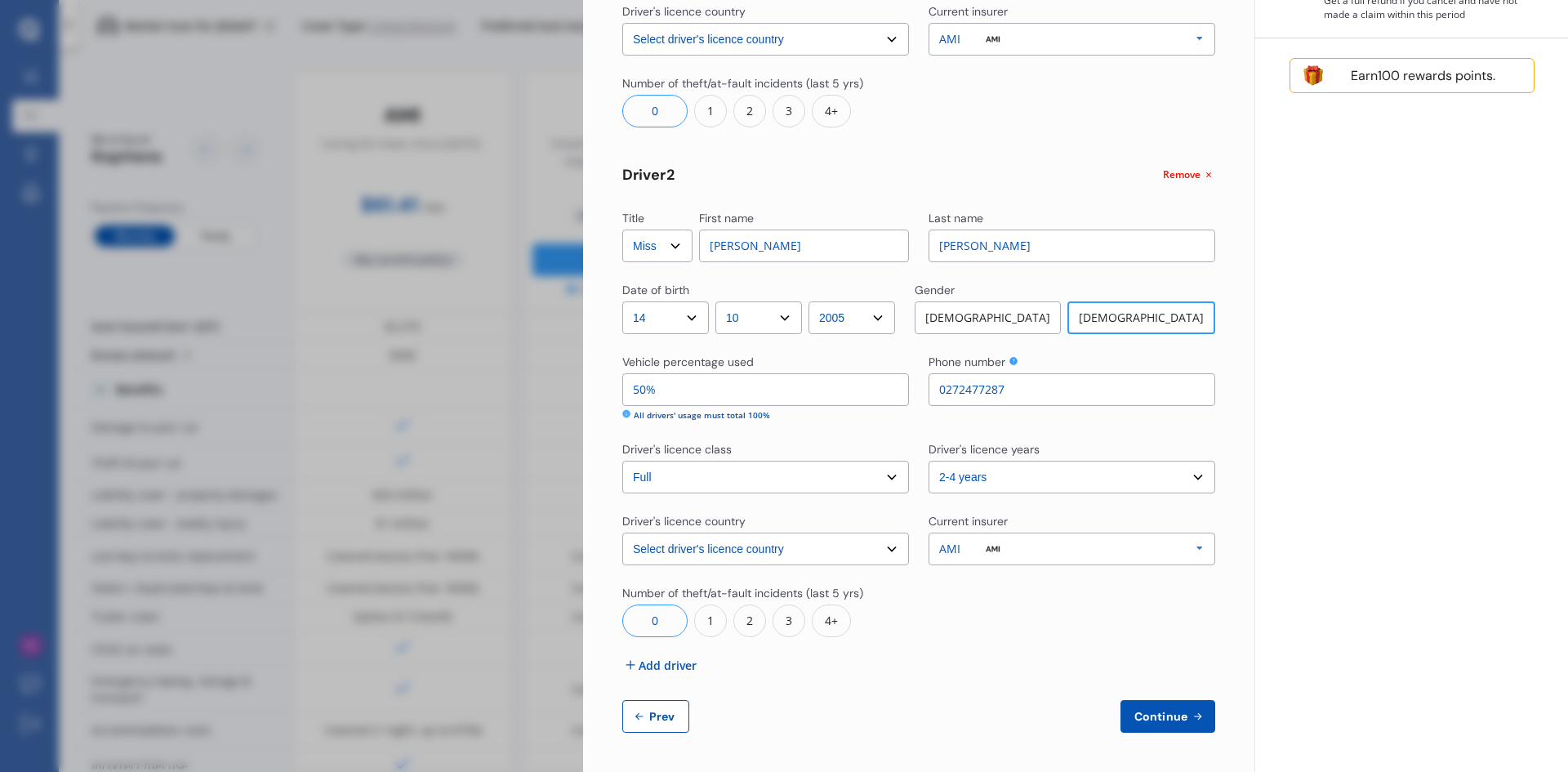
click at [1161, 716] on span "Continue" at bounding box center [1161, 716] width 60 height 13
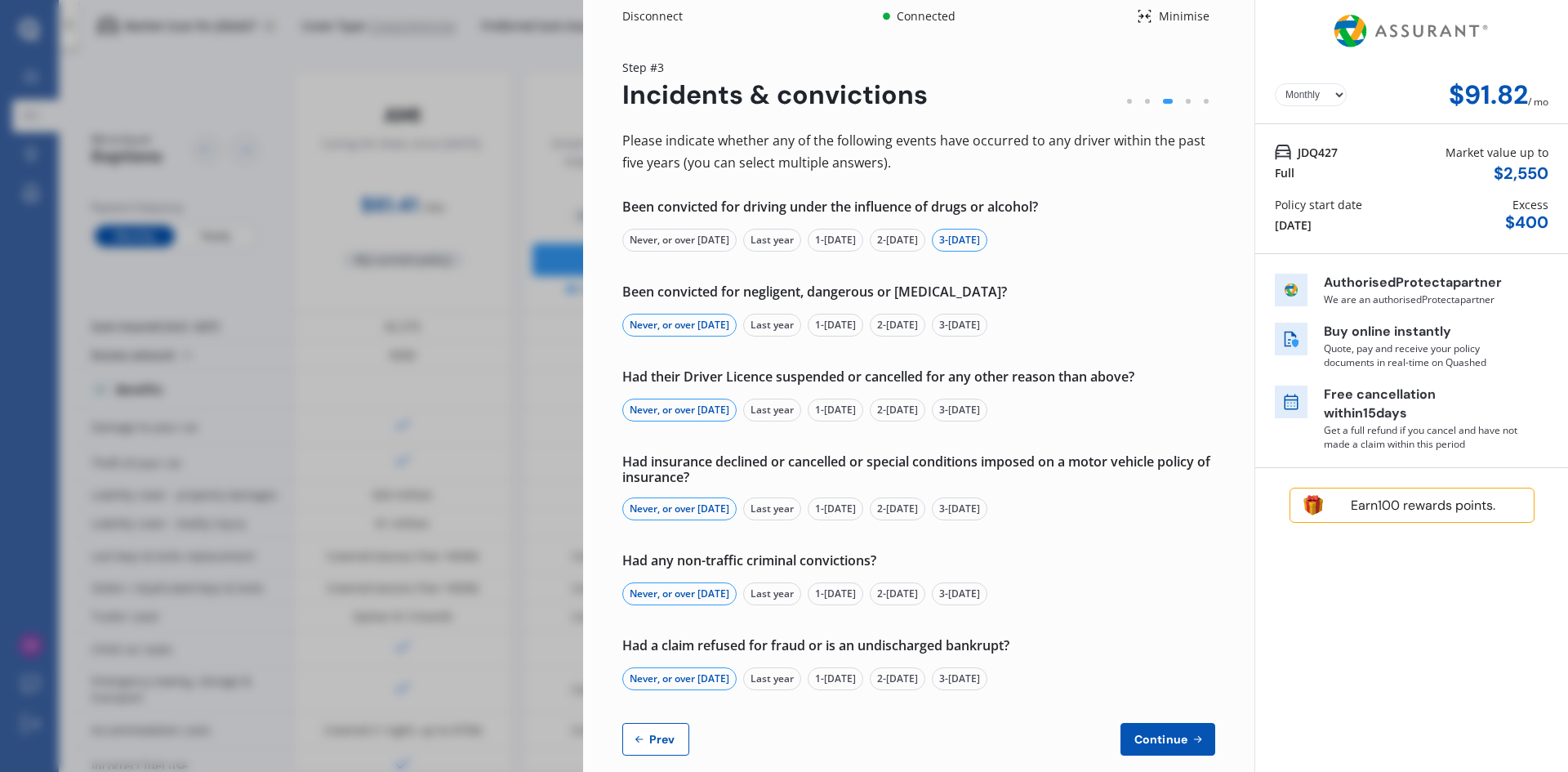
scroll to position [0, 0]
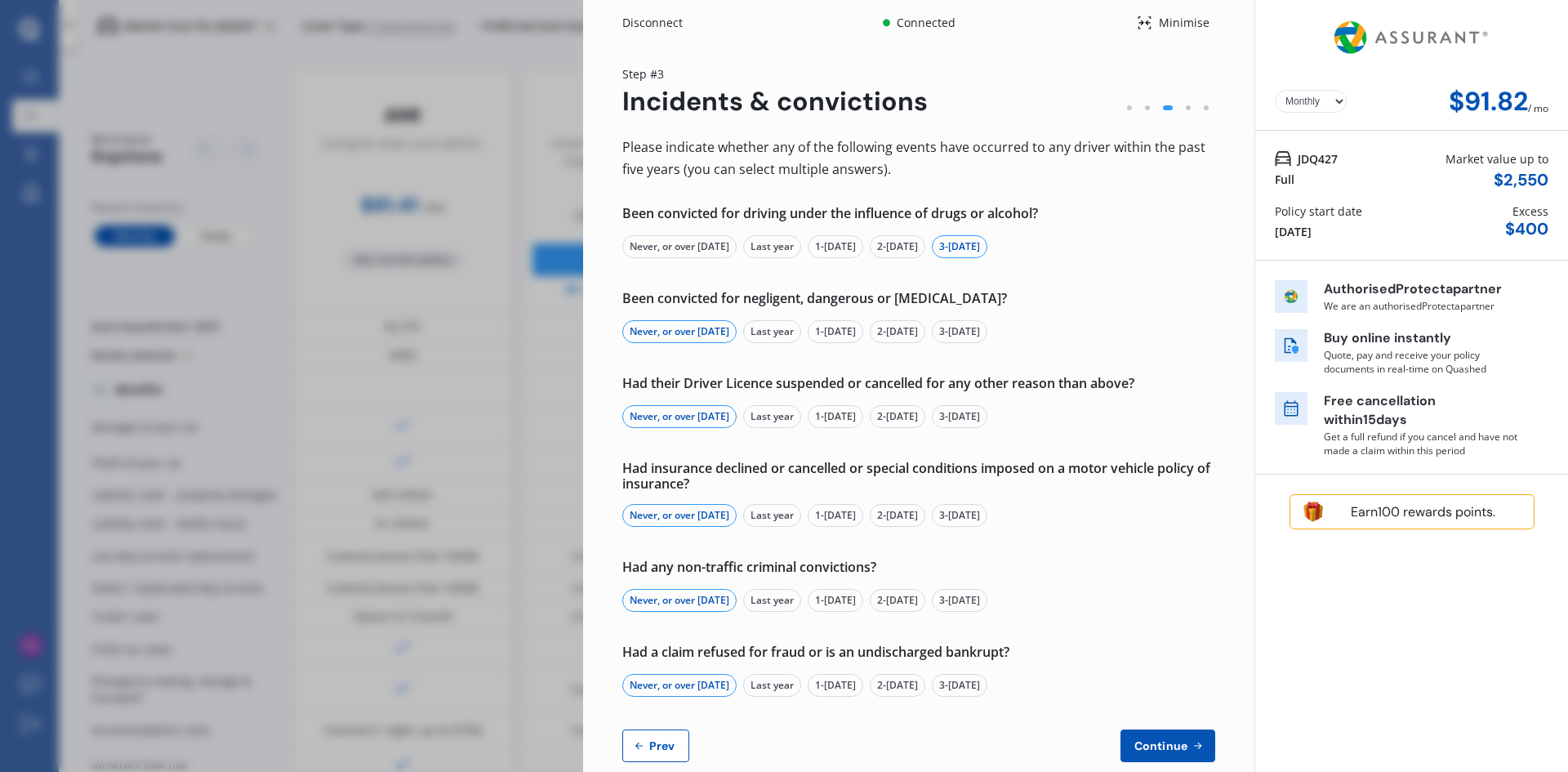
click at [659, 745] on span "Prev" at bounding box center [661, 745] width 32 height 13
select select "Ms"
select select "09"
select select "11"
select select "1974"
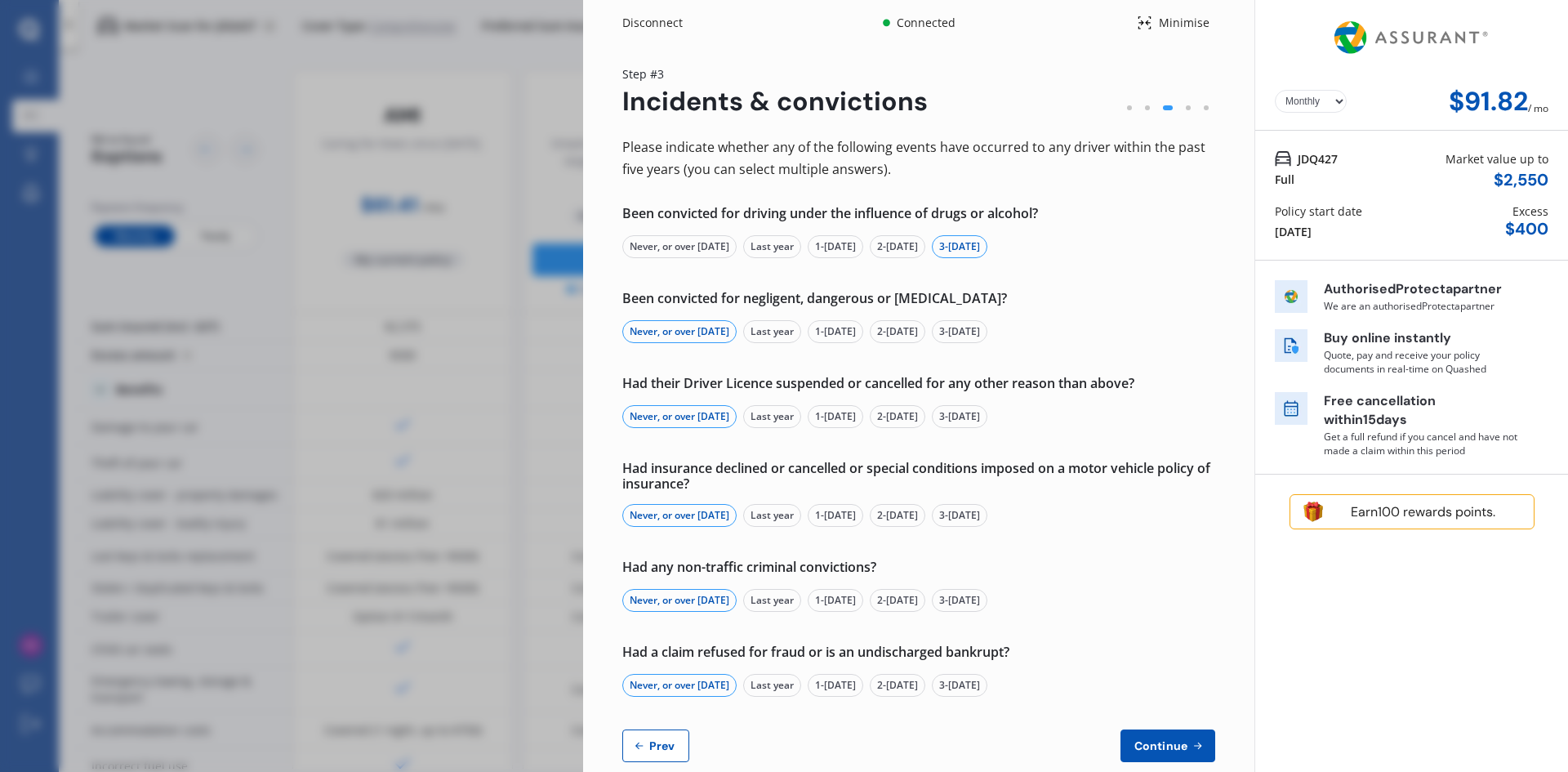
select select "full"
select select "more than 4 years"
select select "[GEOGRAPHIC_DATA]"
select select "Miss"
select select "14"
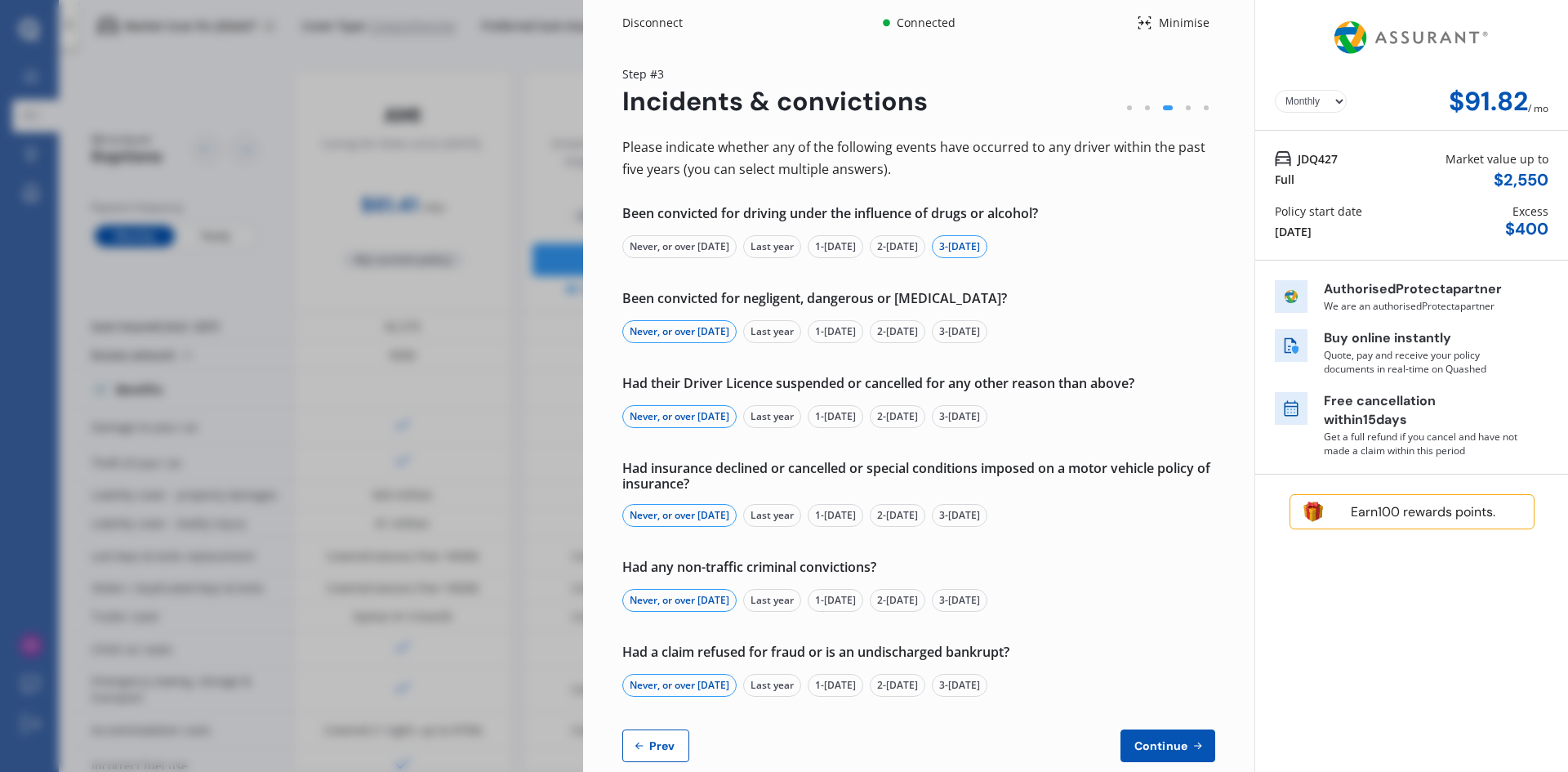
select select "10"
select select "2005"
select select "full"
select select "2-4 years"
select select "[GEOGRAPHIC_DATA]"
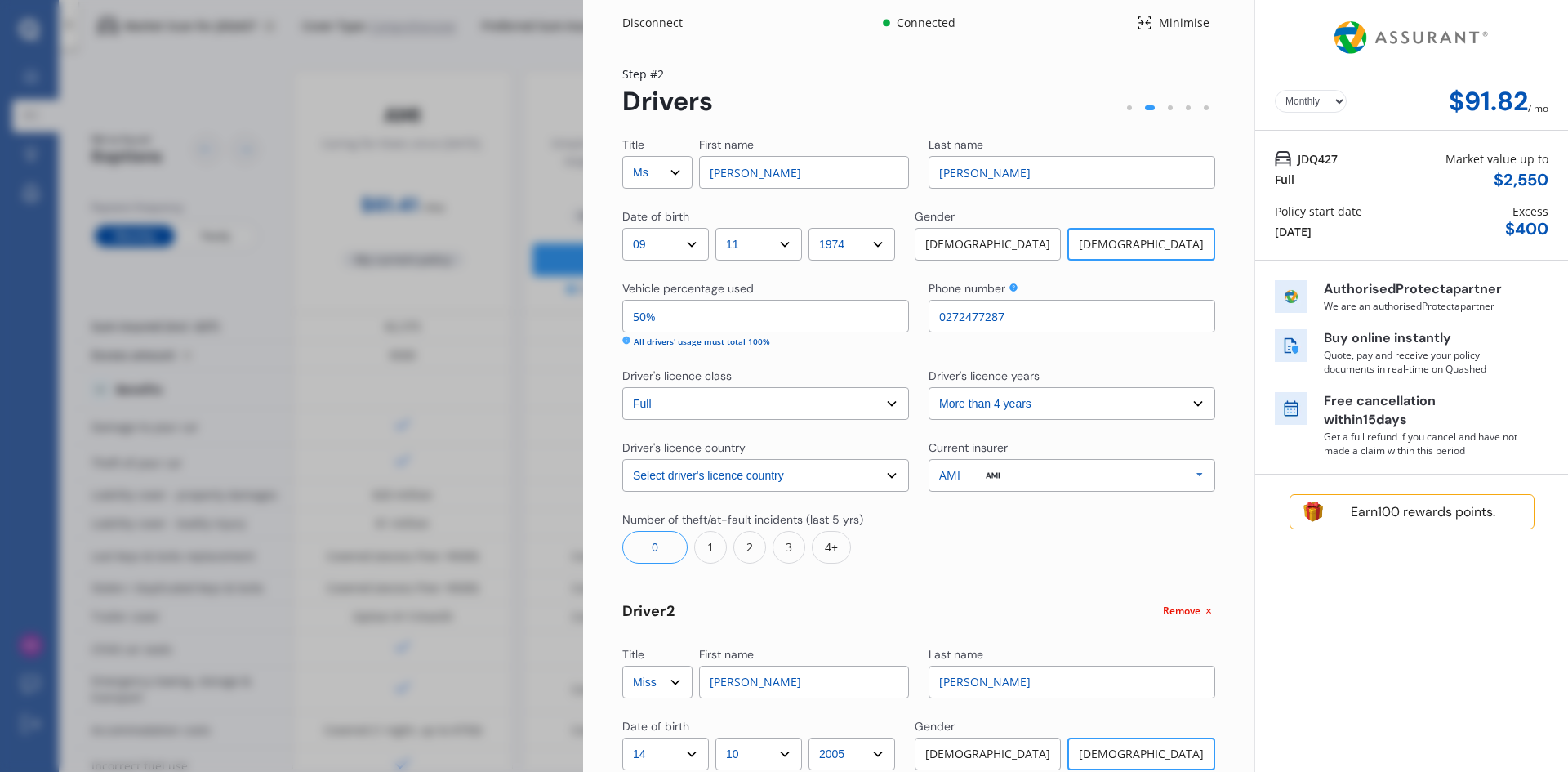
click at [1165, 16] on div "Minimise" at bounding box center [1184, 23] width 63 height 17
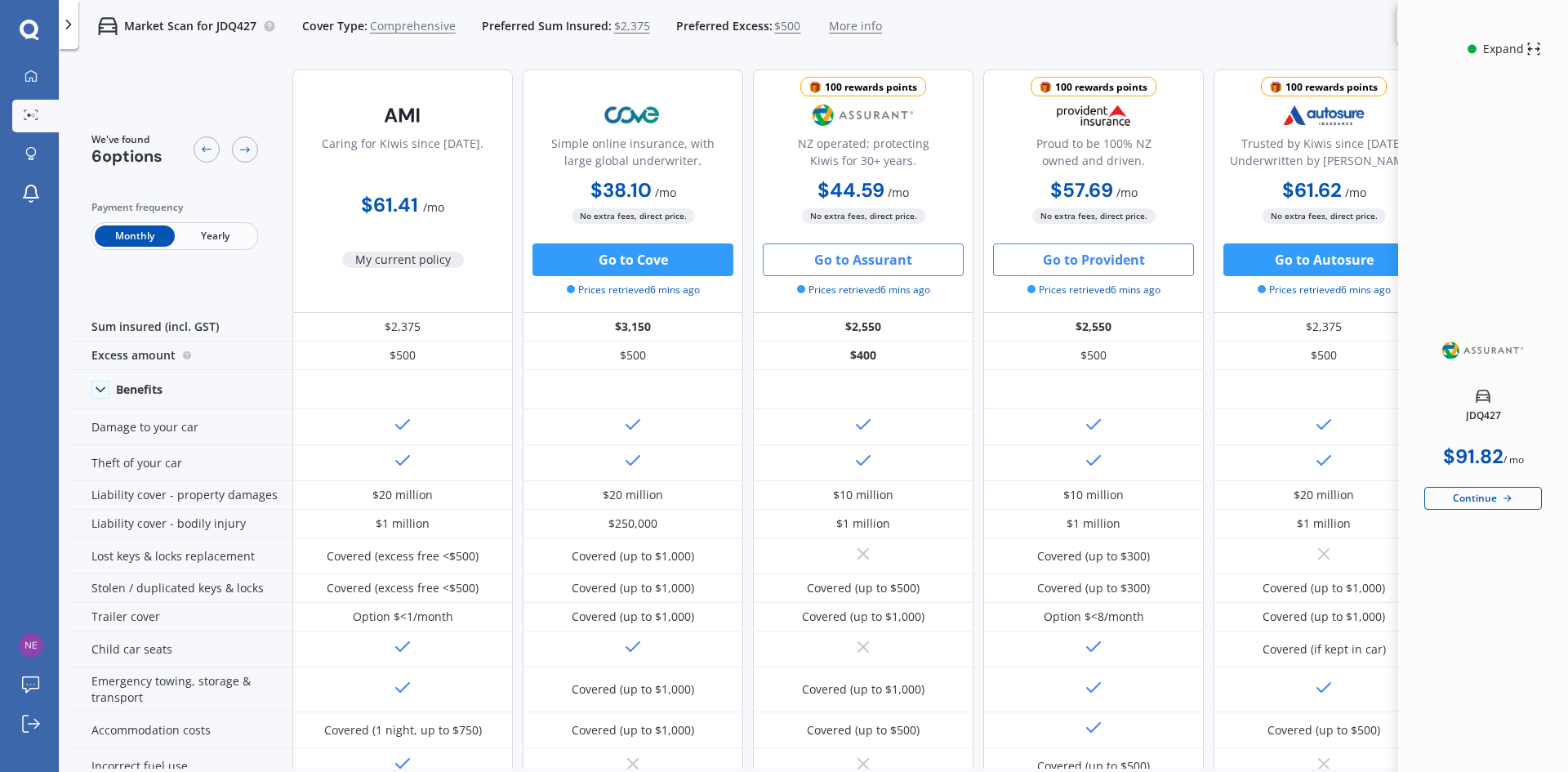
click at [1086, 261] on button "Go to Provident" at bounding box center [1094, 259] width 201 height 32
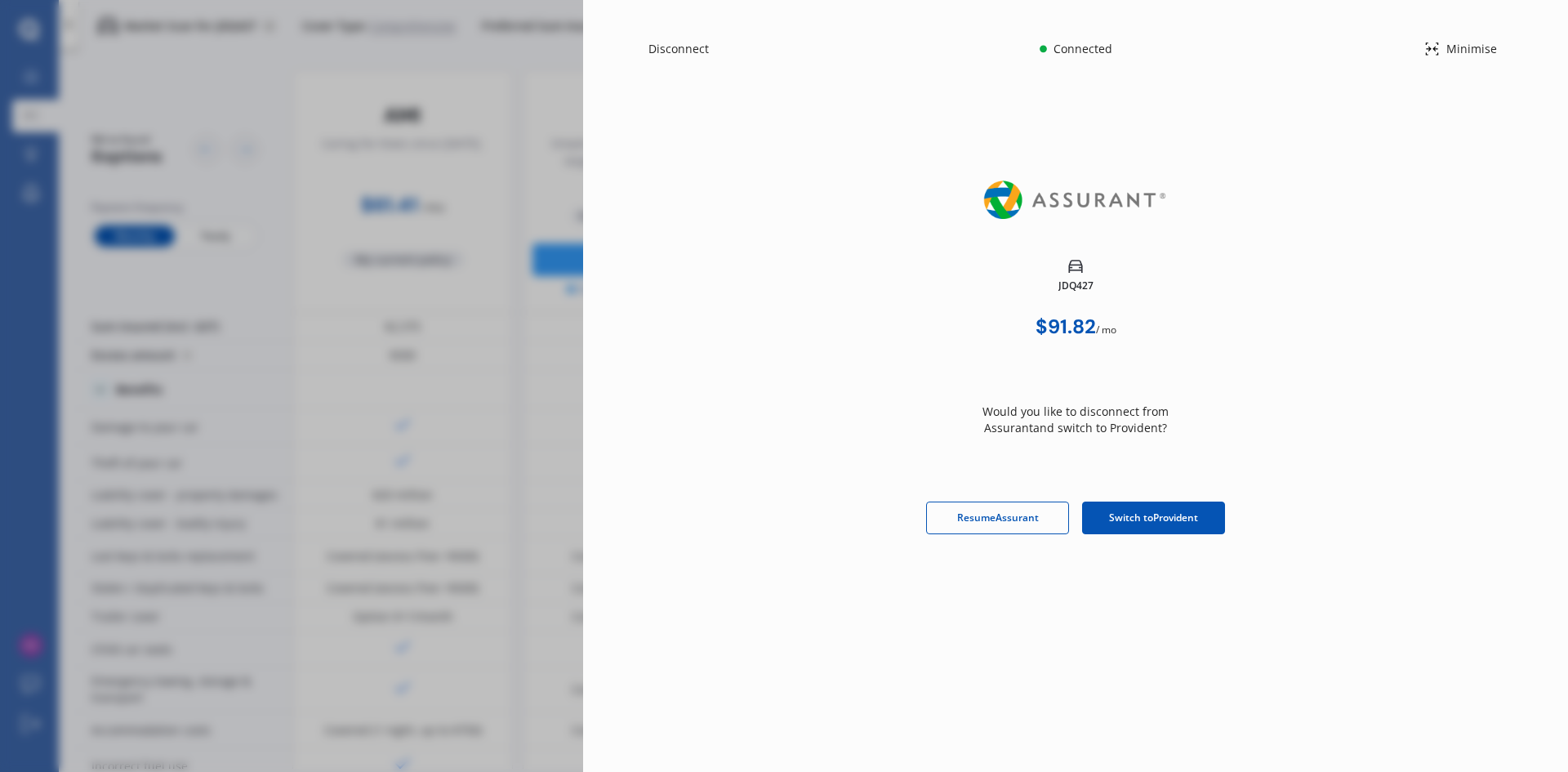
click at [1168, 518] on span "Switch to Provident" at bounding box center [1153, 518] width 89 height 15
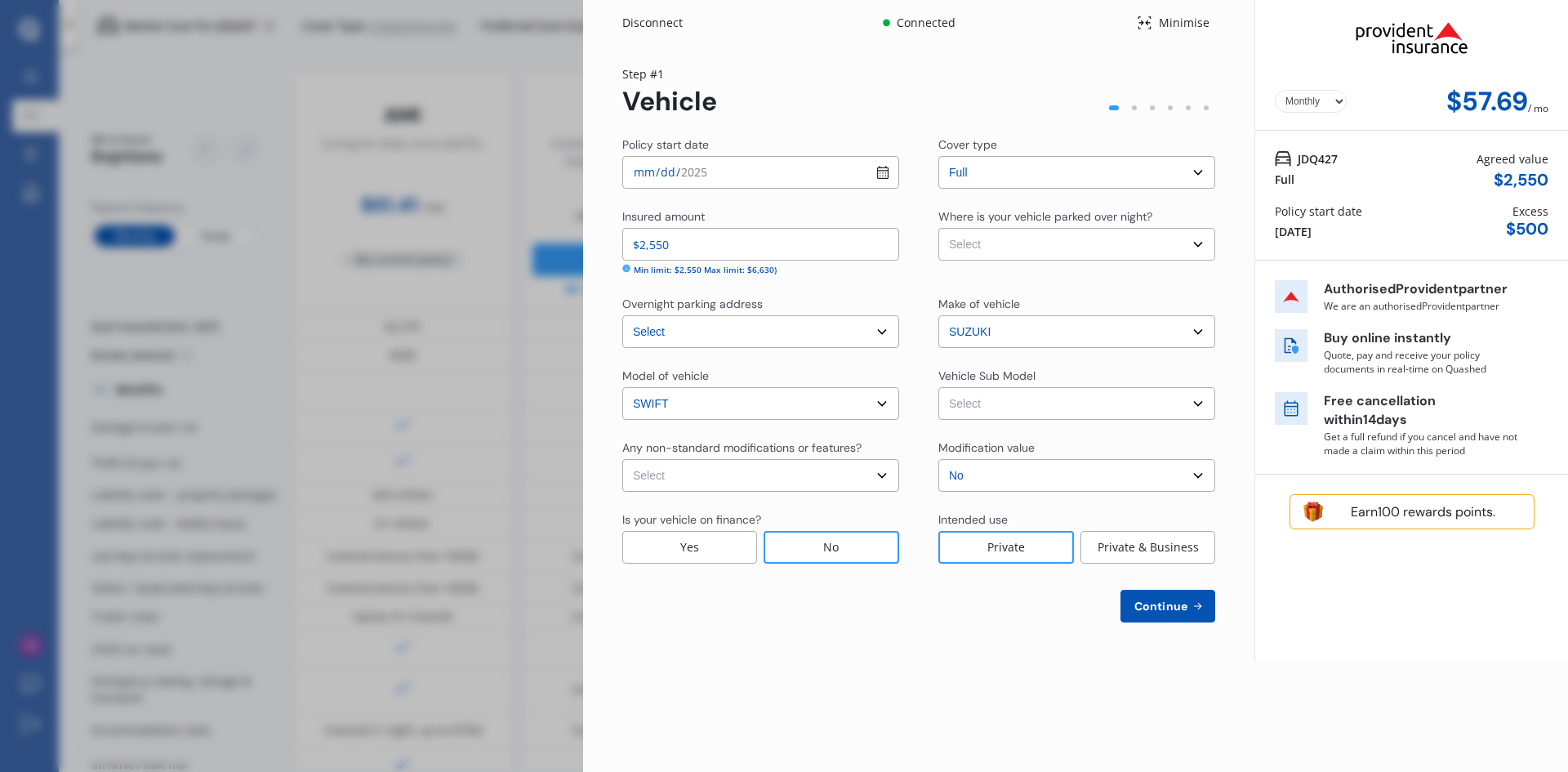
click at [1007, 248] on select "Select Garage (fully enclosed) Off Street Parking Other" at bounding box center [1076, 243] width 277 height 32
select select "OFF-STREET"
click at [938, 228] on select "Select Garage (fully enclosed) Off Street Parking Other" at bounding box center [1076, 243] width 277 height 32
click at [969, 414] on select "Select Swift XS Hatchback 5dr Auto 4sp 1.5i [IMP]" at bounding box center [1076, 403] width 277 height 32
select select "NZVSUZU2008AEHW"
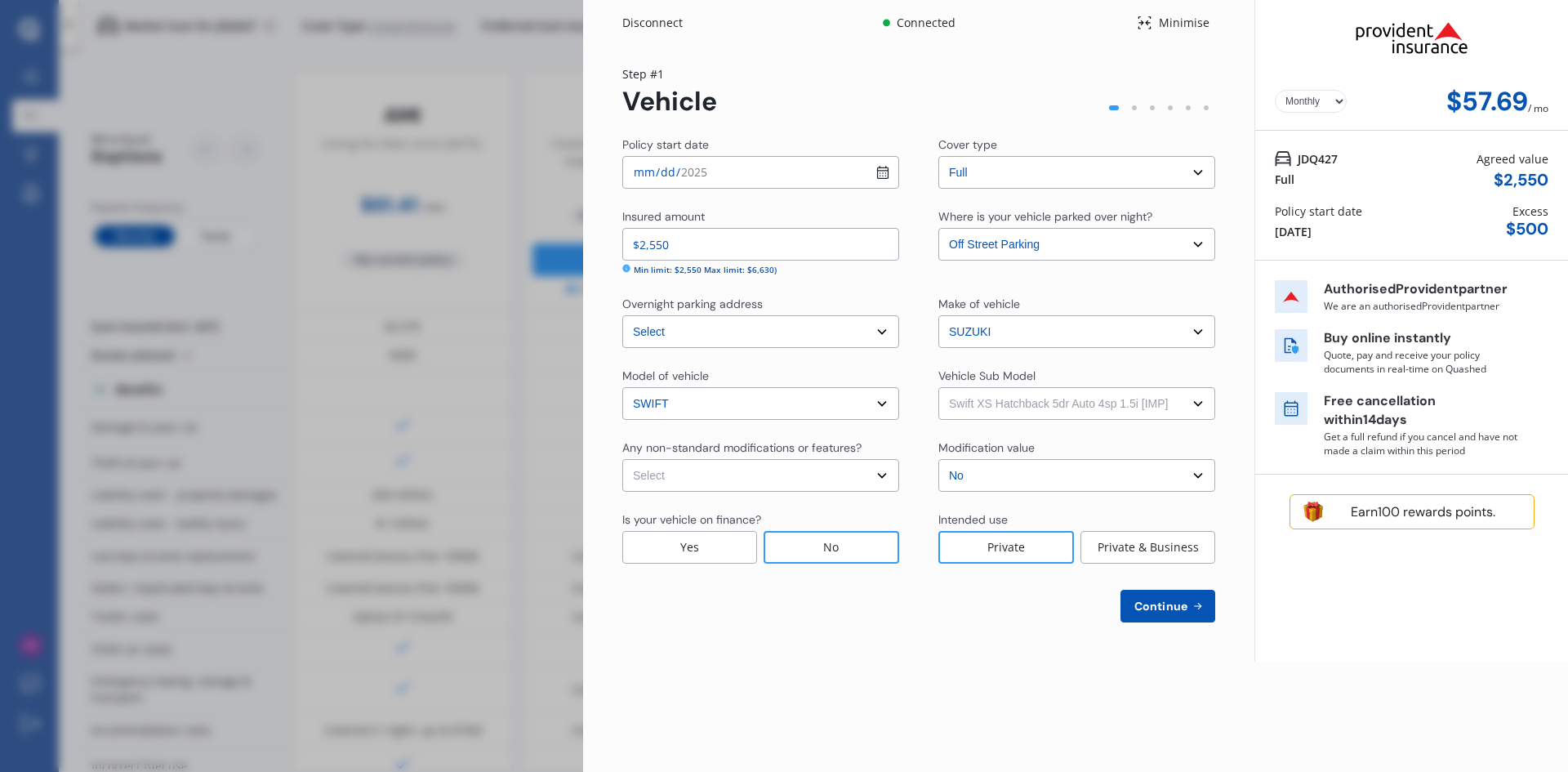
click at [938, 387] on select "Select Swift XS Hatchback 5dr Auto 4sp 1.5i [IMP]" at bounding box center [1076, 403] width 277 height 32
click at [1118, 403] on select "Select Swift XS Hatchback 5dr Auto 4sp 1.5i [IMP]" at bounding box center [1076, 403] width 277 height 32
click at [966, 475] on select "Select No Up to $4000 Up to $6000 Greater than $6000" at bounding box center [1076, 475] width 277 height 32
click at [938, 459] on select "Select No Up to $4000 Up to $6000 Greater than $6000" at bounding box center [1076, 475] width 277 height 32
click at [979, 405] on select "Select Swift XS Hatchback 5dr Auto 4sp 1.5i [IMP]" at bounding box center [1076, 403] width 277 height 32
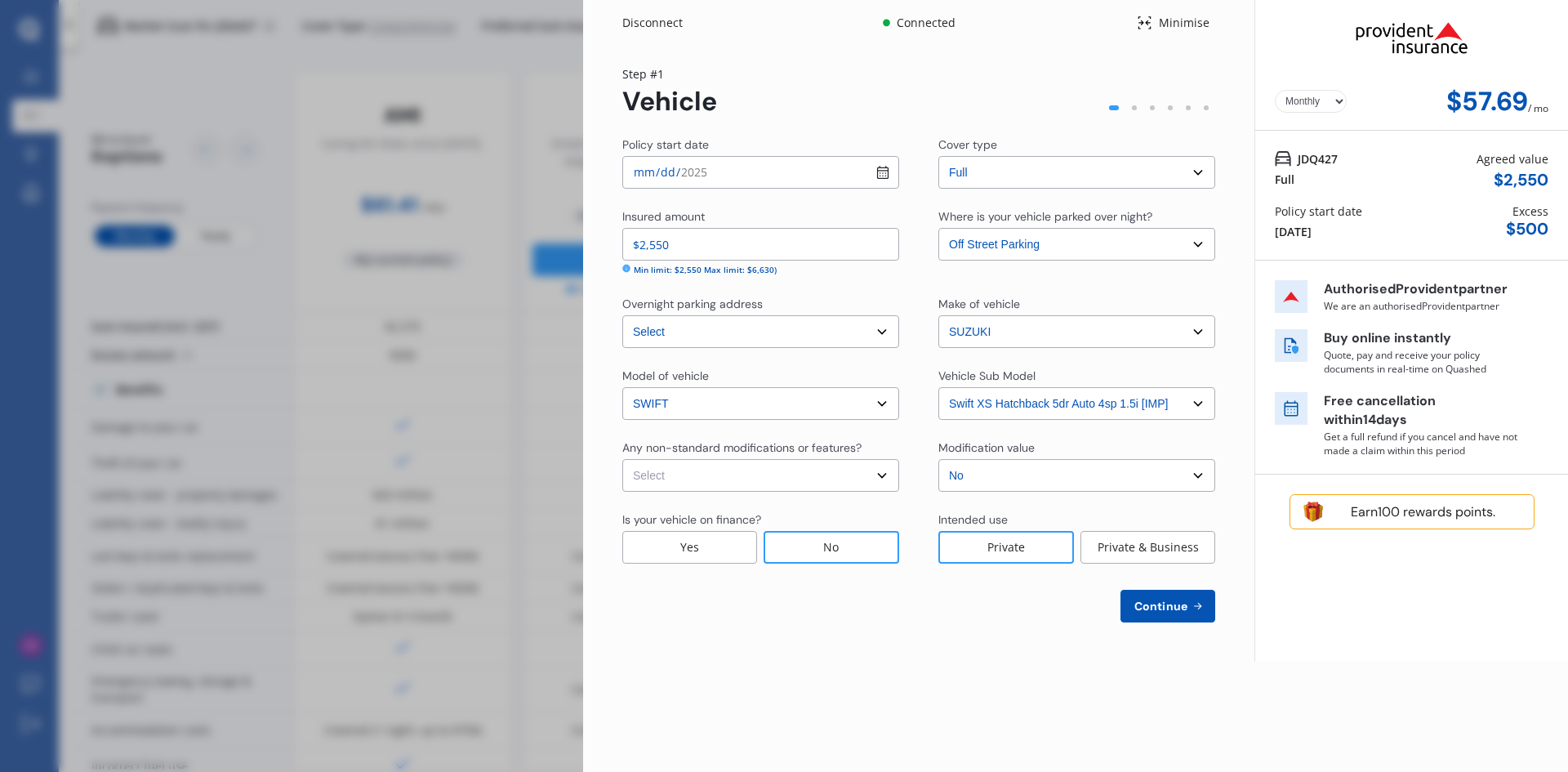
click at [1055, 392] on select "Select Swift XS Hatchback 5dr Auto 4sp 1.5i [IMP]" at bounding box center [1076, 403] width 277 height 32
click at [1065, 406] on select "Select Swift XS Hatchback 5dr Auto 4sp 1.5i [IMP]" at bounding box center [1076, 403] width 277 height 32
drag, startPoint x: 1178, startPoint y: 405, endPoint x: 1157, endPoint y: 400, distance: 21.6
click at [1172, 404] on select "Select Swift XS Hatchback 5dr Auto 4sp 1.5i [IMP]" at bounding box center [1076, 403] width 277 height 32
drag, startPoint x: 1172, startPoint y: 400, endPoint x: 894, endPoint y: 411, distance: 278.2
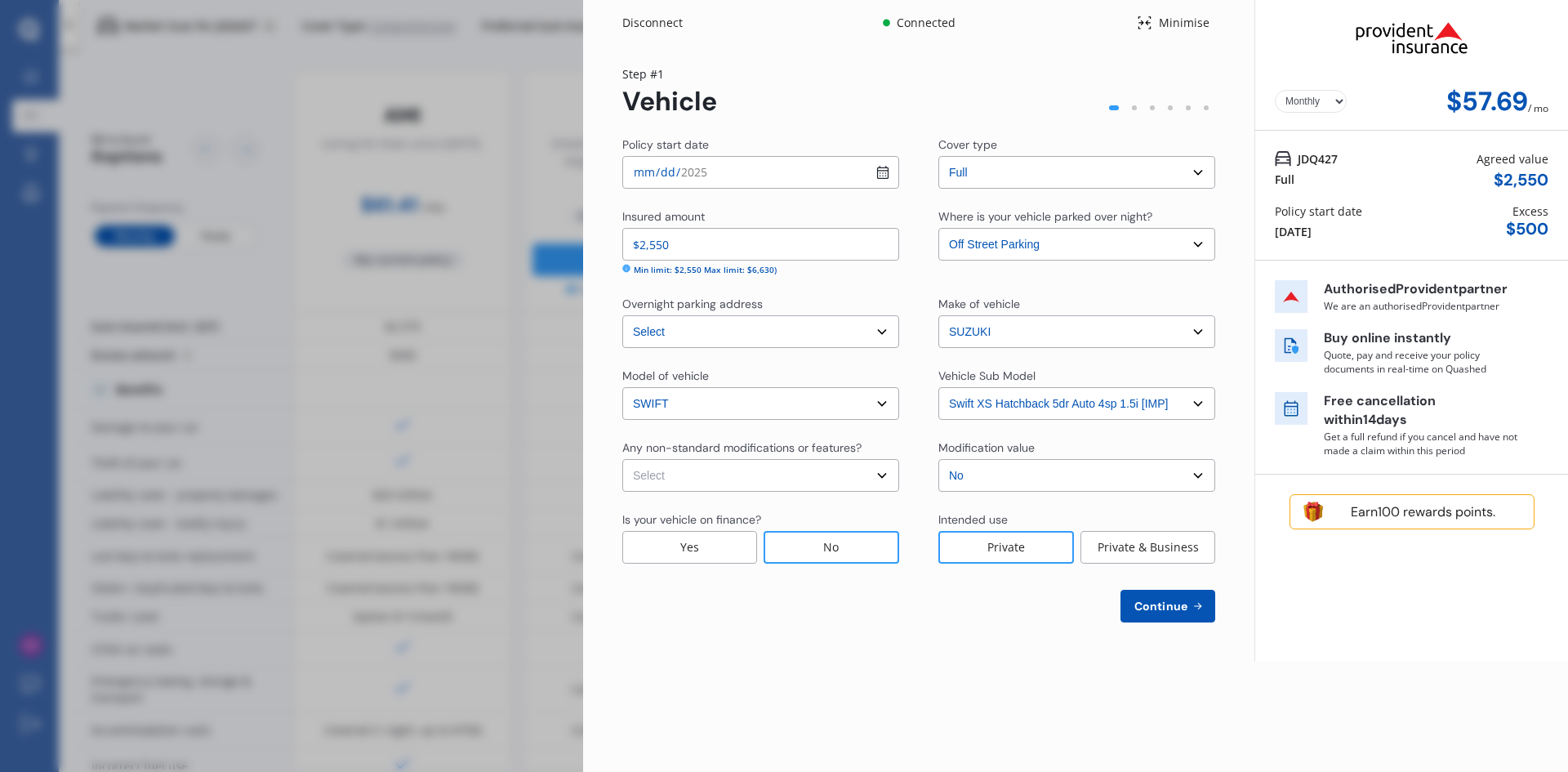
click at [894, 411] on div "Model of vehicle Select model SWIFT Vehicle Sub Model Select Swift XS Hatchback…" at bounding box center [918, 393] width 592 height 52
click at [686, 470] on select "Select None [MEDICAL_DATA] System(NOS) Roll Cage Full Racing Harness" at bounding box center [760, 475] width 277 height 32
select select "none"
click at [622, 459] on select "Select None [MEDICAL_DATA] System(NOS) Roll Cage Full Racing Harness" at bounding box center [760, 475] width 277 height 32
click at [1186, 614] on button "Continue" at bounding box center [1167, 605] width 95 height 32
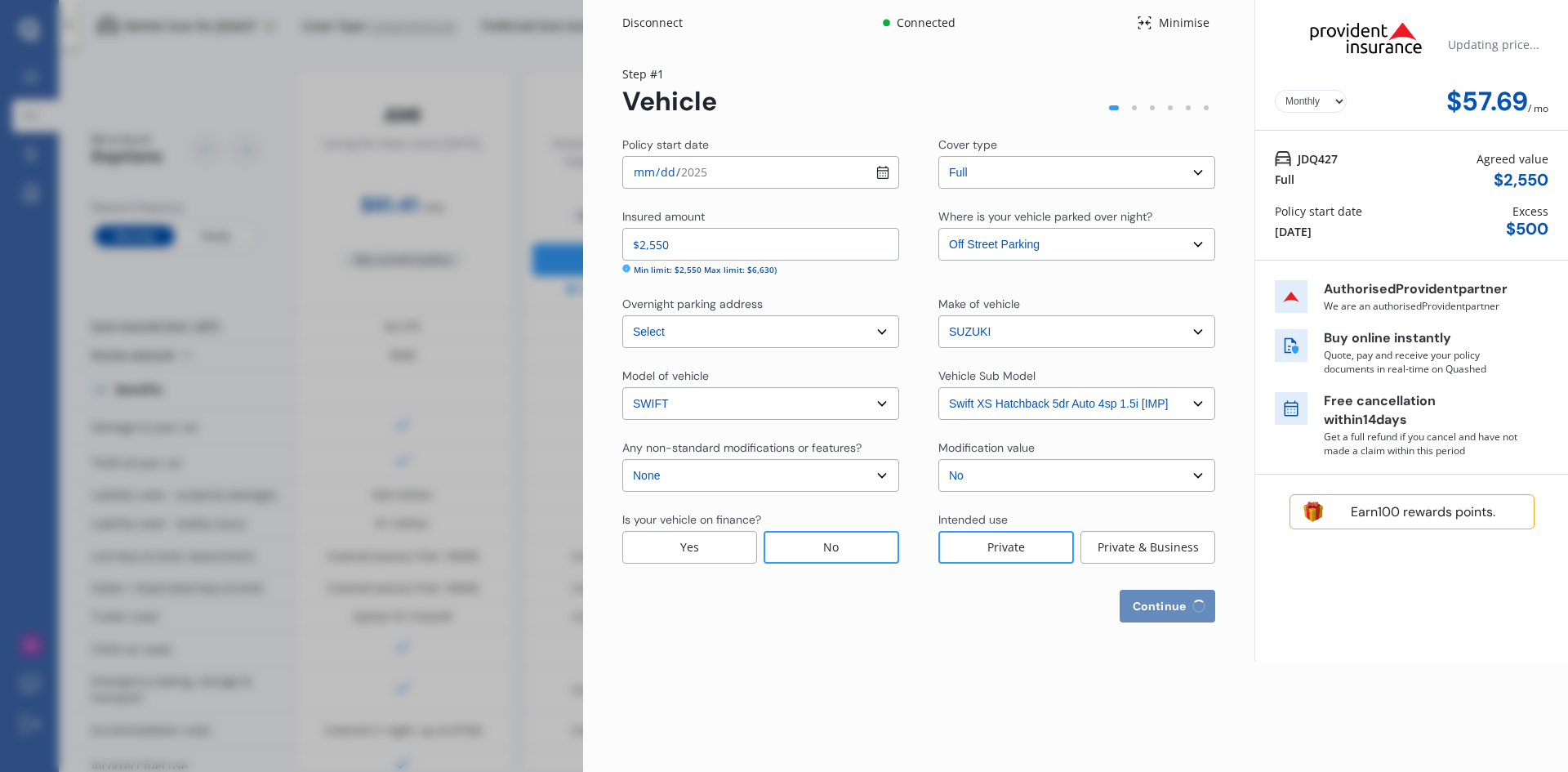
select select "09"
select select "11"
select select "1974"
select select "NZ_FULL"
select select "0"
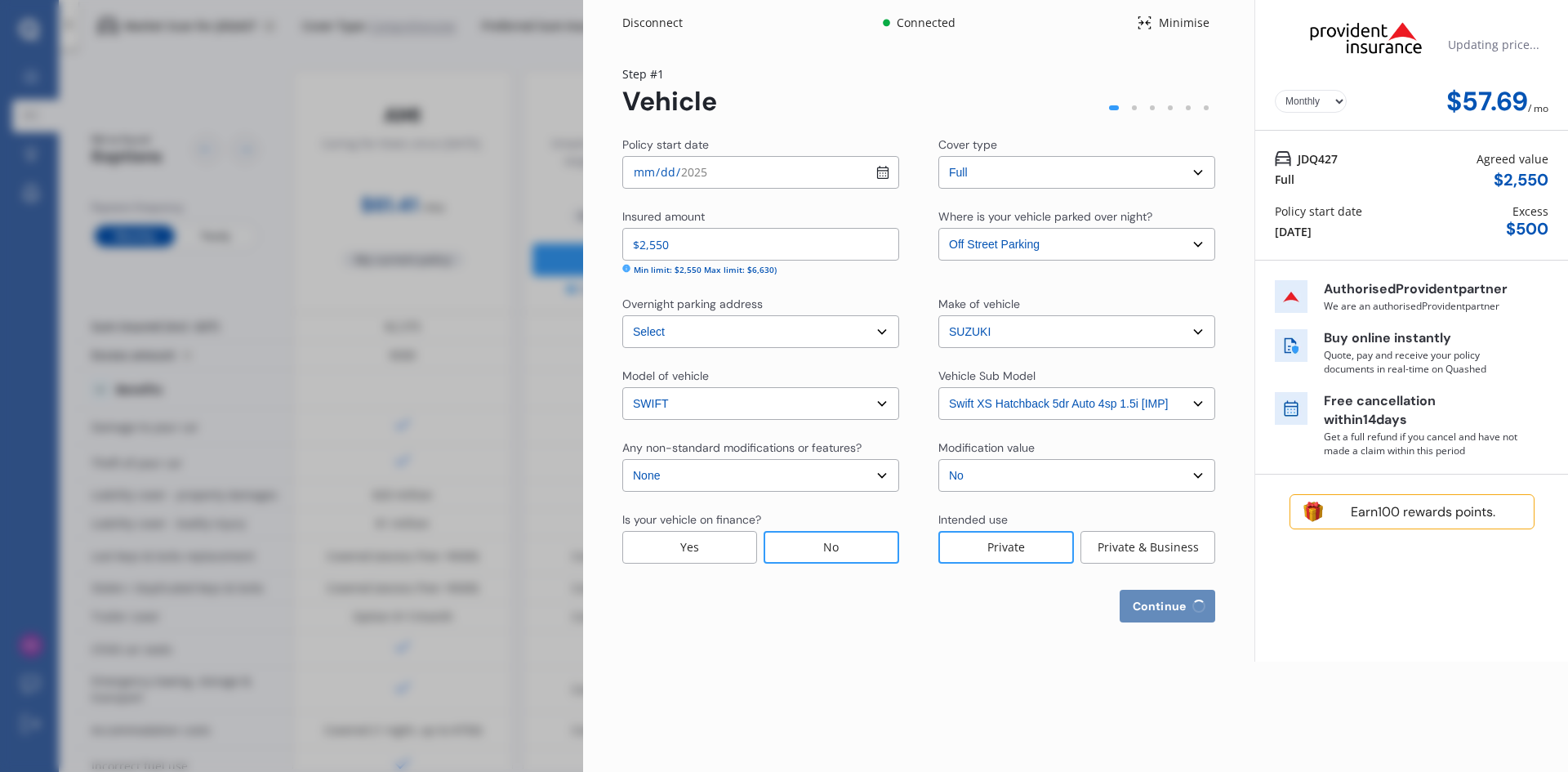
select select "25"
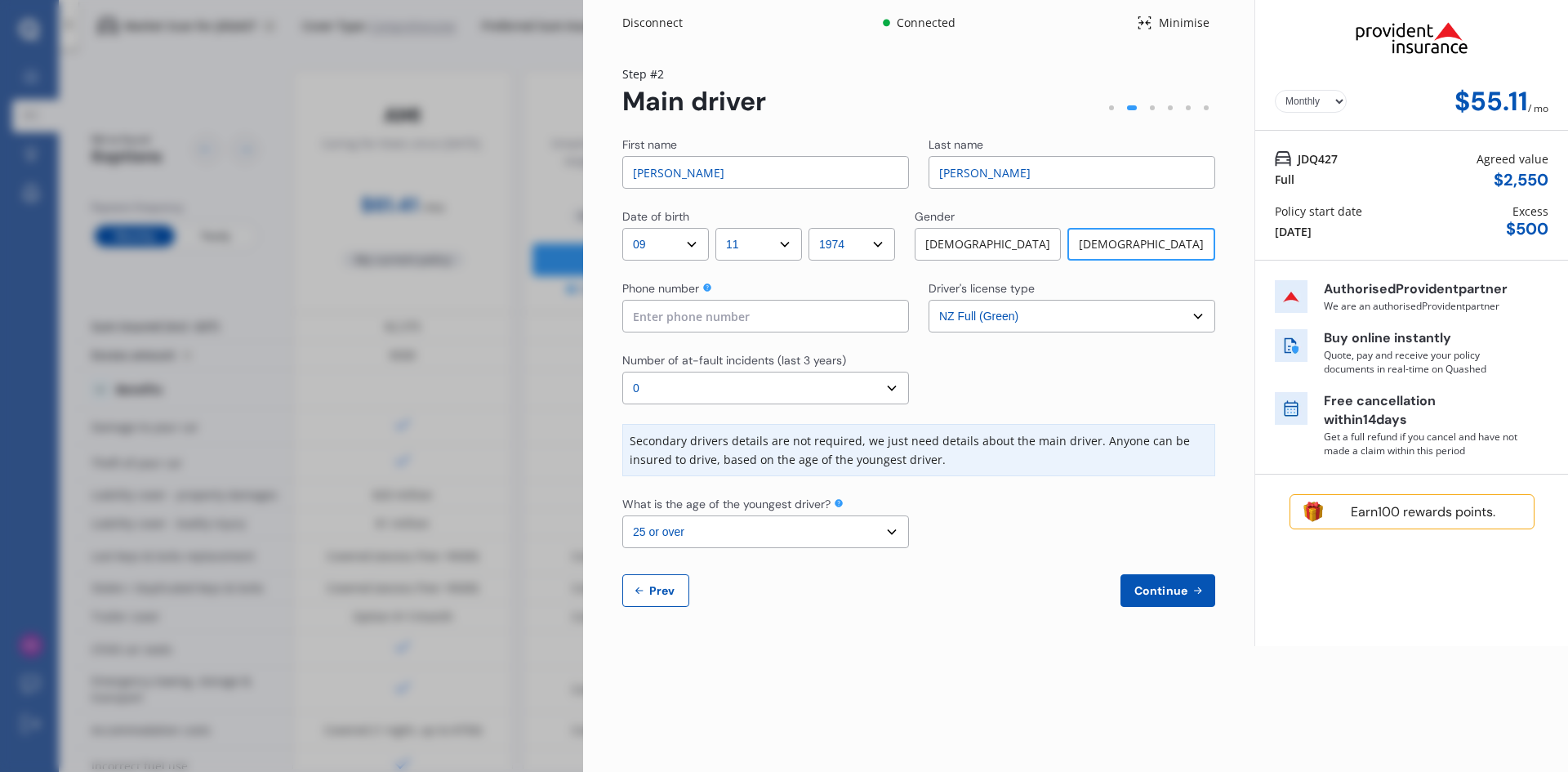
drag, startPoint x: 1059, startPoint y: 175, endPoint x: 899, endPoint y: 169, distance: 160.1
click at [899, 169] on div "First name [PERSON_NAME] Last name [PERSON_NAME]" at bounding box center [918, 162] width 592 height 52
type input "[PERSON_NAME]"
click at [681, 317] on input at bounding box center [765, 316] width 287 height 32
type input "0272477287"
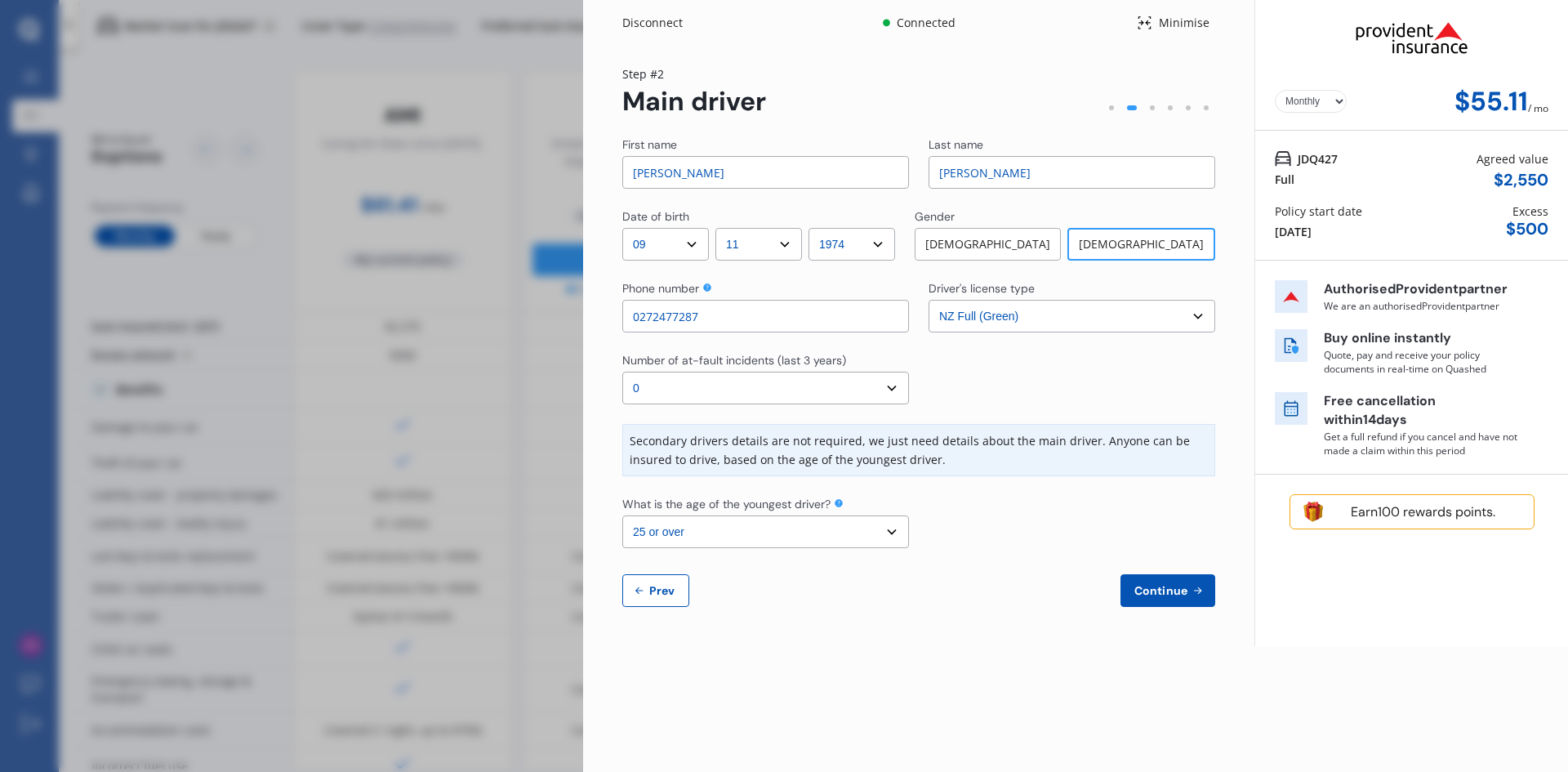
click at [681, 381] on select "Select number of at-fault incidents (last 3 years) 0 1 2 3 4 5 or more" at bounding box center [765, 387] width 287 height 32
click at [622, 371] on select "Select number of at-fault incidents (last 3 years) 0 1 2 3 4 5 or more" at bounding box center [765, 387] width 287 height 32
click at [884, 529] on select "Select the age of the youngest driver. 16 17 18 19 20 21 22 23 24 25 or over" at bounding box center [765, 531] width 287 height 32
select select "19"
click at [622, 515] on select "Select the age of the youngest driver. 16 17 18 19 20 21 22 23 24 25 or over" at bounding box center [765, 531] width 287 height 32
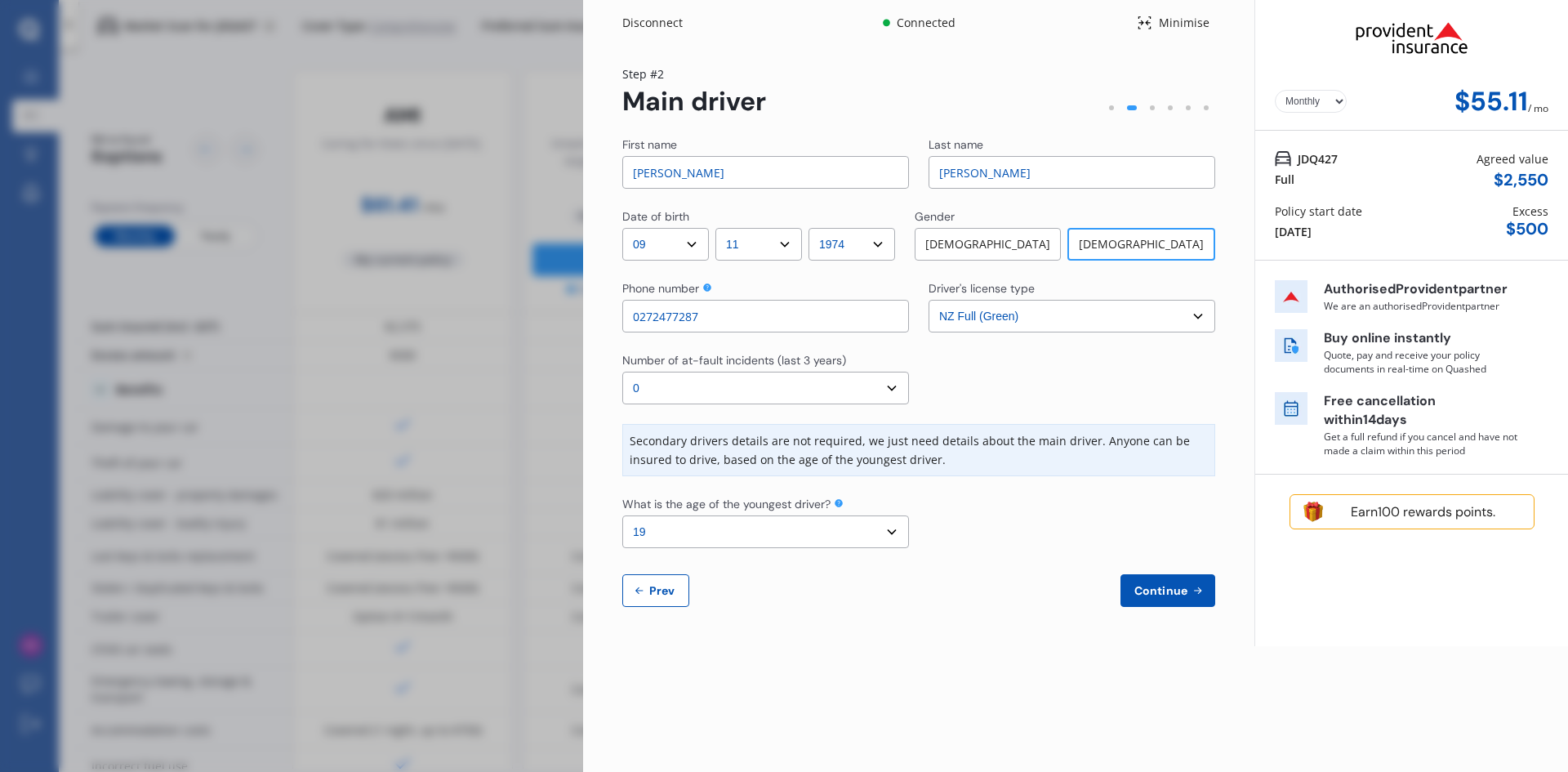
click at [1153, 590] on span "Continue" at bounding box center [1161, 591] width 60 height 13
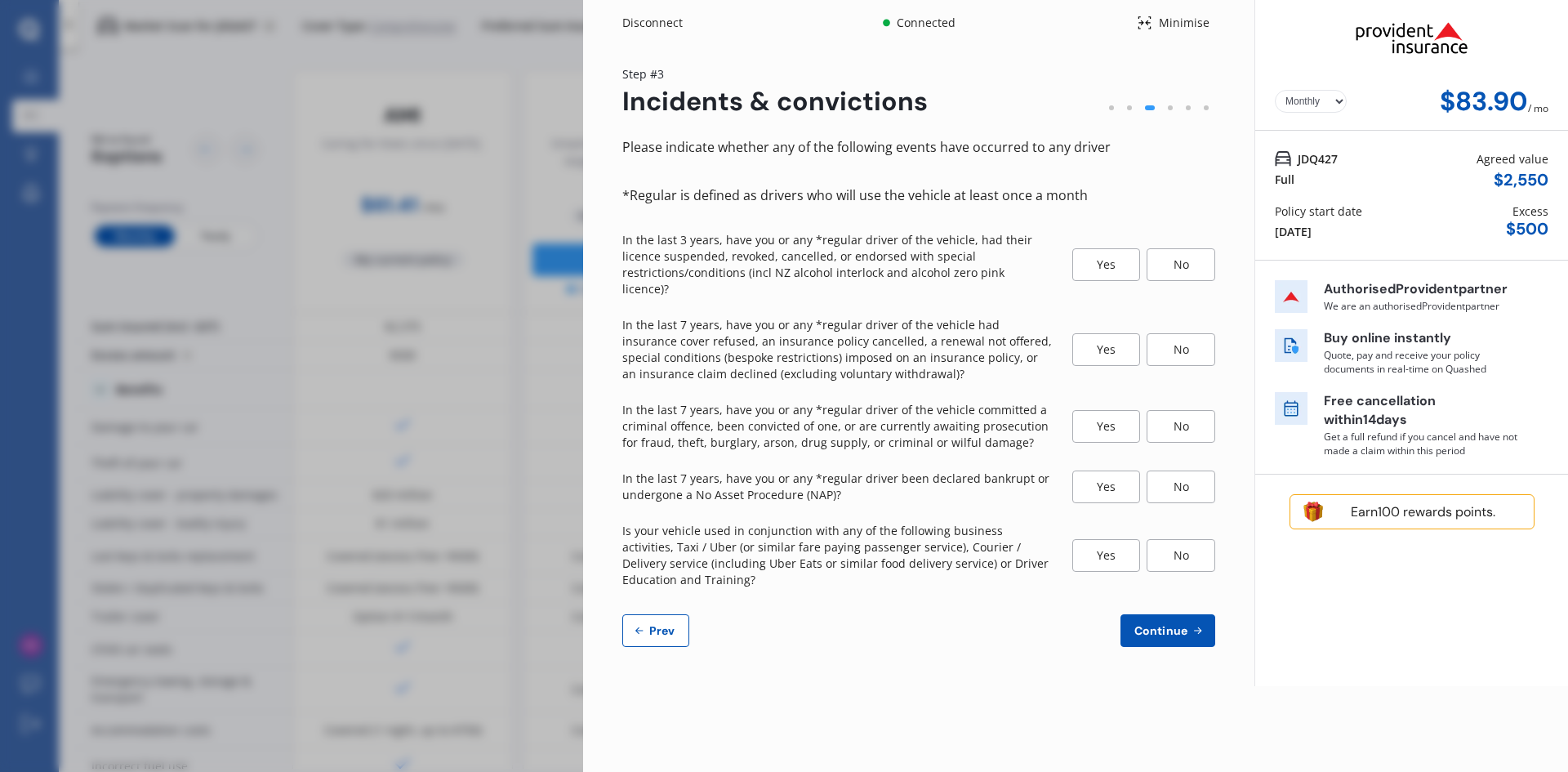
click at [1174, 257] on div "No" at bounding box center [1181, 264] width 69 height 32
click at [1197, 333] on div "No" at bounding box center [1181, 349] width 69 height 32
click at [1181, 411] on div "No" at bounding box center [1181, 425] width 69 height 32
click at [1182, 474] on div "No" at bounding box center [1181, 486] width 69 height 32
click at [1185, 539] on div "No" at bounding box center [1181, 555] width 69 height 32
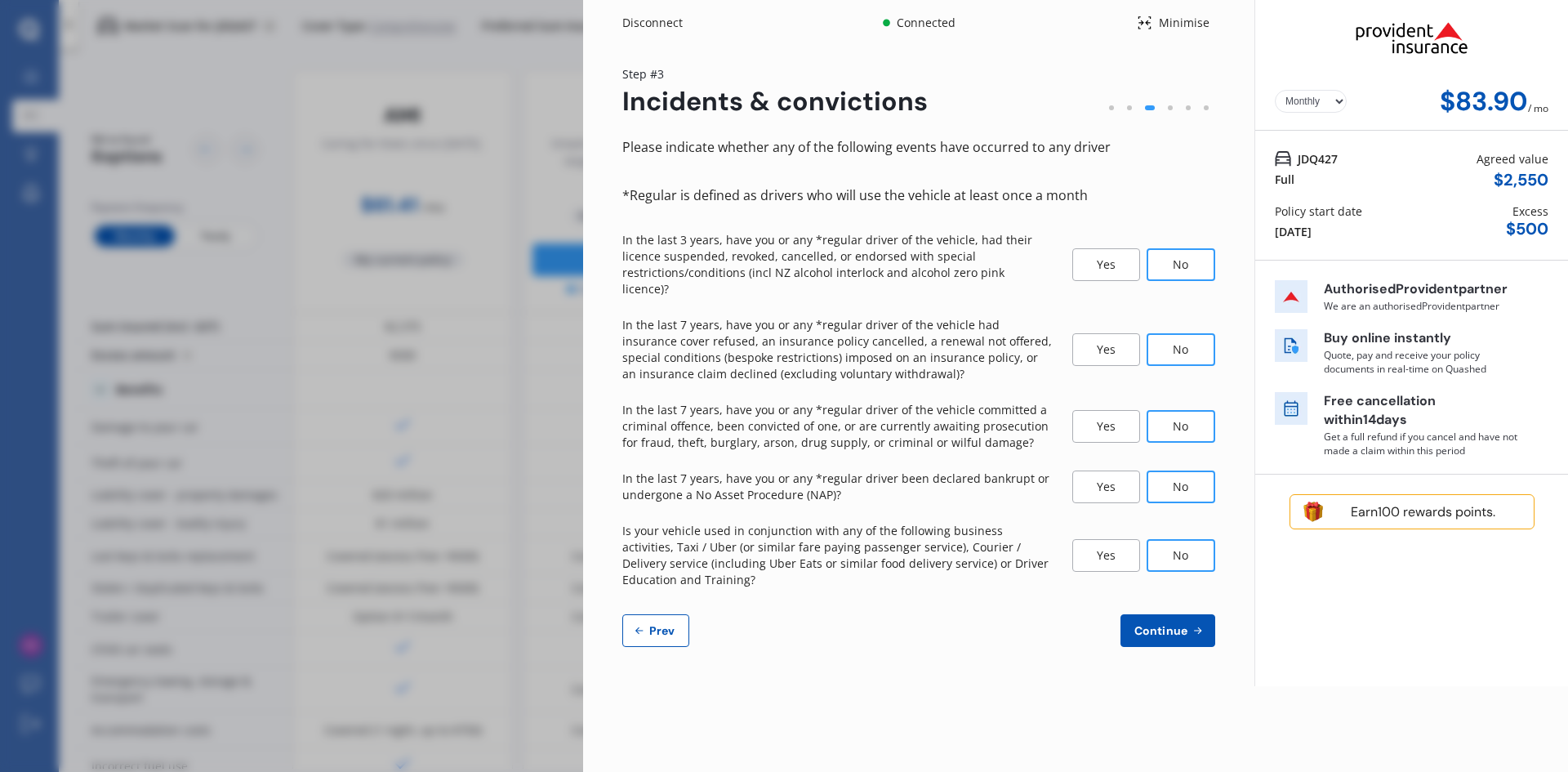
click at [1166, 624] on span "Continue" at bounding box center [1161, 631] width 60 height 13
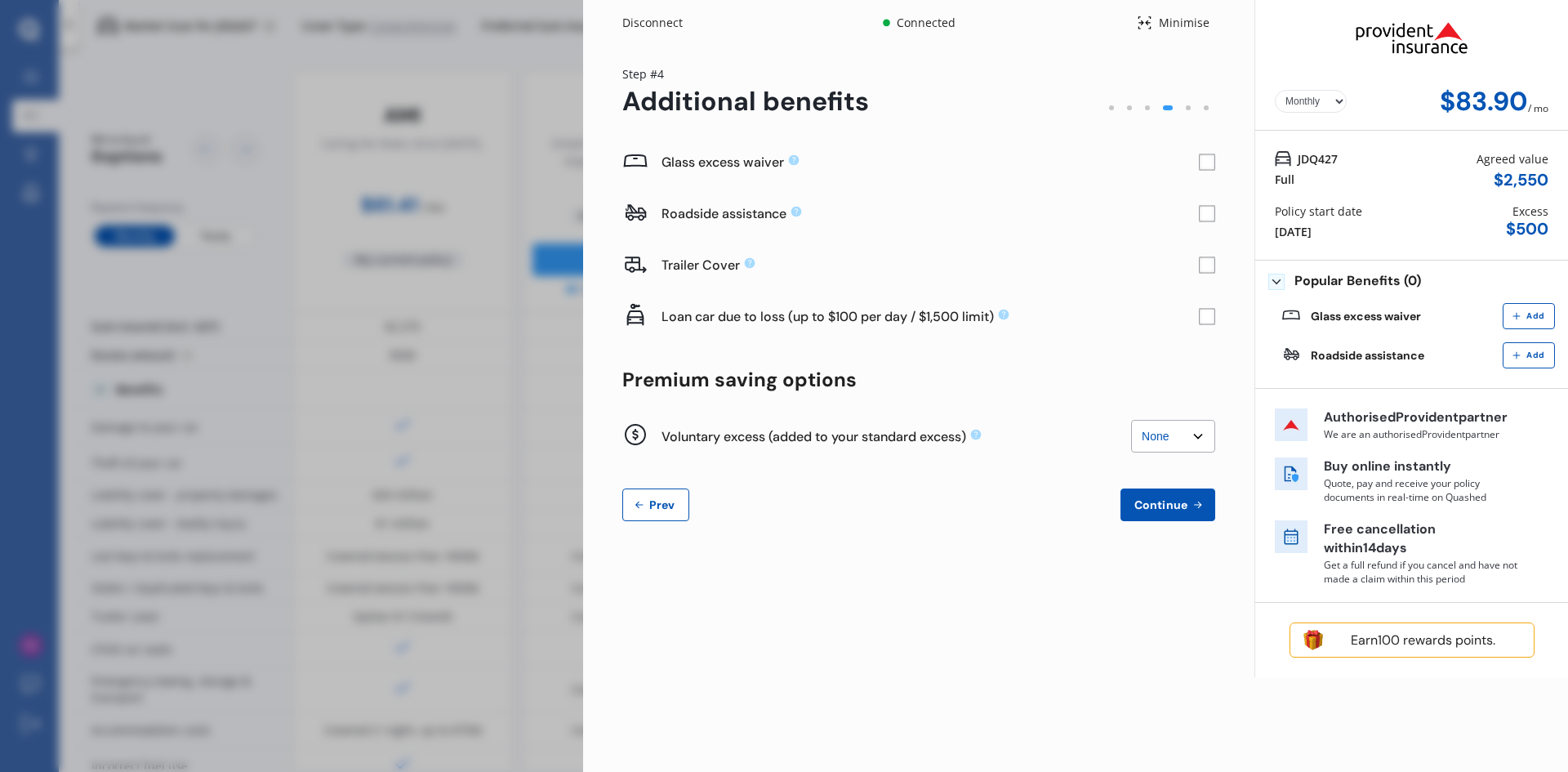
click at [1207, 169] on rect at bounding box center [1207, 163] width 17 height 17
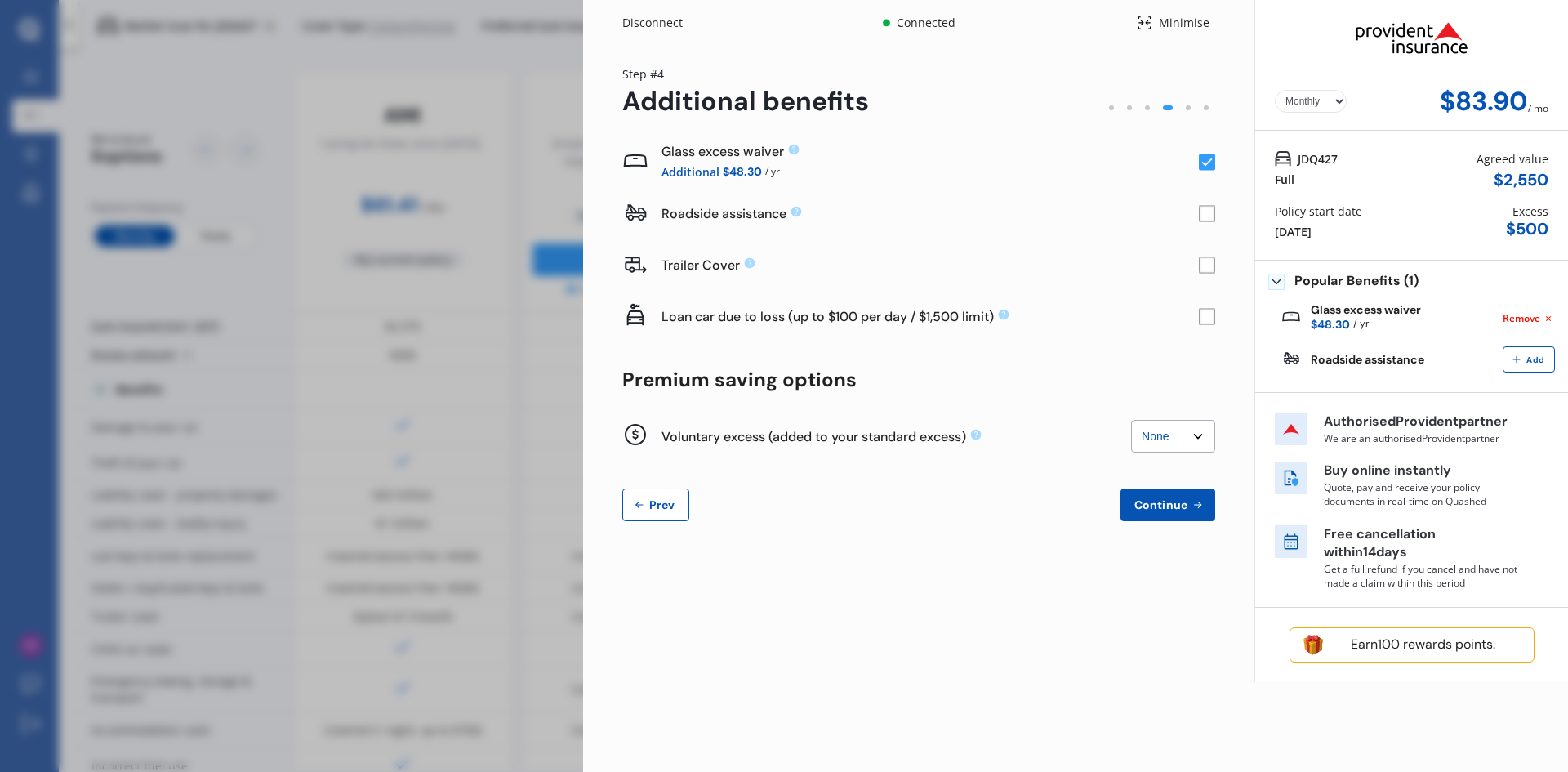
click at [1179, 13] on div "Minimise" at bounding box center [1176, 23] width 78 height 20
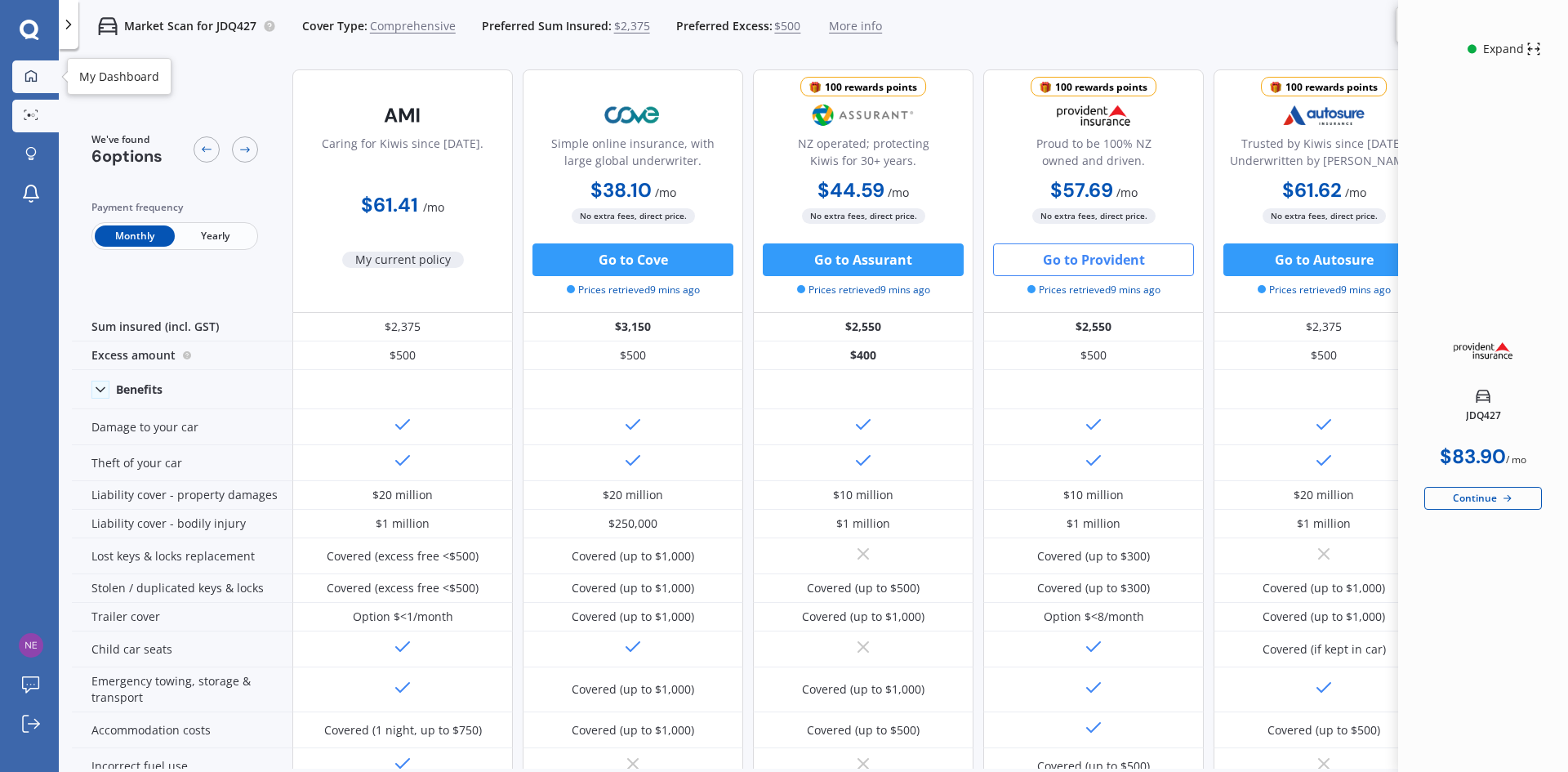
click at [37, 71] on icon at bounding box center [31, 76] width 13 height 13
